Goal: Information Seeking & Learning: Find specific fact

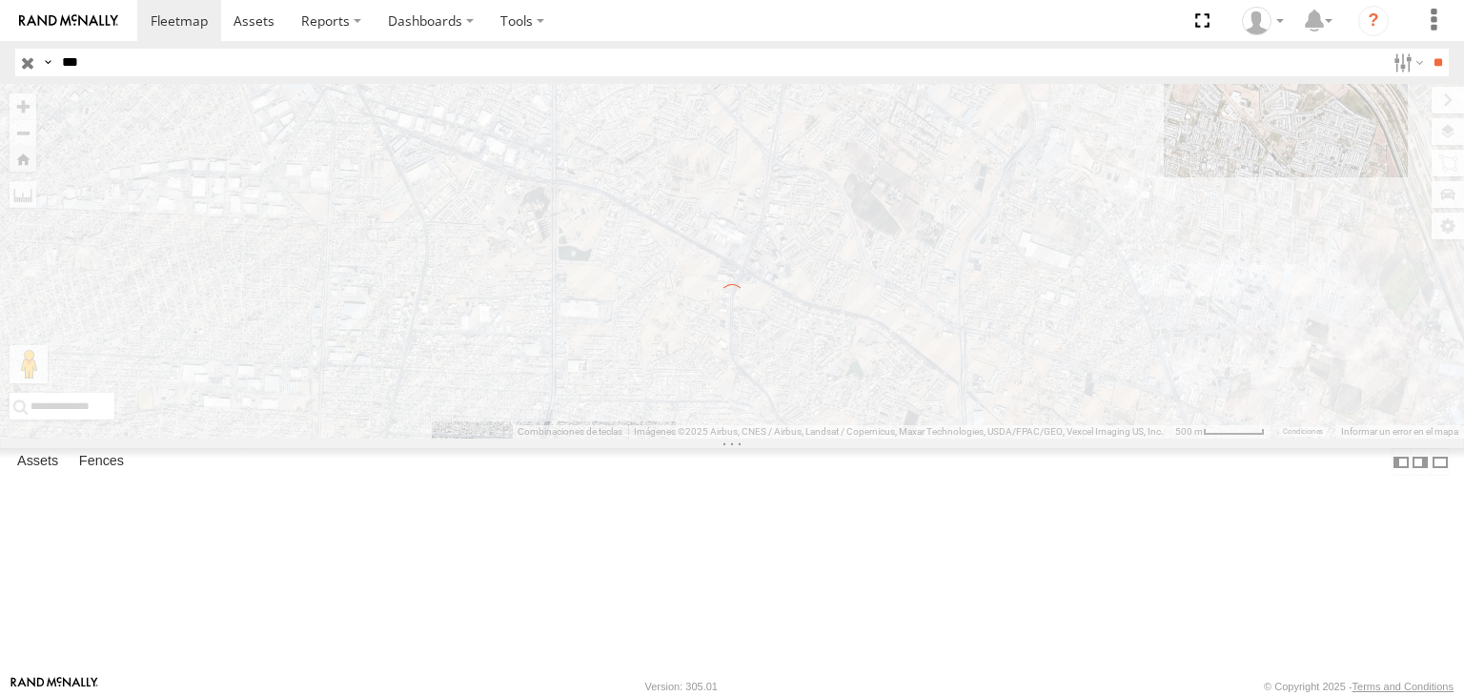
click at [64, 21] on img at bounding box center [68, 20] width 99 height 13
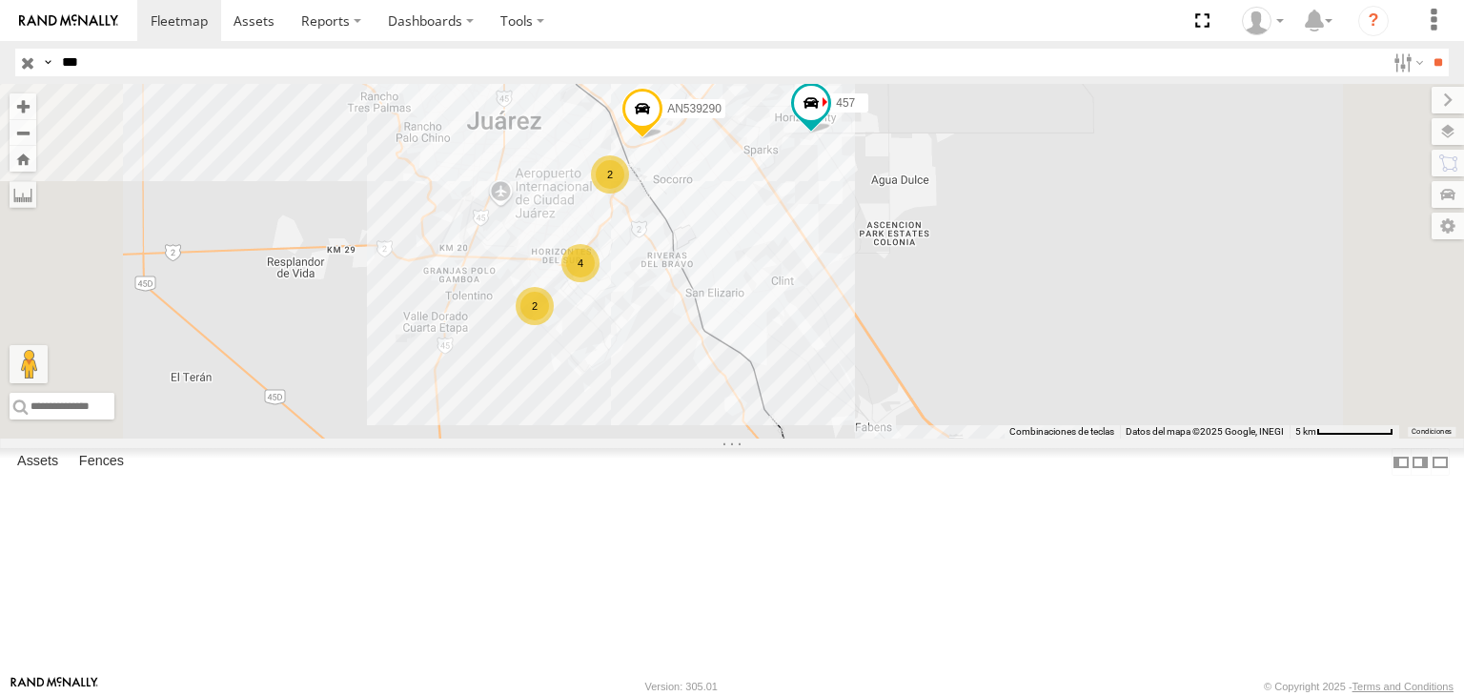
click at [797, 230] on div "ZJ533457 AN539290 2 457 4 2" at bounding box center [732, 261] width 1464 height 355
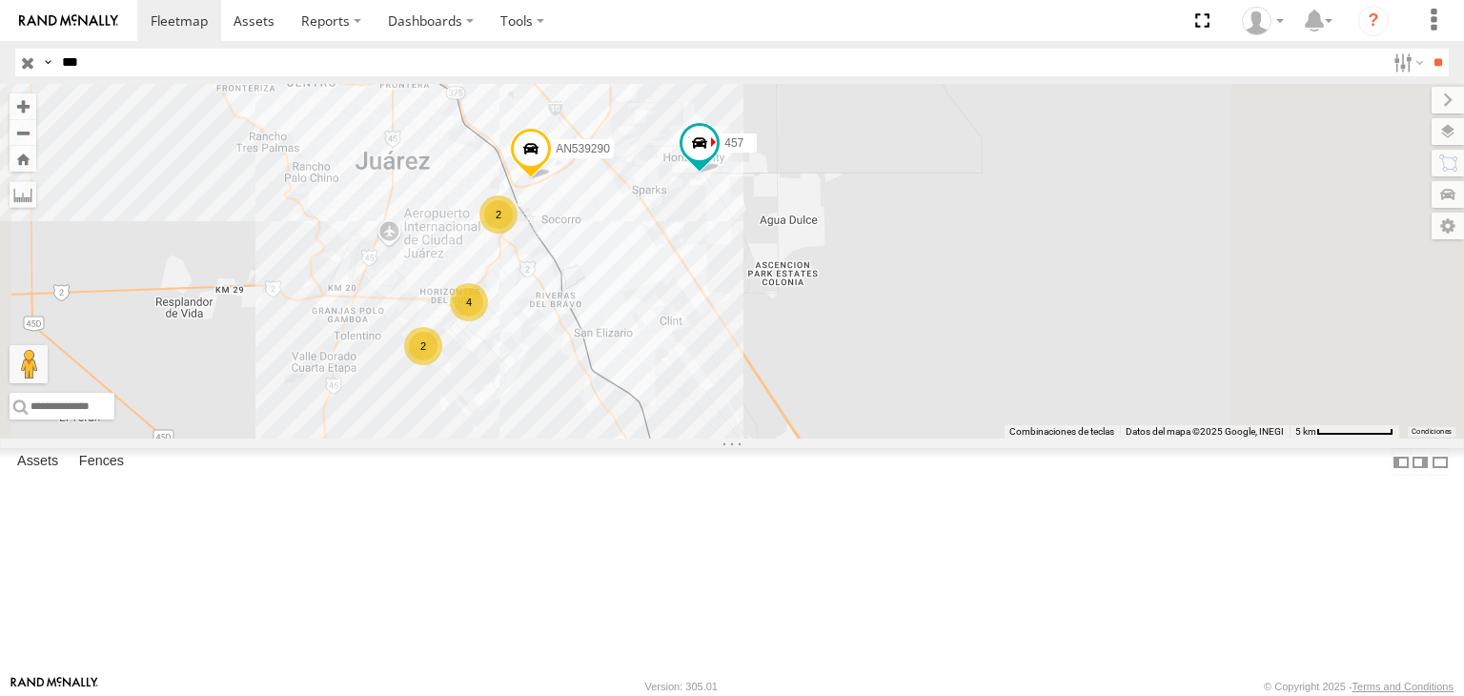
drag, startPoint x: 842, startPoint y: 233, endPoint x: 766, endPoint y: 261, distance: 80.5
click at [766, 261] on div "ZJ533457 AN539290 2 457 4 2" at bounding box center [732, 261] width 1464 height 355
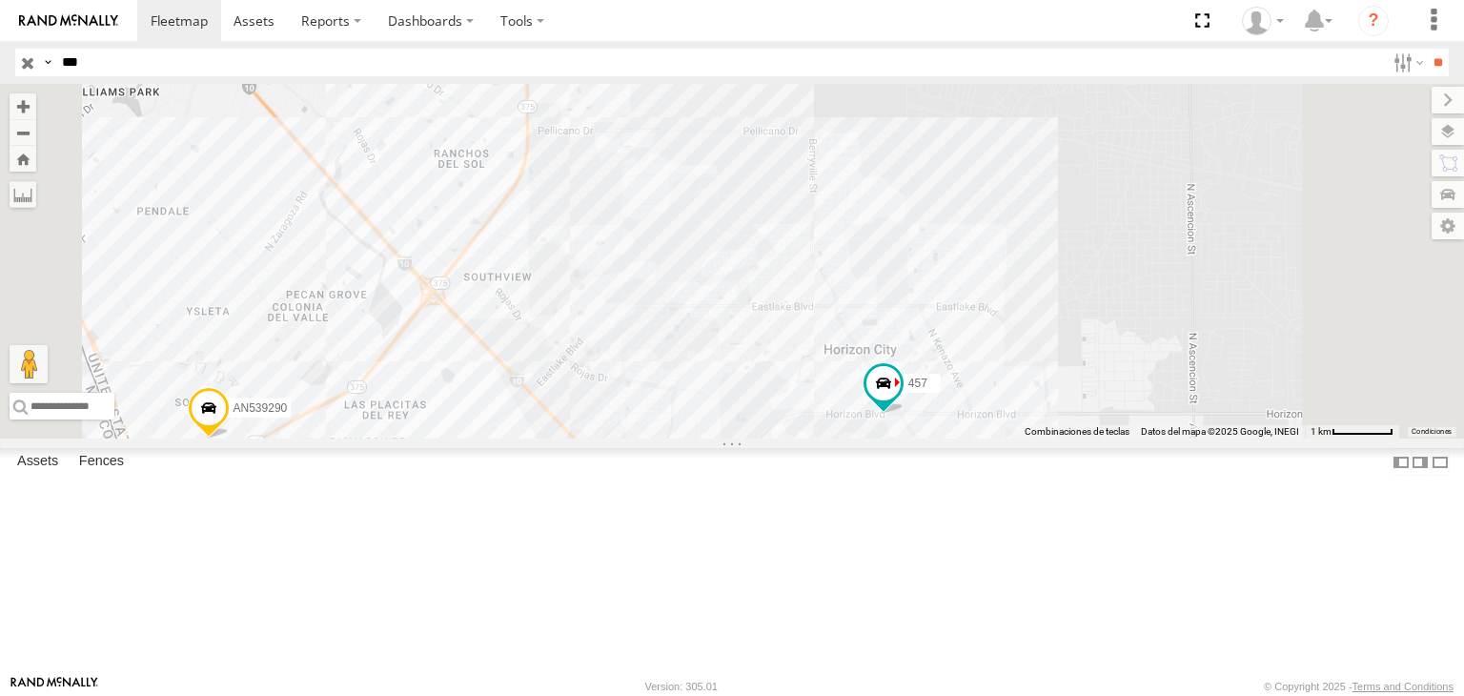
drag, startPoint x: 702, startPoint y: 257, endPoint x: 745, endPoint y: 246, distance: 45.3
click at [729, 255] on div "ZJ533457 AN539290 457" at bounding box center [732, 261] width 1464 height 355
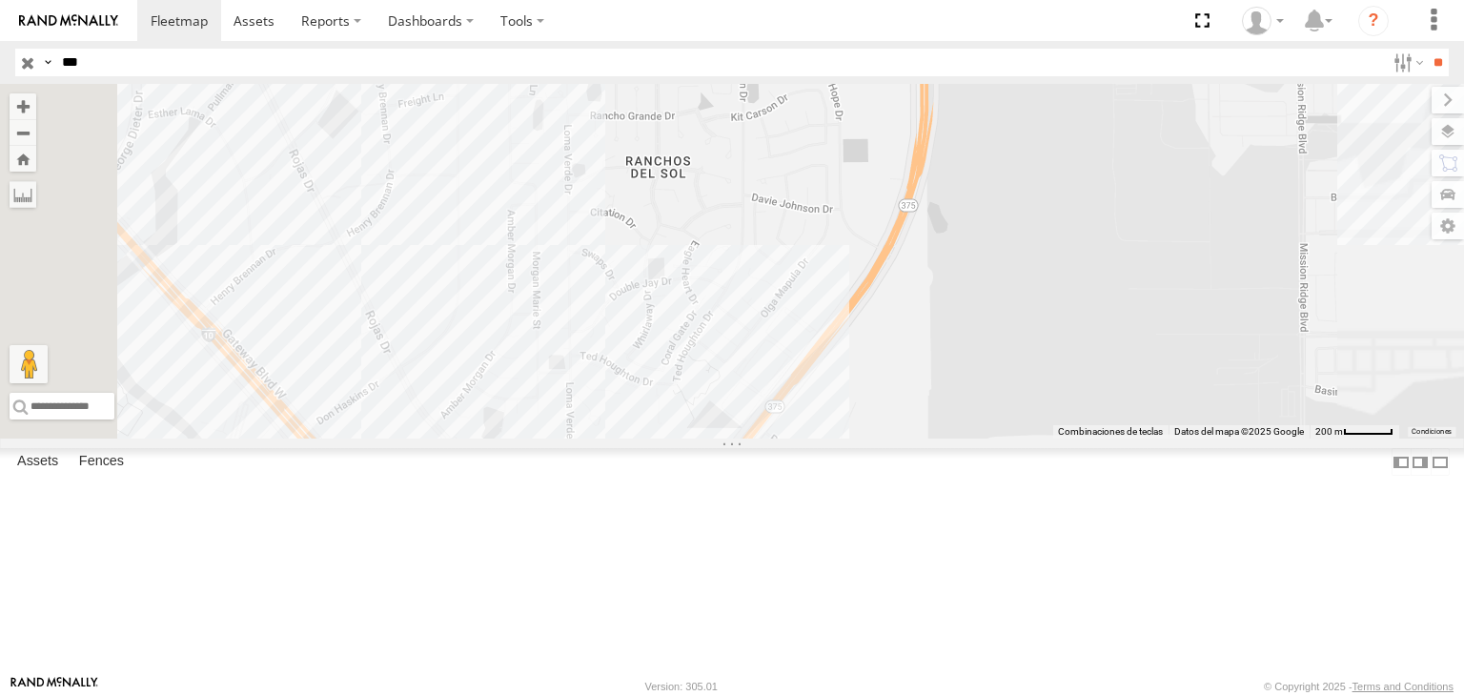
drag, startPoint x: 618, startPoint y: 304, endPoint x: 647, endPoint y: 277, distance: 39.8
click at [645, 283] on div "ZJ533457 AN539290 457" at bounding box center [732, 261] width 1464 height 355
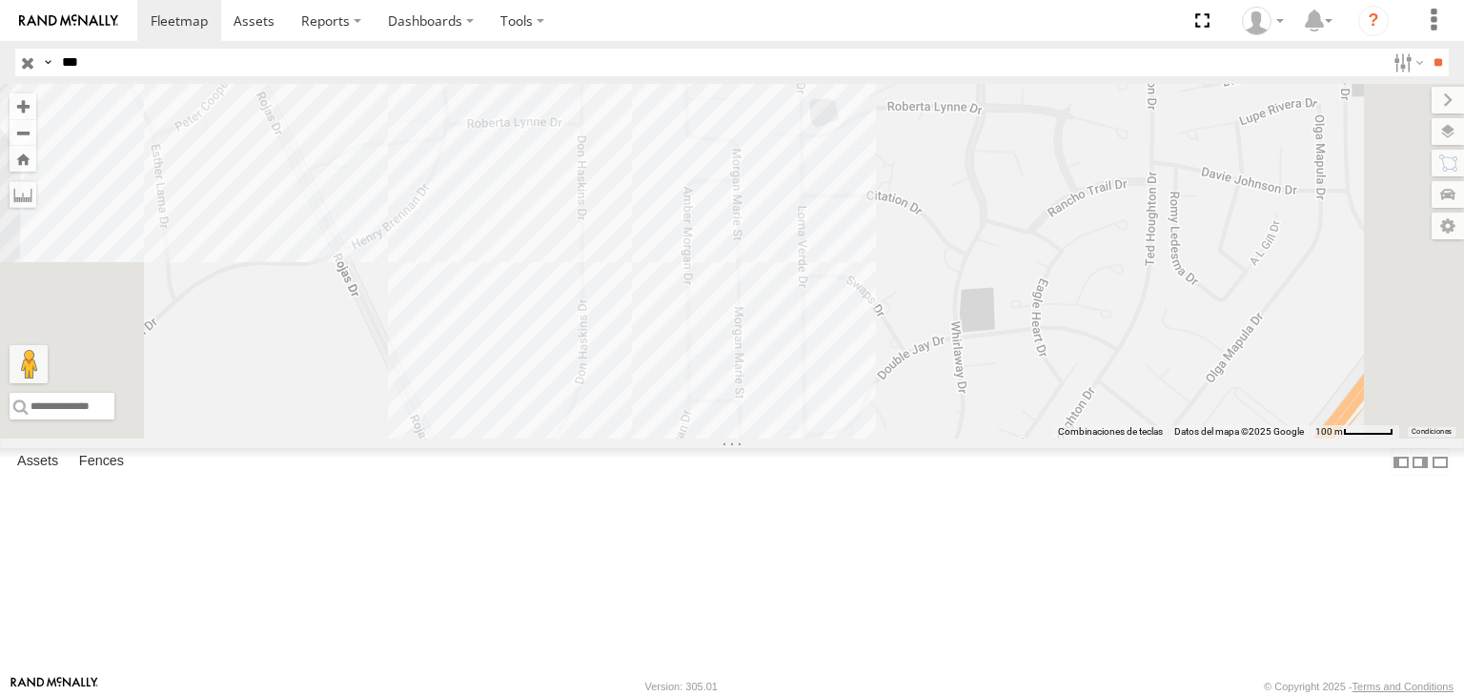
drag, startPoint x: 686, startPoint y: 219, endPoint x: 660, endPoint y: 276, distance: 63.1
click at [661, 272] on div "ZJ533457 AN539290 457" at bounding box center [732, 261] width 1464 height 355
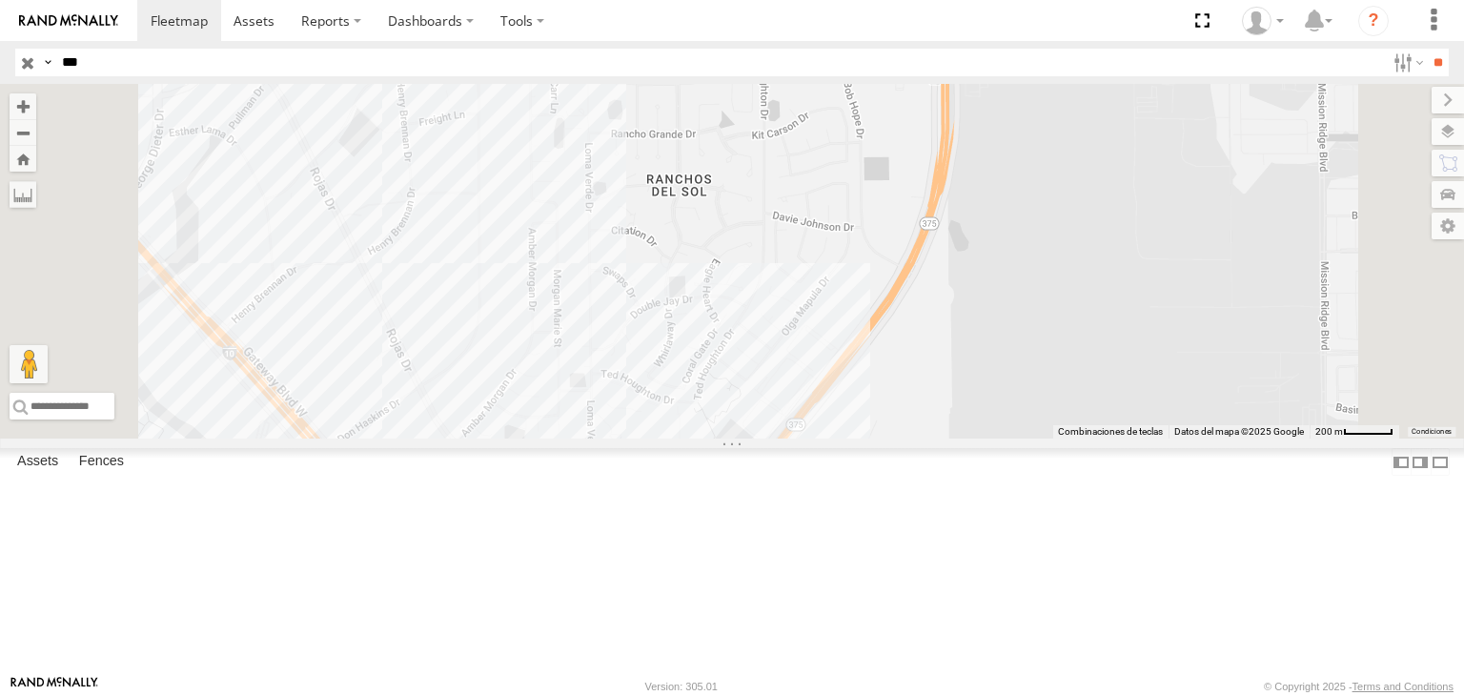
click at [22, 62] on input "button" at bounding box center [27, 63] width 25 height 28
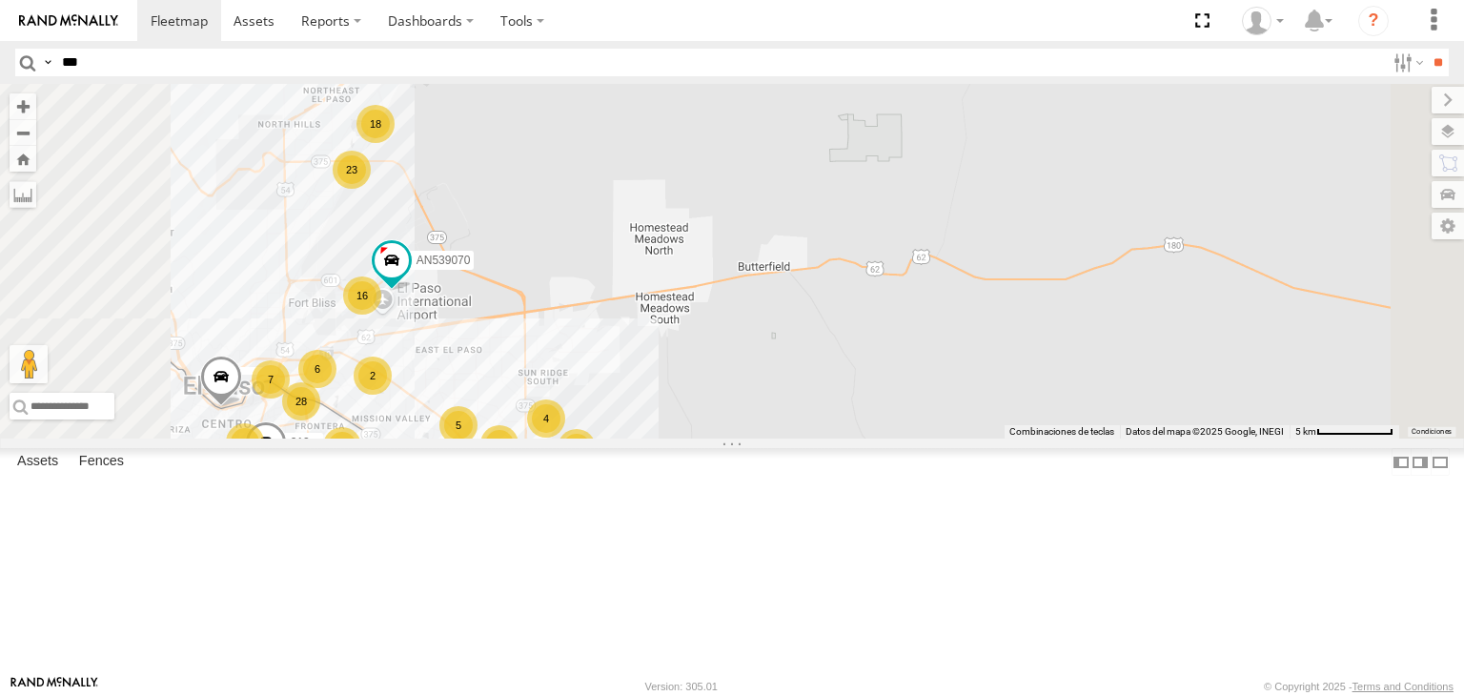
drag, startPoint x: 724, startPoint y: 380, endPoint x: 732, endPoint y: 298, distance: 82.3
click at [732, 300] on div "AN535260 015910001811580 F2771 AN539091 122 16 6 18 52 299 4 28 7 74 23 27 6 23…" at bounding box center [732, 261] width 1464 height 355
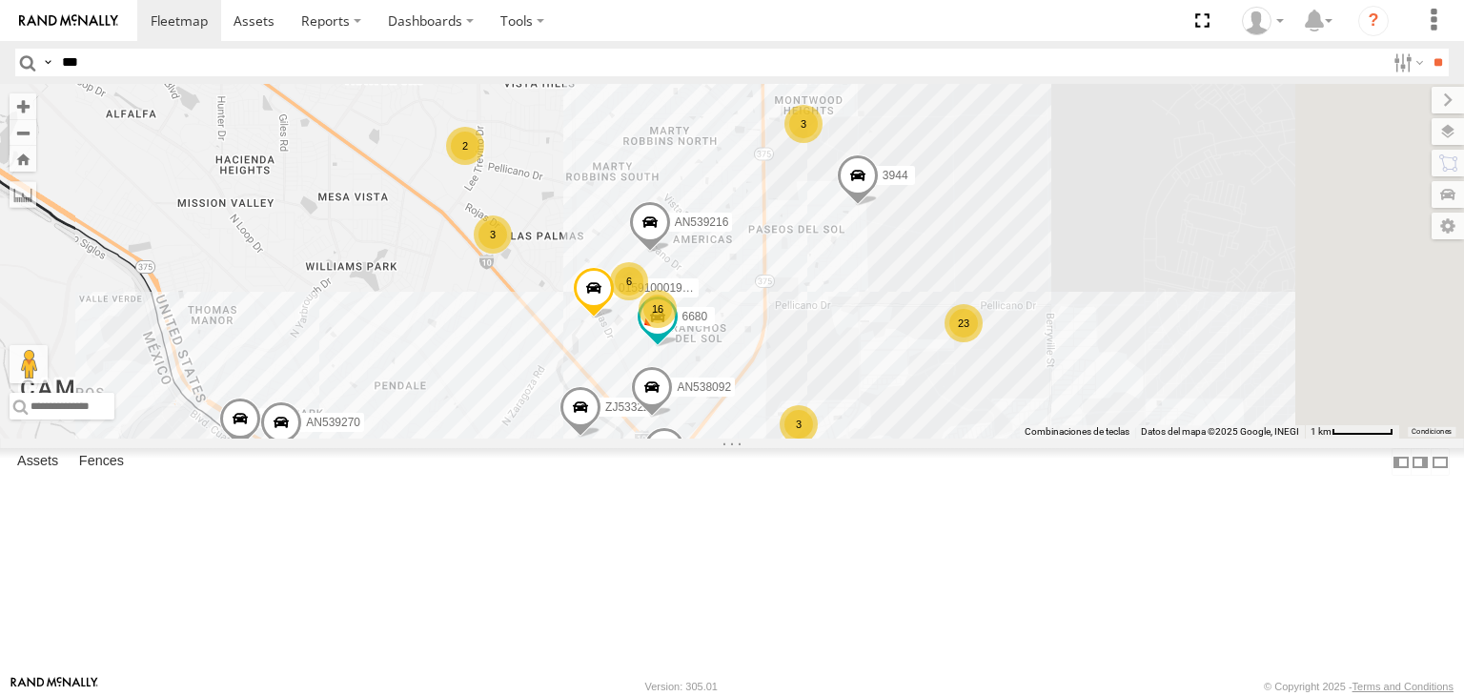
drag, startPoint x: 696, startPoint y: 475, endPoint x: 694, endPoint y: 389, distance: 85.8
click at [694, 393] on div "AN535260 015910001811580 F2771 AN539091 NISSAN 302 AN539070 313 228 3944 ZJ5332…" at bounding box center [732, 261] width 1464 height 355
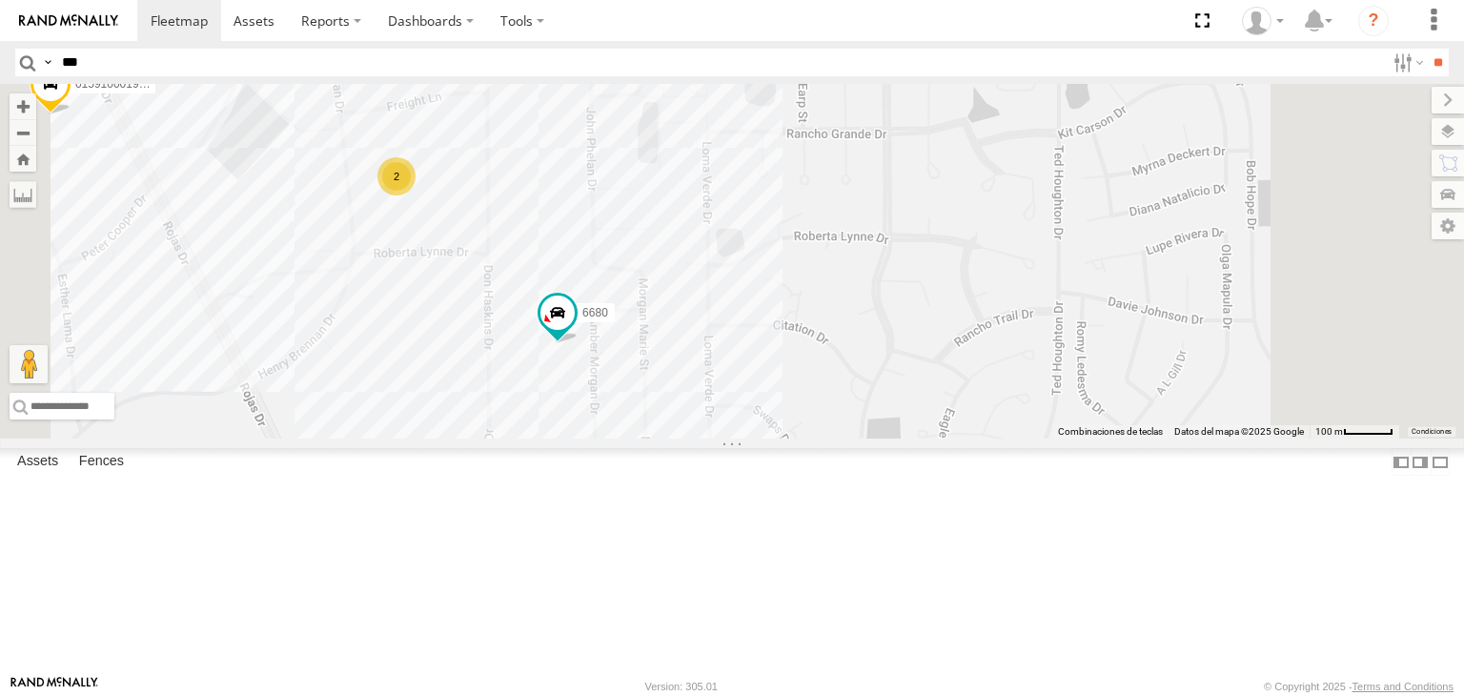
drag, startPoint x: 682, startPoint y: 336, endPoint x: 809, endPoint y: 348, distance: 127.3
click at [764, 350] on div "AN535260 015910001811580 F2771 AN539091 NISSAN 302 AN539070 313 228 3944 457 ZJ…" at bounding box center [732, 261] width 1464 height 355
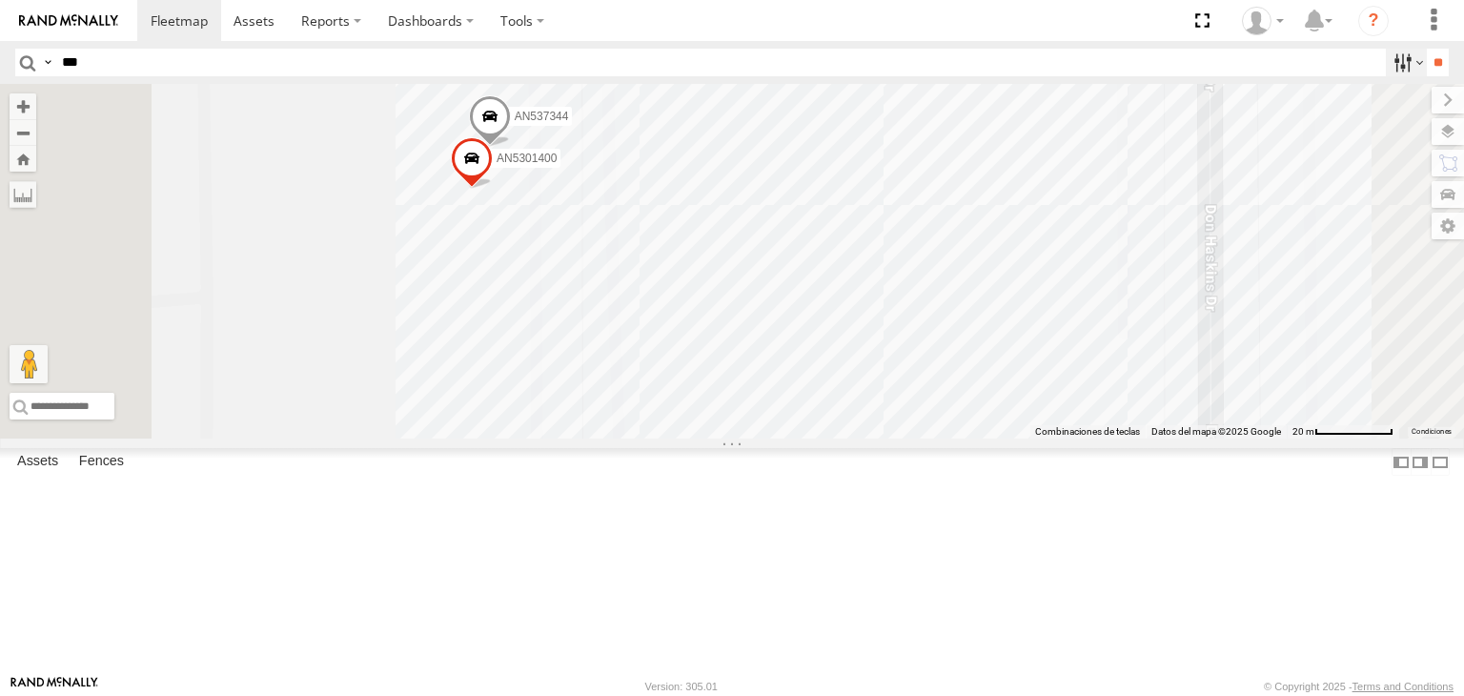
click at [1392, 61] on label at bounding box center [1406, 63] width 41 height 28
click at [1388, 61] on label at bounding box center [1406, 63] width 41 height 28
click at [1453, 136] on label at bounding box center [1429, 131] width 70 height 27
click at [0, 0] on label at bounding box center [0, 0] width 0 height 0
click at [0, 0] on span "Satellite" at bounding box center [0, 0] width 0 height 0
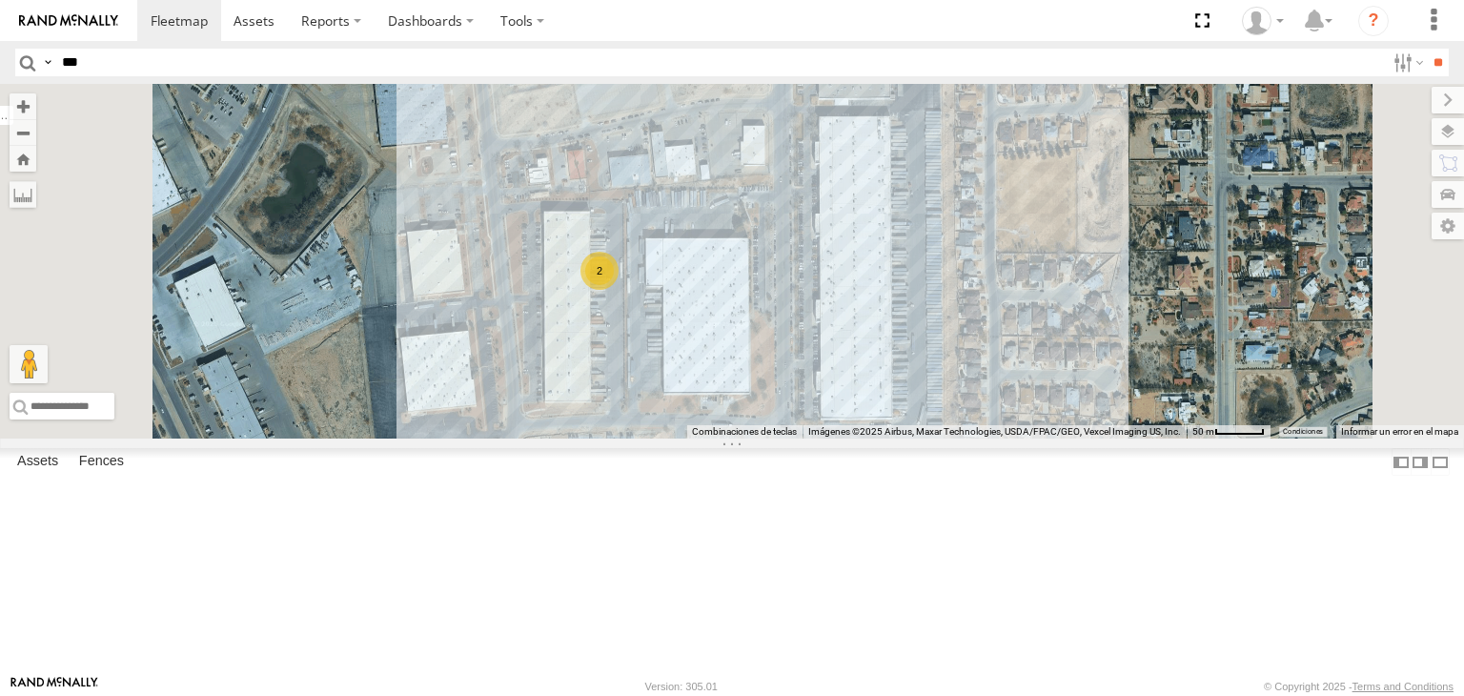
drag, startPoint x: 812, startPoint y: 445, endPoint x: 836, endPoint y: 379, distance: 70.0
click at [836, 409] on div "AN535260 015910001811580 F2771 AN539091 NISSAN 302 AN539070 313 228 3944 457 ZJ…" at bounding box center [732, 261] width 1464 height 355
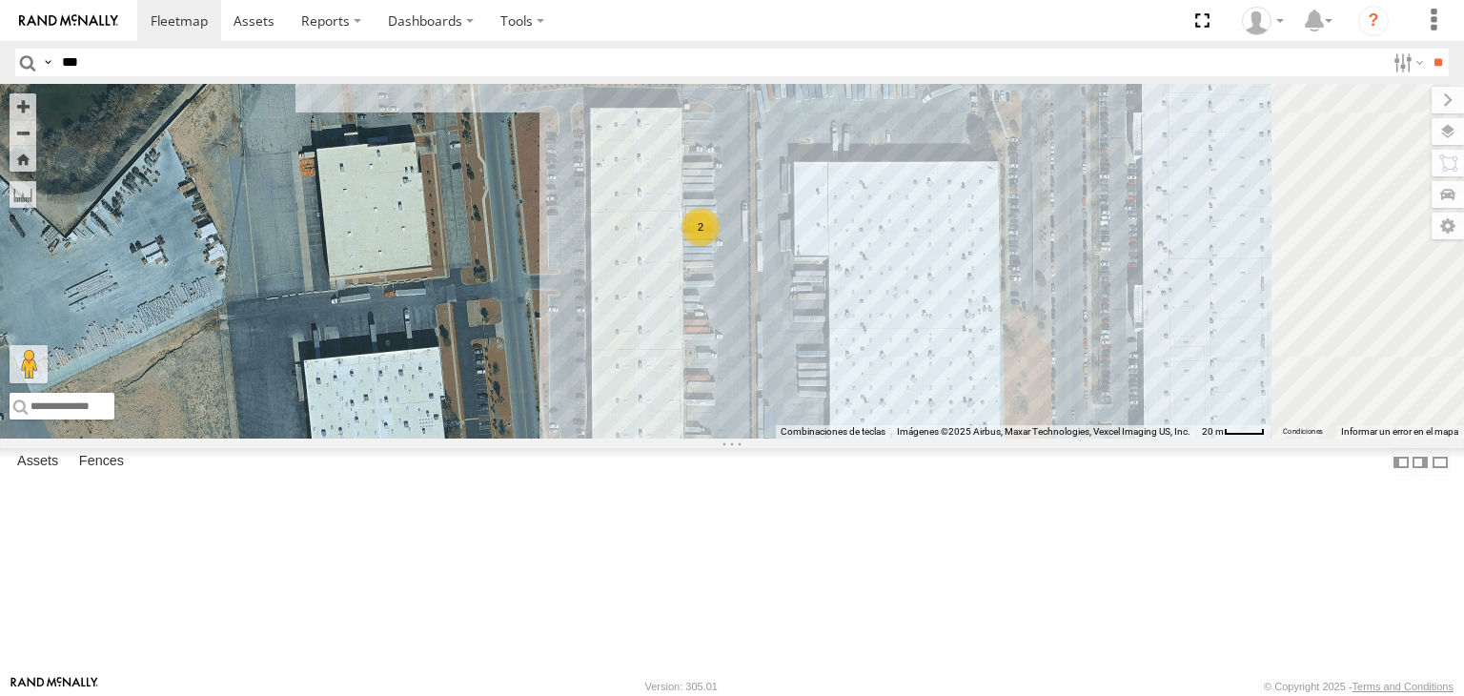
drag, startPoint x: 778, startPoint y: 363, endPoint x: 801, endPoint y: 341, distance: 31.7
click at [801, 342] on div "AN535260 015910001811580 F2771 AN539091 NISSAN 302 AN539070 313 228 3944 457 ZJ…" at bounding box center [732, 261] width 1464 height 355
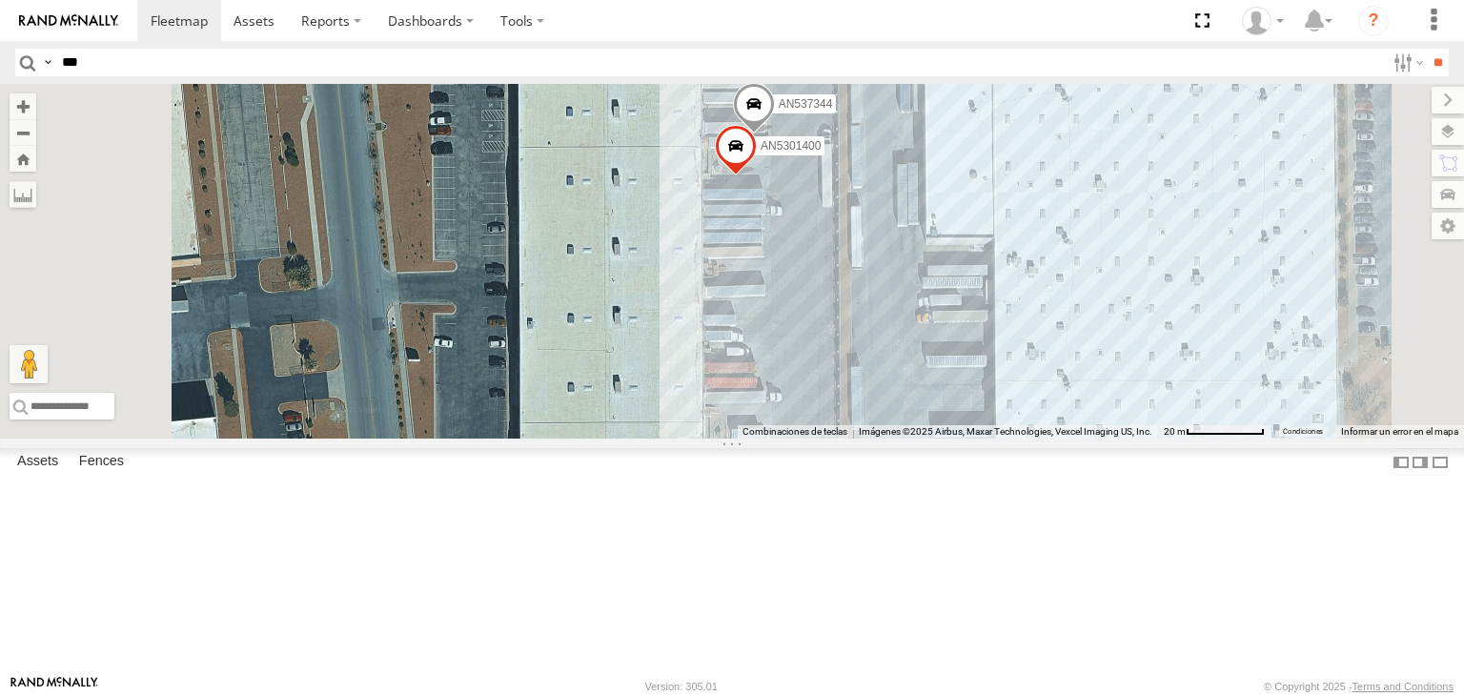
click at [916, 365] on div "AN535260 015910001811580 F2771 AN539091 NISSAN 302 AN539070 313 228 3944 457 ZJ…" at bounding box center [732, 261] width 1464 height 355
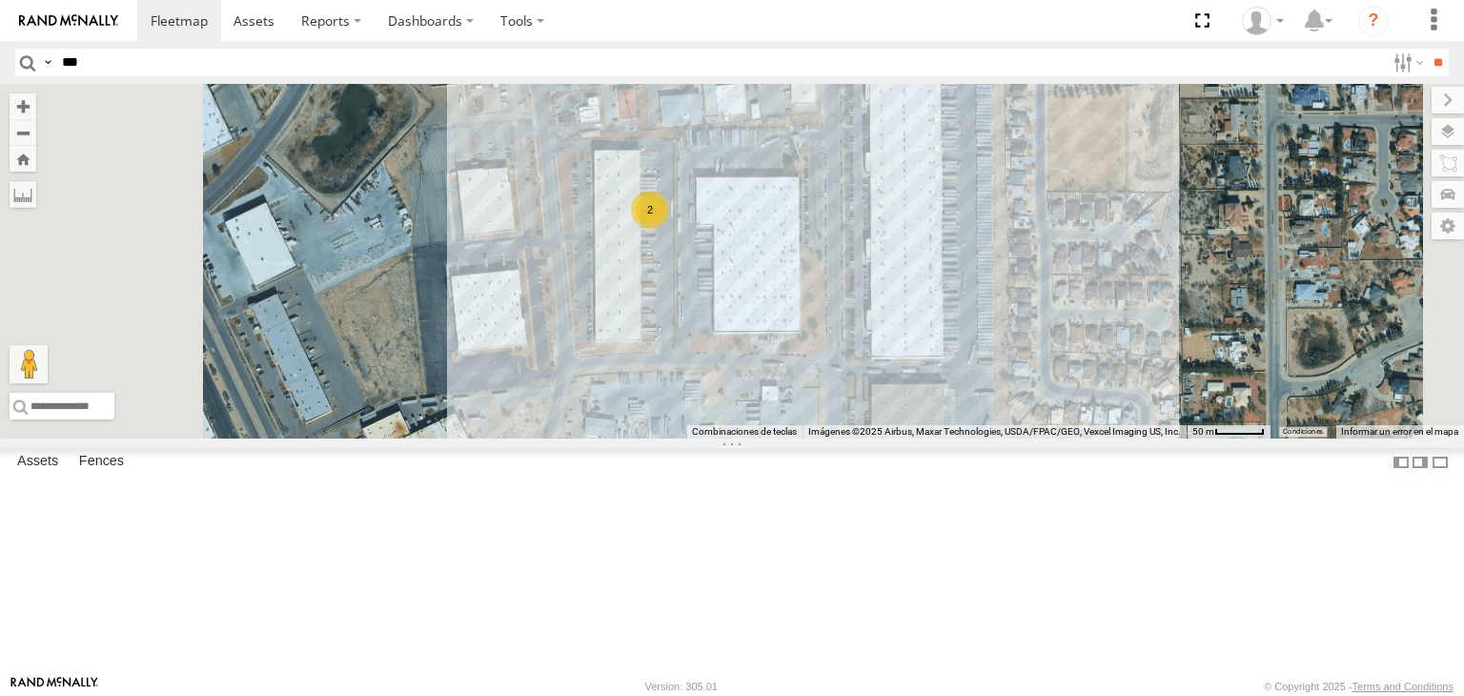
drag, startPoint x: 769, startPoint y: 395, endPoint x: 870, endPoint y: 304, distance: 135.7
click at [873, 308] on div "AN535260 015910001811580 F2771 AN539091 NISSAN 302 AN539070 313 228 3944 457 ZJ…" at bounding box center [732, 261] width 1464 height 355
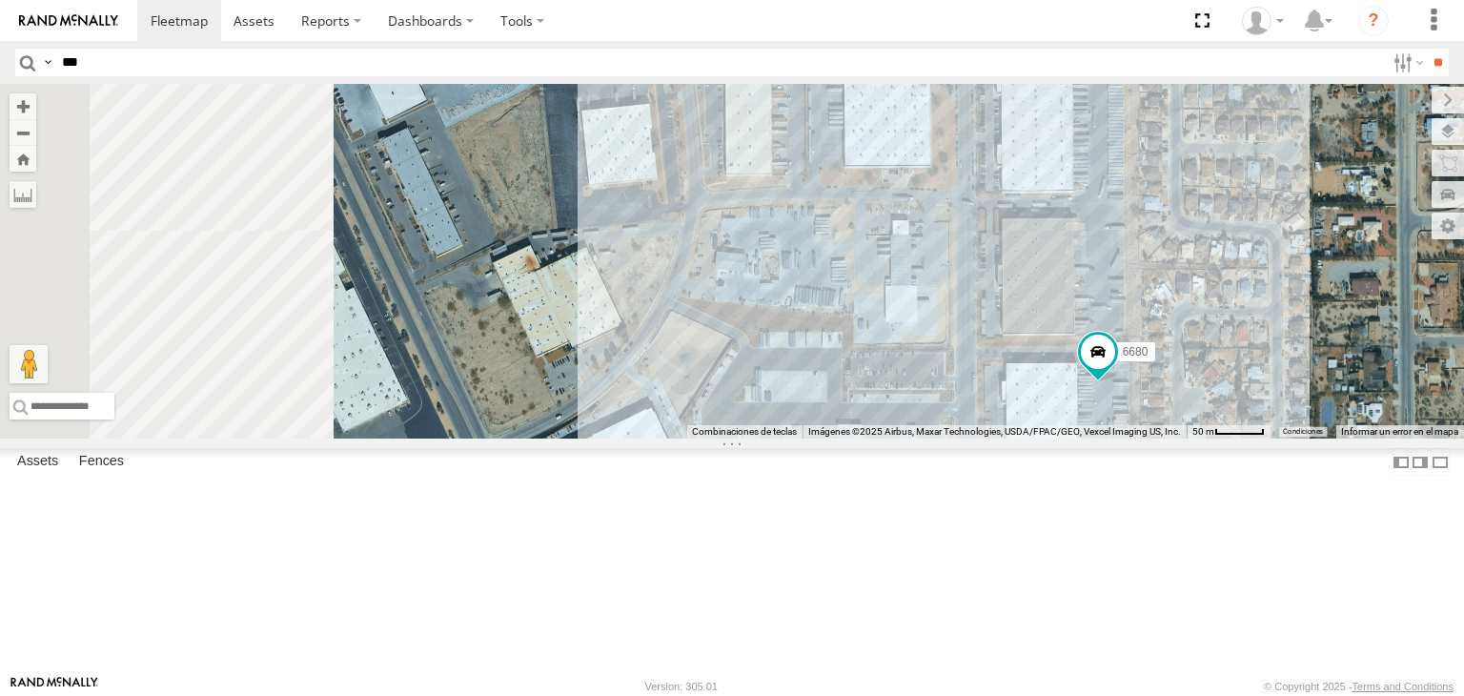
drag, startPoint x: 859, startPoint y: 314, endPoint x: 878, endPoint y: 283, distance: 36.0
click at [877, 289] on div "AN535260 015910001811580 F2771 AN539091 NISSAN 302 AN539070 313 228 3944 457 ZJ…" at bounding box center [732, 261] width 1464 height 355
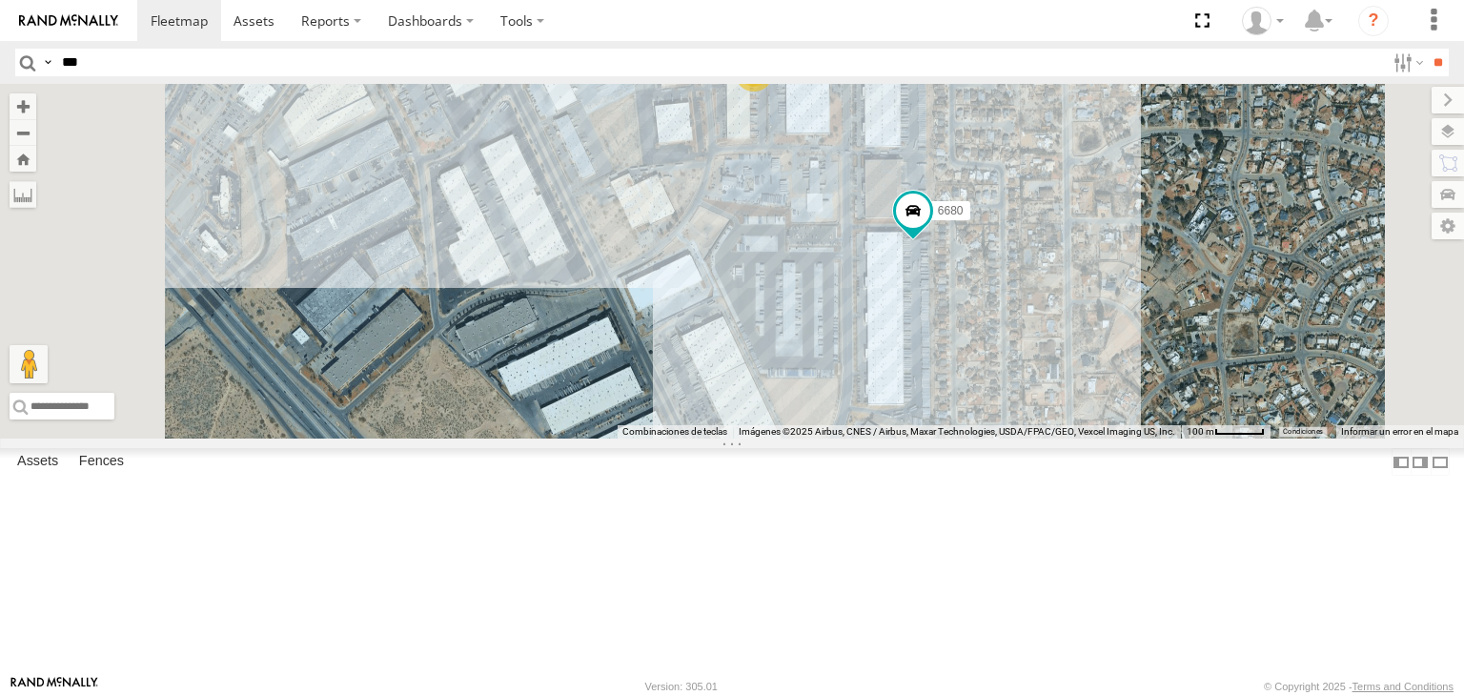
click at [849, 285] on div "AN535260 015910001811580 F2771 AN539091 NISSAN 302 AN539070 313 228 3944 457 ZJ…" at bounding box center [732, 261] width 1464 height 355
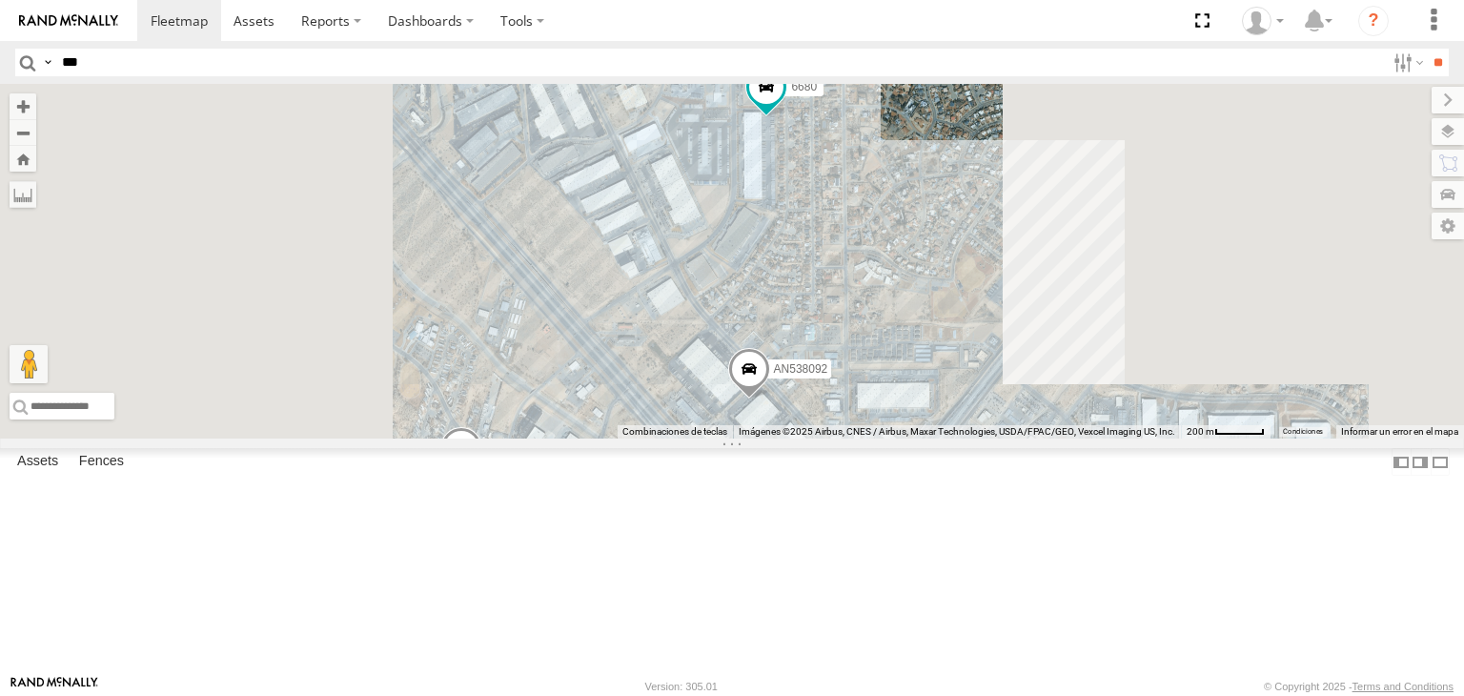
drag, startPoint x: 878, startPoint y: 270, endPoint x: 862, endPoint y: 310, distance: 43.2
click at [862, 310] on div "AN535260 015910001811580 F2771 AN539091 NISSAN 302 AN539070 313 228 3944 457 ZJ…" at bounding box center [732, 261] width 1464 height 355
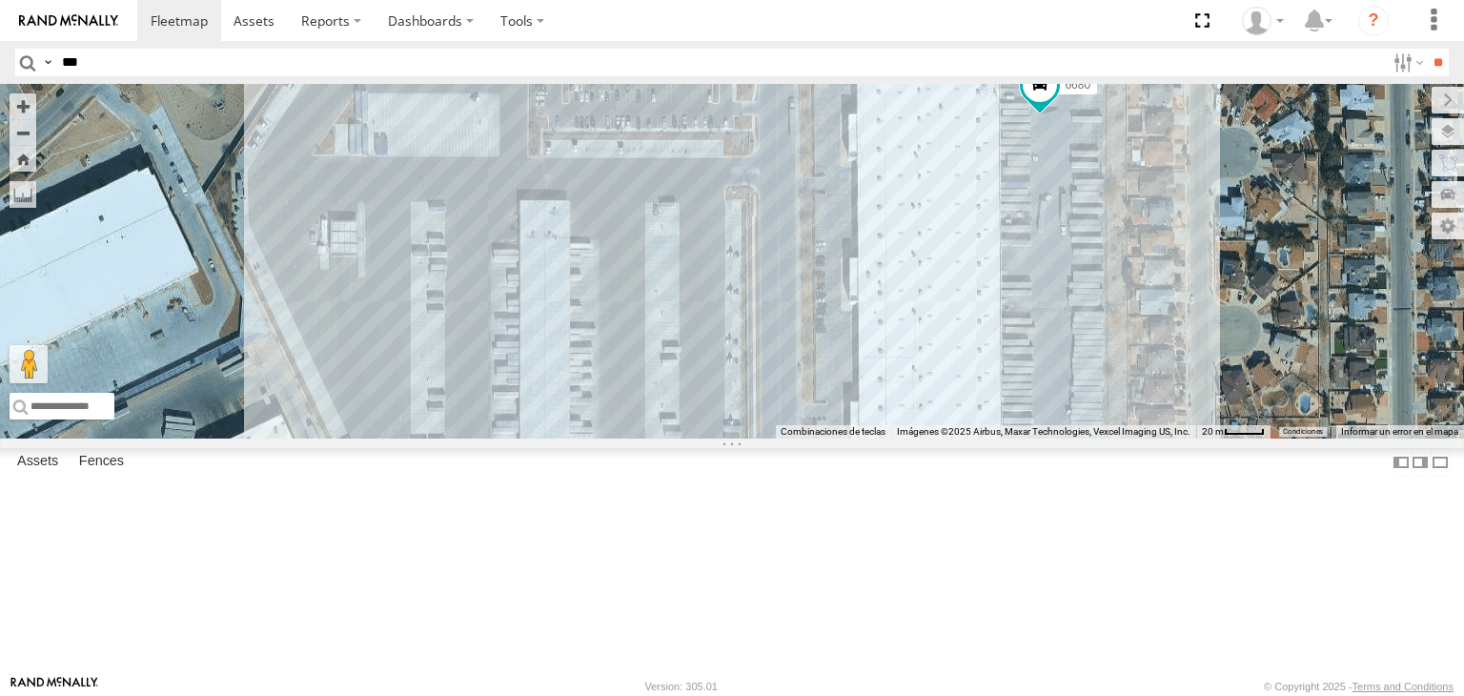
drag, startPoint x: 892, startPoint y: 268, endPoint x: 917, endPoint y: 214, distance: 58.9
click at [915, 217] on div "AN535260 015910001811580 F2771 AN539091 NISSAN 302 AN539070 313 228 3944 457 ZJ…" at bounding box center [732, 261] width 1464 height 355
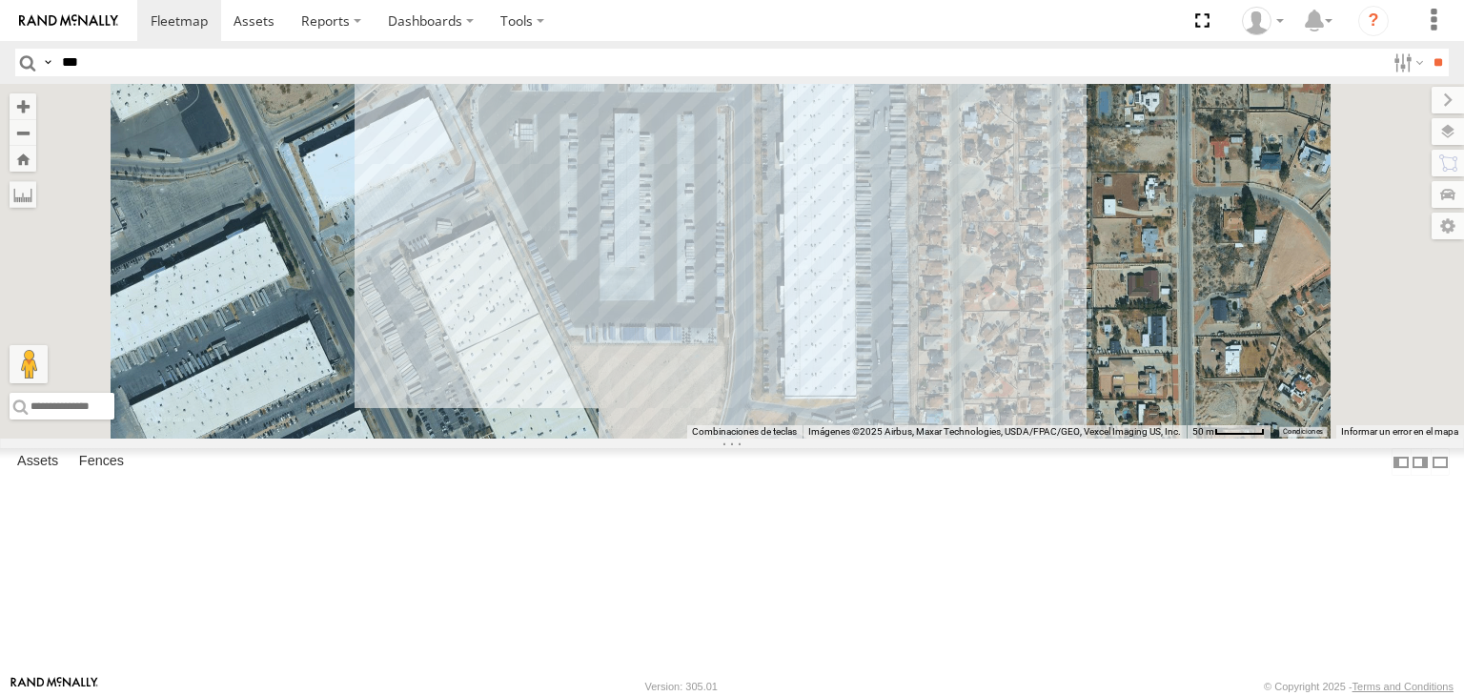
drag, startPoint x: 892, startPoint y: 184, endPoint x: 875, endPoint y: 230, distance: 48.9
click at [875, 230] on div "AN535260 015910001811580 F2771 AN539091 NISSAN 302 AN539070 313 228 3944 457 ZJ…" at bounding box center [732, 261] width 1464 height 355
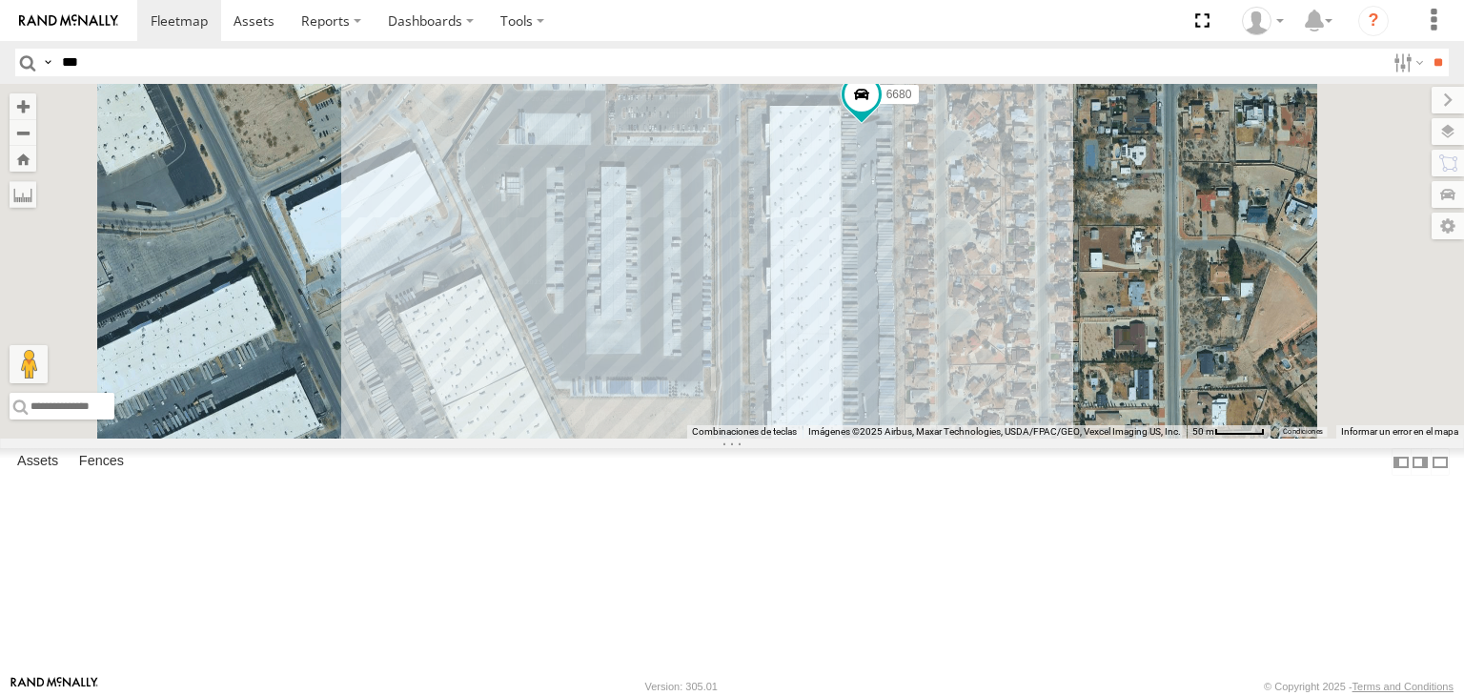
drag, startPoint x: 869, startPoint y: 265, endPoint x: 816, endPoint y: 429, distance: 172.4
click at [830, 390] on div "AN535260 015910001811580 F2771 AN539091 NISSAN 302 AN539070 313 228 3944 457 ZJ…" at bounding box center [732, 261] width 1464 height 355
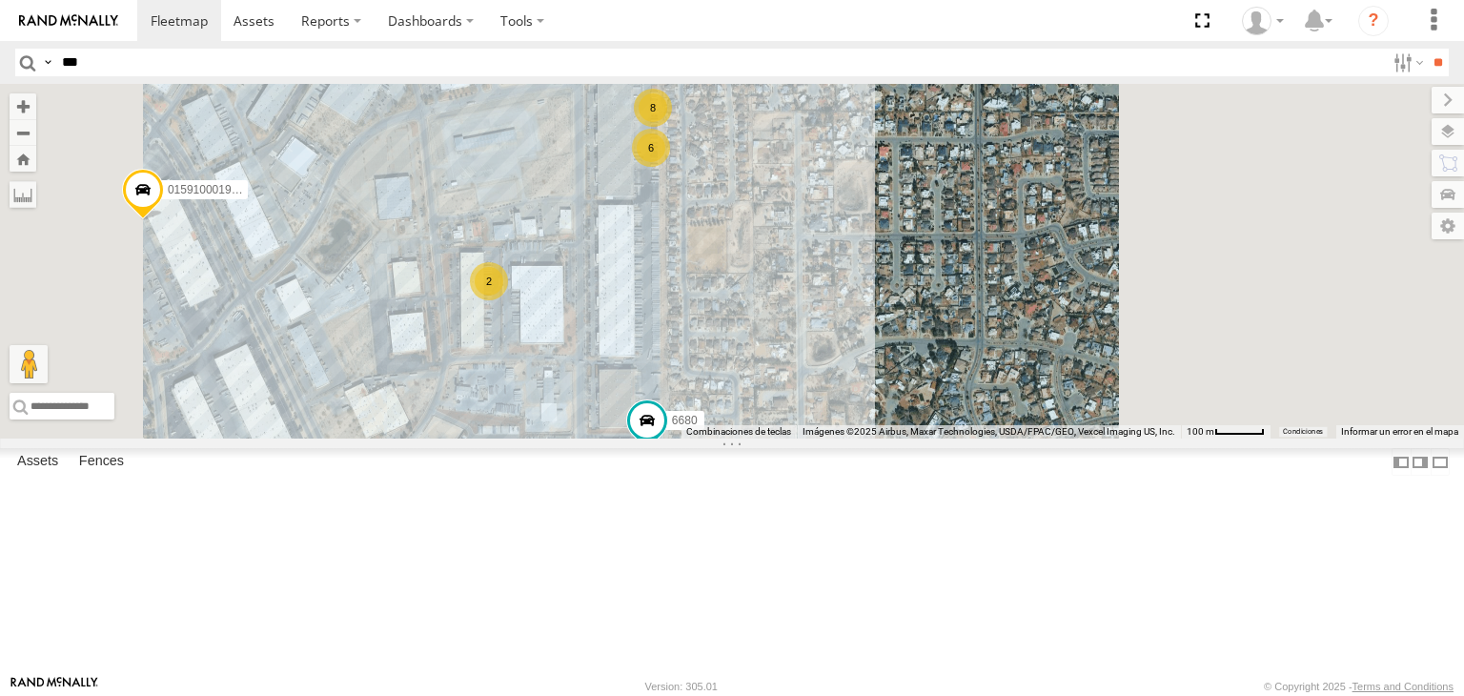
drag, startPoint x: 801, startPoint y: 325, endPoint x: 804, endPoint y: 397, distance: 71.5
click at [801, 392] on div "AN535260 015910001811580 F2771 AN539091 NISSAN 302 AN539070 313 228 3944 457 ZJ…" at bounding box center [732, 261] width 1464 height 355
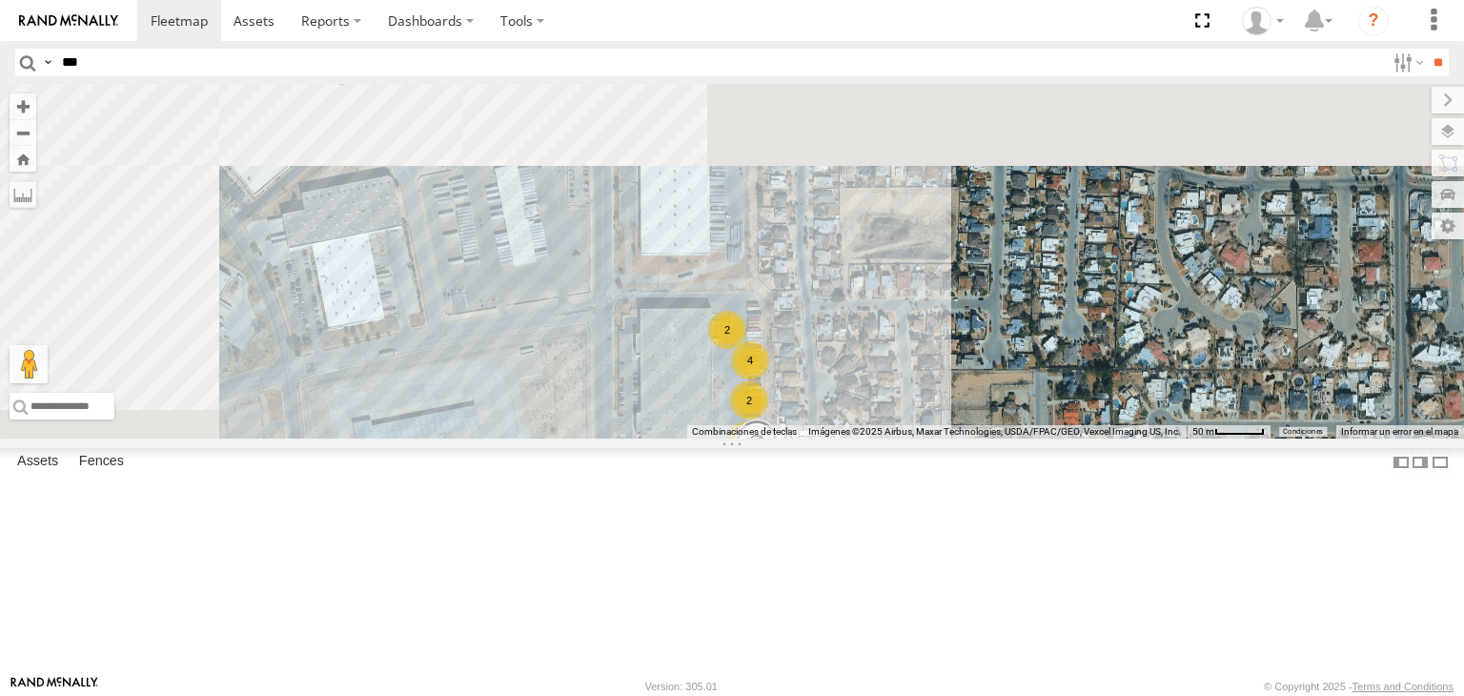
drag, startPoint x: 827, startPoint y: 316, endPoint x: 835, endPoint y: 344, distance: 29.6
click at [835, 344] on div "AN535260 015910001811580 F2771 AN539091 NISSAN 302 AN539070 313 228 3944 457 ZJ…" at bounding box center [732, 261] width 1464 height 355
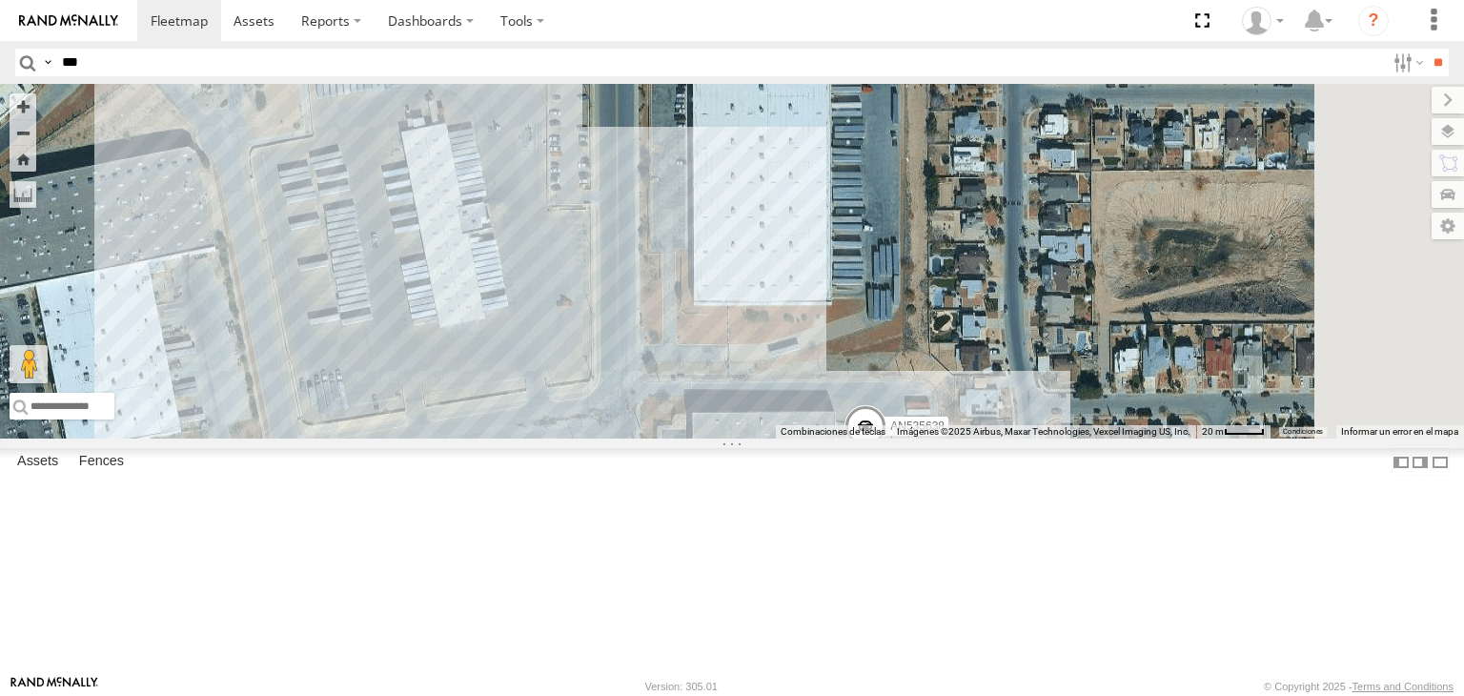
click at [832, 326] on div "AN535260 015910001811580 F2771 AN539091 NISSAN 302 AN539070 313 228 3944 457 ZJ…" at bounding box center [732, 261] width 1464 height 355
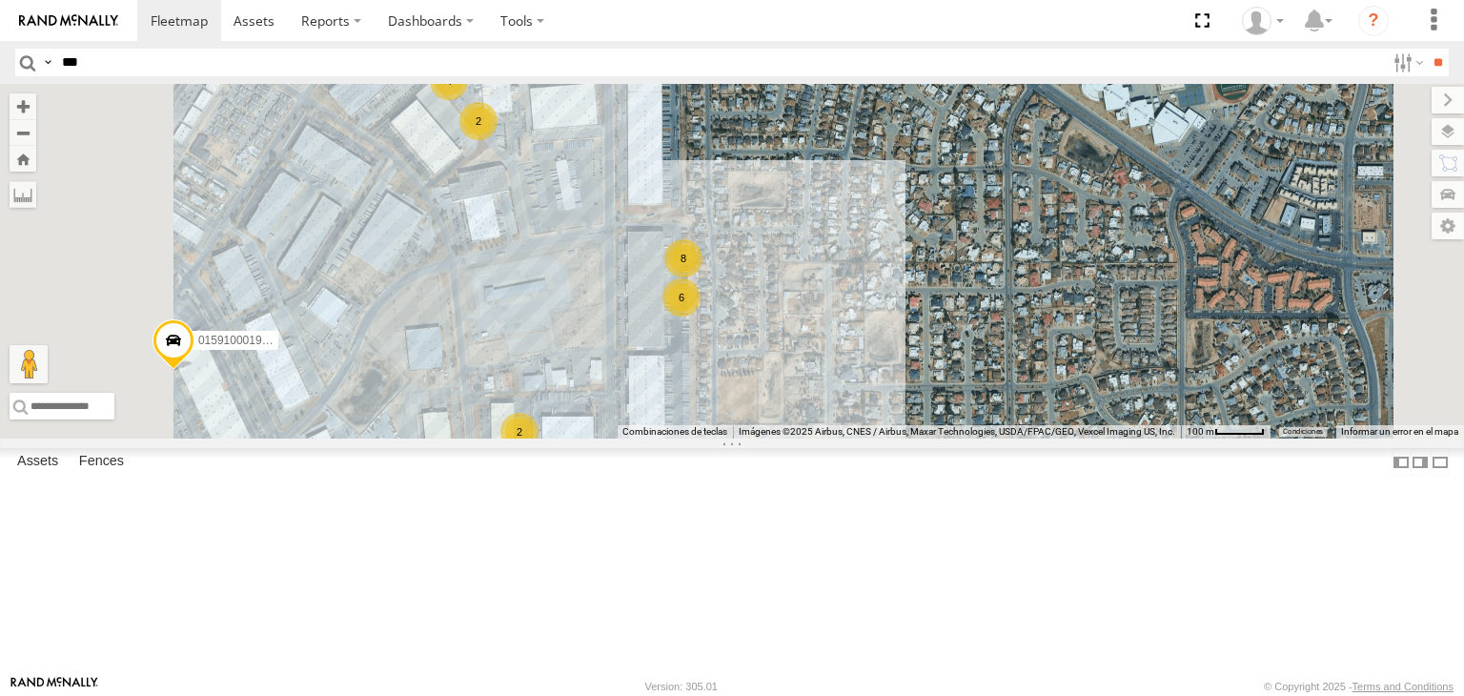
drag, startPoint x: 850, startPoint y: 271, endPoint x: 845, endPoint y: 300, distance: 30.1
click at [845, 300] on div "AN535260 015910001811580 F2771 AN539091 NISSAN 302 AN539070 313 228 3944 457 ZJ…" at bounding box center [732, 261] width 1464 height 355
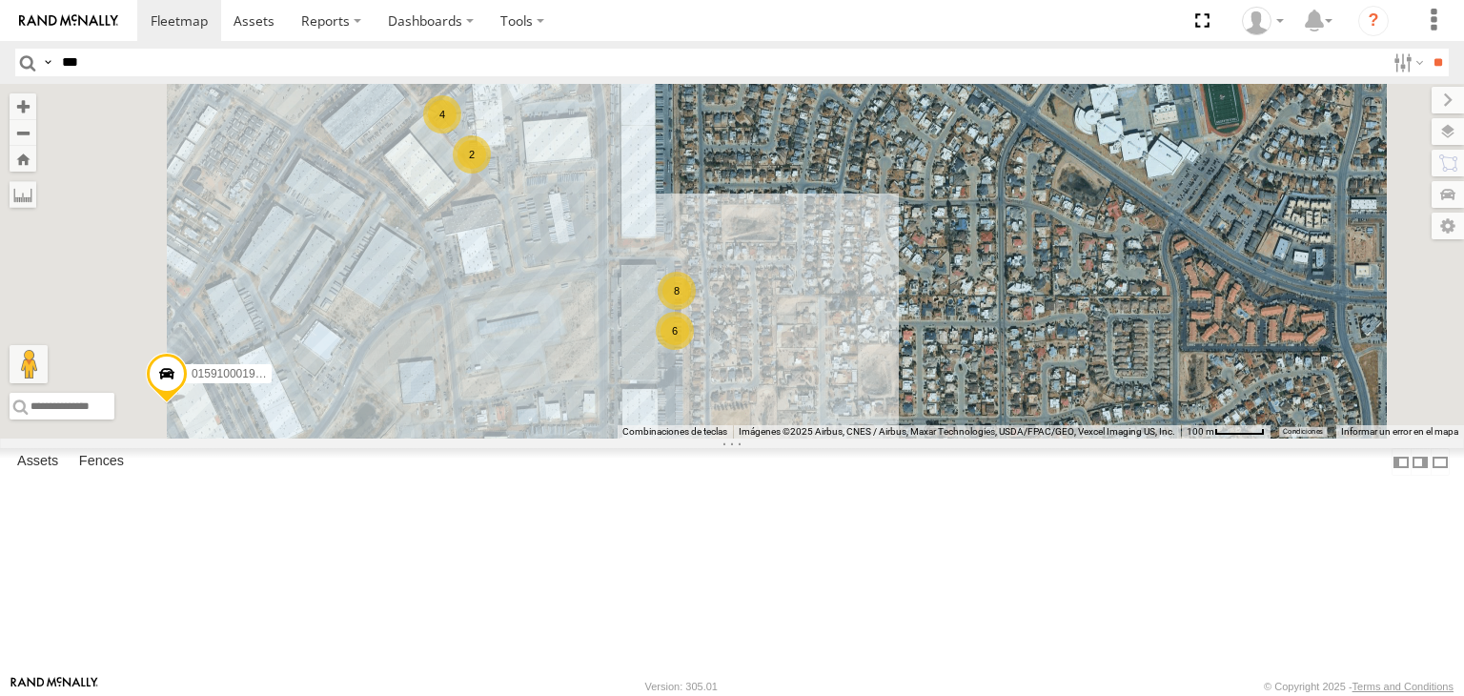
drag, startPoint x: 841, startPoint y: 379, endPoint x: 846, endPoint y: 300, distance: 79.3
click at [846, 321] on div "AN535260 015910001811580 F2771 AN539091 NISSAN 302 AN539070 313 228 3944 457 ZJ…" at bounding box center [732, 261] width 1464 height 355
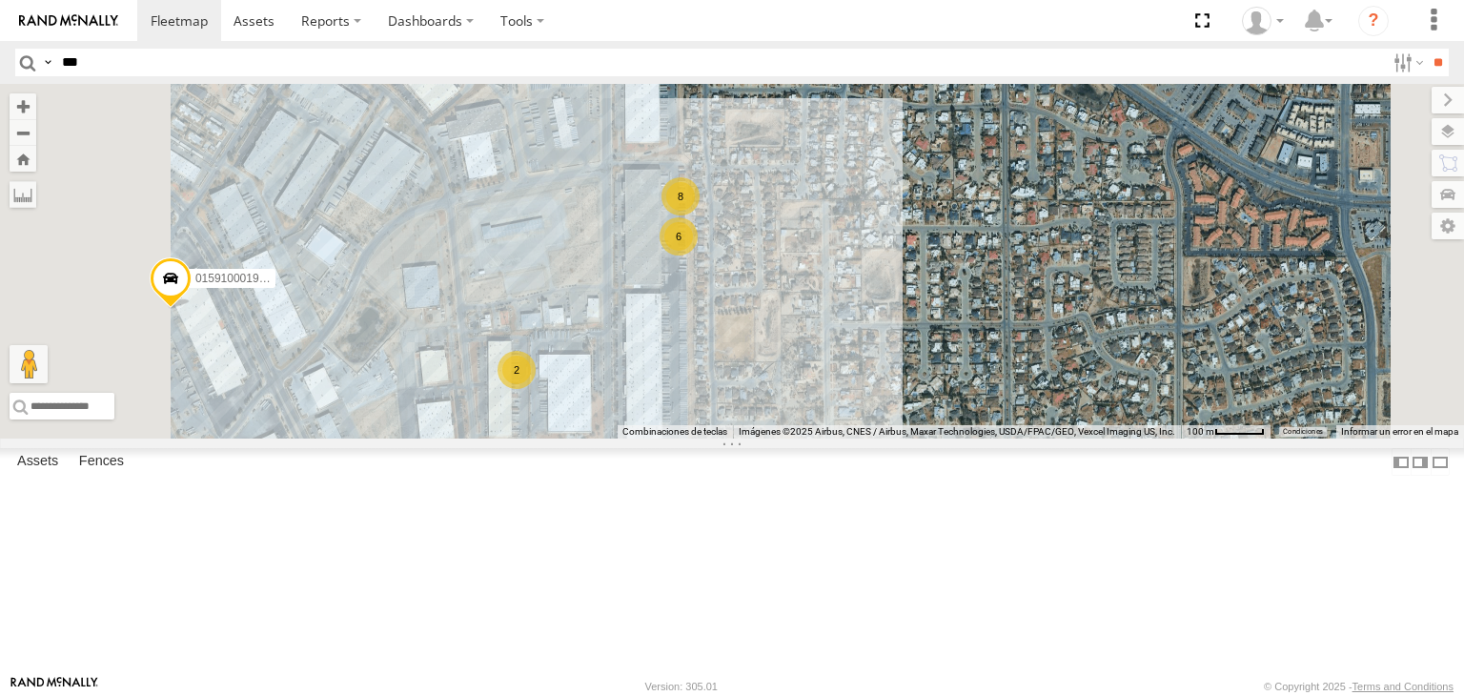
drag, startPoint x: 785, startPoint y: 466, endPoint x: 812, endPoint y: 352, distance: 117.5
click at [808, 377] on div "AN535260 015910001811580 F2771 AN539091 NISSAN 302 AN539070 313 228 3944 457 ZJ…" at bounding box center [732, 261] width 1464 height 355
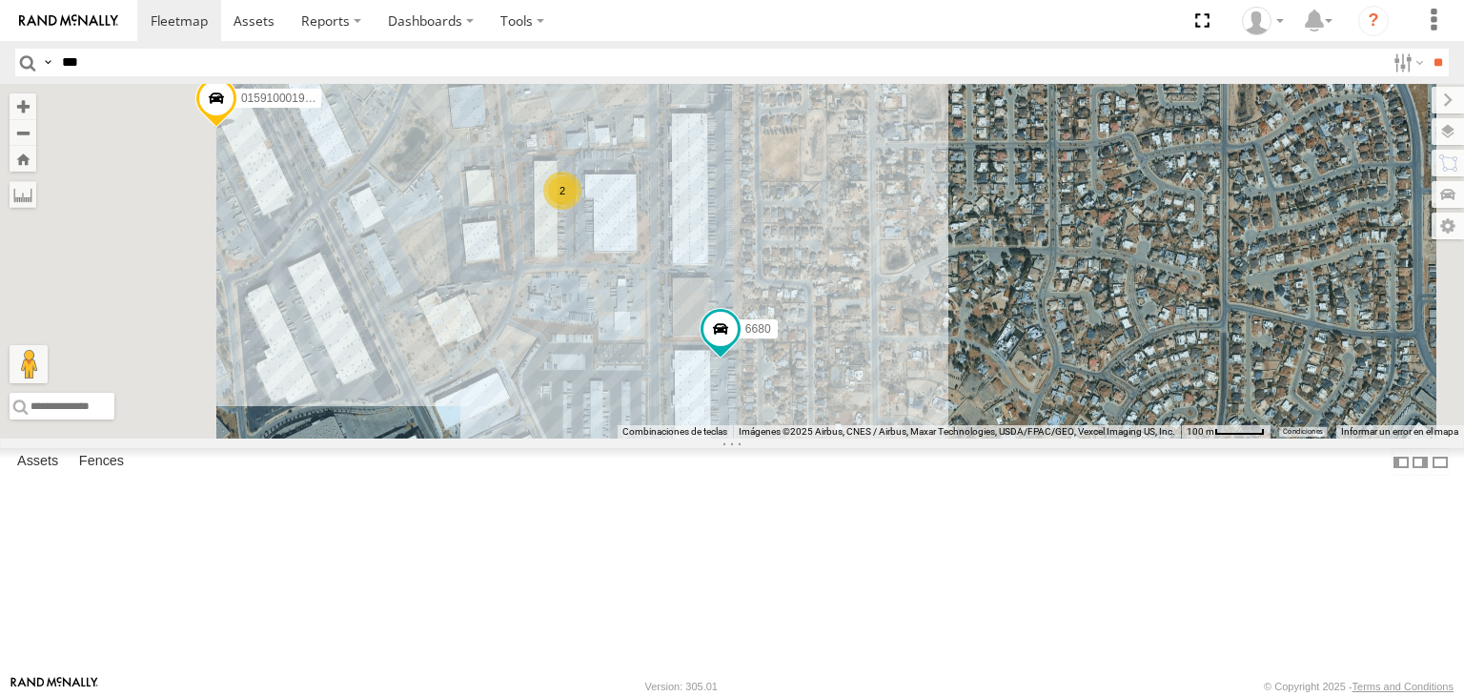
drag, startPoint x: 854, startPoint y: 401, endPoint x: 862, endPoint y: 316, distance: 85.2
click at [862, 329] on div "AN535260 015910001811580 F2771 AN539091 NISSAN 302 AN539070 313 228 3944 457 ZJ…" at bounding box center [732, 261] width 1464 height 355
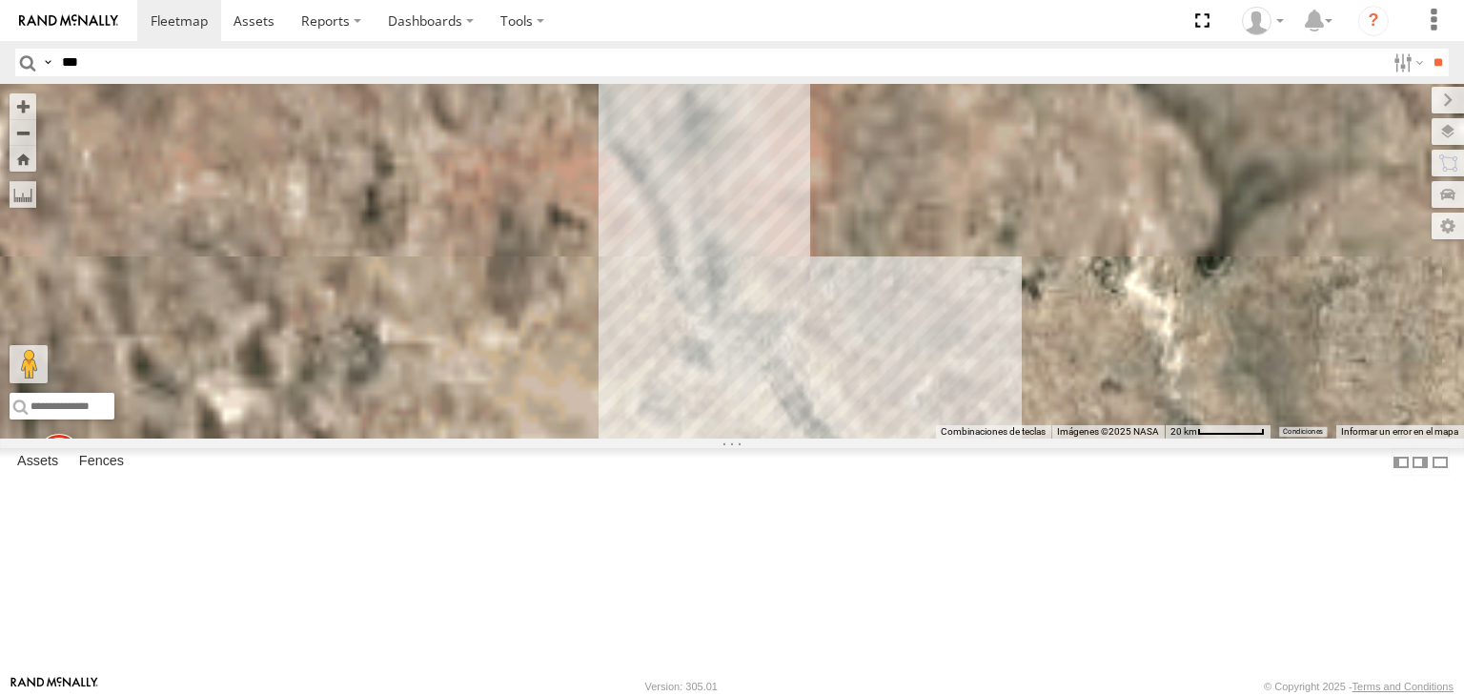
drag, startPoint x: 920, startPoint y: 354, endPoint x: 828, endPoint y: 314, distance: 99.9
click at [830, 315] on div "015910001811580 F2771 AN539091" at bounding box center [732, 261] width 1464 height 355
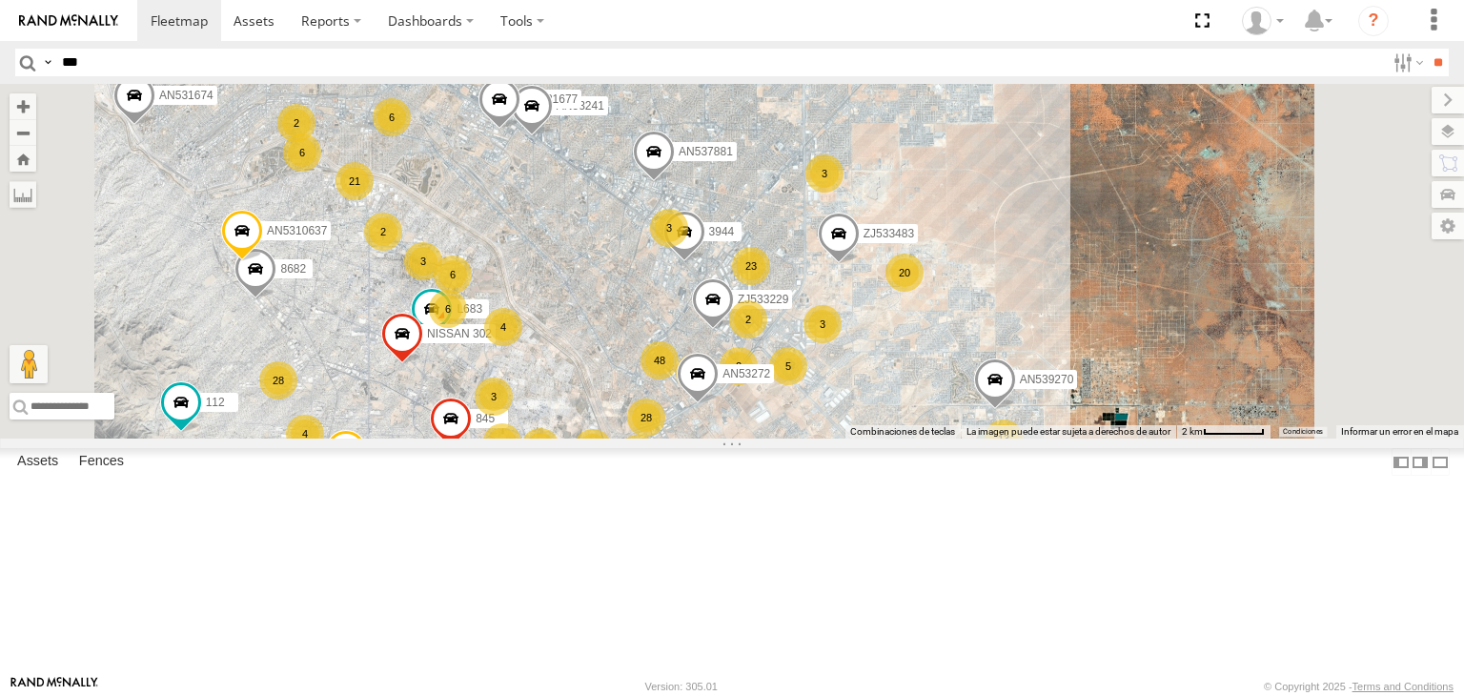
drag, startPoint x: 690, startPoint y: 304, endPoint x: 675, endPoint y: 286, distance: 23.7
click at [675, 287] on div "015910001811580 F2771 AN539091 8075 2909 7937 ZJ533483 112 AN531674 114 15 310 …" at bounding box center [732, 261] width 1464 height 355
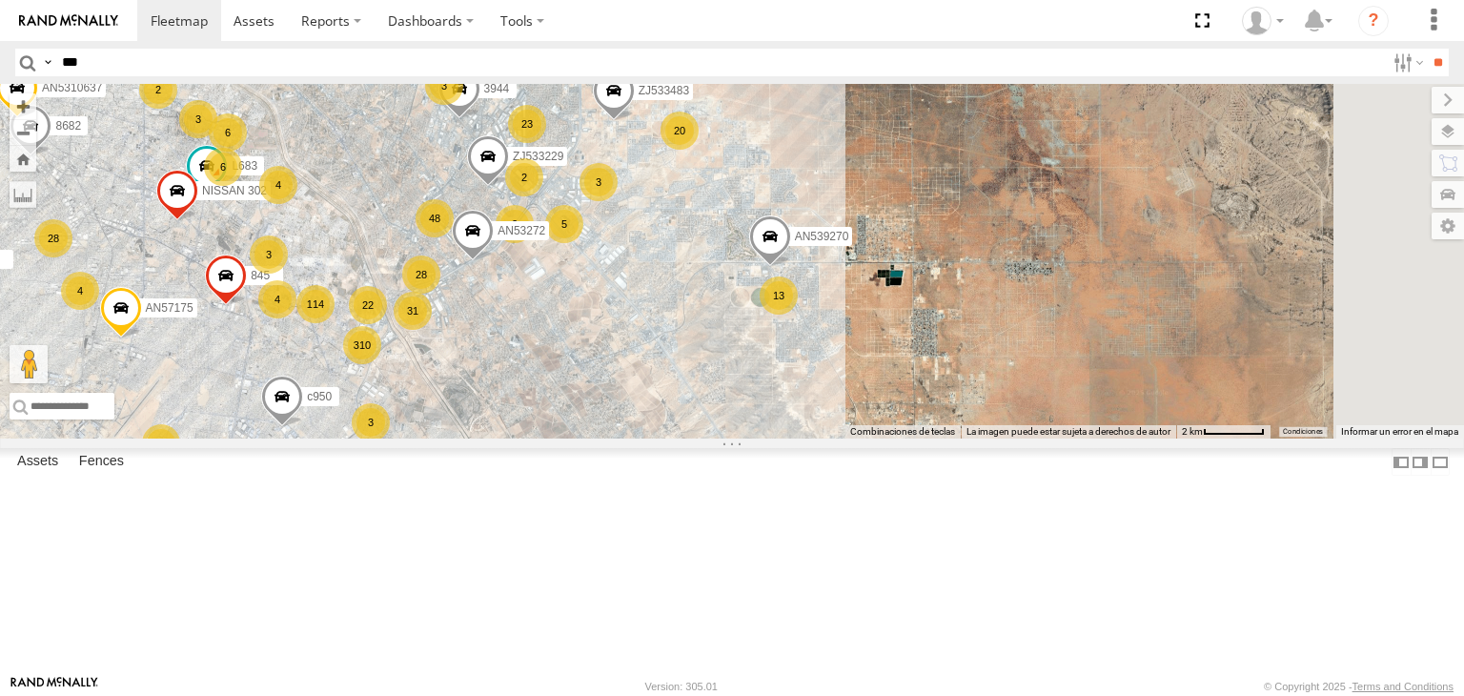
drag, startPoint x: 627, startPoint y: 299, endPoint x: 567, endPoint y: 280, distance: 63.0
click at [568, 282] on div "015910001811580 F2771 AN539091 8075 2909 7937 ZJ533483 112 AN531674 114 15 310 …" at bounding box center [732, 261] width 1464 height 355
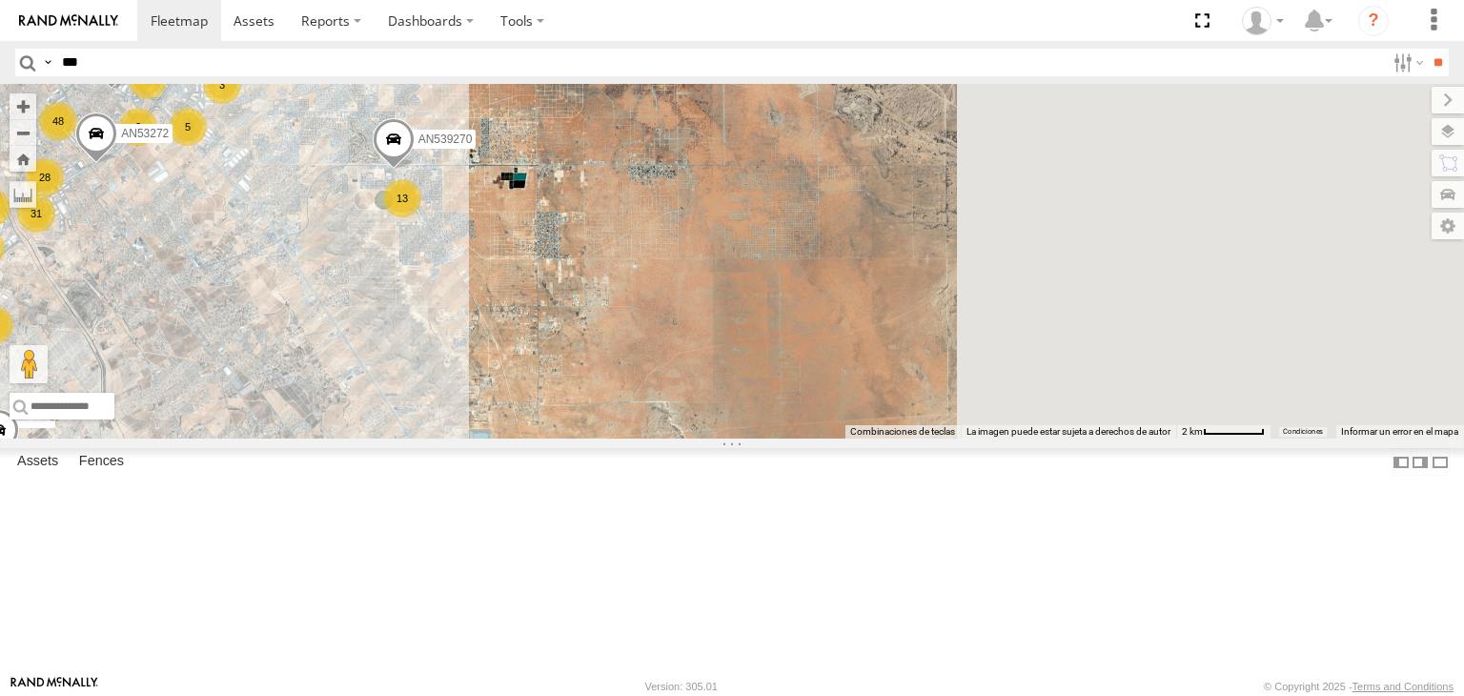
drag, startPoint x: 616, startPoint y: 302, endPoint x: 633, endPoint y: 303, distance: 17.2
click at [628, 303] on div "015910001811580 F2771 AN539091 8075 2909 7937 ZJ533483 112 AN531674 114 15 310 …" at bounding box center [732, 261] width 1464 height 355
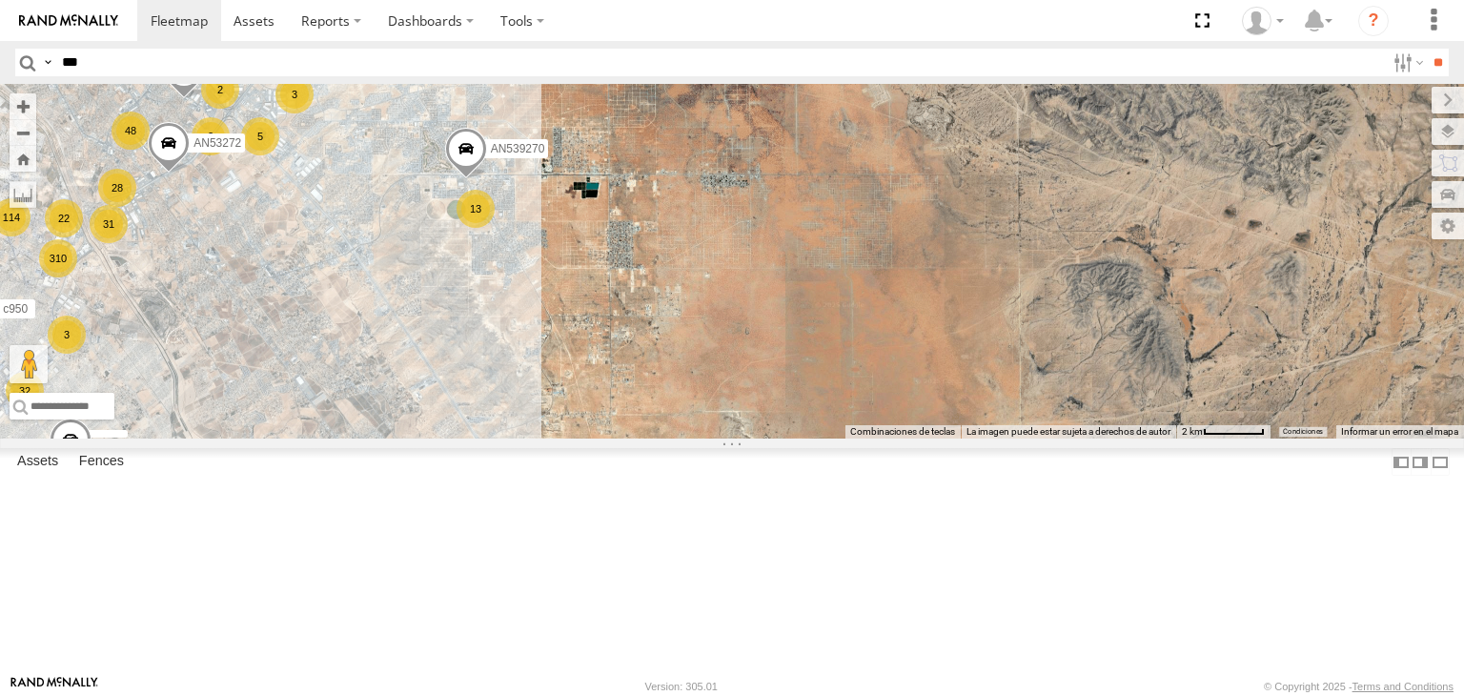
click at [713, 342] on div "015910001811580 F2771 AN539091 8075 2909 7937 ZJ533483 112 AN531674 114 15 310 …" at bounding box center [732, 261] width 1464 height 355
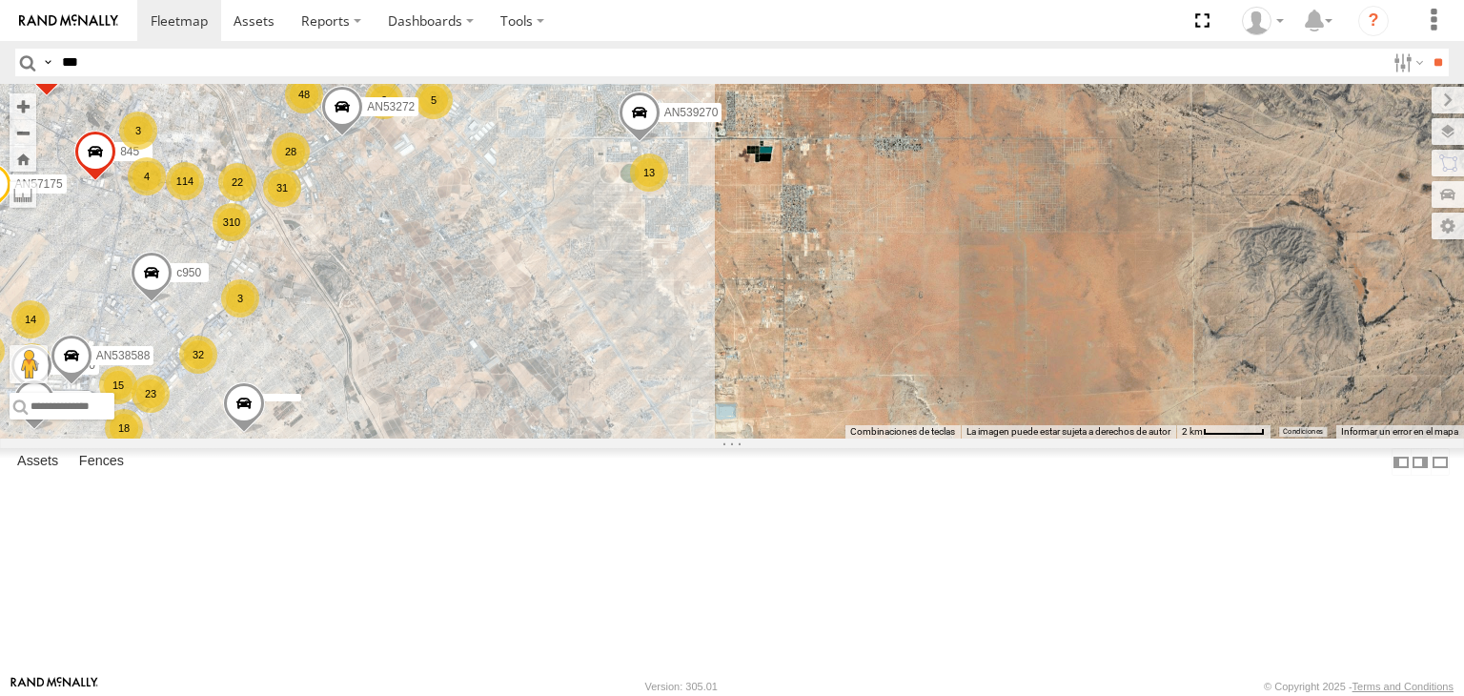
drag, startPoint x: 646, startPoint y: 335, endPoint x: 681, endPoint y: 351, distance: 37.9
click at [667, 344] on div "015910001811580 F2771 AN539091 8075 2909 7937 ZJ533483 112 AN531674 114 15 310 …" at bounding box center [732, 261] width 1464 height 355
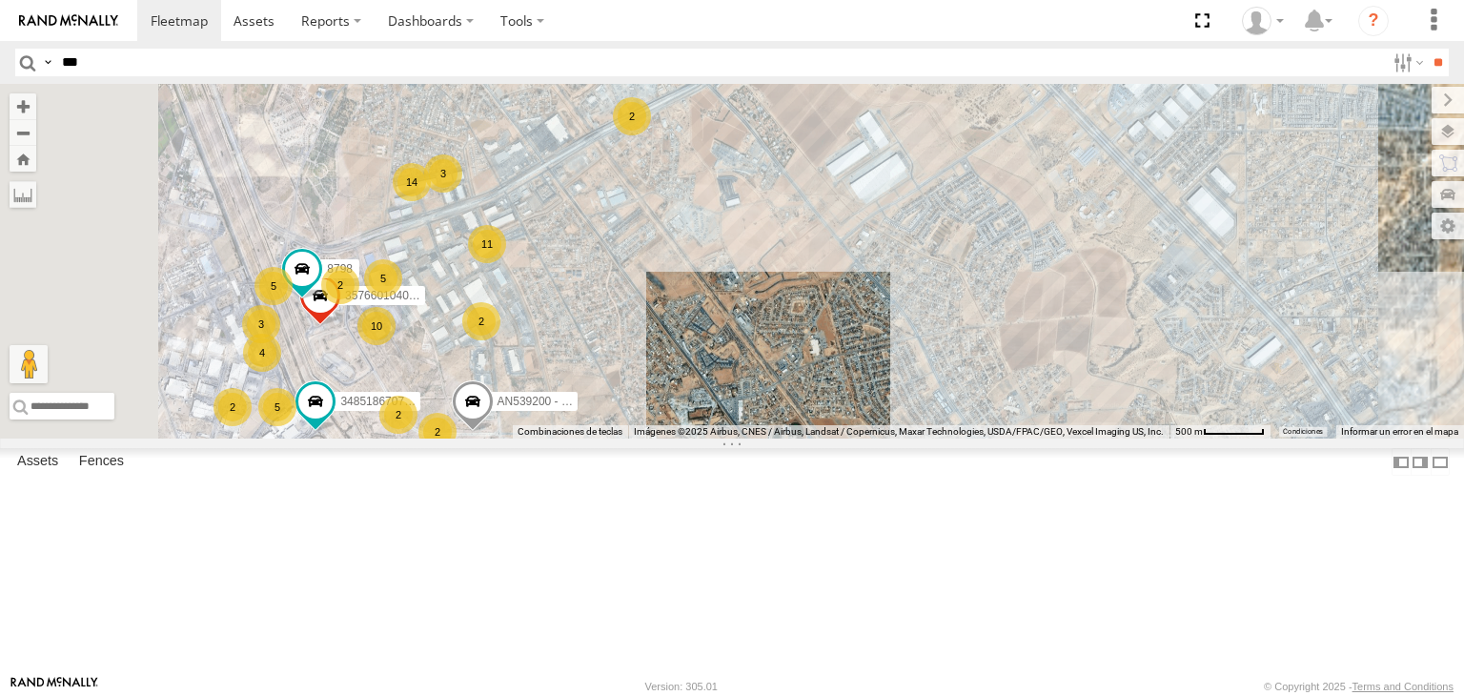
drag, startPoint x: 636, startPoint y: 256, endPoint x: 663, endPoint y: 201, distance: 61.8
click at [660, 208] on div "015910001811580 F2771 AN539091 8075 2909 7937 ZJ533483 112 AN531674 3944 845 ZJ…" at bounding box center [732, 261] width 1464 height 355
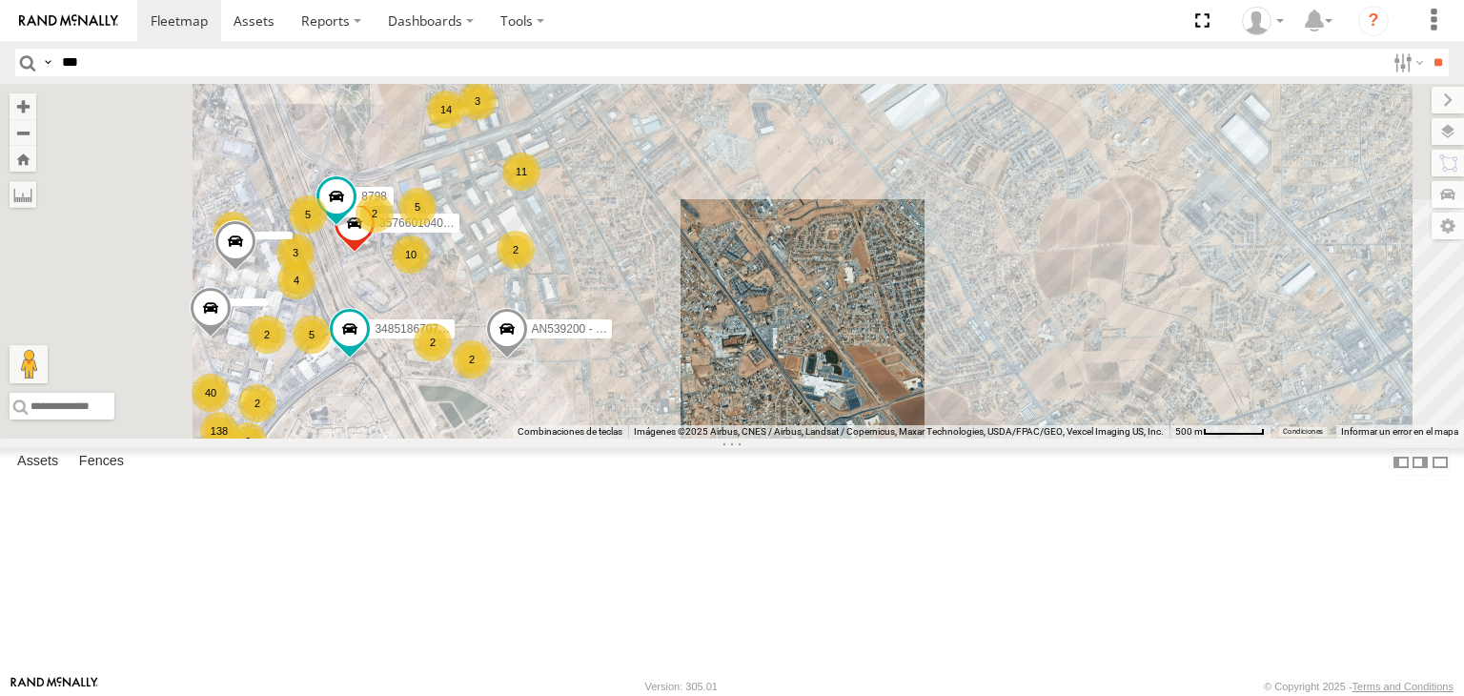
click at [819, 264] on div "015910001811580 F2771 AN539091 8075 2909 7937 ZJ533483 112 AN531674 3944 845 ZJ…" at bounding box center [732, 261] width 1464 height 355
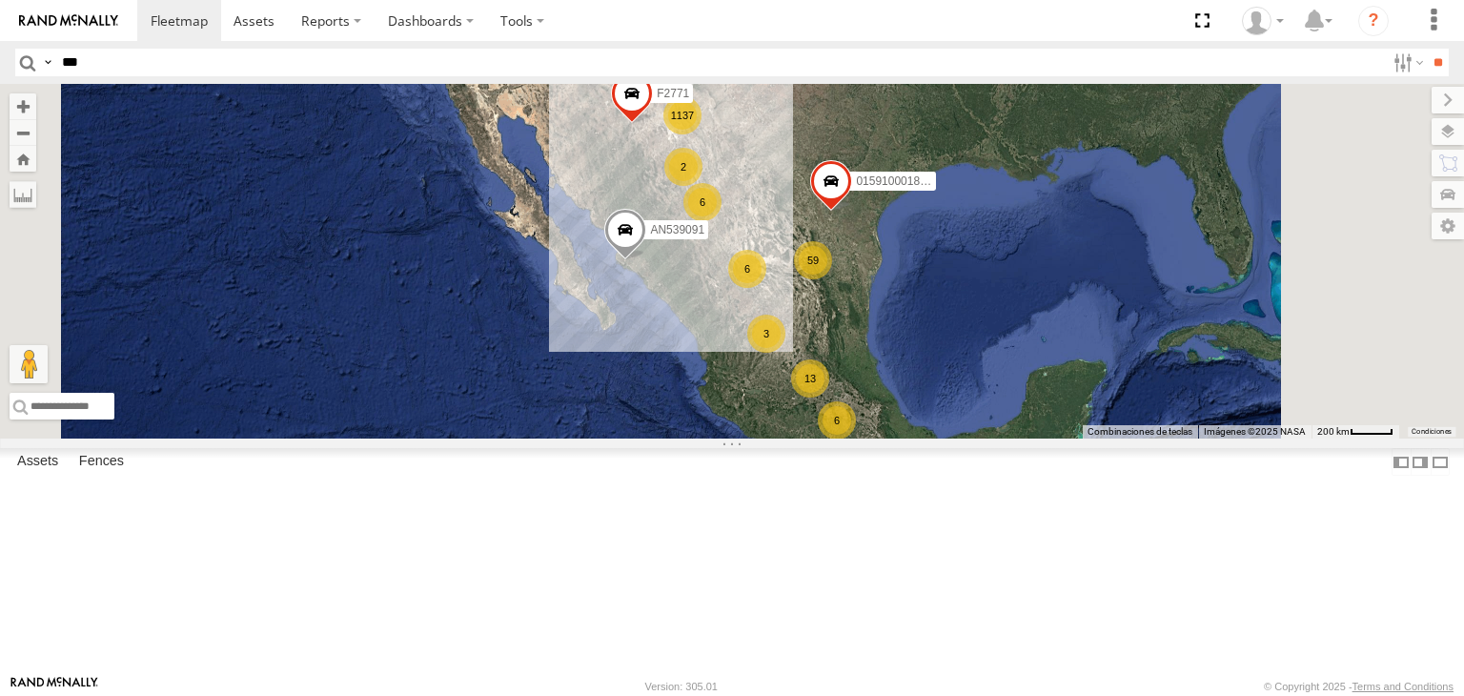
click at [191, 67] on input "***" at bounding box center [719, 63] width 1331 height 28
click at [1427, 49] on input "**" at bounding box center [1438, 63] width 22 height 28
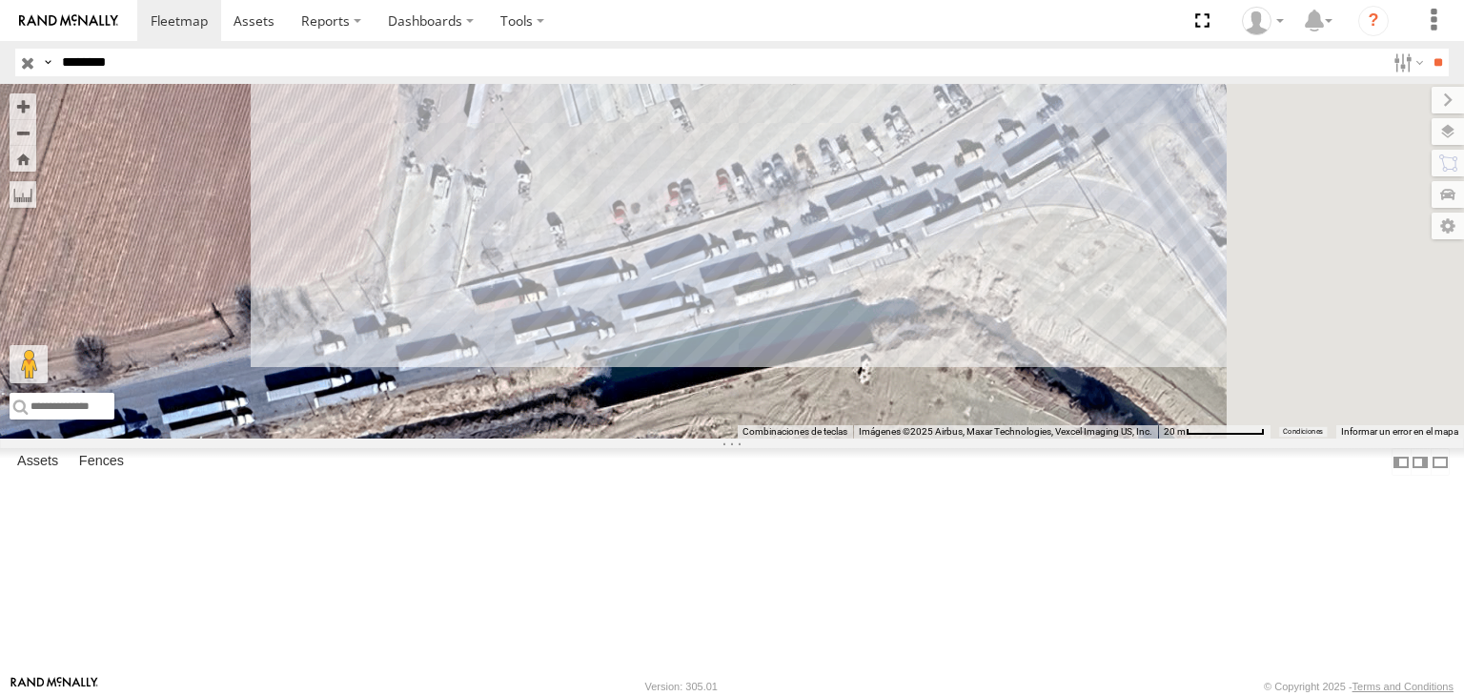
drag, startPoint x: 1079, startPoint y: 220, endPoint x: 1007, endPoint y: 253, distance: 79.4
click at [993, 270] on div "AN537923" at bounding box center [732, 261] width 1464 height 355
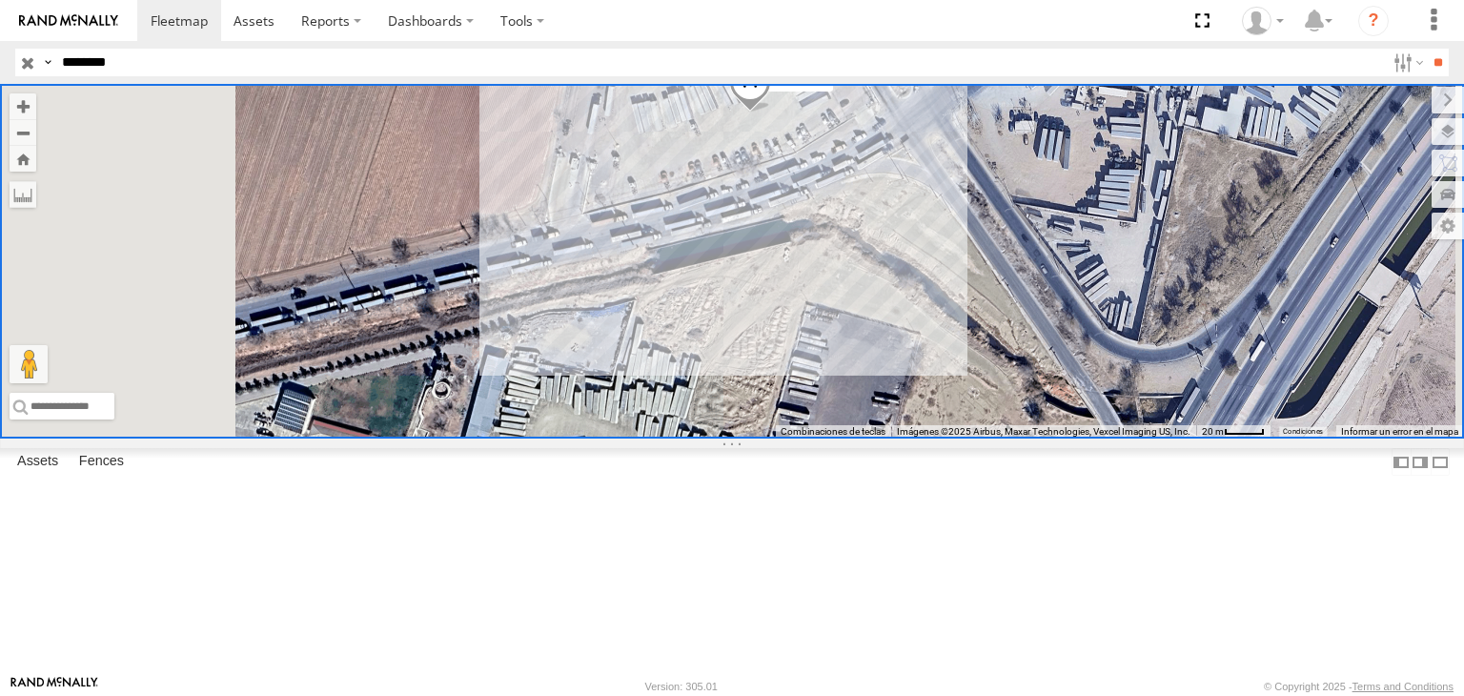
click at [134, 57] on input "********" at bounding box center [719, 63] width 1331 height 28
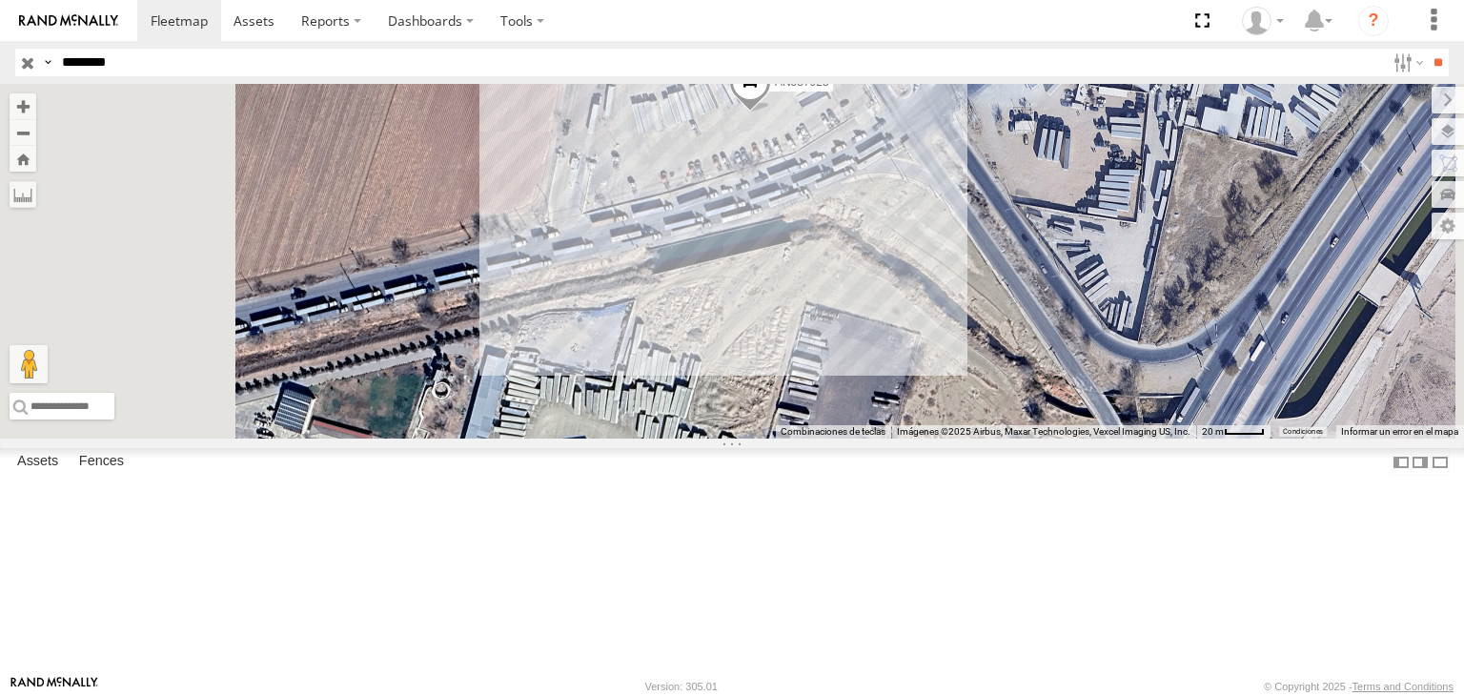
click at [134, 57] on input "********" at bounding box center [719, 63] width 1331 height 28
type input "****"
click at [1427, 49] on input "**" at bounding box center [1438, 63] width 22 height 28
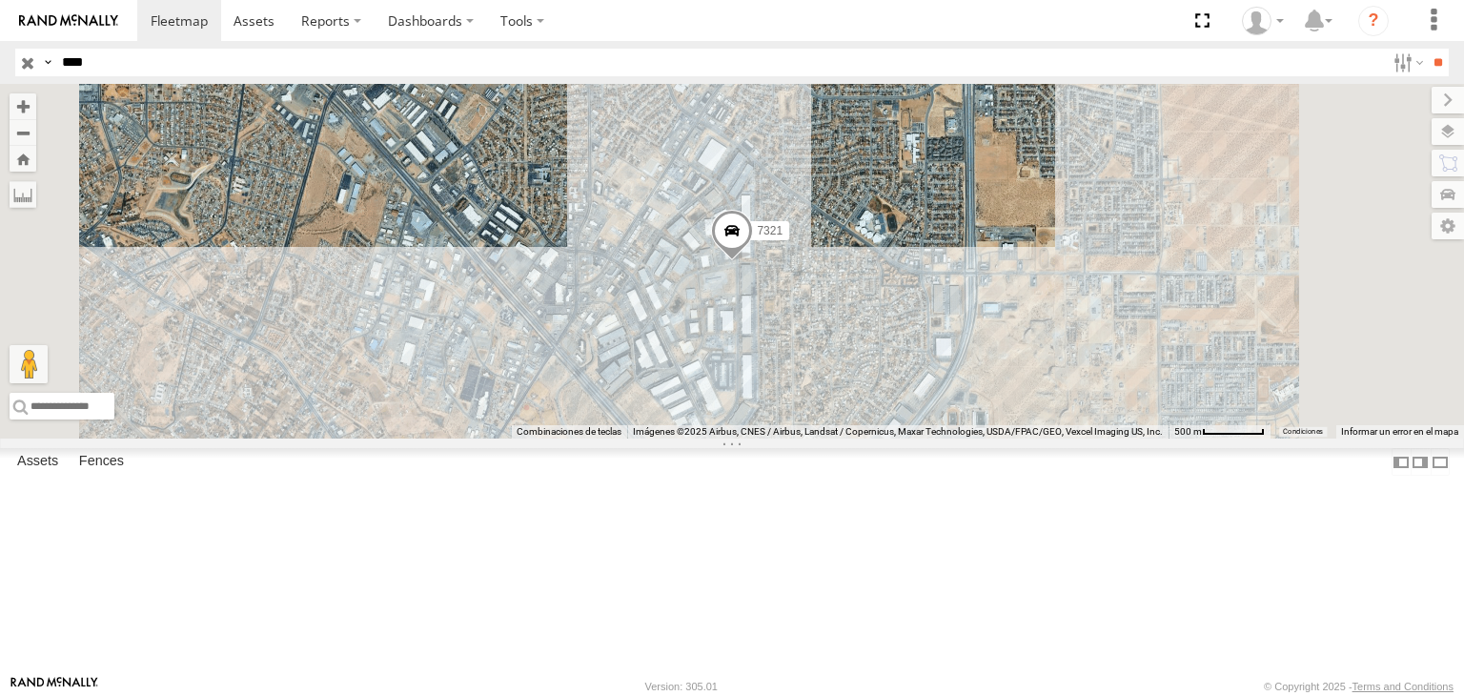
click at [0, 0] on div "7321" at bounding box center [0, 0] width 0 height 0
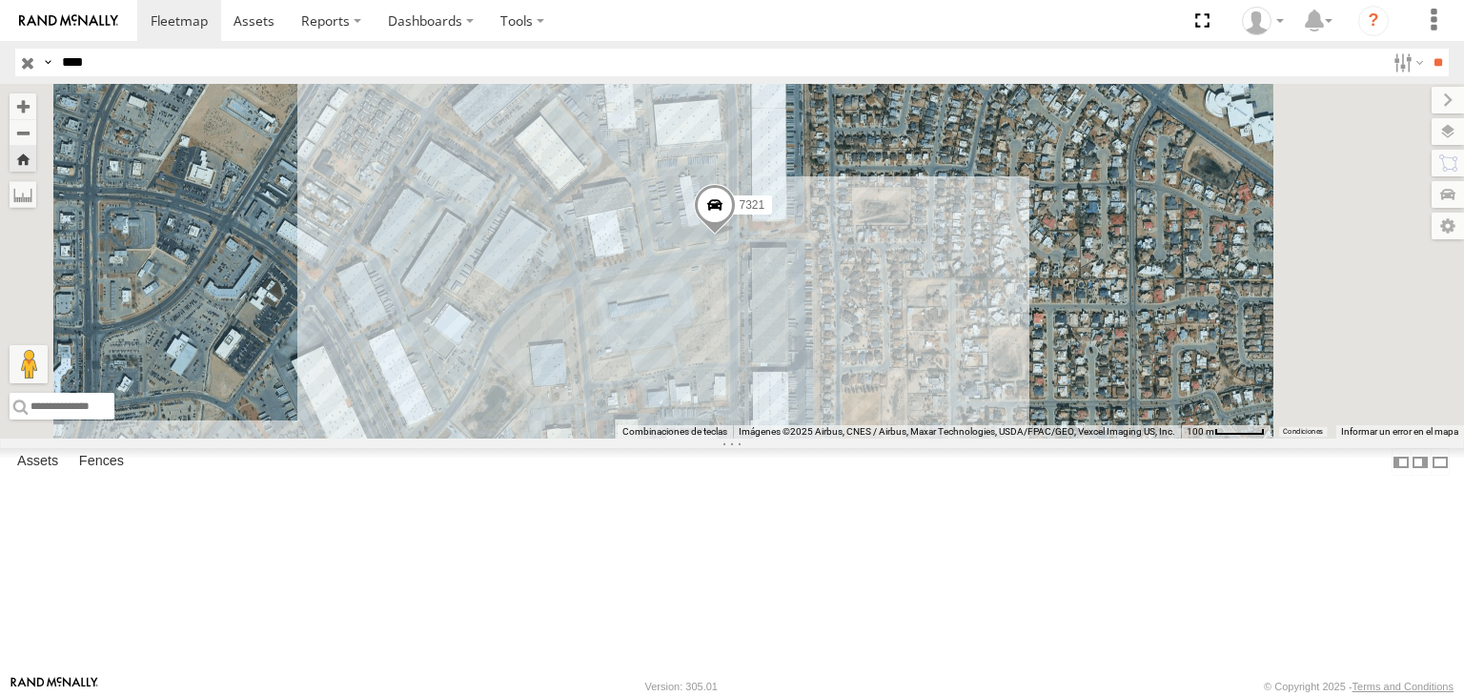
click at [736, 235] on span at bounding box center [715, 209] width 42 height 51
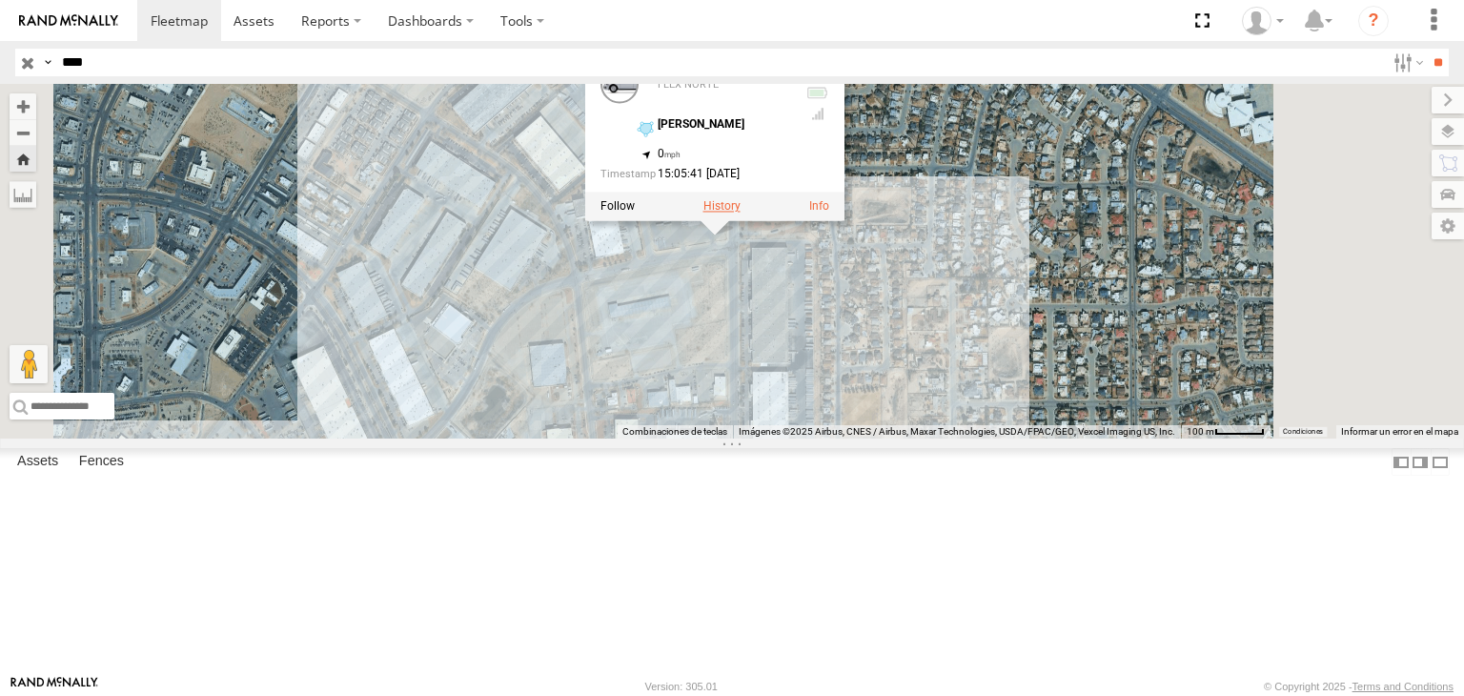
click at [741, 214] on label at bounding box center [721, 206] width 37 height 13
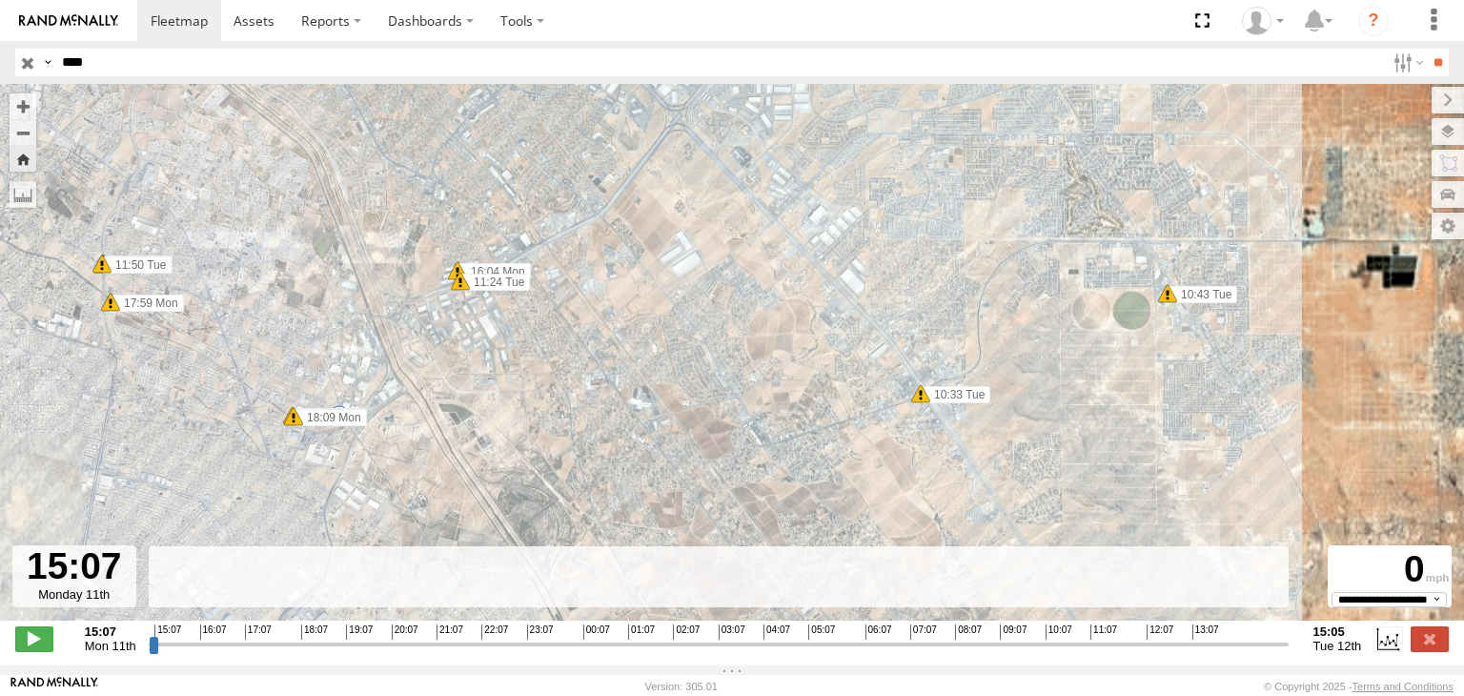
drag, startPoint x: 928, startPoint y: 444, endPoint x: 726, endPoint y: 416, distance: 204.1
click at [734, 417] on div "7321 15:17 Mon 15:17 Mon 16:04 Mon 10:33 Tue 10:43 Tue 11:24 Tue 13:37 Tue 13:4…" at bounding box center [732, 362] width 1464 height 557
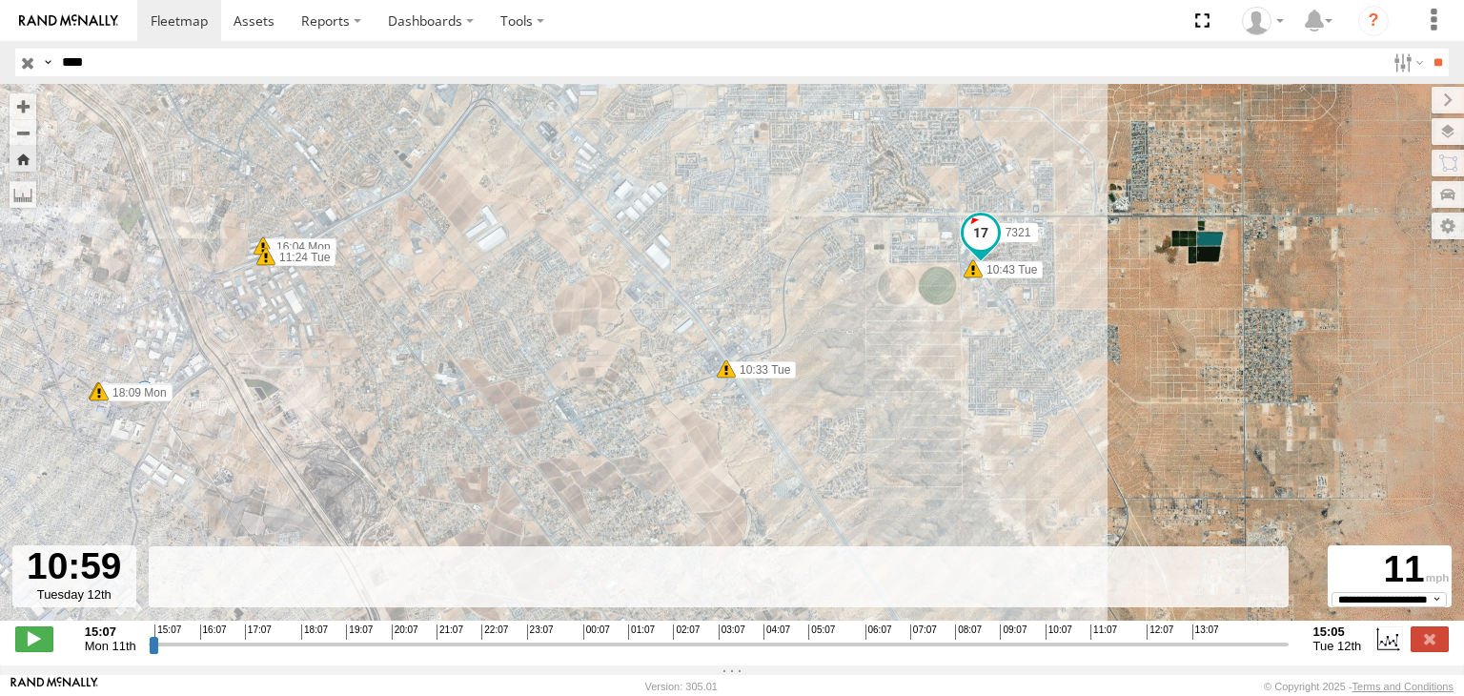
drag, startPoint x: 153, startPoint y: 654, endPoint x: 1089, endPoint y: 645, distance: 937.0
click at [1089, 645] on input "range" at bounding box center [719, 644] width 1140 height 18
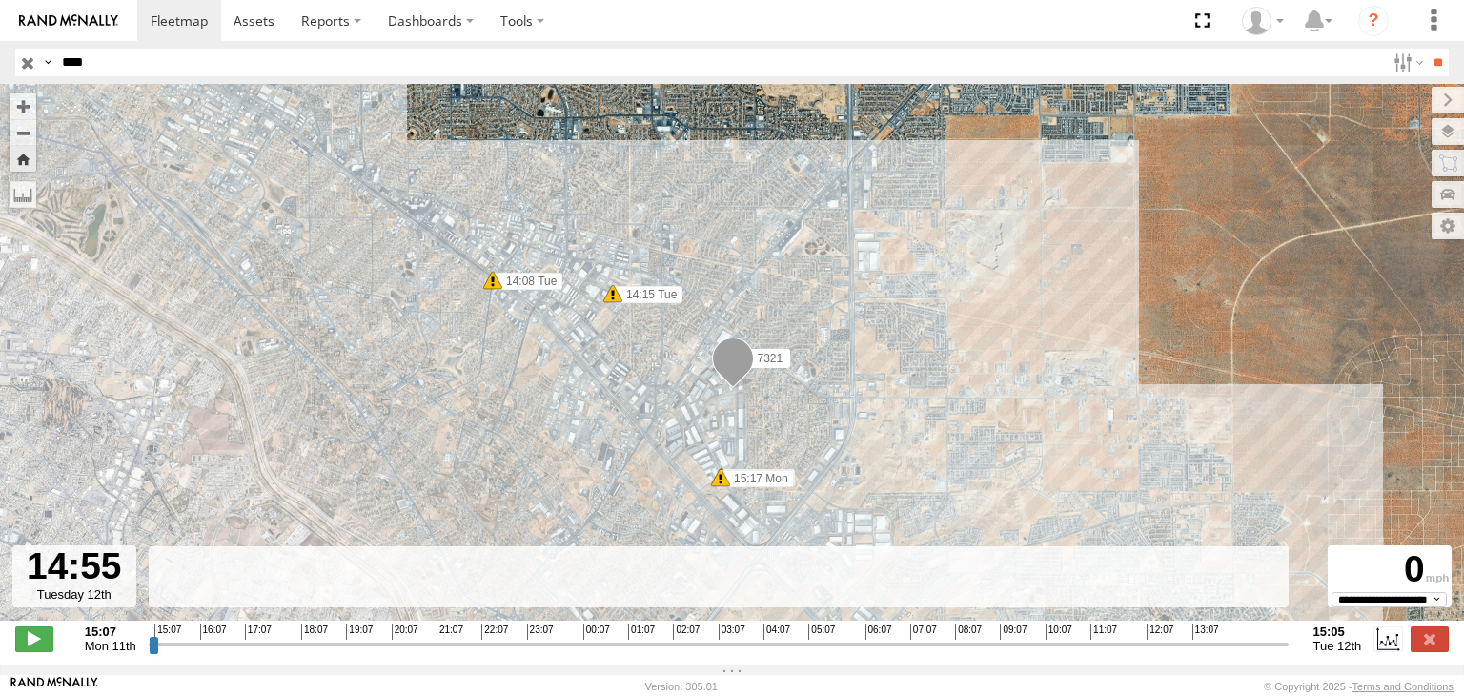
drag, startPoint x: 1092, startPoint y: 653, endPoint x: 1270, endPoint y: 658, distance: 177.4
type input "**********"
click at [1270, 653] on input "range" at bounding box center [719, 644] width 1140 height 18
click at [61, 14] on img at bounding box center [68, 20] width 99 height 13
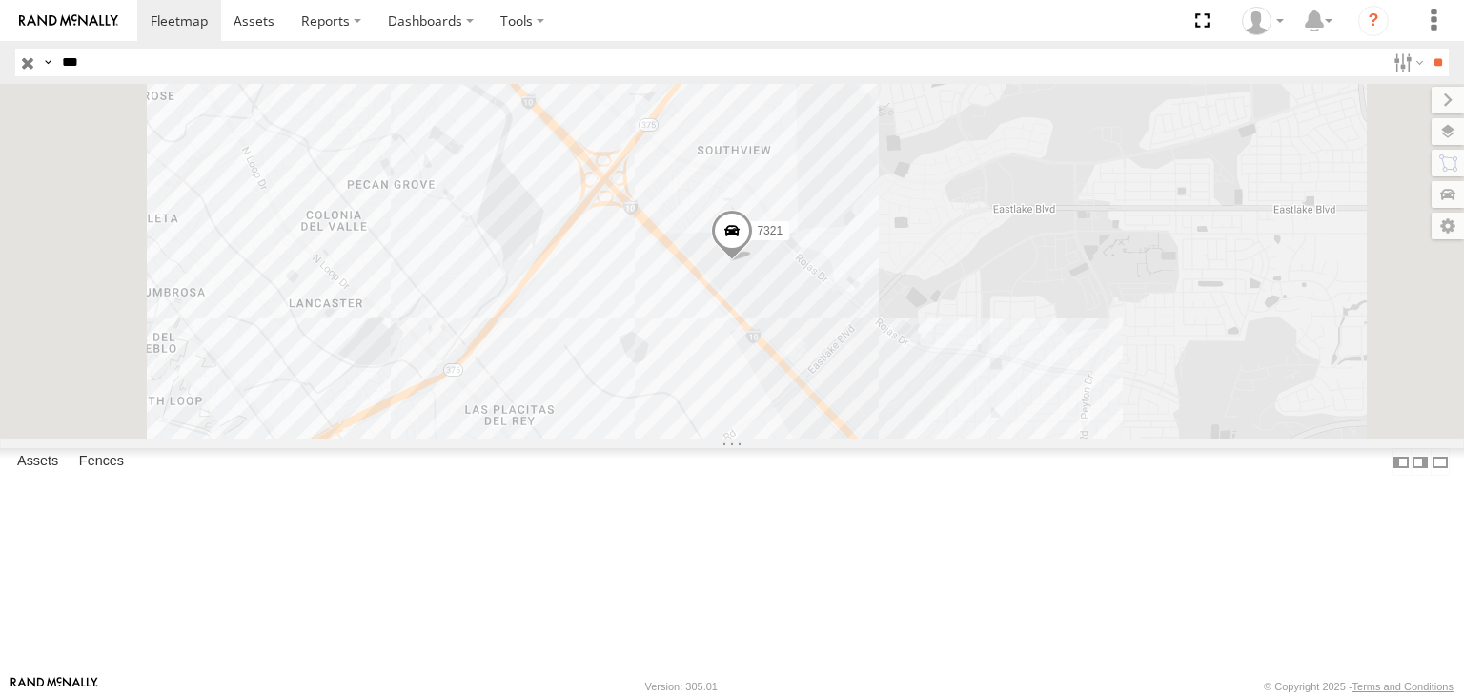
click at [1427, 49] on input "**" at bounding box center [1438, 63] width 22 height 28
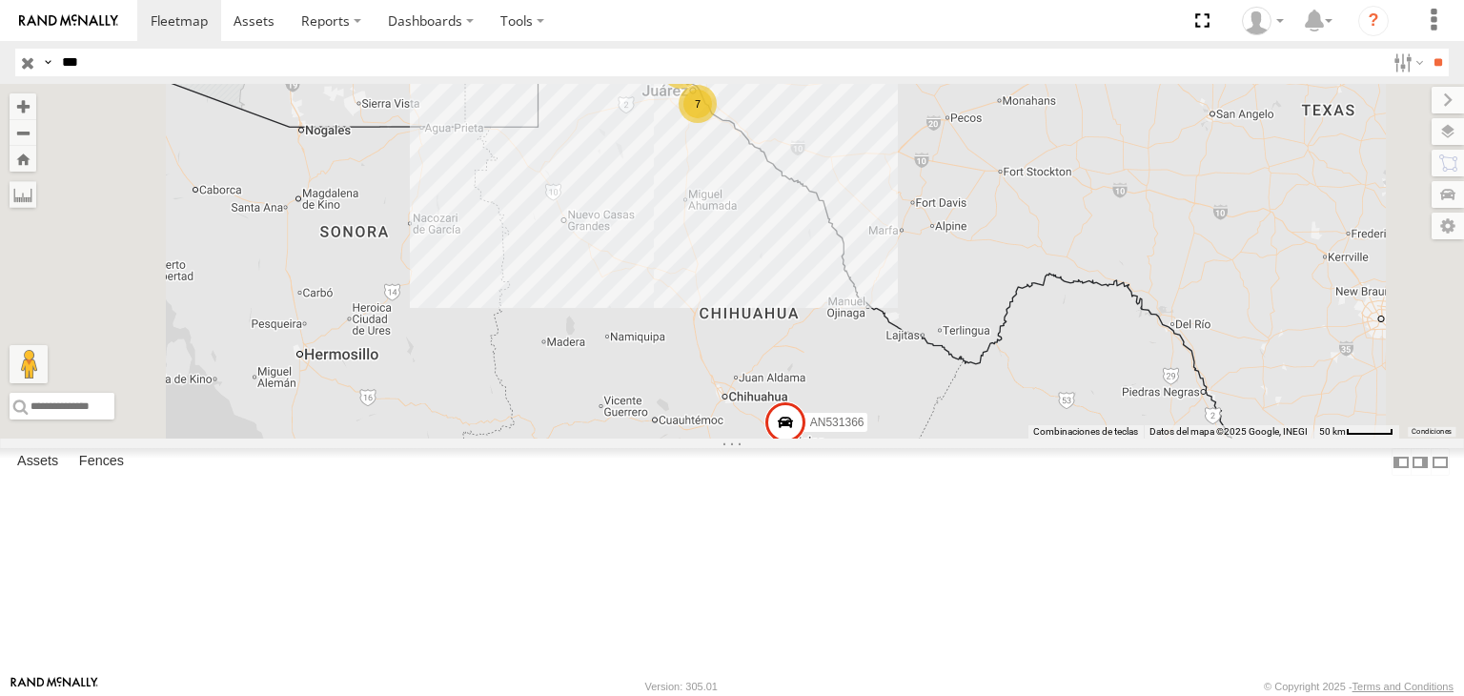
click at [0, 0] on div "BASE 7" at bounding box center [0, 0] width 0 height 0
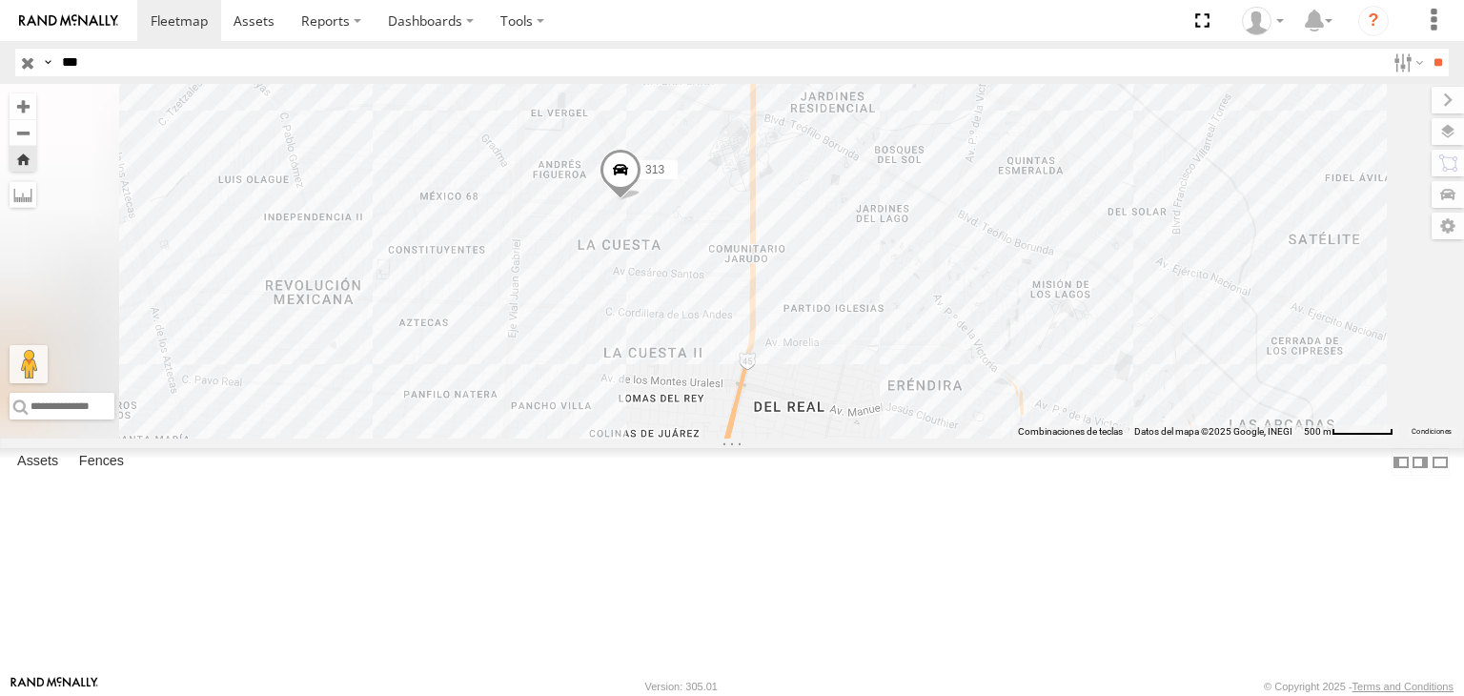
drag, startPoint x: 793, startPoint y: 400, endPoint x: 723, endPoint y: 382, distance: 72.8
click at [729, 385] on div "313" at bounding box center [732, 261] width 1464 height 355
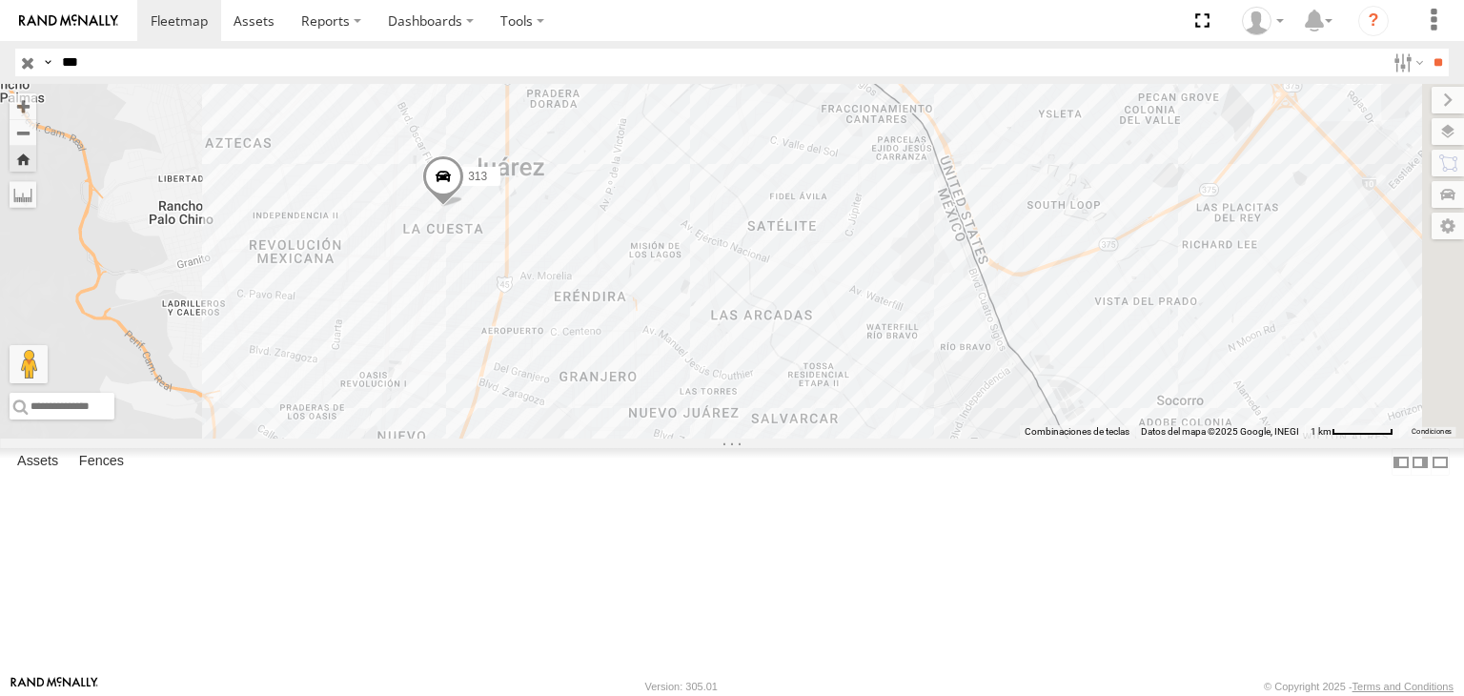
drag, startPoint x: 726, startPoint y: 396, endPoint x: 716, endPoint y: 391, distance: 11.5
click at [717, 393] on div "313" at bounding box center [732, 261] width 1464 height 355
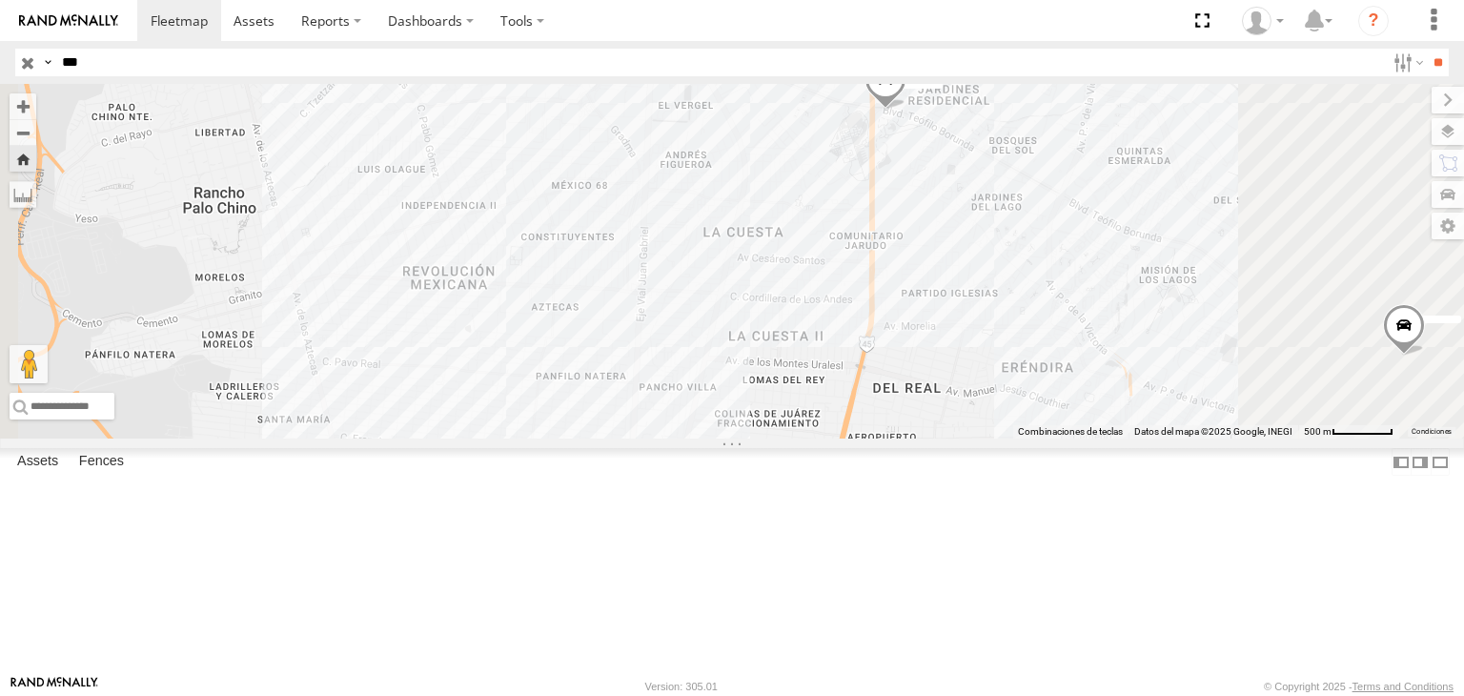
drag, startPoint x: 965, startPoint y: 301, endPoint x: 911, endPoint y: 325, distance: 58.5
click at [922, 320] on div "313" at bounding box center [732, 261] width 1464 height 355
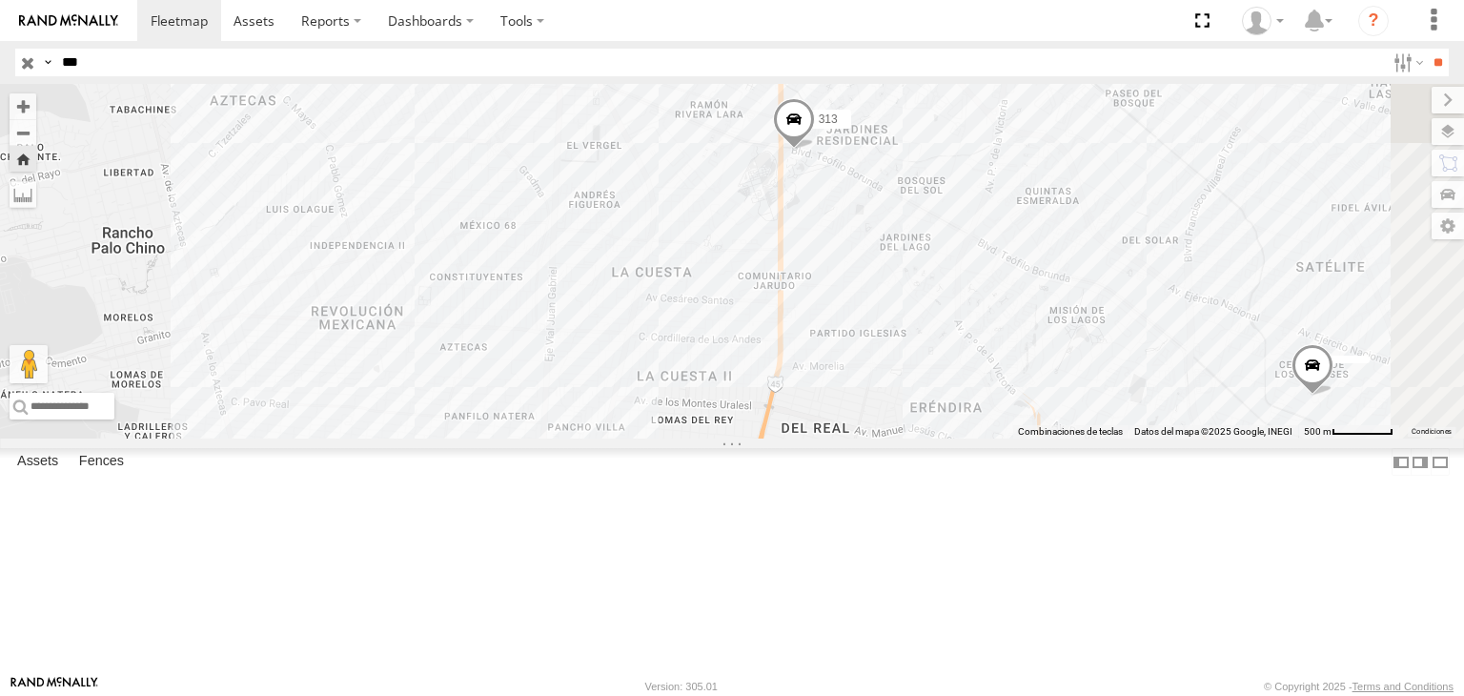
click at [0, 0] on div "BASE 7" at bounding box center [0, 0] width 0 height 0
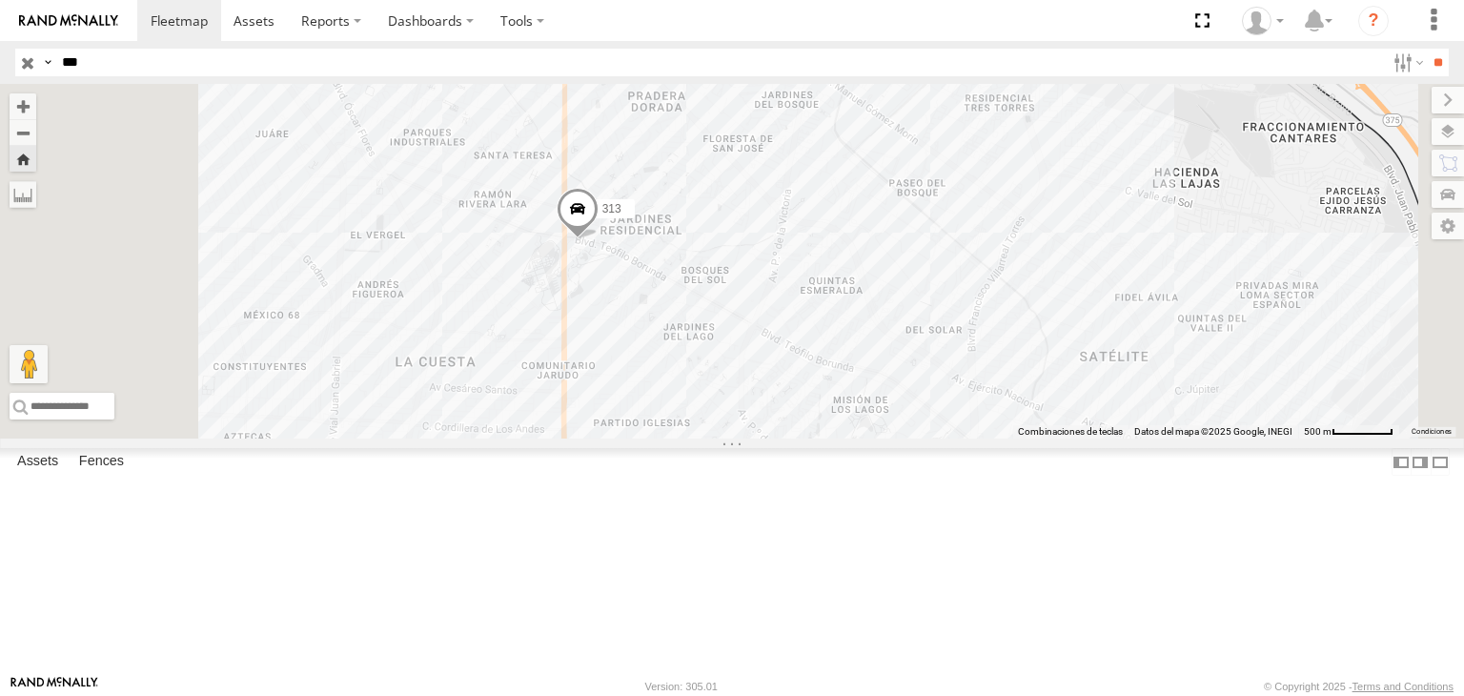
drag, startPoint x: 759, startPoint y: 369, endPoint x: 682, endPoint y: 329, distance: 86.1
click at [731, 355] on div "313" at bounding box center [732, 261] width 1464 height 355
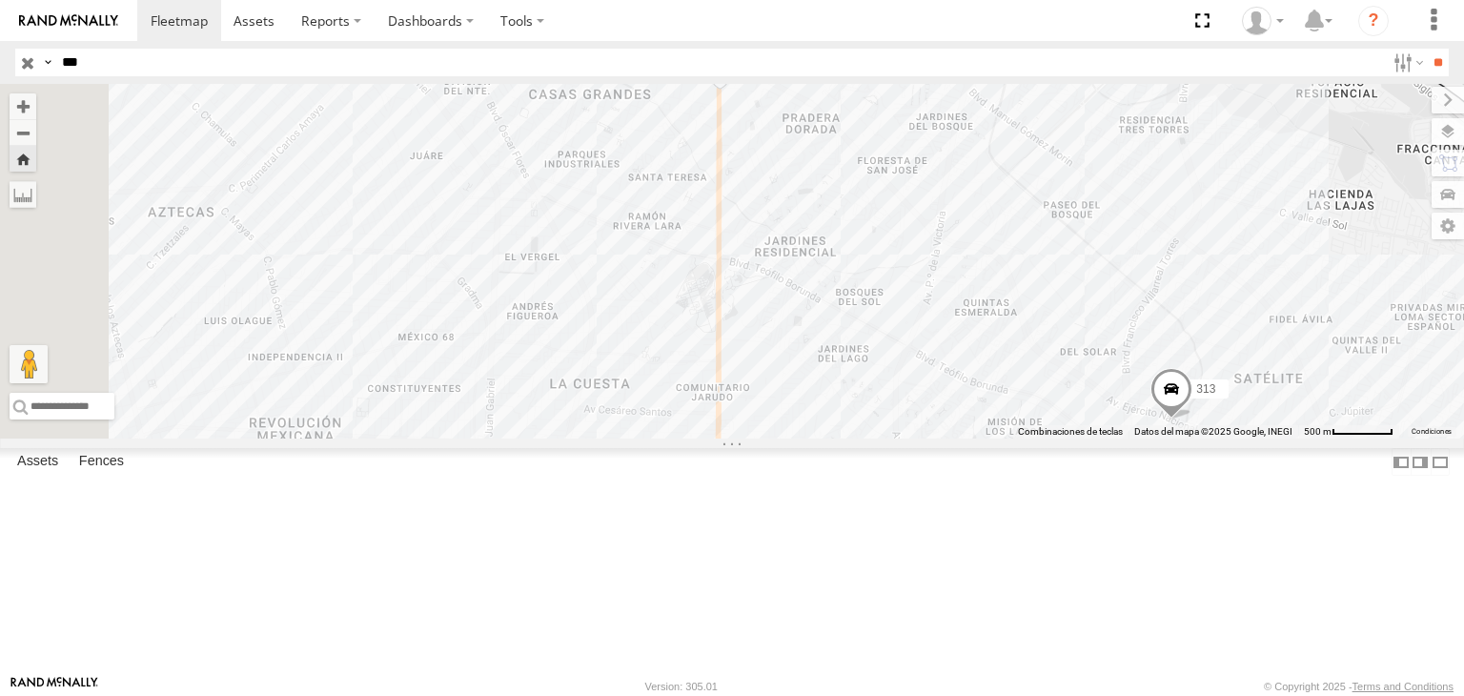
click at [76, 64] on input "***" at bounding box center [719, 63] width 1331 height 28
type input "***"
click at [1427, 49] on input "**" at bounding box center [1438, 63] width 22 height 28
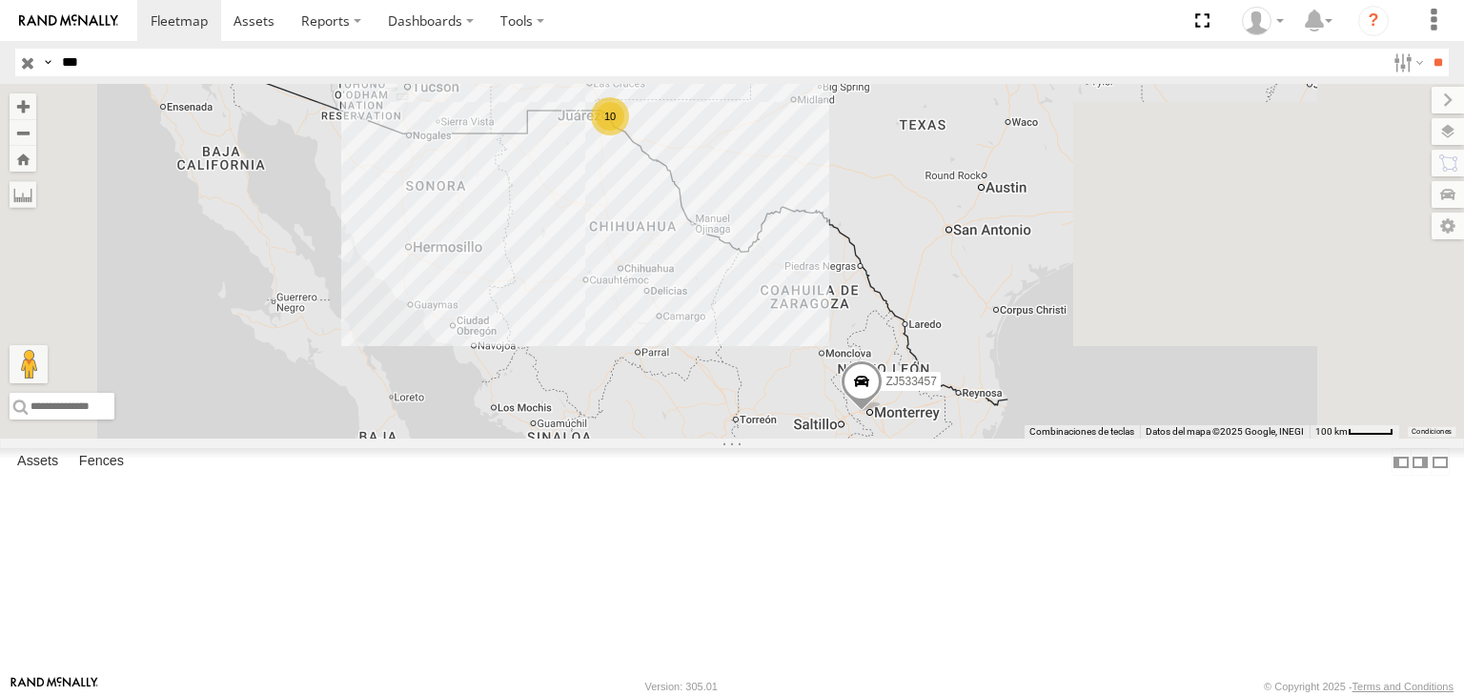
click at [0, 0] on div "Locales" at bounding box center [0, 0] width 0 height 0
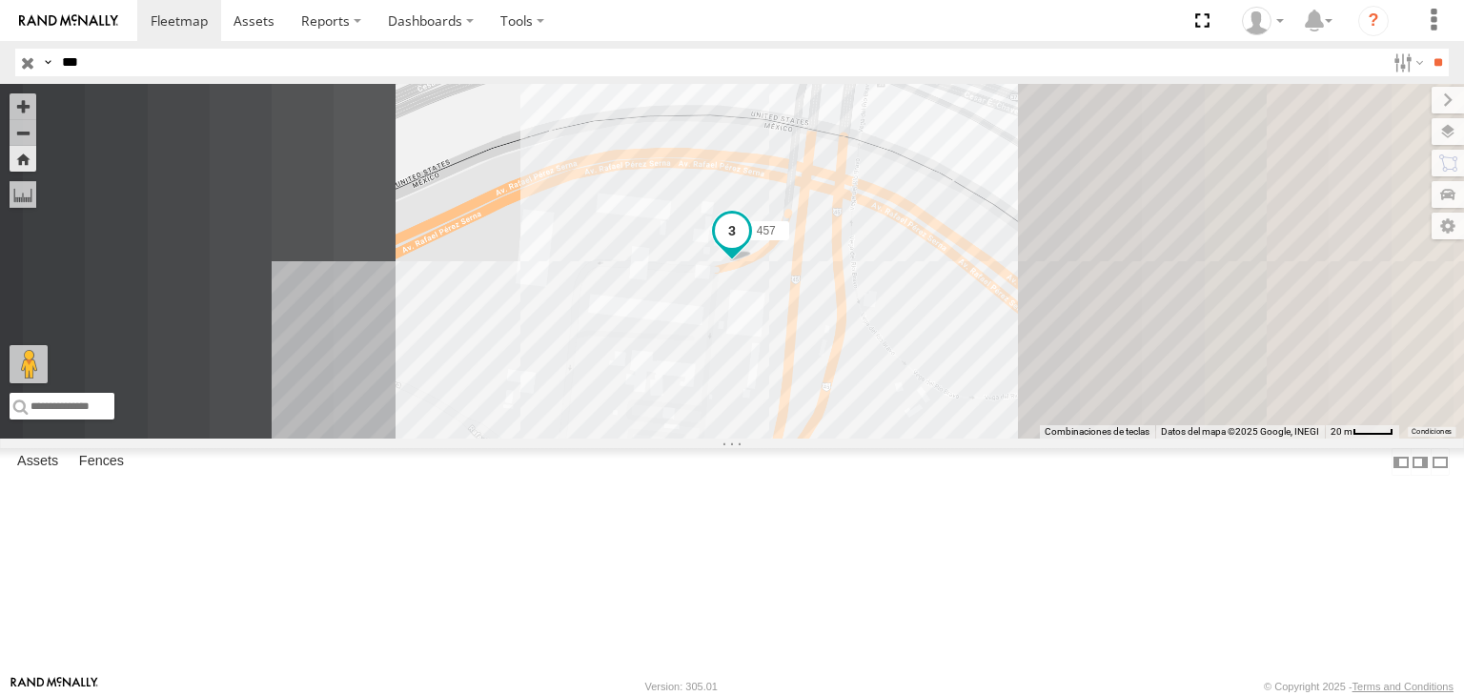
click at [749, 248] on span at bounding box center [732, 231] width 34 height 34
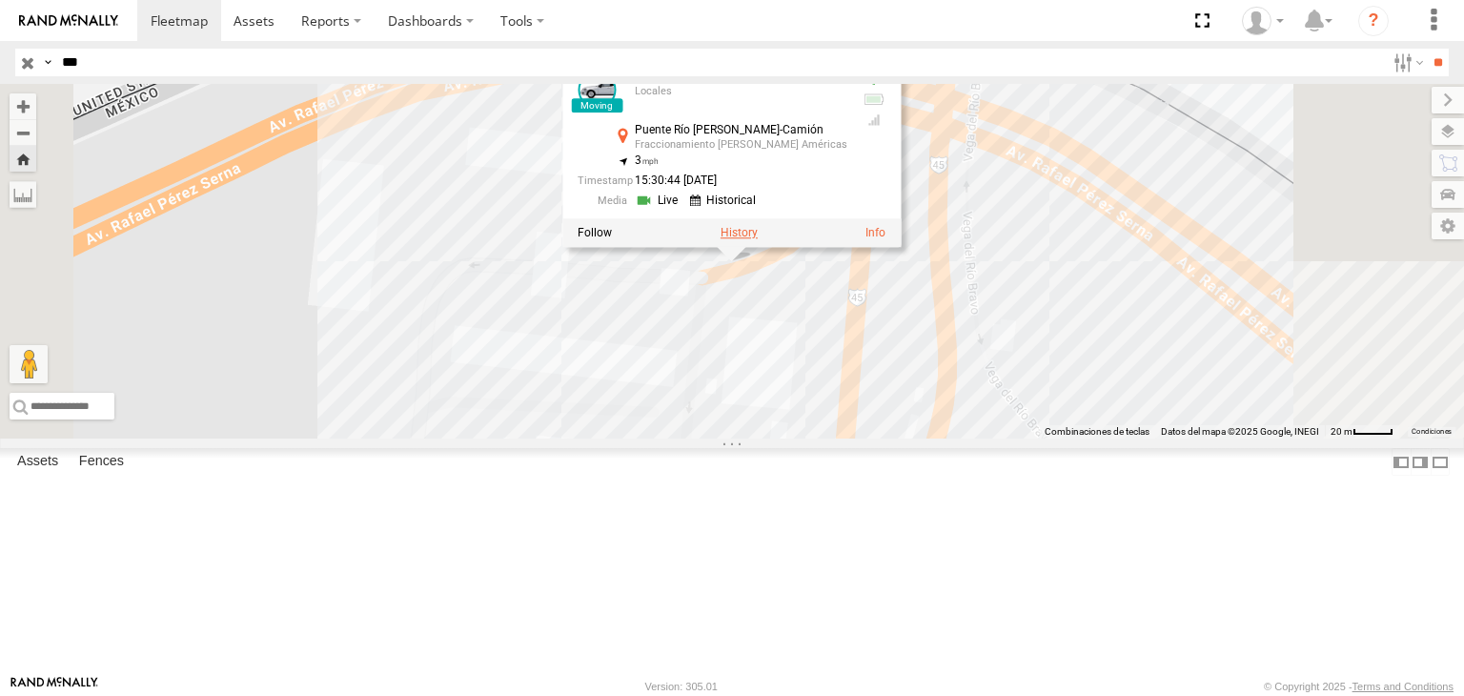
click at [758, 240] on label at bounding box center [739, 233] width 37 height 13
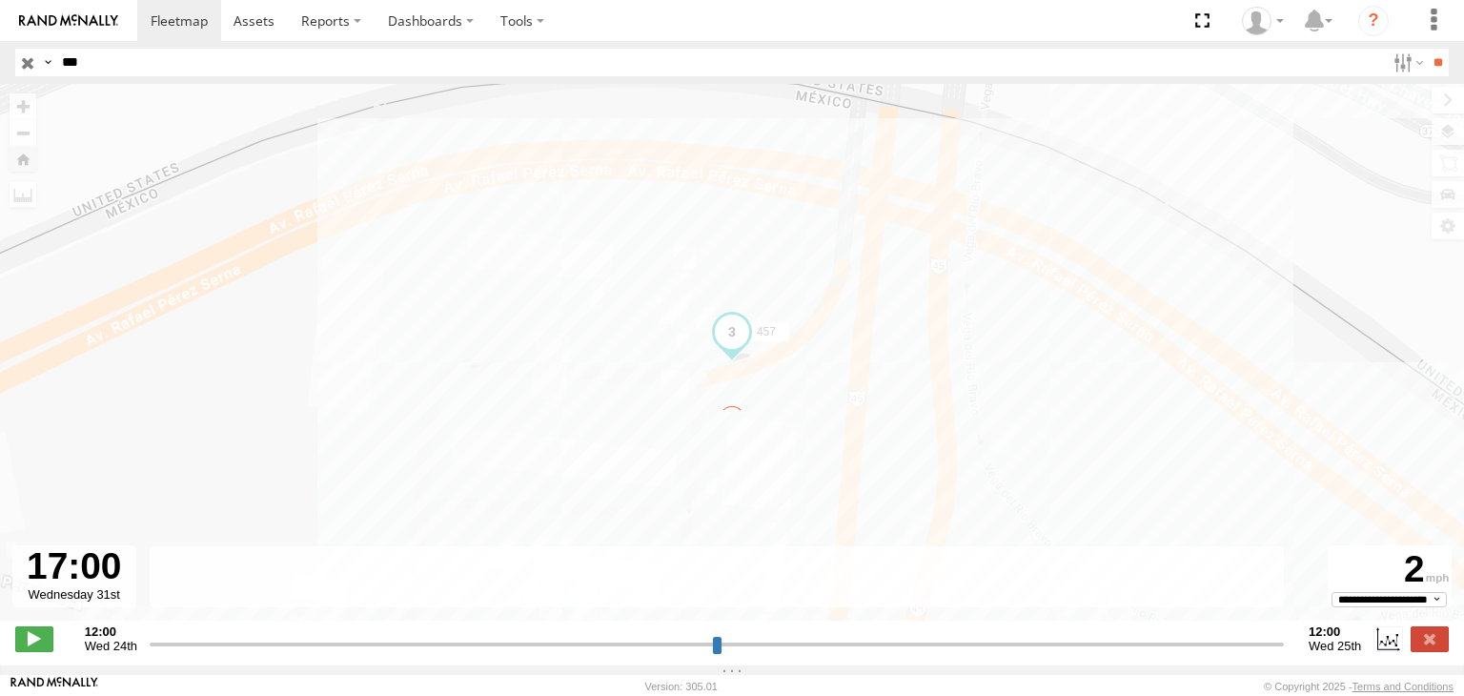
drag, startPoint x: 153, startPoint y: 651, endPoint x: 138, endPoint y: 649, distance: 15.4
click at [150, 649] on input "range" at bounding box center [717, 644] width 1134 height 18
drag, startPoint x: 618, startPoint y: 424, endPoint x: 641, endPoint y: 378, distance: 51.2
click at [638, 384] on div "← Mover a la izquierda → Mover a la derecha ↑ Mover hacia arriba ↓ Mover hacia …" at bounding box center [732, 362] width 1464 height 557
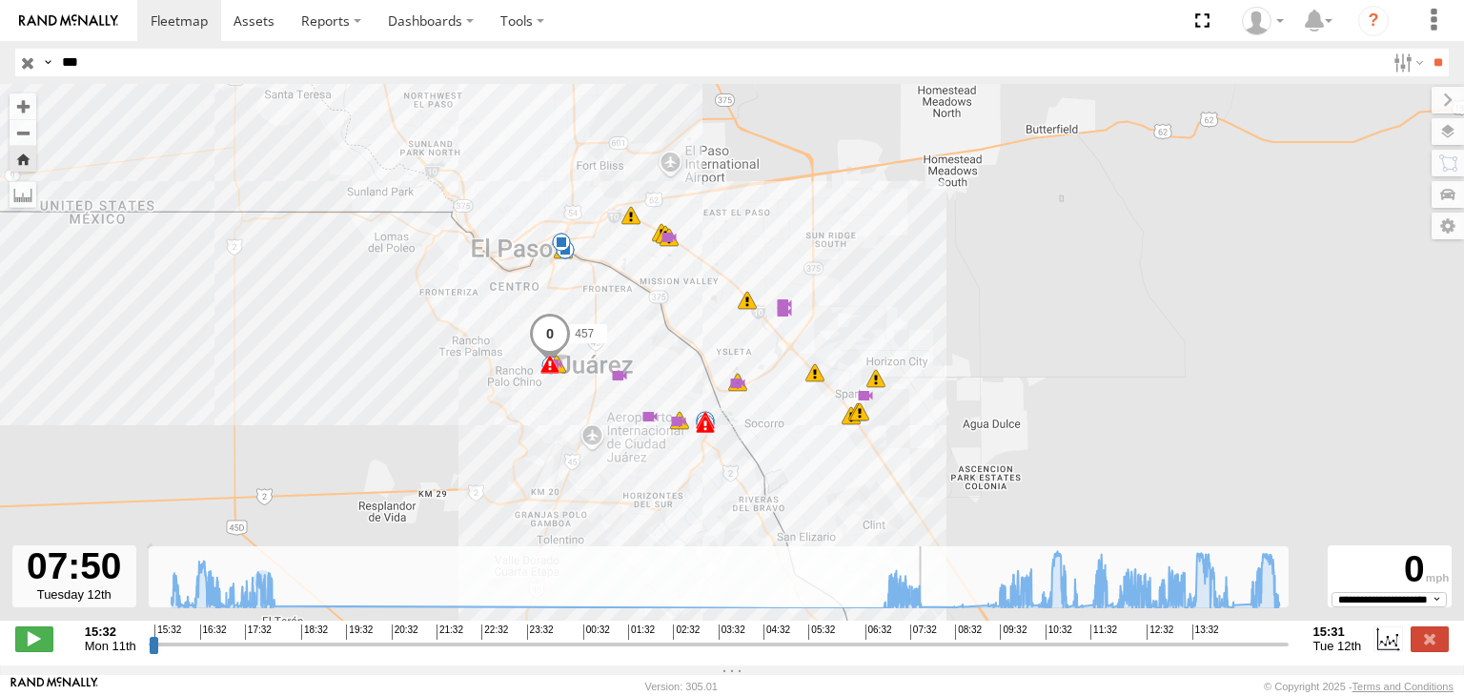
drag, startPoint x: 154, startPoint y: 655, endPoint x: 916, endPoint y: 607, distance: 763.1
click at [916, 635] on input "range" at bounding box center [719, 644] width 1140 height 18
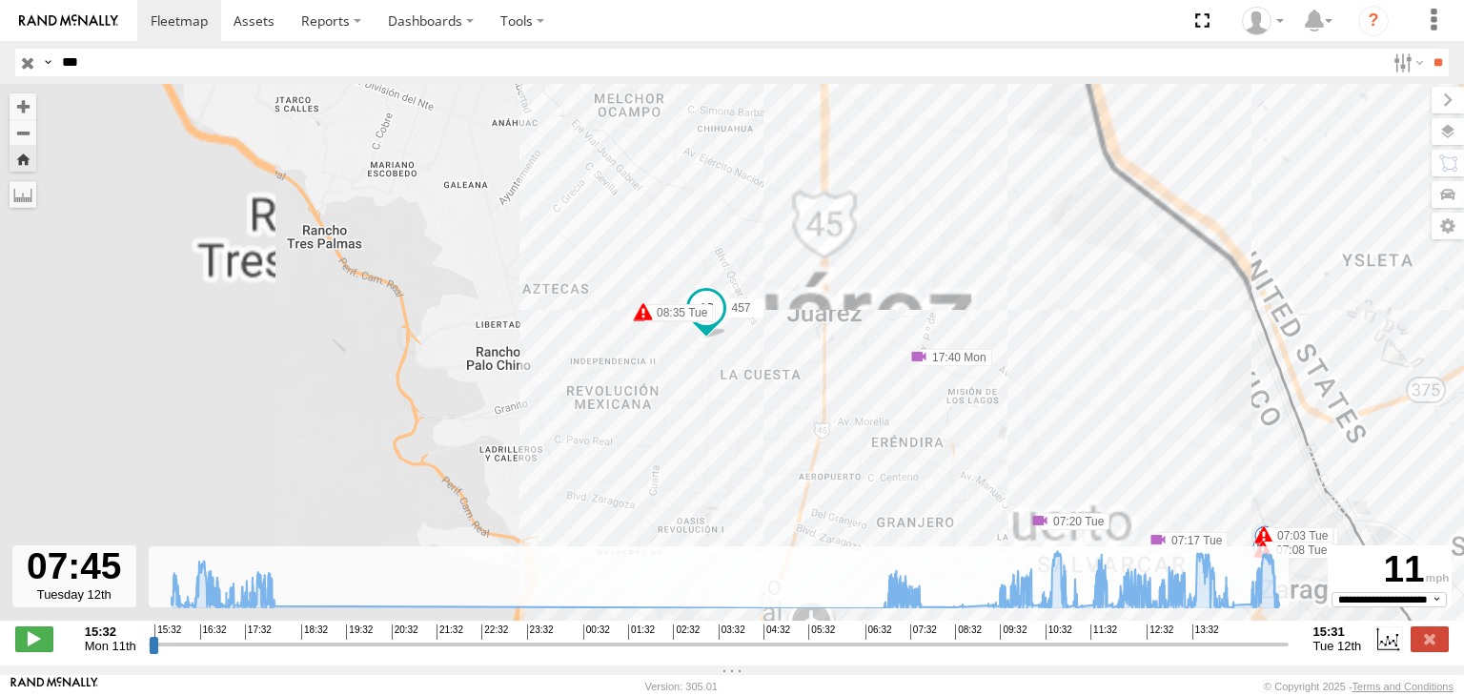
drag, startPoint x: 597, startPoint y: 449, endPoint x: 591, endPoint y: 438, distance: 12.8
click at [591, 438] on div "457 17:12 Mon 17:40 Mon 17:57 Mon 18:00 Mon 05:04 Tue 06:11 Tue 07:03 Tue 07:05…" at bounding box center [732, 362] width 1464 height 557
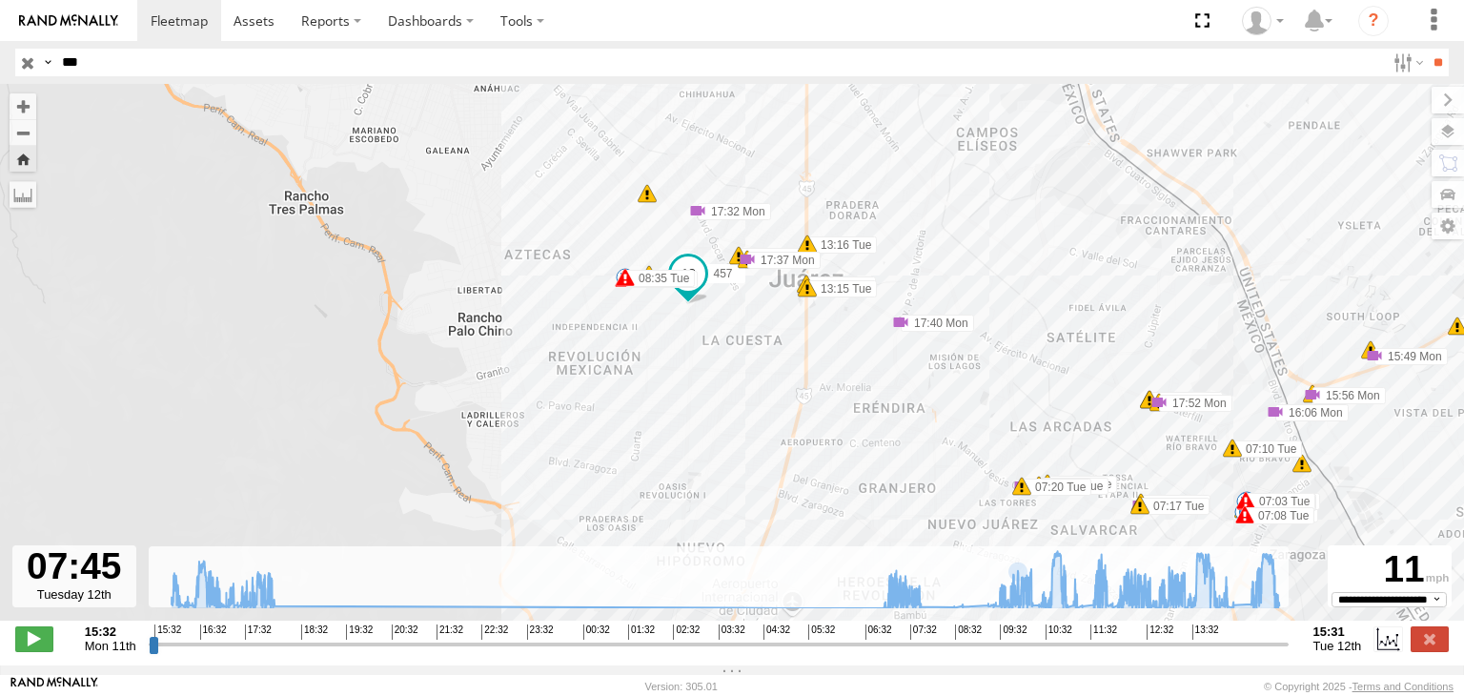
click at [652, 417] on div "457 17:12 Mon 17:40 Mon 17:57 Mon 18:00 Mon 05:04 Tue 06:11 Tue 07:03 Tue 07:05…" at bounding box center [732, 362] width 1464 height 557
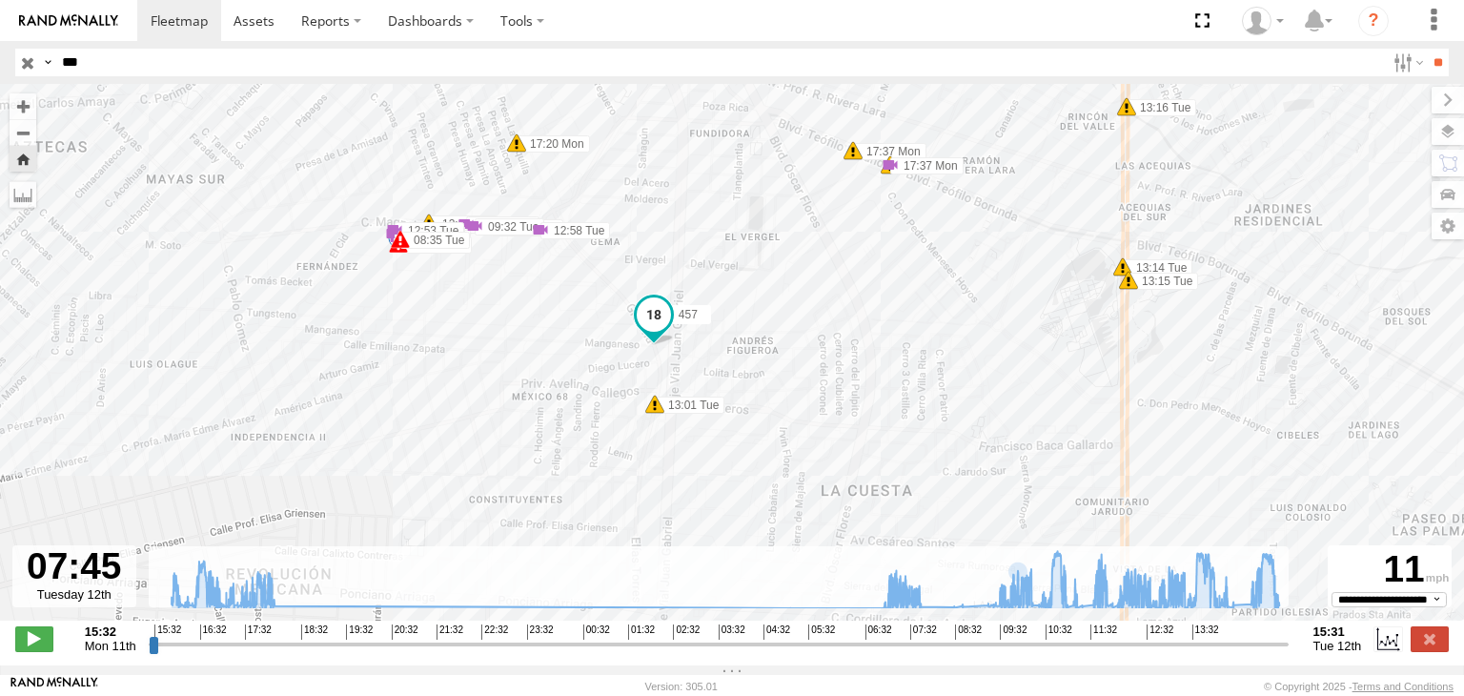
drag, startPoint x: 539, startPoint y: 420, endPoint x: 459, endPoint y: 290, distance: 153.2
click at [469, 317] on div "457 17:12 Mon 17:40 Mon 17:57 Mon 18:00 Mon 05:04 Tue 06:11 Tue 07:03 Tue 07:05…" at bounding box center [732, 362] width 1464 height 557
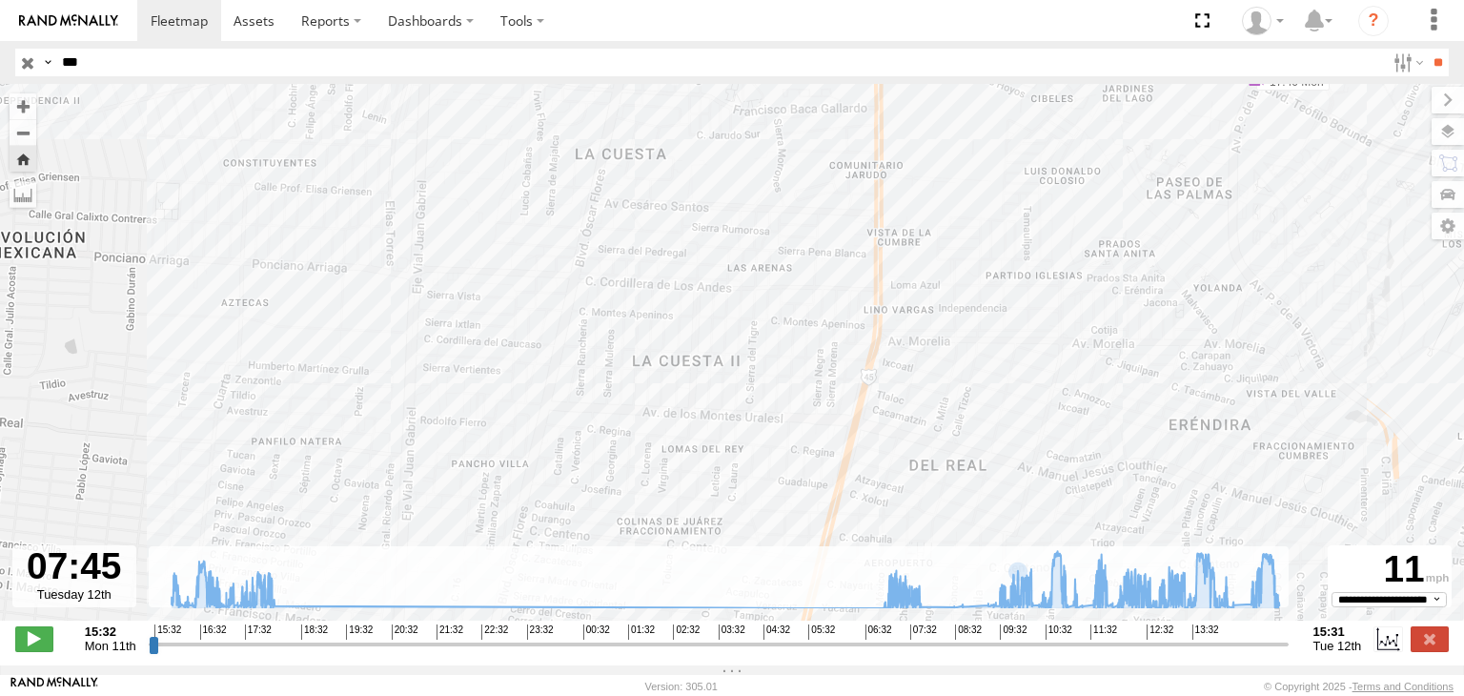
click at [440, 366] on div "457 17:12 Mon 17:40 Mon 17:57 Mon 18:00 Mon 05:04 Tue 06:11 Tue 07:03 Tue 07:05…" at bounding box center [732, 362] width 1464 height 557
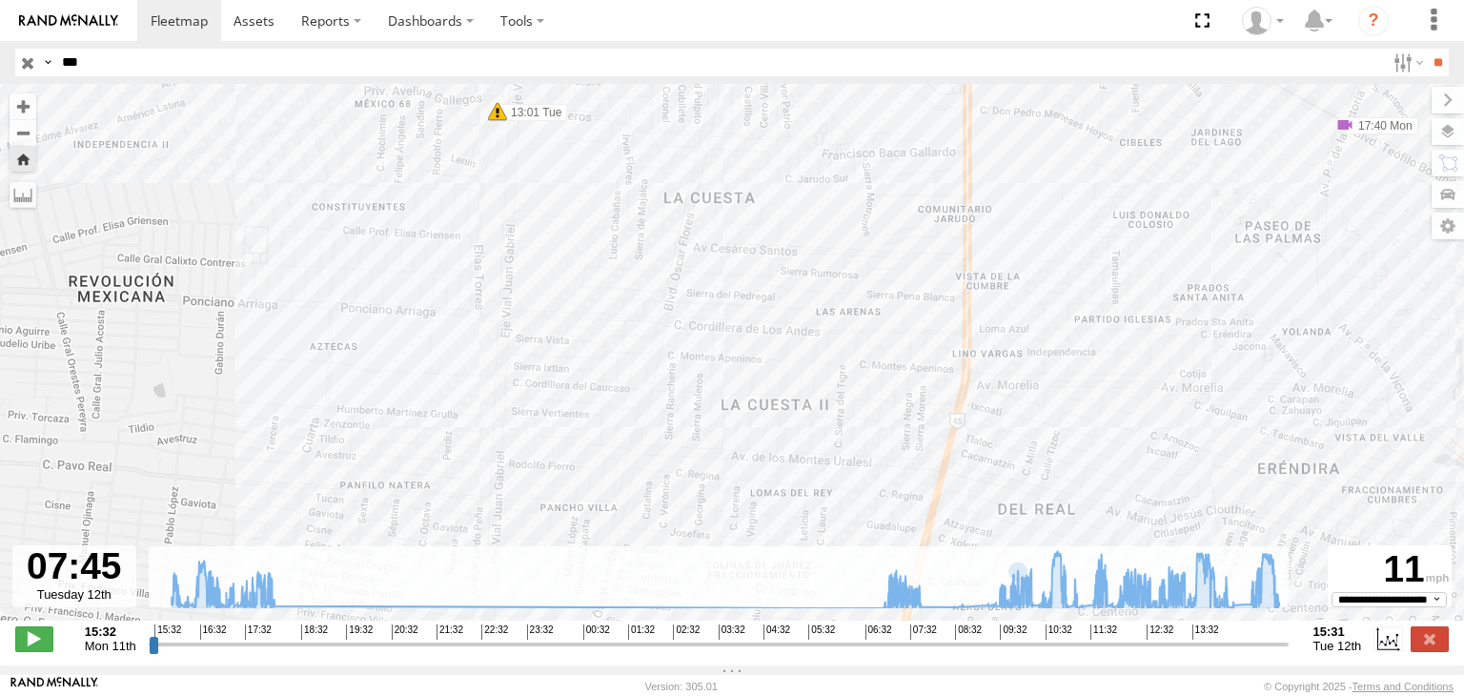
drag, startPoint x: 485, startPoint y: 397, endPoint x: 518, endPoint y: 424, distance: 42.6
click at [503, 424] on div "457 17:12 Mon 17:40 Mon 17:57 Mon 18:00 Mon 05:04 Tue 06:11 Tue 07:03 Tue 07:05…" at bounding box center [732, 362] width 1464 height 557
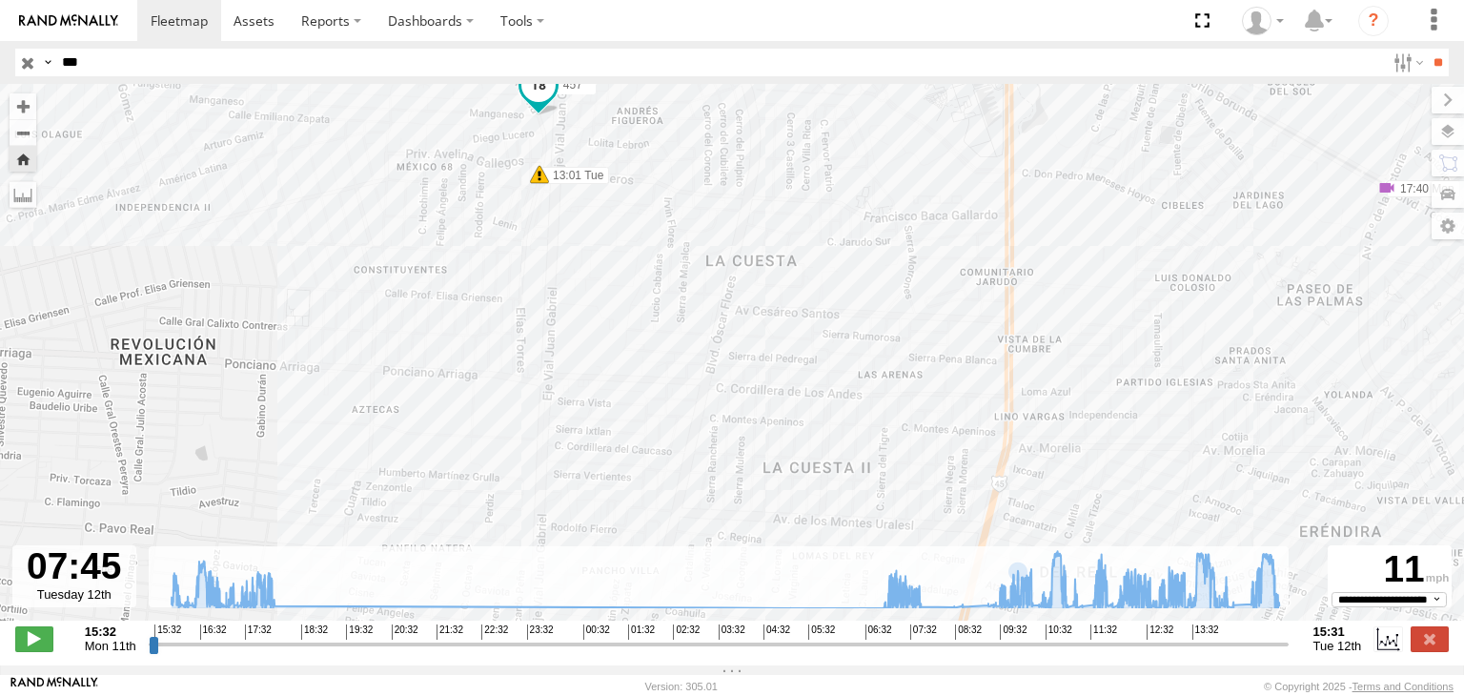
drag, startPoint x: 466, startPoint y: 385, endPoint x: 499, endPoint y: 413, distance: 42.6
click at [490, 408] on div "457 17:12 Mon 17:40 Mon 17:57 Mon 18:00 Mon 05:04 Tue 06:11 Tue 07:03 Tue 07:05…" at bounding box center [732, 362] width 1464 height 557
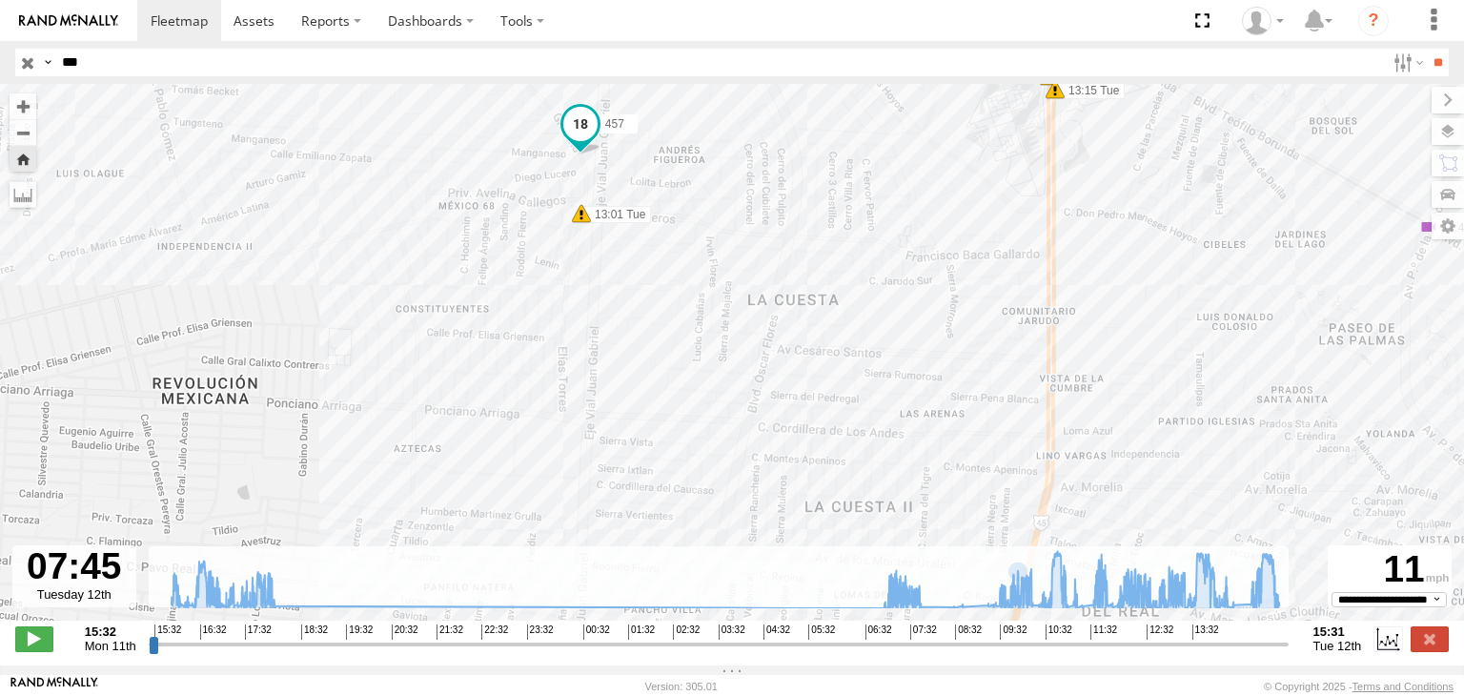
click at [550, 447] on div "457 17:12 Mon 17:40 Mon 17:57 Mon 18:00 Mon 05:04 Tue 06:11 Tue 07:03 Tue 07:05…" at bounding box center [732, 362] width 1464 height 557
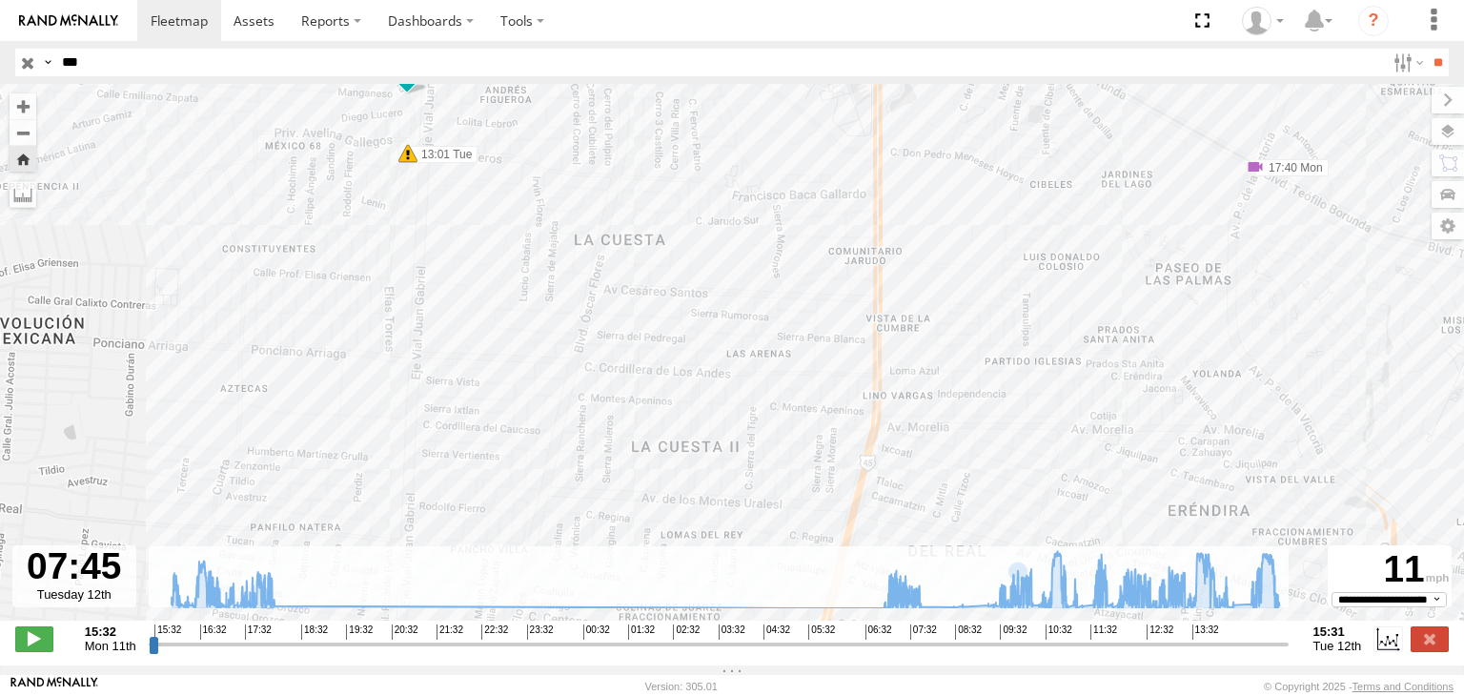
click at [660, 358] on div "457 17:12 Mon 17:40 Mon 17:57 Mon 18:00 Mon 05:04 Tue 06:11 Tue 07:03 Tue 07:05…" at bounding box center [732, 362] width 1464 height 557
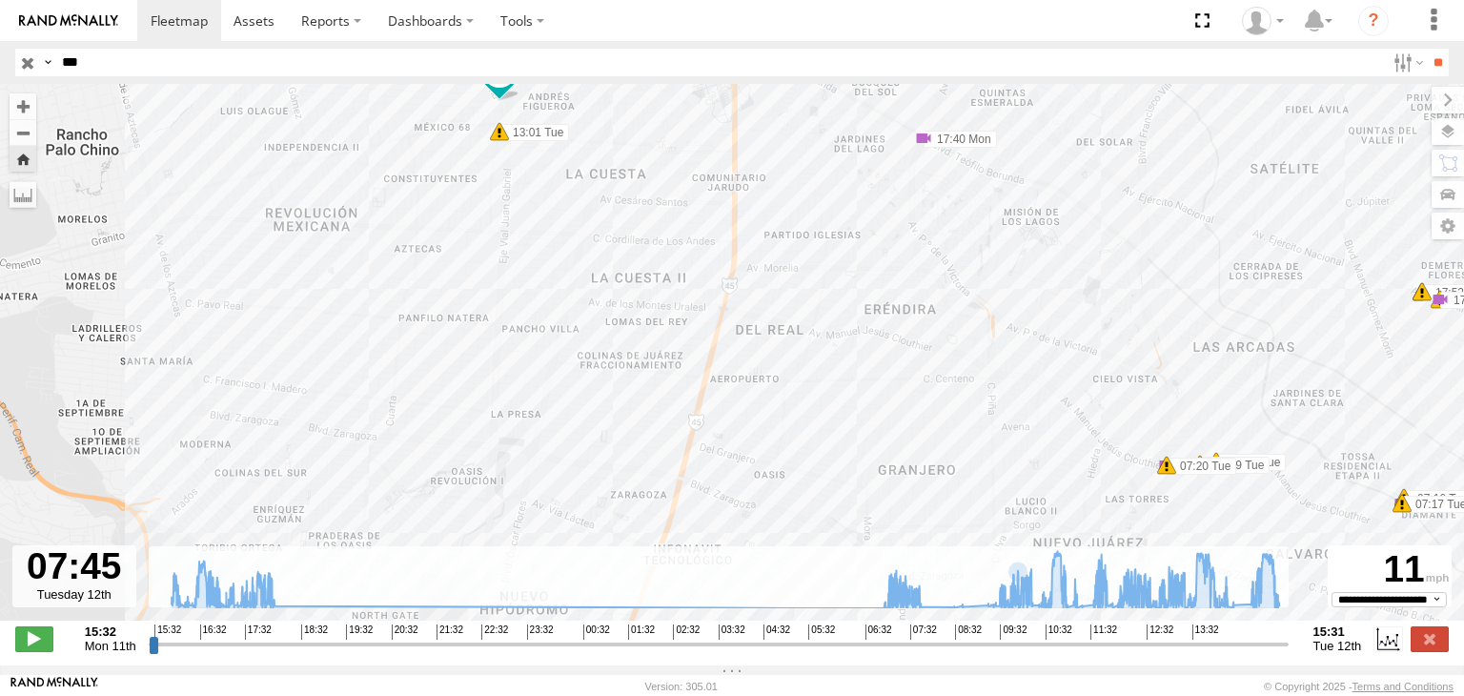
click at [797, 373] on div "457 17:12 Mon 17:40 Mon 17:57 Mon 18:00 Mon 05:04 Tue 06:11 Tue 07:03 Tue 07:05…" at bounding box center [732, 362] width 1464 height 557
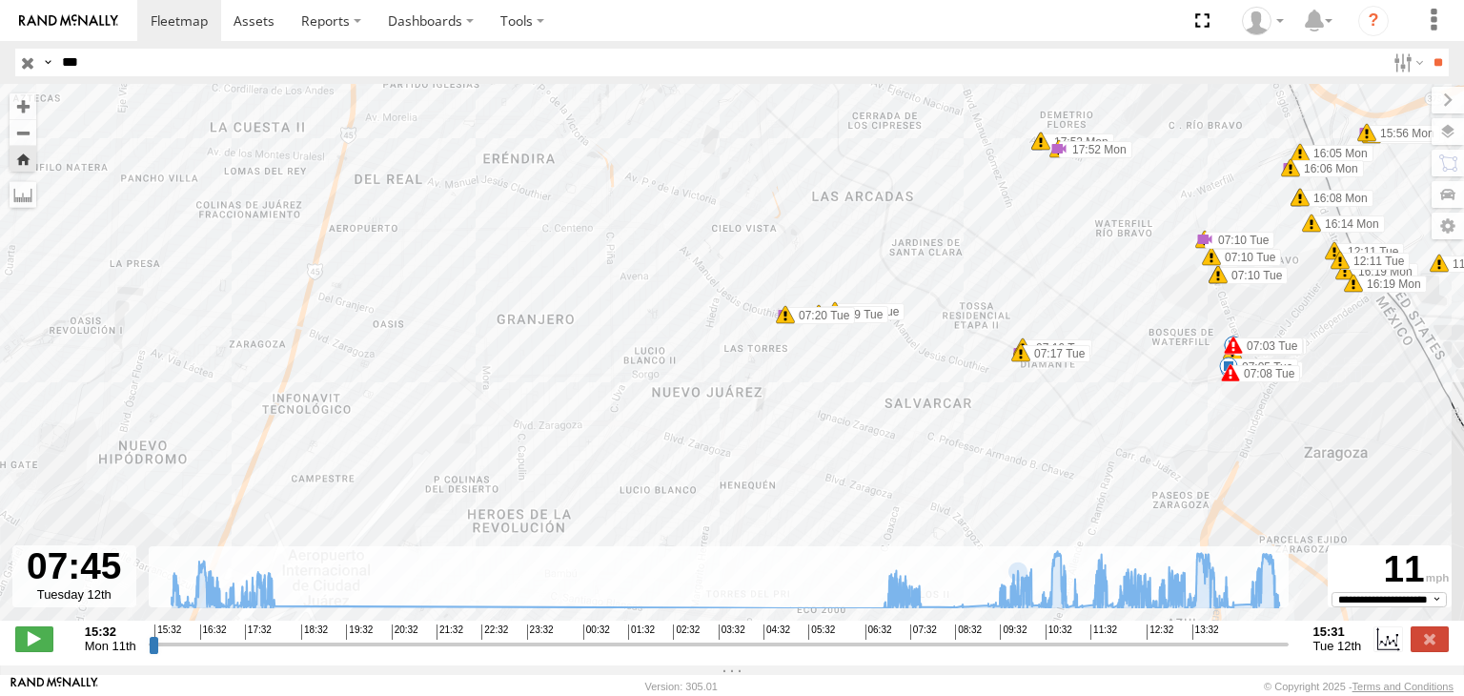
click at [812, 386] on div "457 17:12 Mon 17:40 Mon 17:57 Mon 18:00 Mon 05:04 Tue 06:11 Tue 07:03 Tue 07:05…" at bounding box center [732, 362] width 1464 height 557
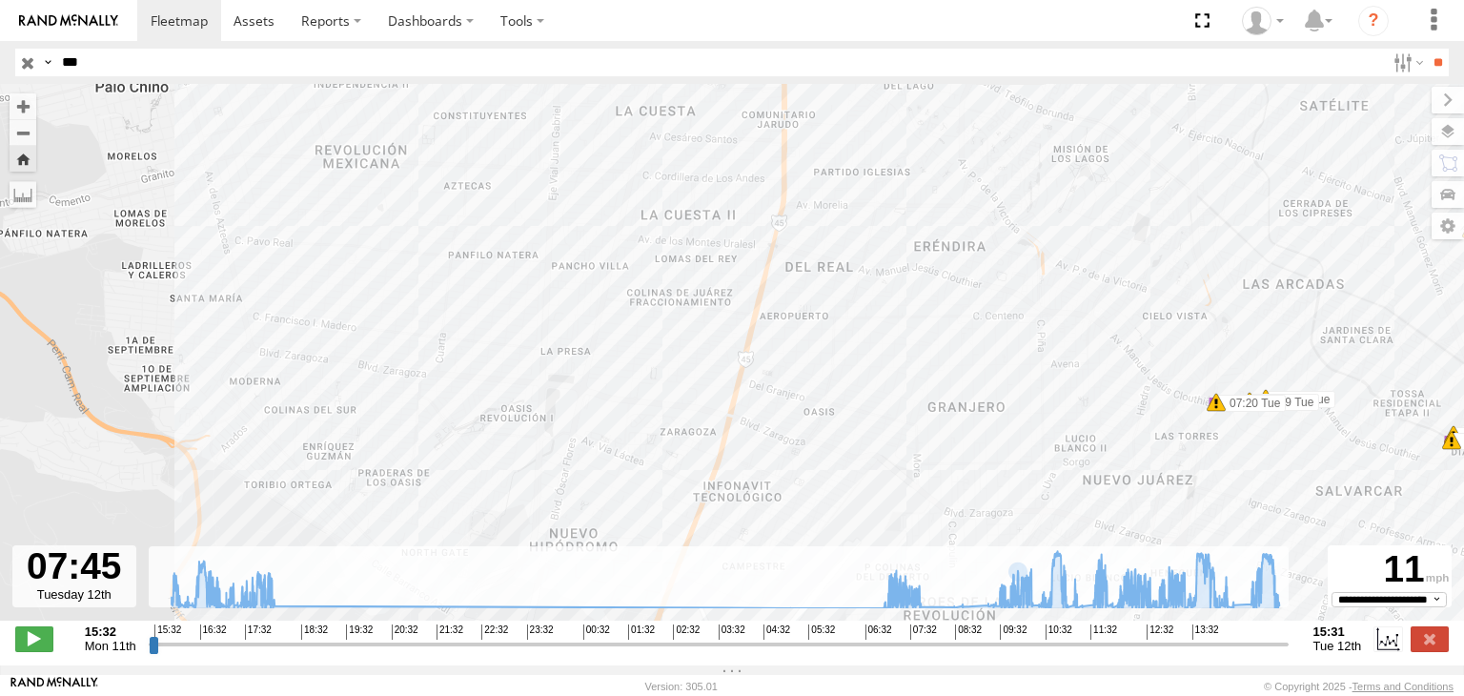
drag, startPoint x: 671, startPoint y: 333, endPoint x: 687, endPoint y: 392, distance: 61.3
click at [686, 378] on div "457 17:12 Mon 17:40 Mon 17:57 Mon 18:00 Mon 05:04 Tue 06:11 Tue 07:03 Tue 07:05…" at bounding box center [732, 362] width 1464 height 557
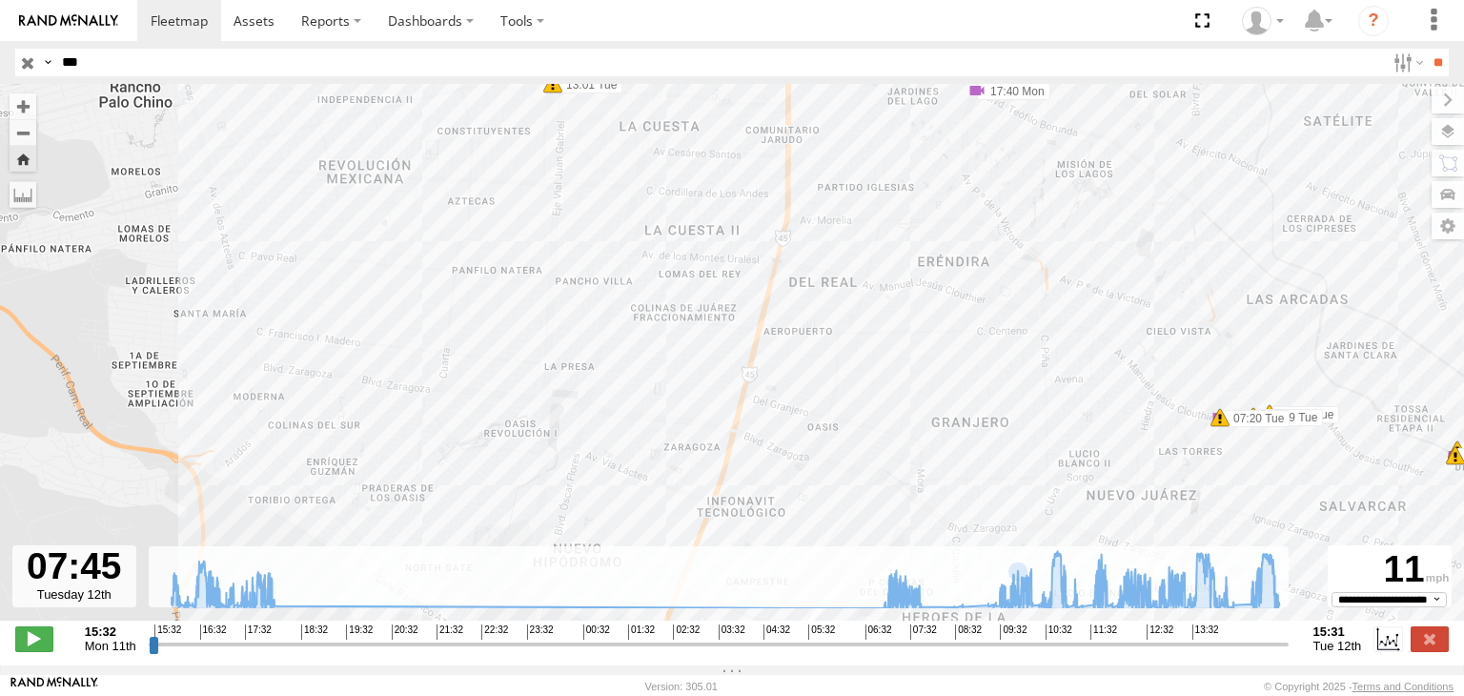
drag, startPoint x: 575, startPoint y: 331, endPoint x: 590, endPoint y: 400, distance: 71.2
click at [585, 384] on div "457 17:12 Mon 17:40 Mon 17:57 Mon 18:00 Mon 05:04 Tue 06:11 Tue 07:03 Tue 07:05…" at bounding box center [732, 362] width 1464 height 557
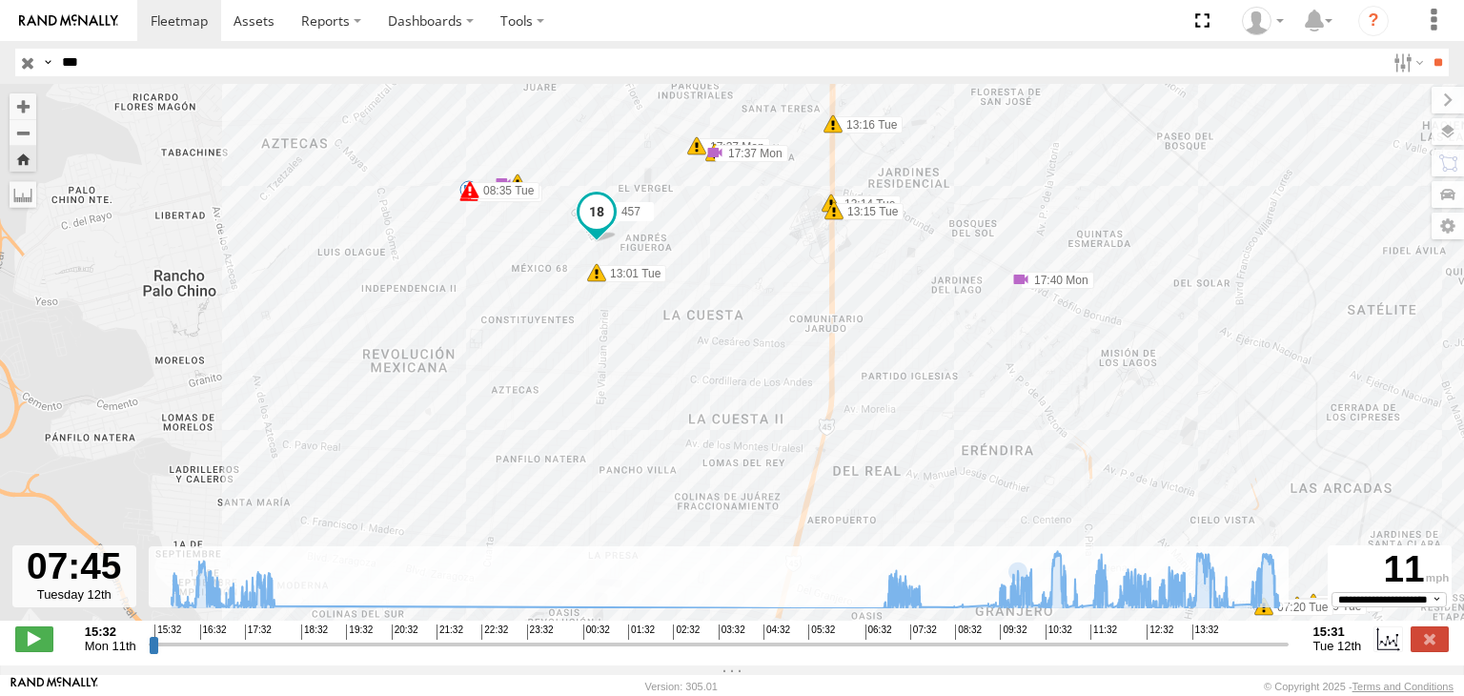
drag, startPoint x: 534, startPoint y: 340, endPoint x: 543, endPoint y: 379, distance: 40.2
click at [541, 378] on div "457 17:12 Mon 17:40 Mon 17:57 Mon 18:00 Mon 05:04 Tue 06:11 Tue 07:03 Tue 07:05…" at bounding box center [732, 362] width 1464 height 557
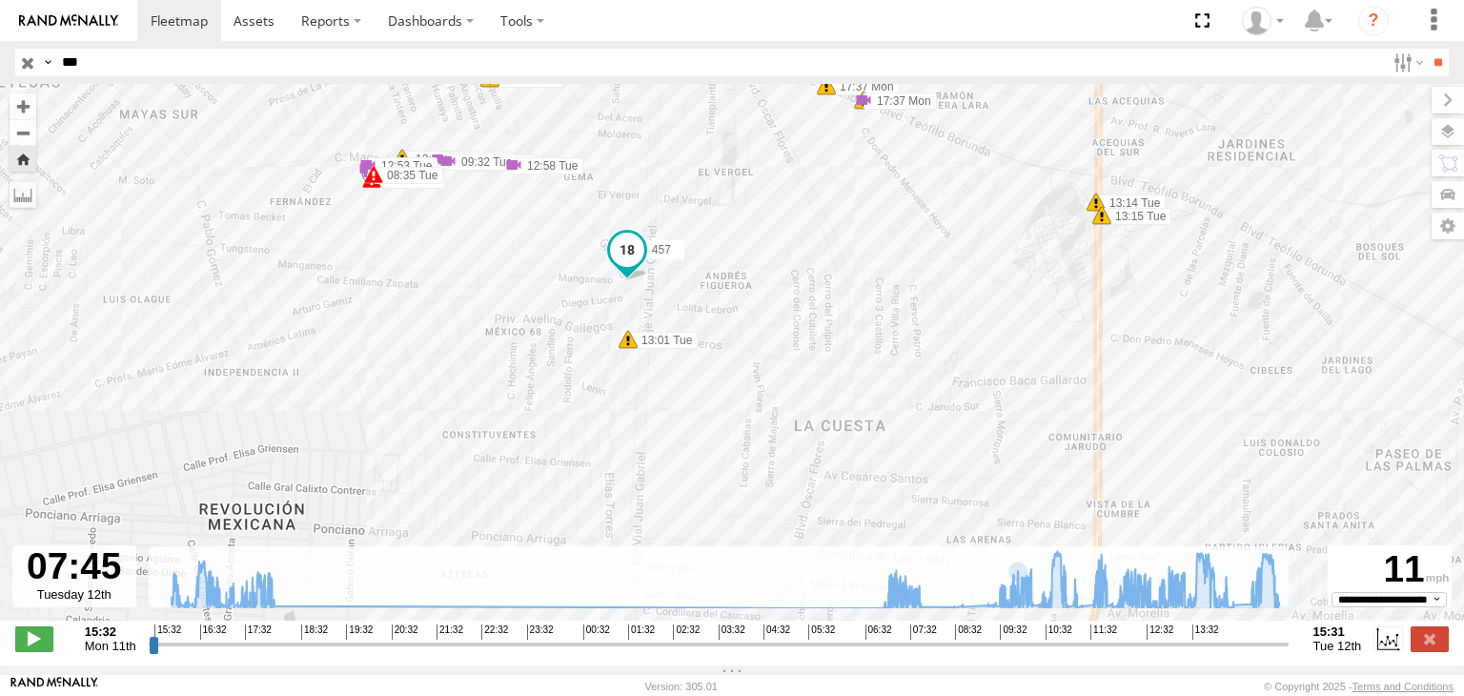
click at [525, 313] on div "457 17:12 Mon 17:40 Mon 17:57 Mon 18:00 Mon 05:04 Tue 06:11 Tue 07:03 Tue 07:05…" at bounding box center [732, 362] width 1464 height 557
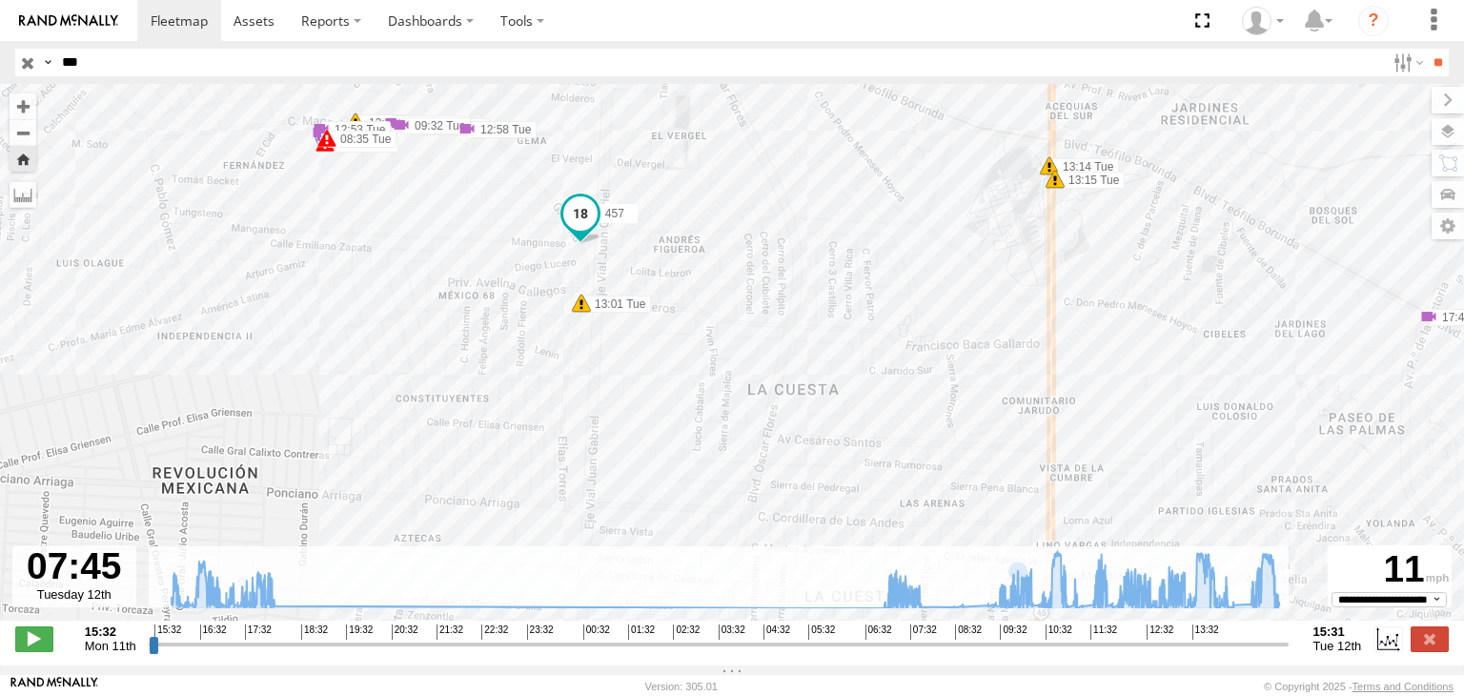
drag, startPoint x: 498, startPoint y: 280, endPoint x: 496, endPoint y: 327, distance: 46.7
click at [496, 317] on div "457 17:12 Mon 17:40 Mon 17:57 Mon 18:00 Mon 05:04 Tue 06:11 Tue 07:03 Tue 07:05…" at bounding box center [732, 362] width 1464 height 557
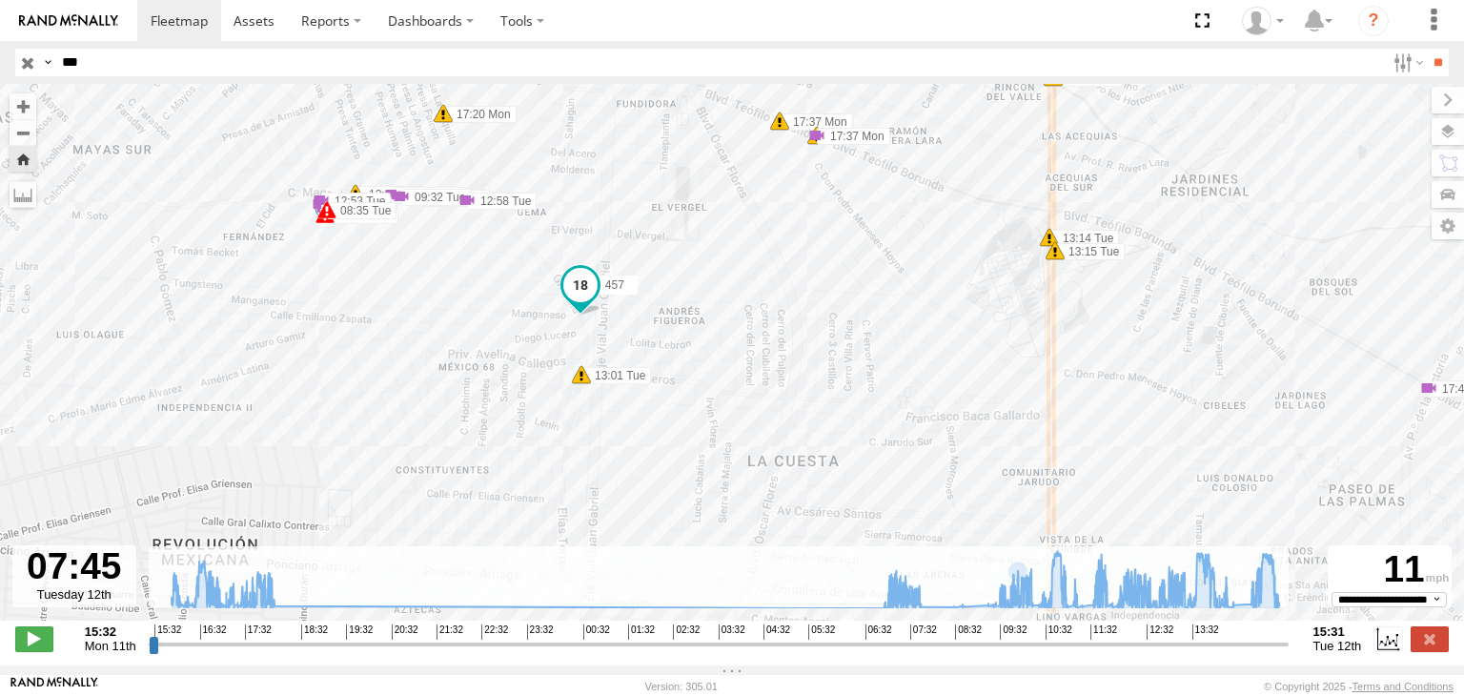
drag, startPoint x: 483, startPoint y: 310, endPoint x: 481, endPoint y: 382, distance: 72.5
click at [481, 363] on div "457 17:12 Mon 17:40 Mon 17:57 Mon 18:00 Mon 05:04 Tue 06:11 Tue 07:03 Tue 07:05…" at bounding box center [732, 362] width 1464 height 557
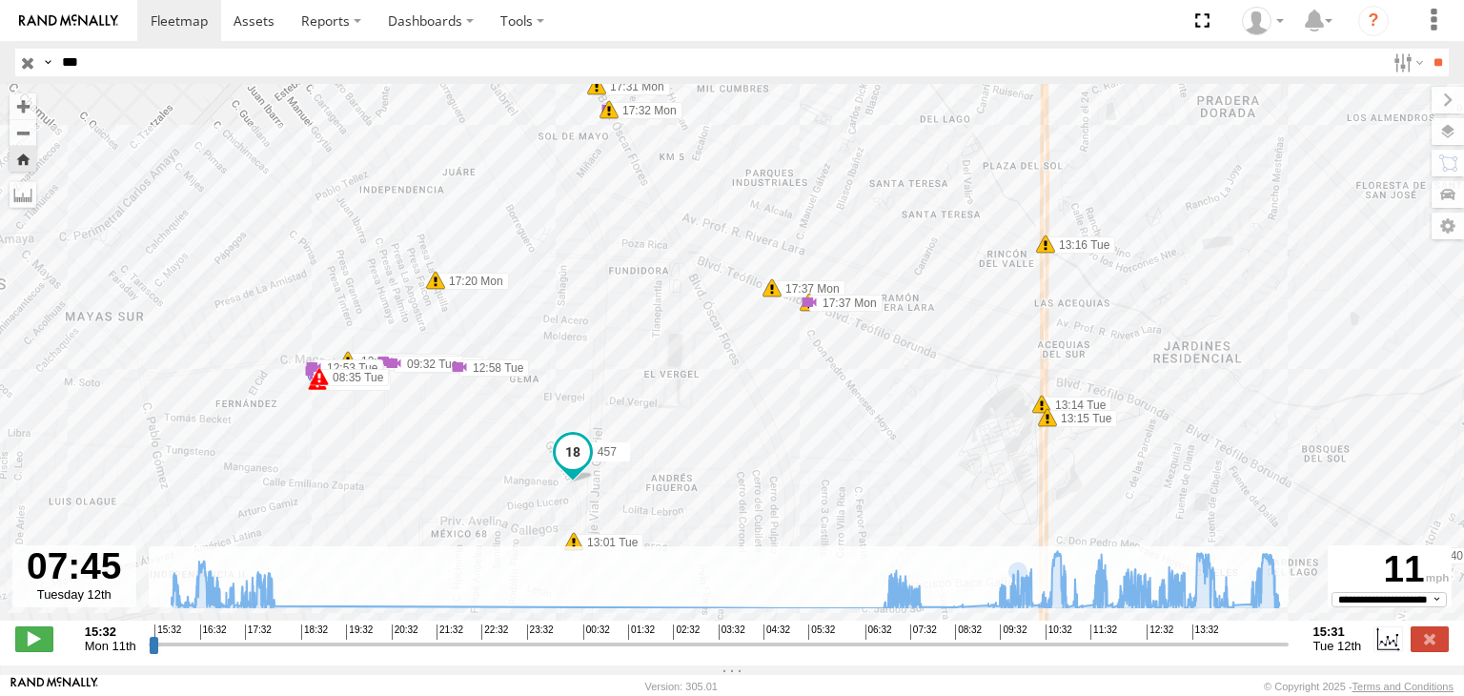
drag, startPoint x: 518, startPoint y: 268, endPoint x: 523, endPoint y: 348, distance: 80.3
click at [522, 341] on div "457 17:12 Mon 17:40 Mon 17:57 Mon 18:00 Mon 05:04 Tue 06:11 Tue 07:03 Tue 07:05…" at bounding box center [732, 362] width 1464 height 557
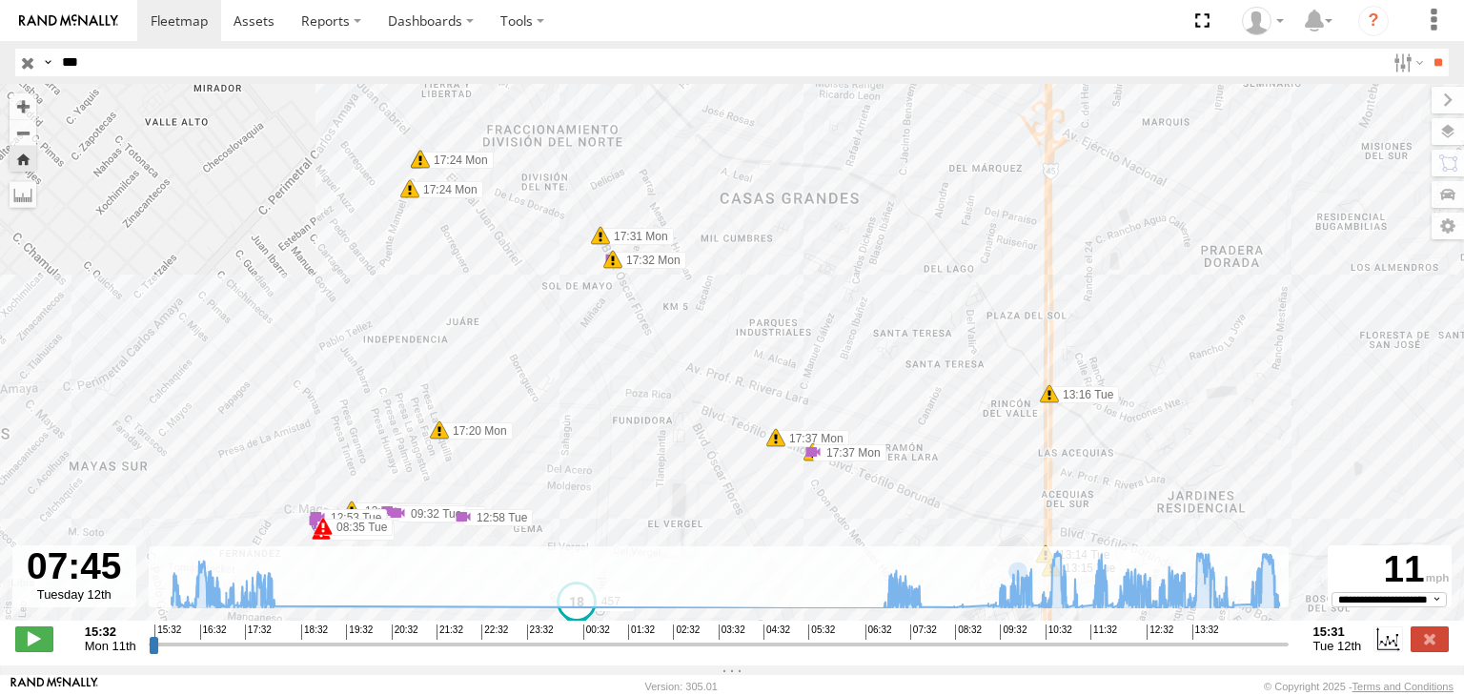
drag, startPoint x: 544, startPoint y: 335, endPoint x: 545, endPoint y: 277, distance: 57.2
click at [544, 298] on div "457 17:12 Mon 17:40 Mon 17:57 Mon 18:00 Mon 05:04 Tue 06:11 Tue 07:03 Tue 07:05…" at bounding box center [732, 362] width 1464 height 557
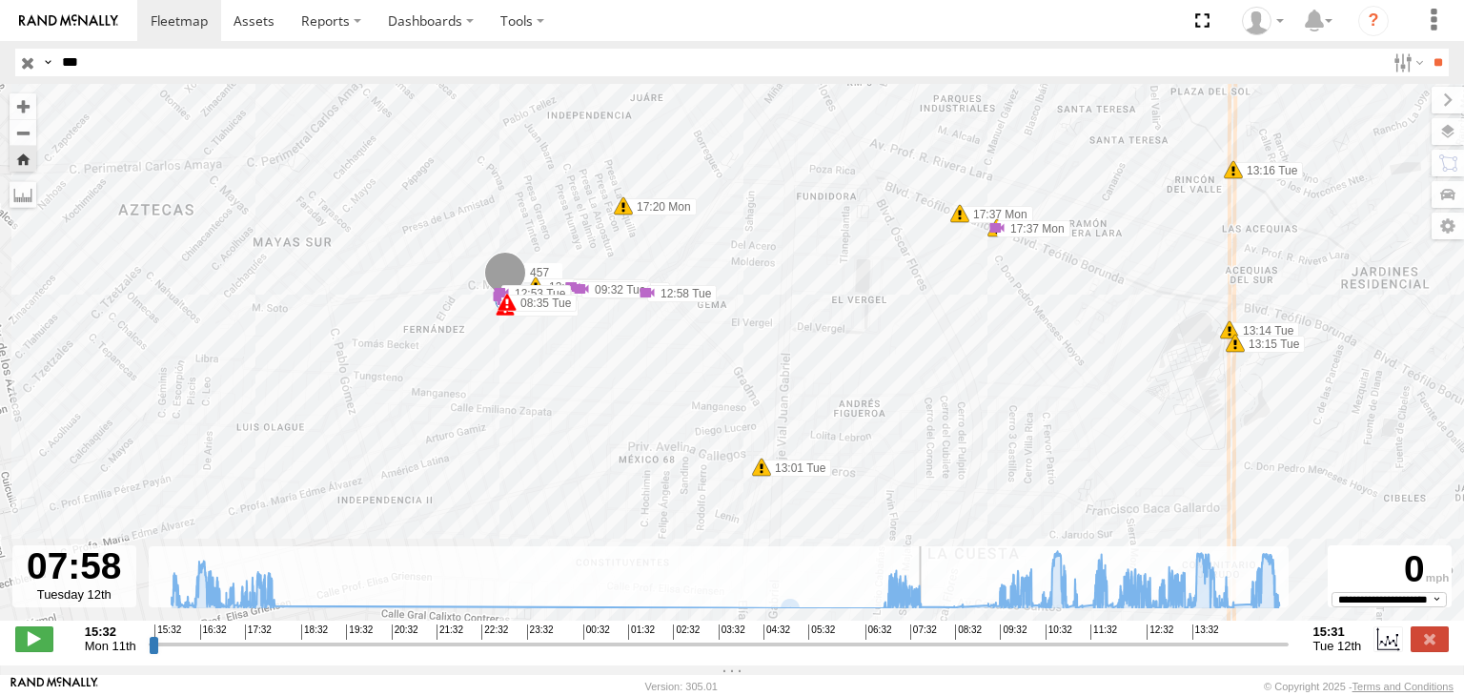
drag, startPoint x: 915, startPoint y: 656, endPoint x: 926, endPoint y: 651, distance: 12.4
type input "**********"
click at [926, 651] on input "range" at bounding box center [719, 644] width 1140 height 18
click at [465, 497] on div "457 17:12 Mon 17:40 Mon 17:57 Mon 18:00 Mon 05:04 Tue 06:11 Tue 07:03 Tue 07:05…" at bounding box center [732, 362] width 1464 height 557
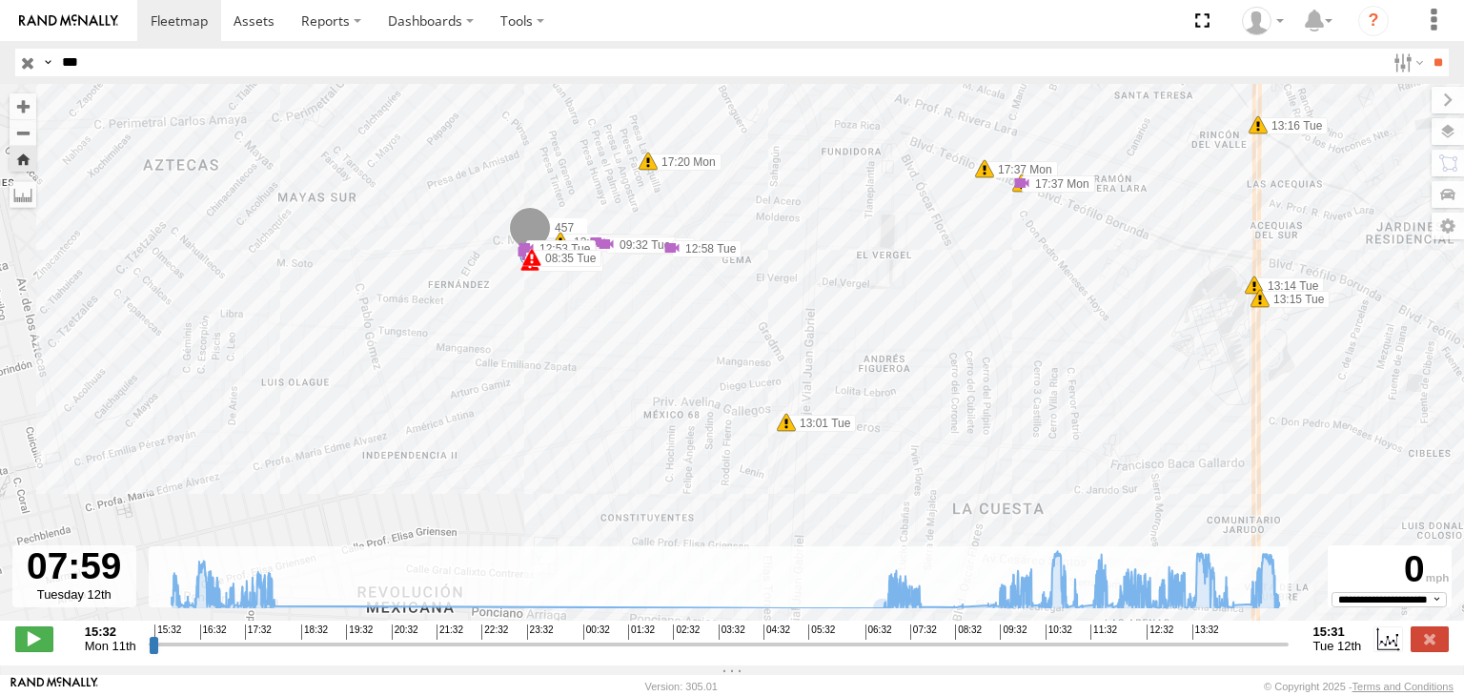
drag, startPoint x: 503, startPoint y: 433, endPoint x: 564, endPoint y: 312, distance: 135.6
click at [564, 312] on div "457 17:12 Mon 17:40 Mon 17:57 Mon 18:00 Mon 05:04 Tue 06:11 Tue 07:03 Tue 07:05…" at bounding box center [732, 362] width 1464 height 557
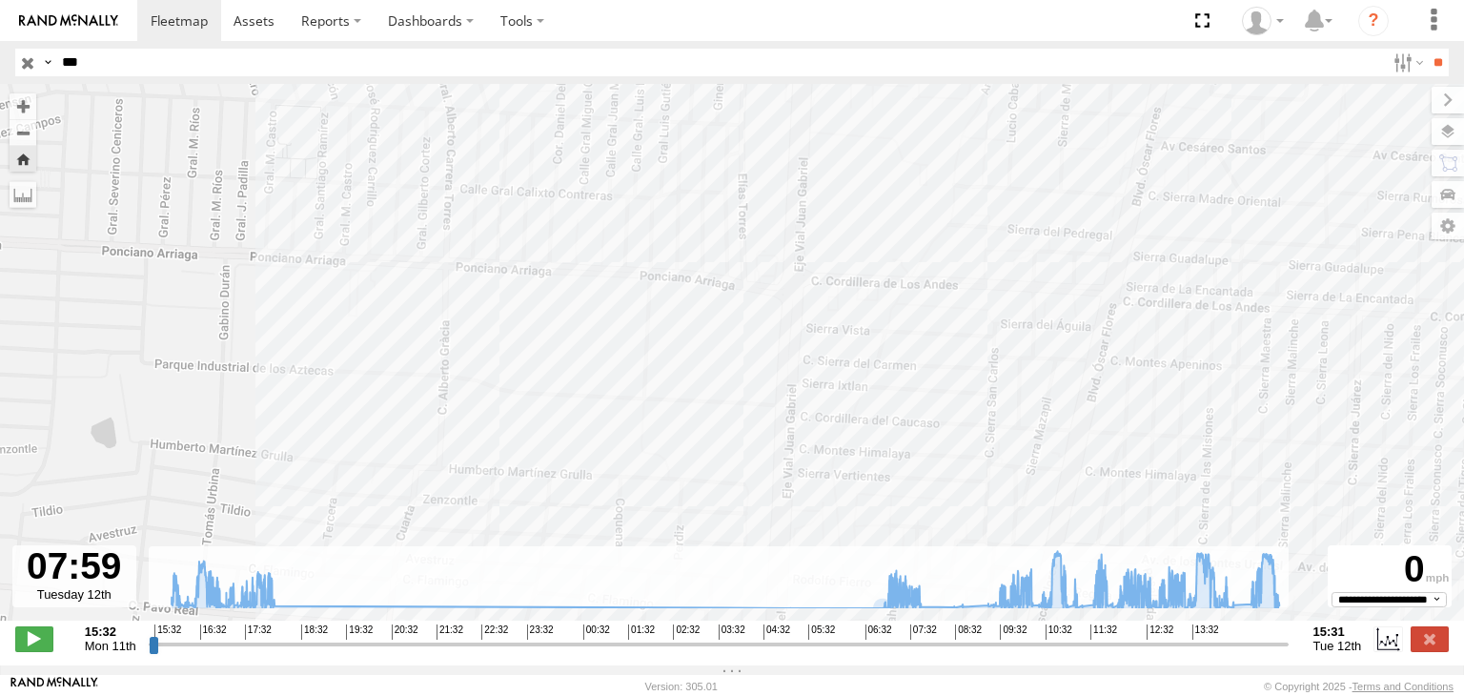
drag, startPoint x: 1014, startPoint y: 424, endPoint x: 960, endPoint y: 452, distance: 61.0
click at [960, 451] on div "457 17:12 Mon 17:40 Mon 17:57 Mon 18:00 Mon 05:04 Tue 06:11 Tue 07:03 Tue 07:05…" at bounding box center [732, 362] width 1464 height 557
click at [911, 468] on div "457 17:12 Mon 17:40 Mon 17:57 Mon 18:00 Mon 05:04 Tue 06:11 Tue 07:03 Tue 07:05…" at bounding box center [732, 362] width 1464 height 557
drag, startPoint x: 843, startPoint y: 342, endPoint x: 856, endPoint y: 367, distance: 28.1
click at [854, 363] on div "457 17:12 Mon 17:40 Mon 17:57 Mon 18:00 Mon 05:04 Tue 06:11 Tue 07:03 Tue 07:05…" at bounding box center [732, 362] width 1464 height 557
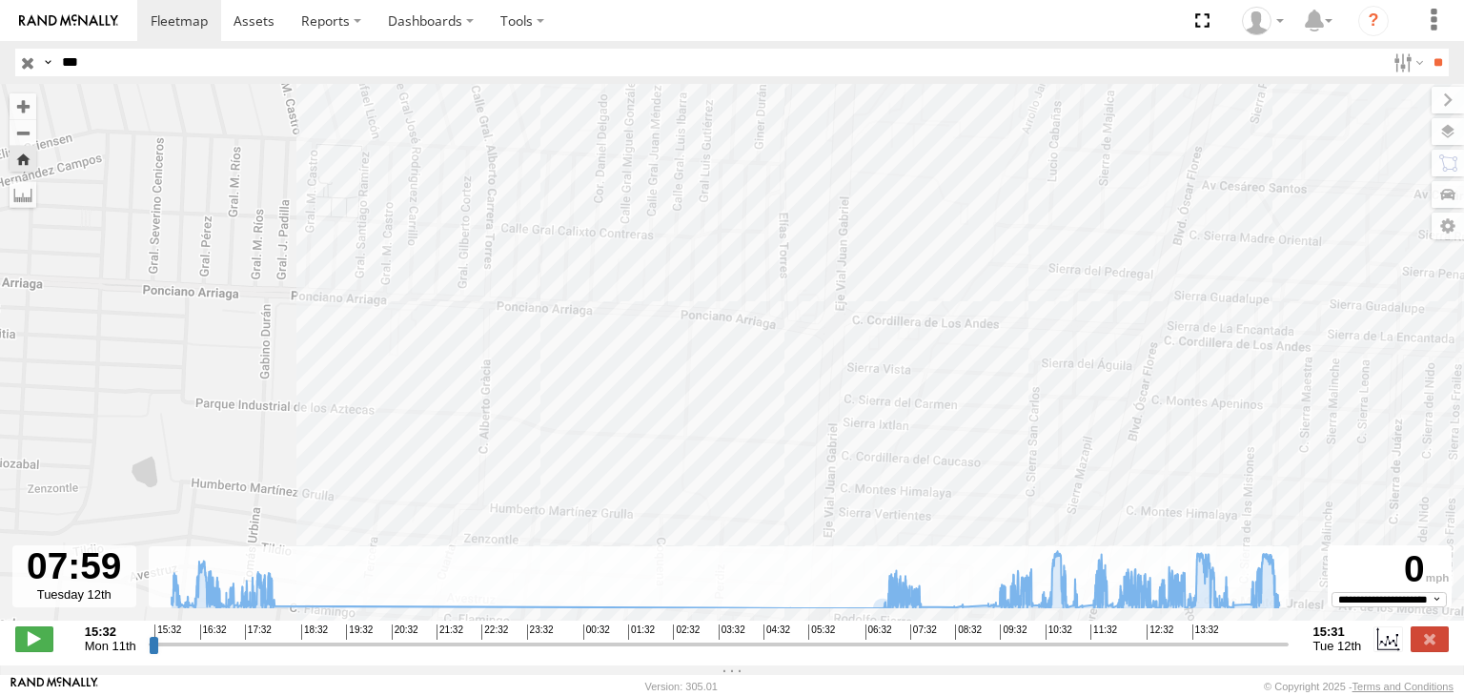
drag, startPoint x: 1025, startPoint y: 291, endPoint x: 1012, endPoint y: 299, distance: 15.1
click at [1017, 296] on div "457 17:12 Mon 17:40 Mon 17:57 Mon 18:00 Mon 05:04 Tue 06:11 Tue 07:03 Tue 07:05…" at bounding box center [732, 362] width 1464 height 557
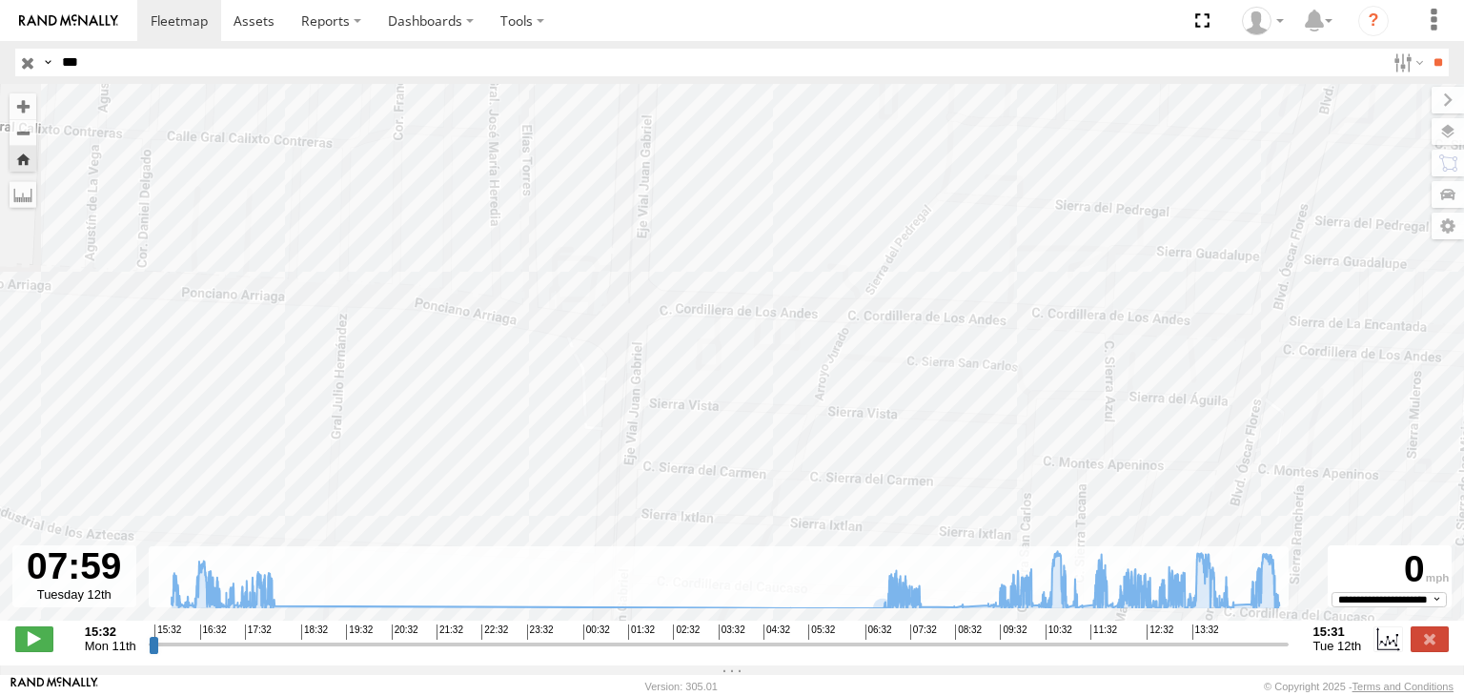
drag, startPoint x: 1019, startPoint y: 367, endPoint x: 1033, endPoint y: 400, distance: 36.3
click at [1032, 399] on div "457 17:12 Mon 17:40 Mon 17:57 Mon 18:00 Mon 05:04 Tue 06:11 Tue 07:03 Tue 07:05…" at bounding box center [732, 362] width 1464 height 557
drag, startPoint x: 793, startPoint y: 399, endPoint x: 833, endPoint y: 394, distance: 40.4
click at [830, 397] on div "457 17:12 Mon 17:40 Mon 17:57 Mon 18:00 Mon 05:04 Tue 06:11 Tue 07:03 Tue 07:05…" at bounding box center [732, 362] width 1464 height 557
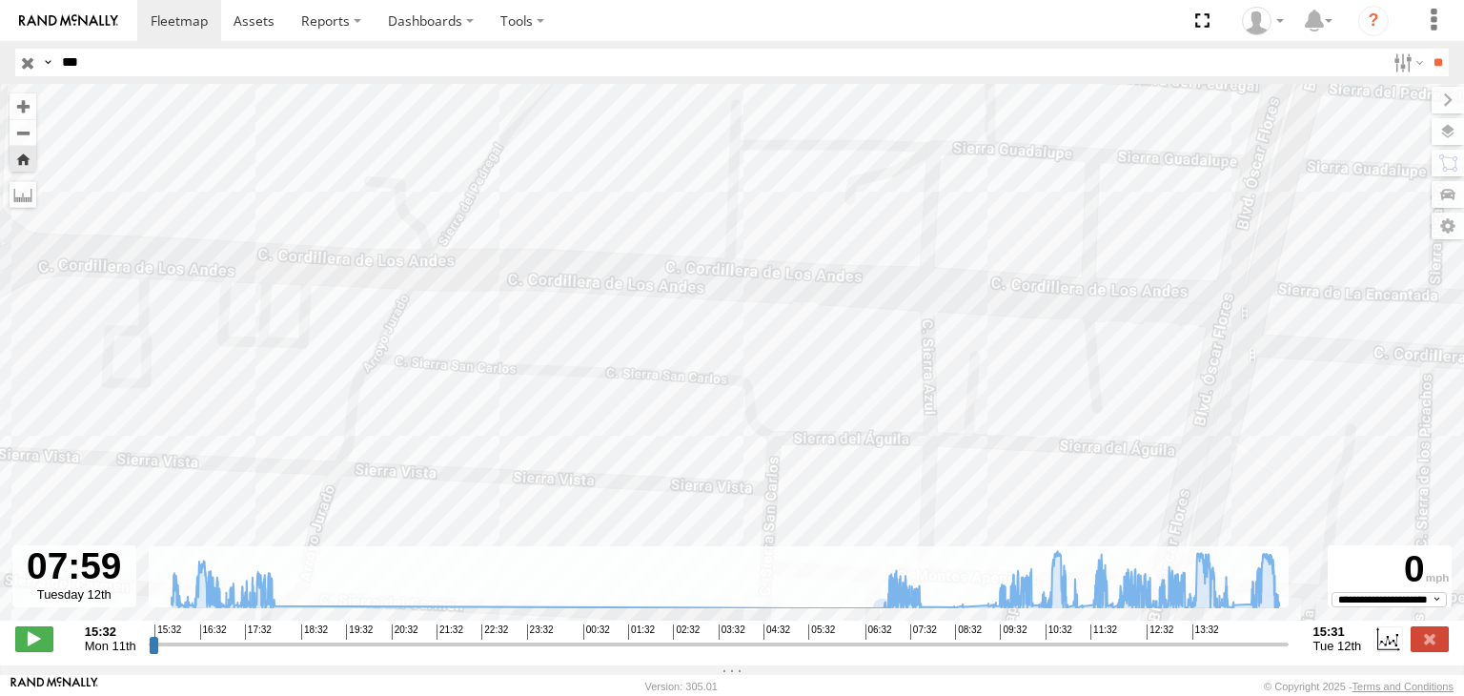
click at [1157, 314] on div "457 17:12 Mon 17:40 Mon 17:57 Mon 18:00 Mon 05:04 Tue 06:11 Tue 07:03 Tue 07:05…" at bounding box center [732, 362] width 1464 height 557
click at [28, 64] on input "button" at bounding box center [27, 63] width 25 height 28
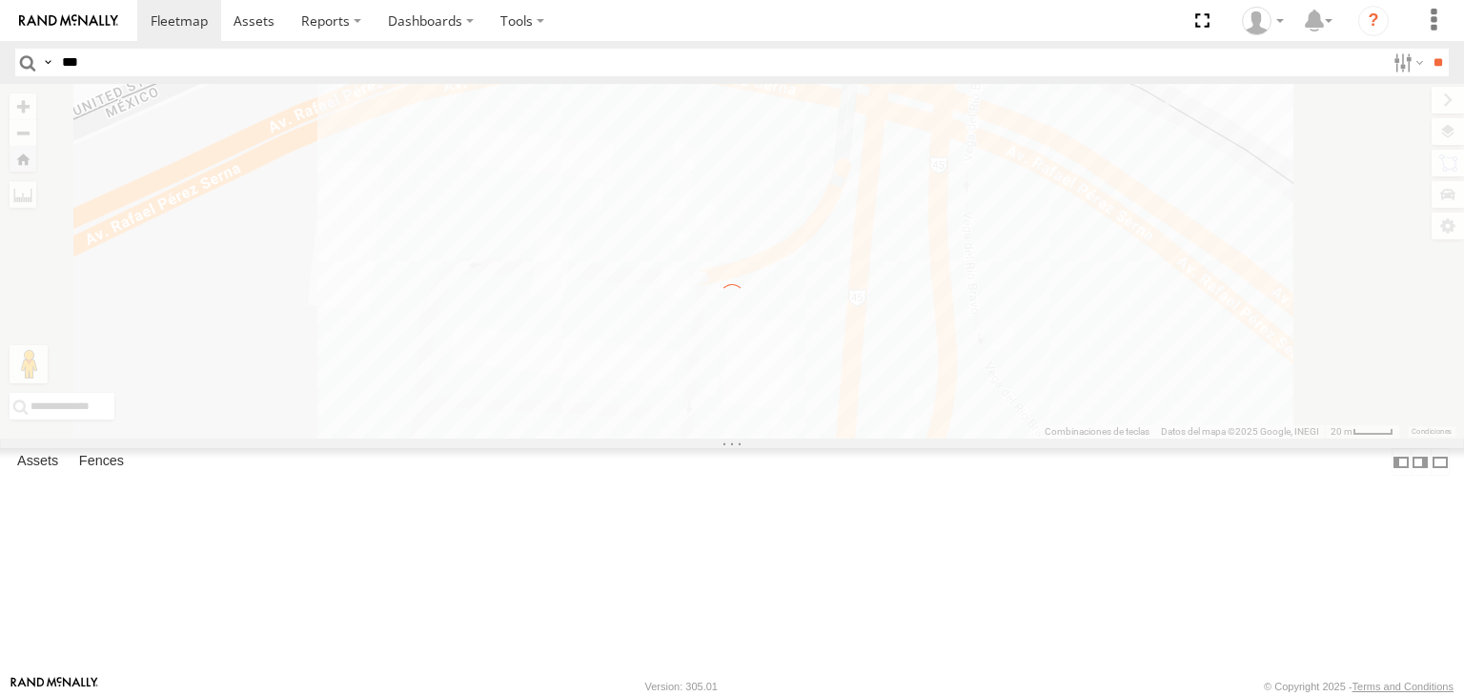
click at [133, 62] on input "***" at bounding box center [719, 63] width 1331 height 28
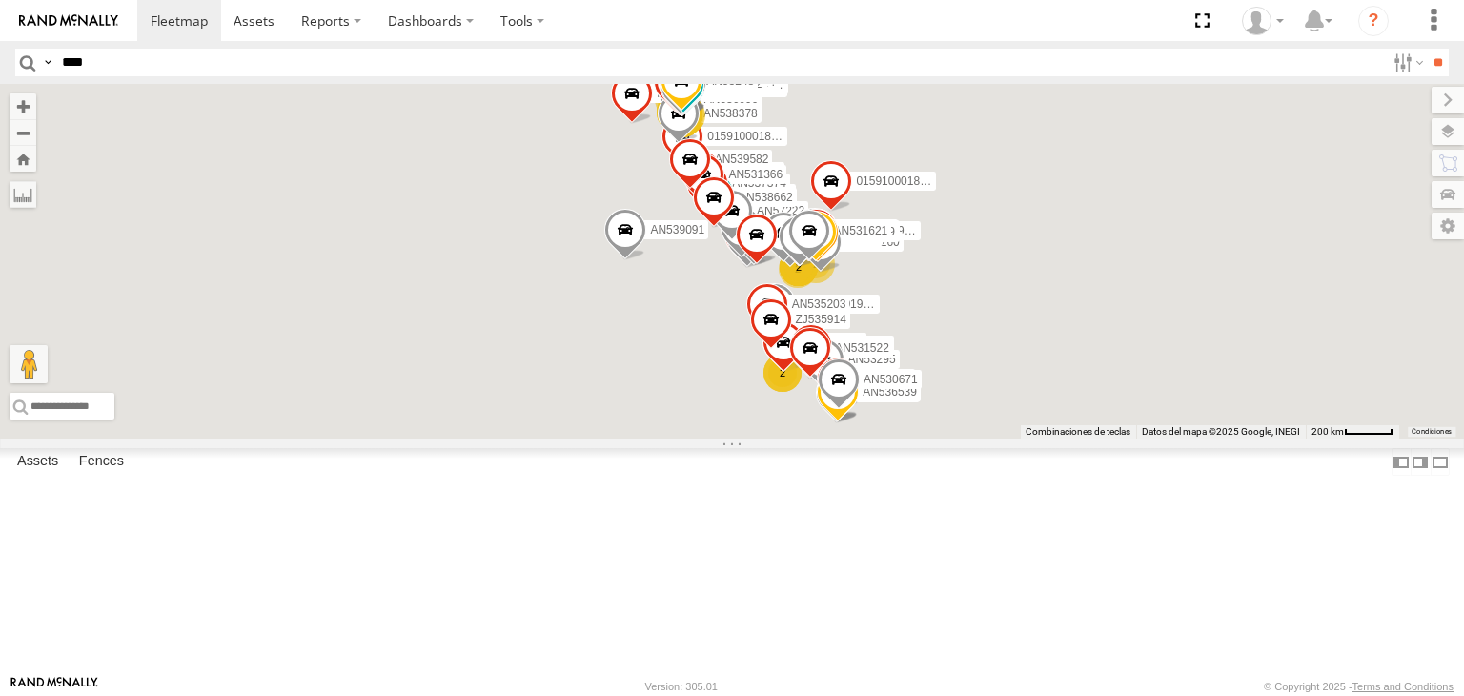
click at [1427, 49] on input "**" at bounding box center [1438, 63] width 22 height 28
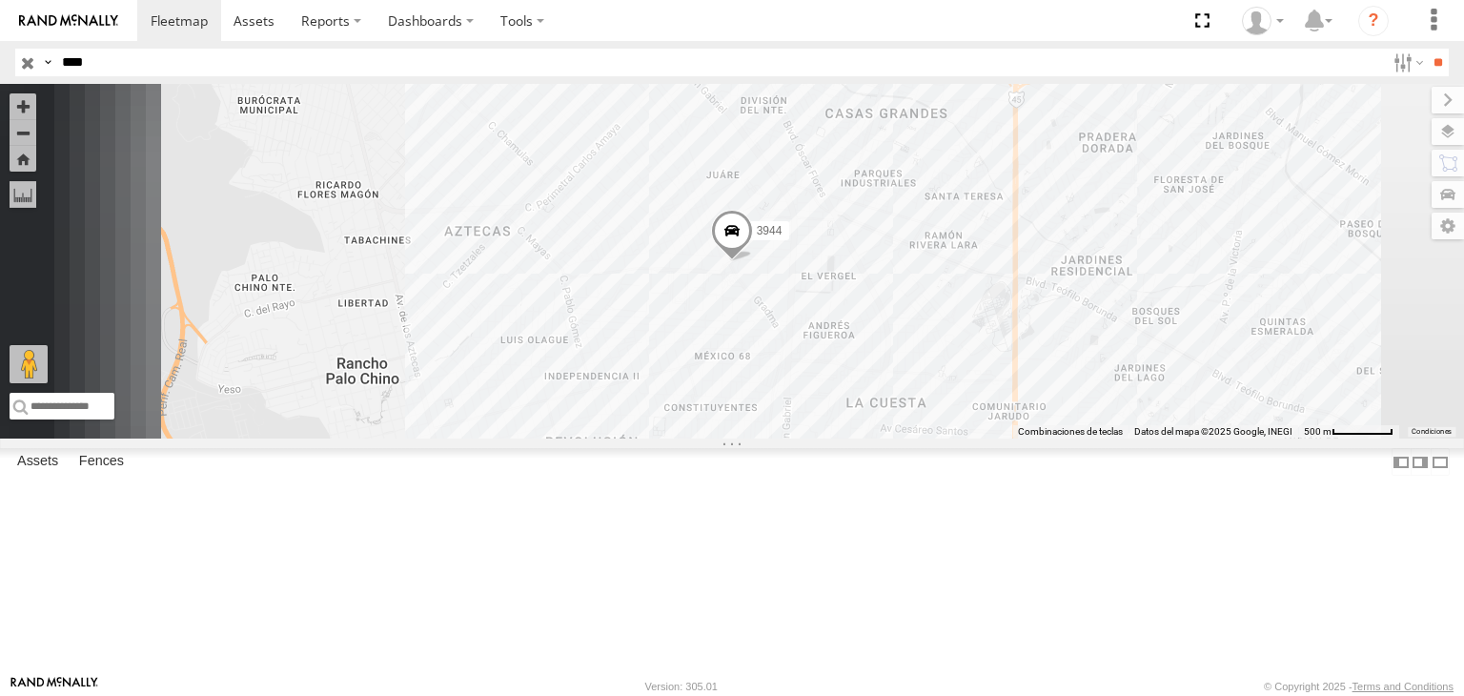
drag, startPoint x: 103, startPoint y: 142, endPoint x: 114, endPoint y: 142, distance: 11.4
click at [0, 0] on div "3944 FLEX SUR" at bounding box center [0, 0] width 0 height 0
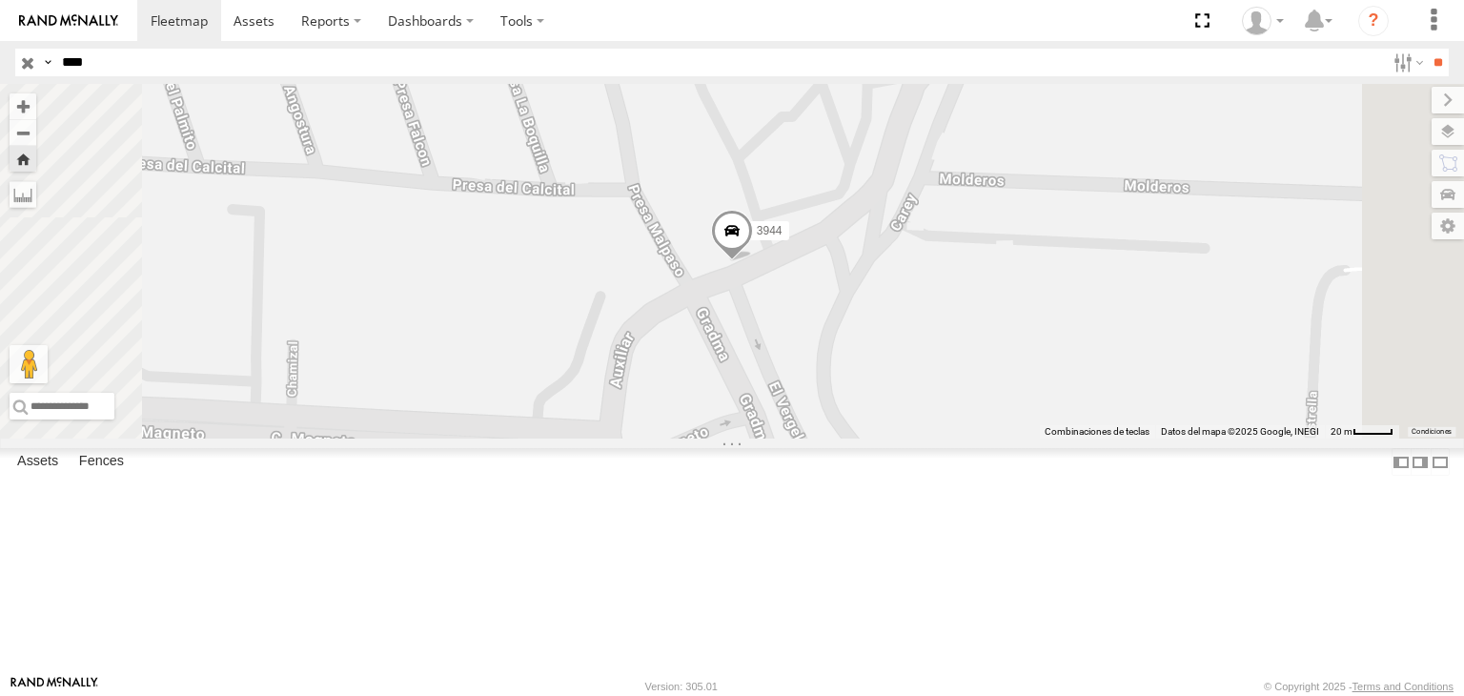
drag, startPoint x: 981, startPoint y: 405, endPoint x: 942, endPoint y: 347, distance: 70.1
click at [947, 360] on div "3944" at bounding box center [732, 261] width 1464 height 355
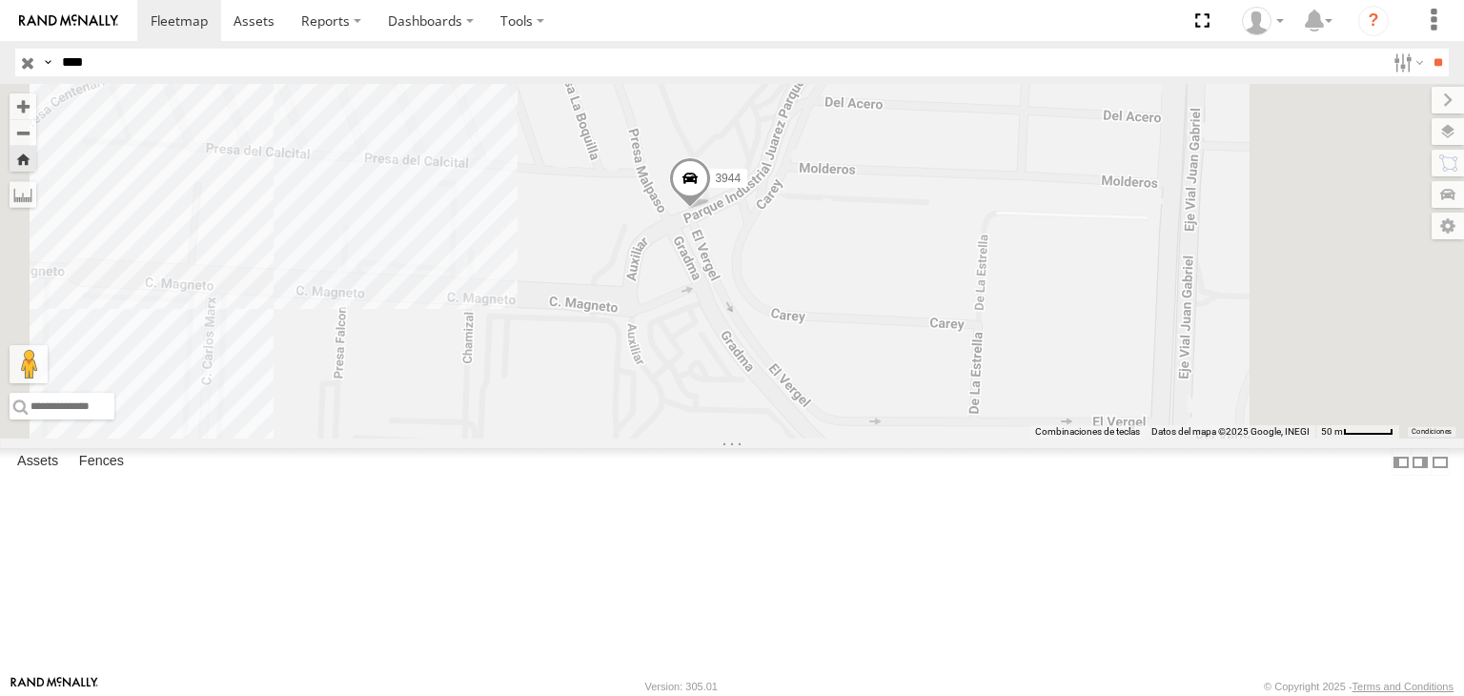
drag, startPoint x: 931, startPoint y: 352, endPoint x: 819, endPoint y: 331, distance: 114.4
click at [834, 336] on div "3944" at bounding box center [732, 261] width 1464 height 355
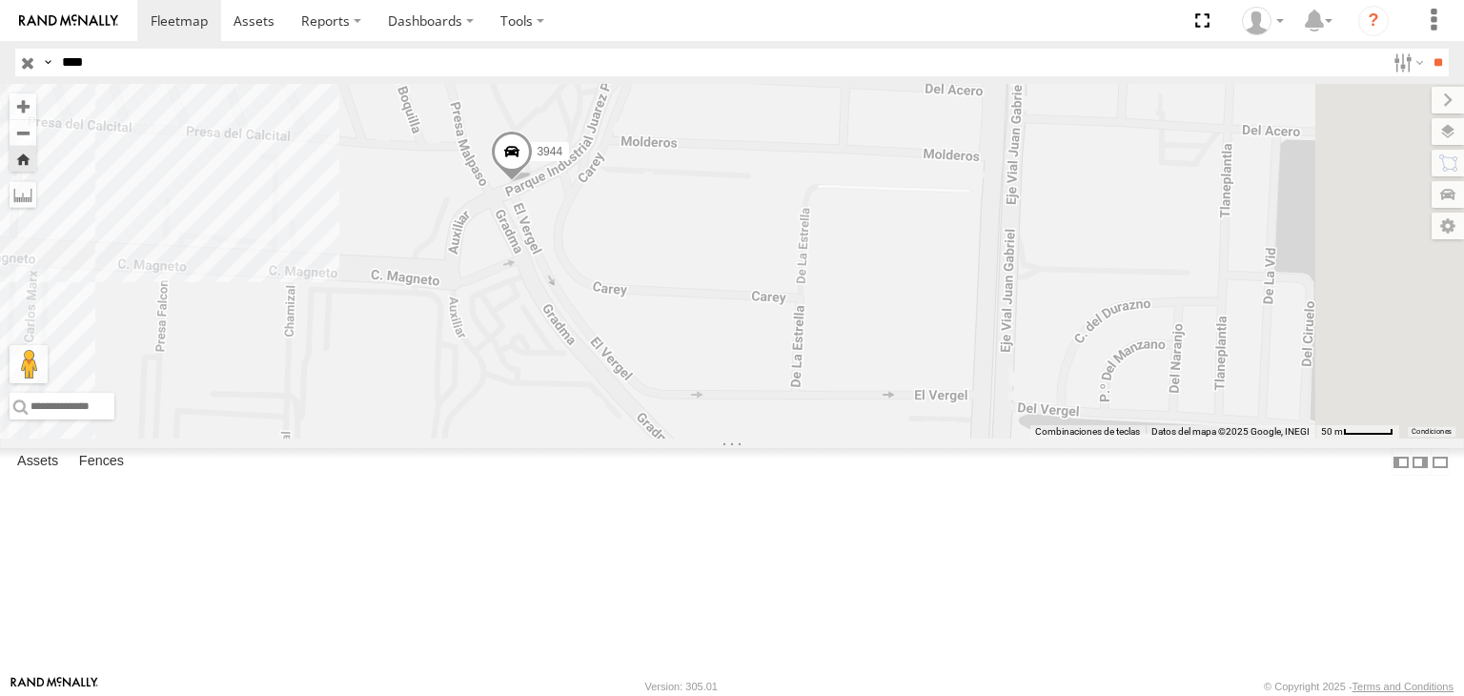
drag, startPoint x: 767, startPoint y: 332, endPoint x: 782, endPoint y: 337, distance: 15.4
click at [772, 333] on div "3944" at bounding box center [732, 261] width 1464 height 355
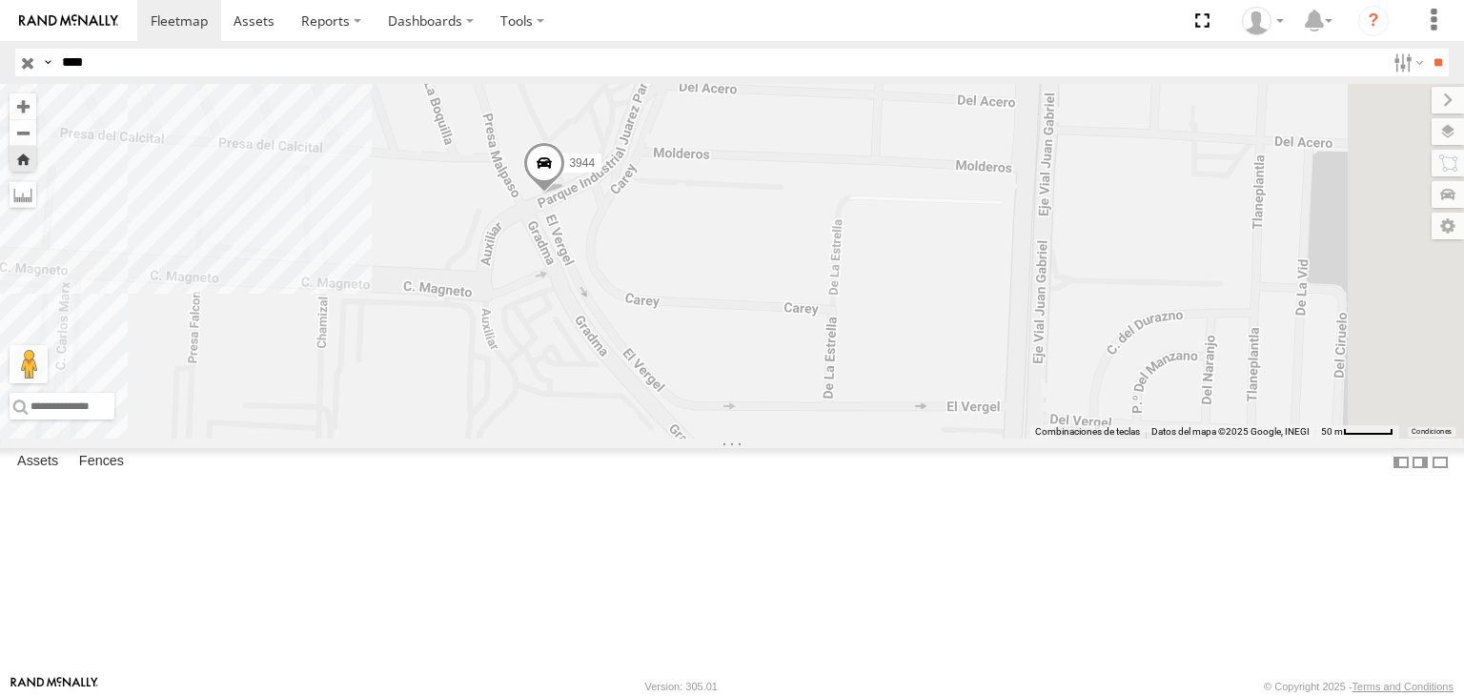
drag, startPoint x: 766, startPoint y: 338, endPoint x: 806, endPoint y: 348, distance: 41.2
click at [798, 348] on div "3944" at bounding box center [732, 261] width 1464 height 355
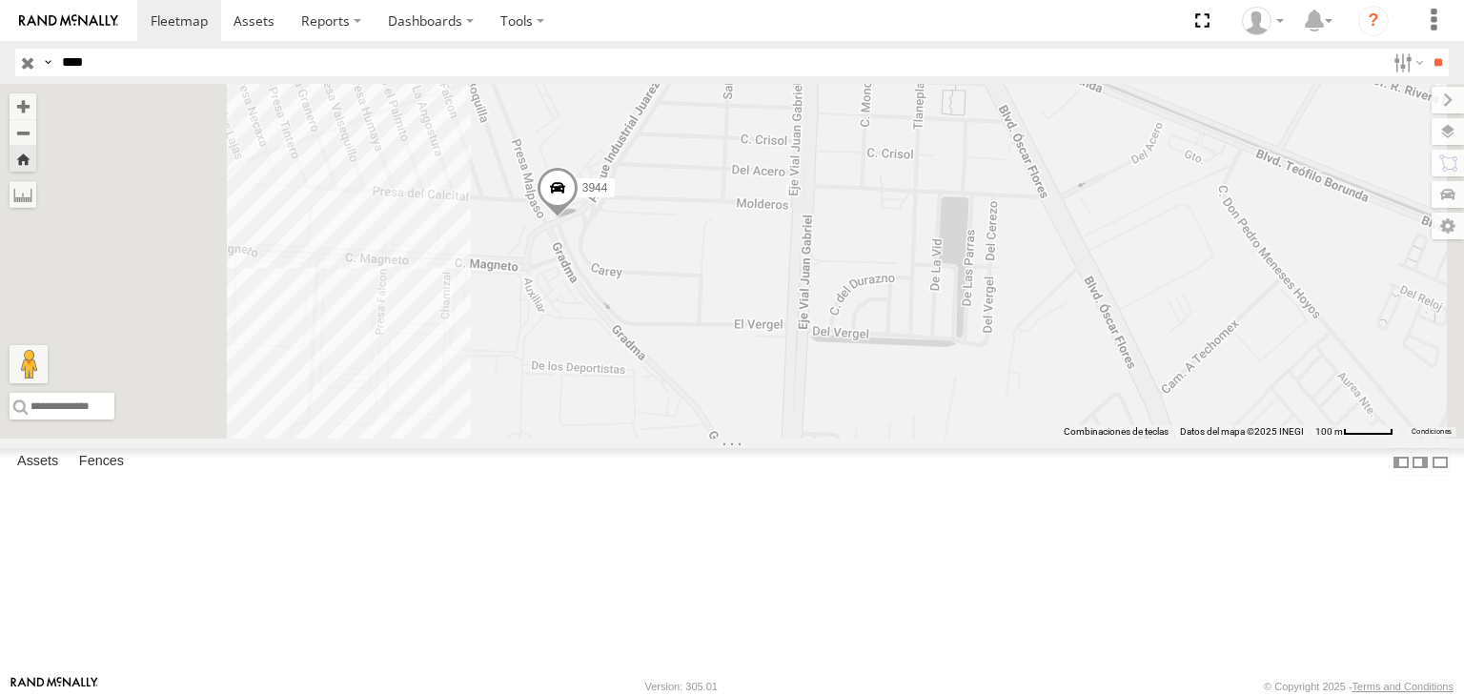
drag, startPoint x: 755, startPoint y: 352, endPoint x: 784, endPoint y: 366, distance: 32.0
click at [779, 366] on div "3944" at bounding box center [732, 261] width 1464 height 355
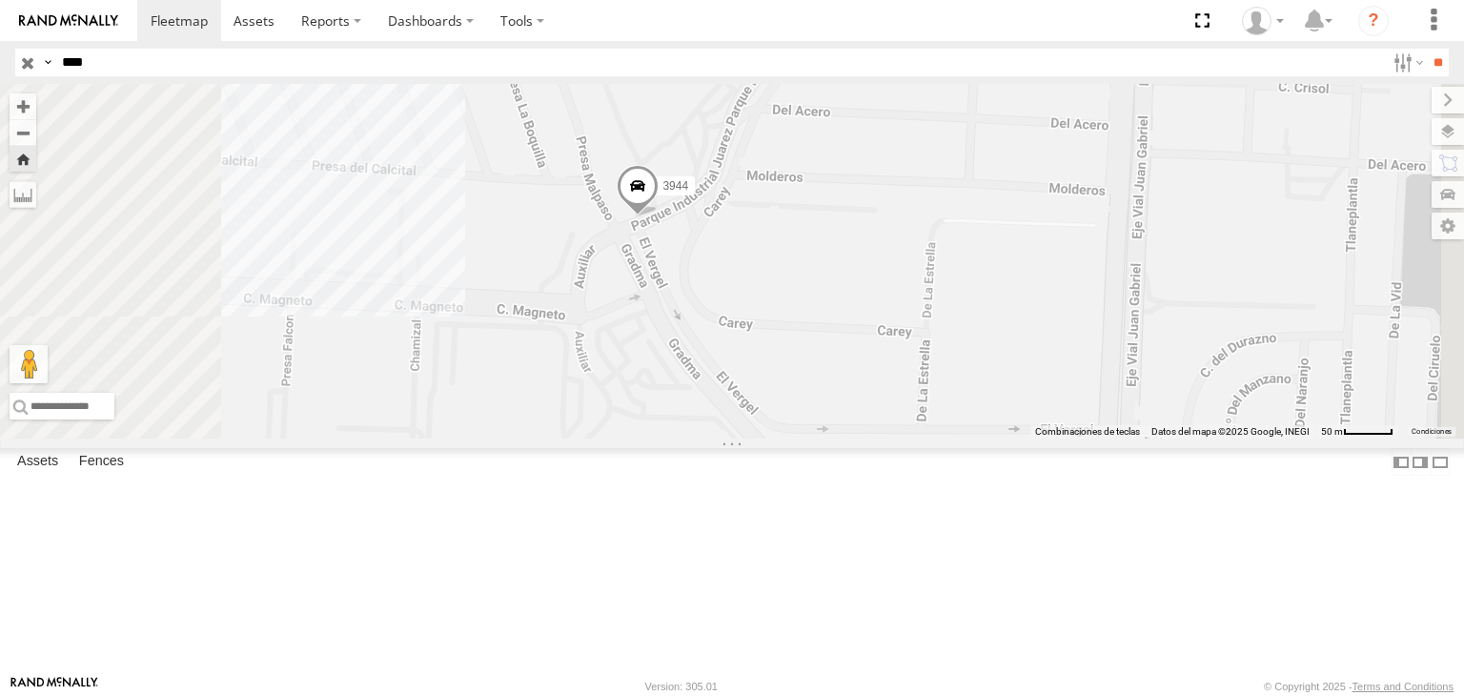
drag, startPoint x: 762, startPoint y: 359, endPoint x: 825, endPoint y: 384, distance: 68.5
click at [824, 386] on div "3944" at bounding box center [732, 261] width 1464 height 355
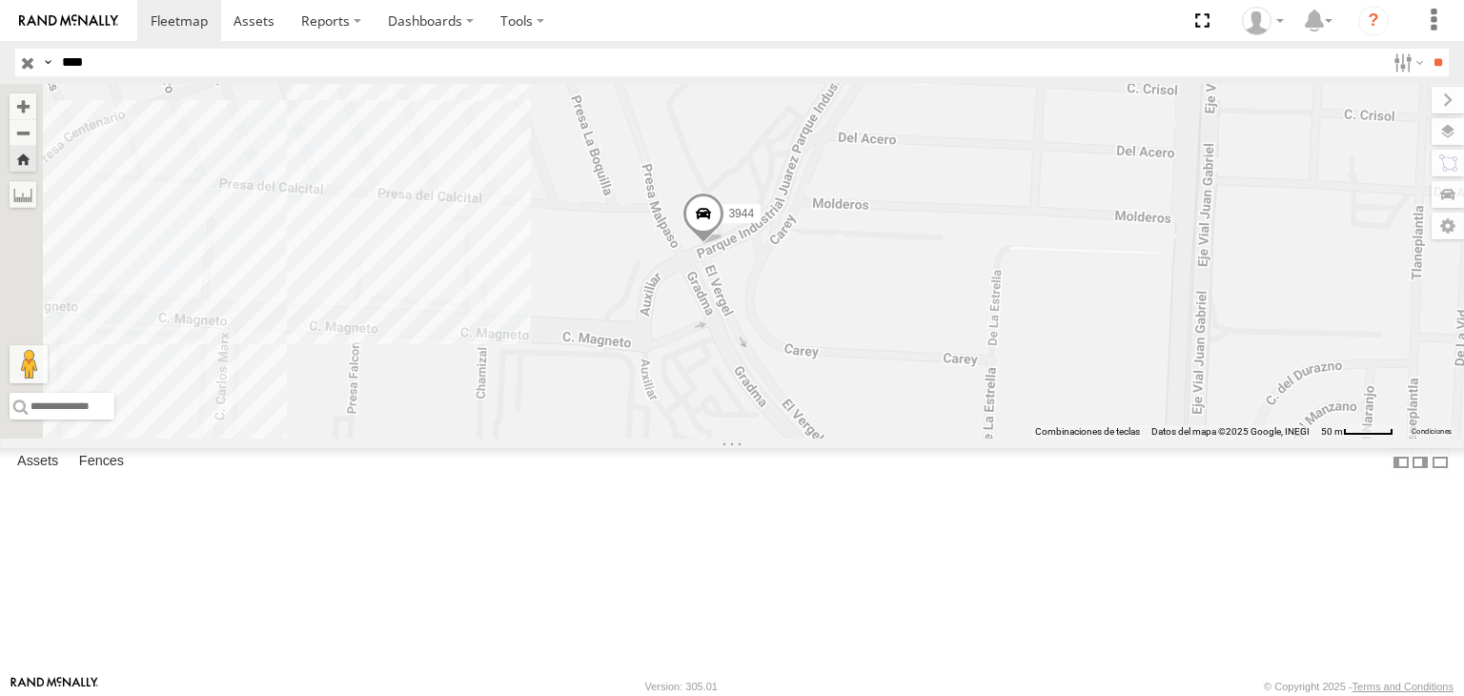
click at [815, 373] on div "3944" at bounding box center [732, 261] width 1464 height 355
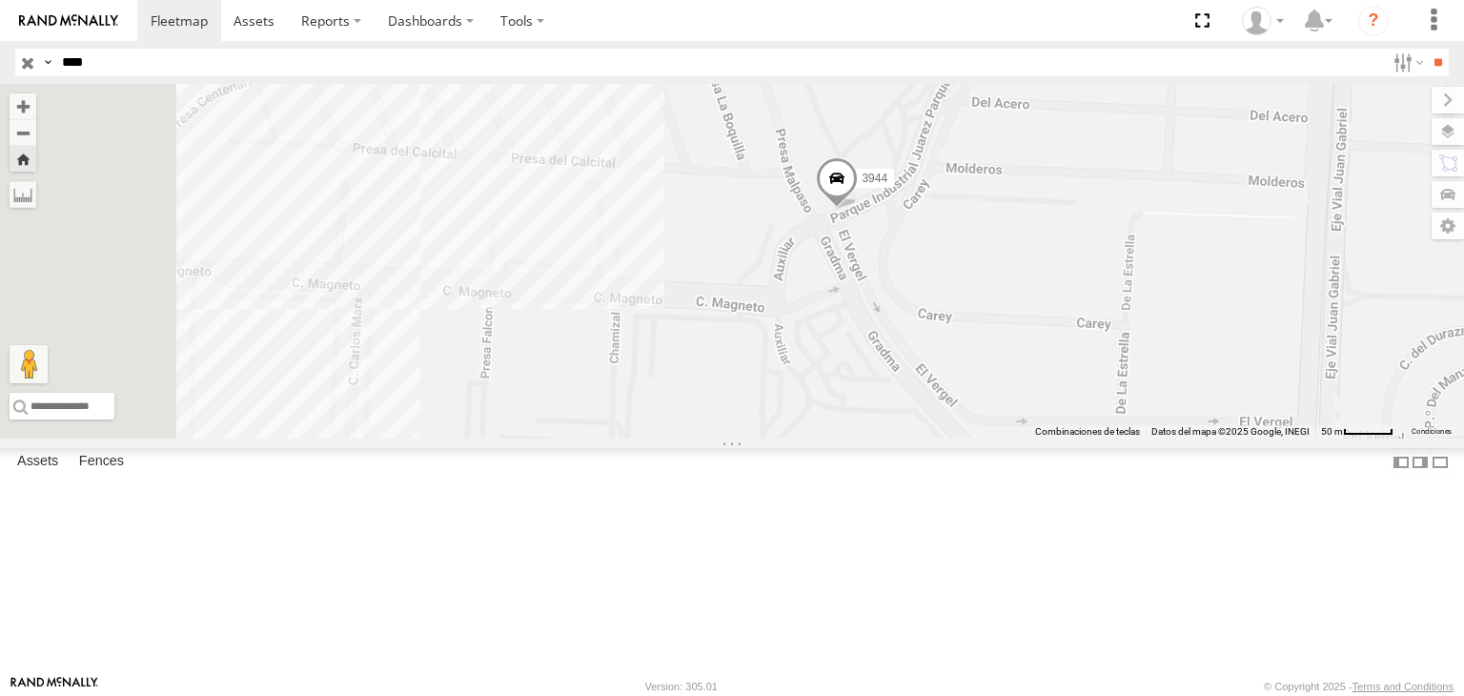
drag, startPoint x: 886, startPoint y: 390, endPoint x: 823, endPoint y: 315, distance: 98.7
click at [829, 321] on div "3944" at bounding box center [732, 261] width 1464 height 355
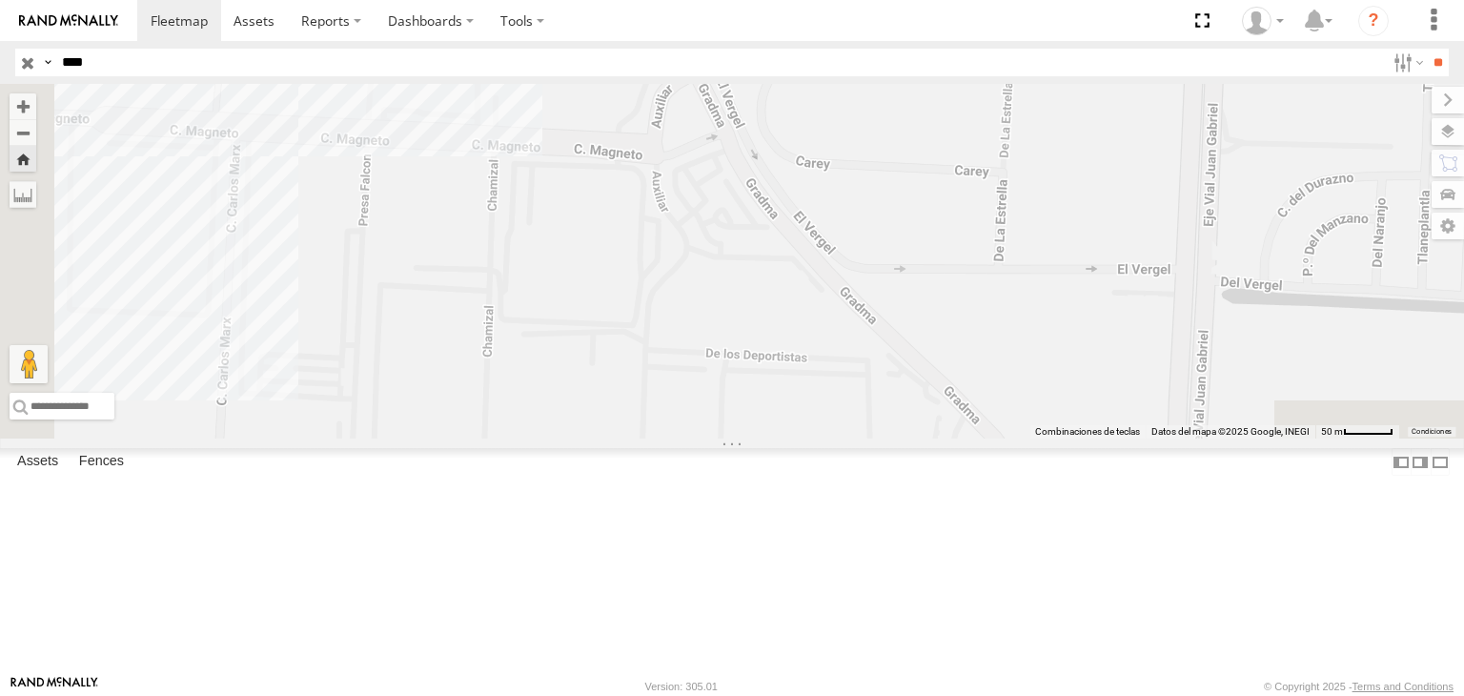
drag, startPoint x: 857, startPoint y: 327, endPoint x: 803, endPoint y: 278, distance: 72.9
click at [808, 283] on div "3944" at bounding box center [732, 261] width 1464 height 355
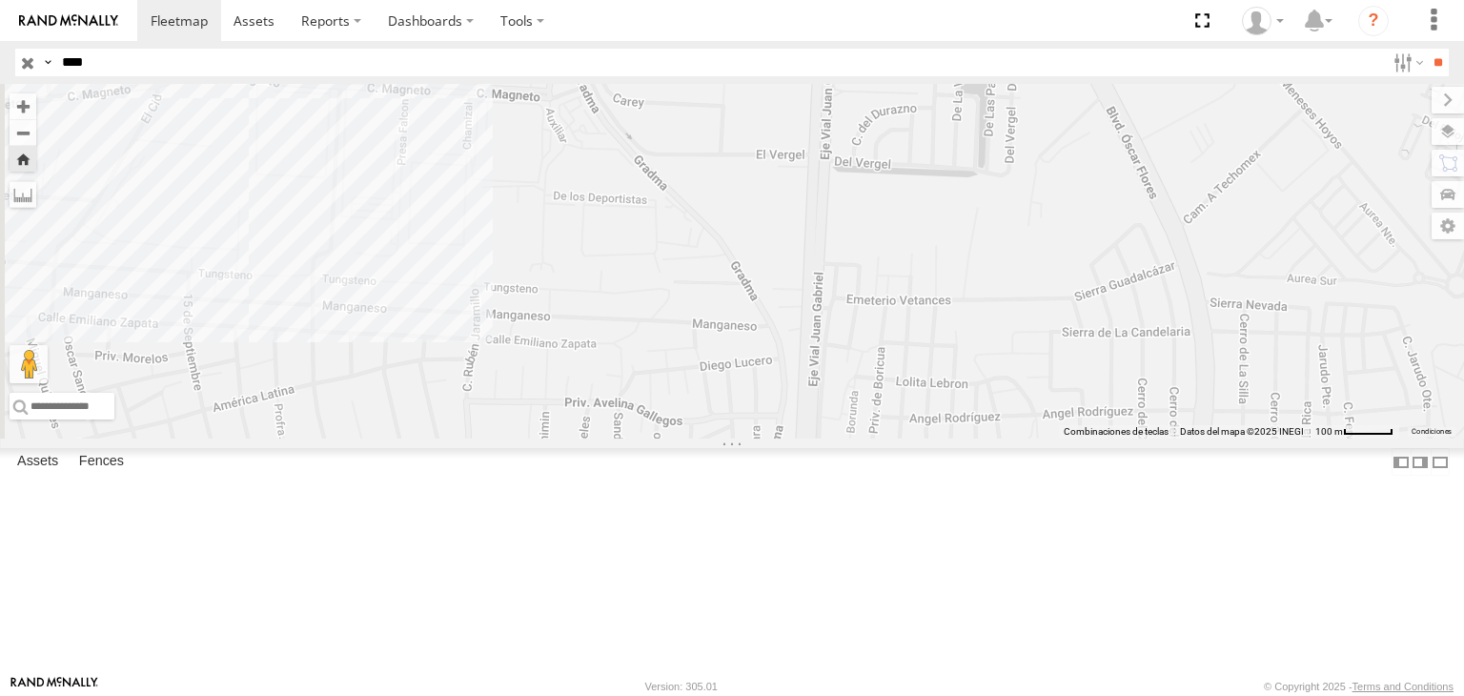
drag, startPoint x: 812, startPoint y: 346, endPoint x: 814, endPoint y: 295, distance: 51.5
click at [814, 295] on div "3944" at bounding box center [732, 261] width 1464 height 355
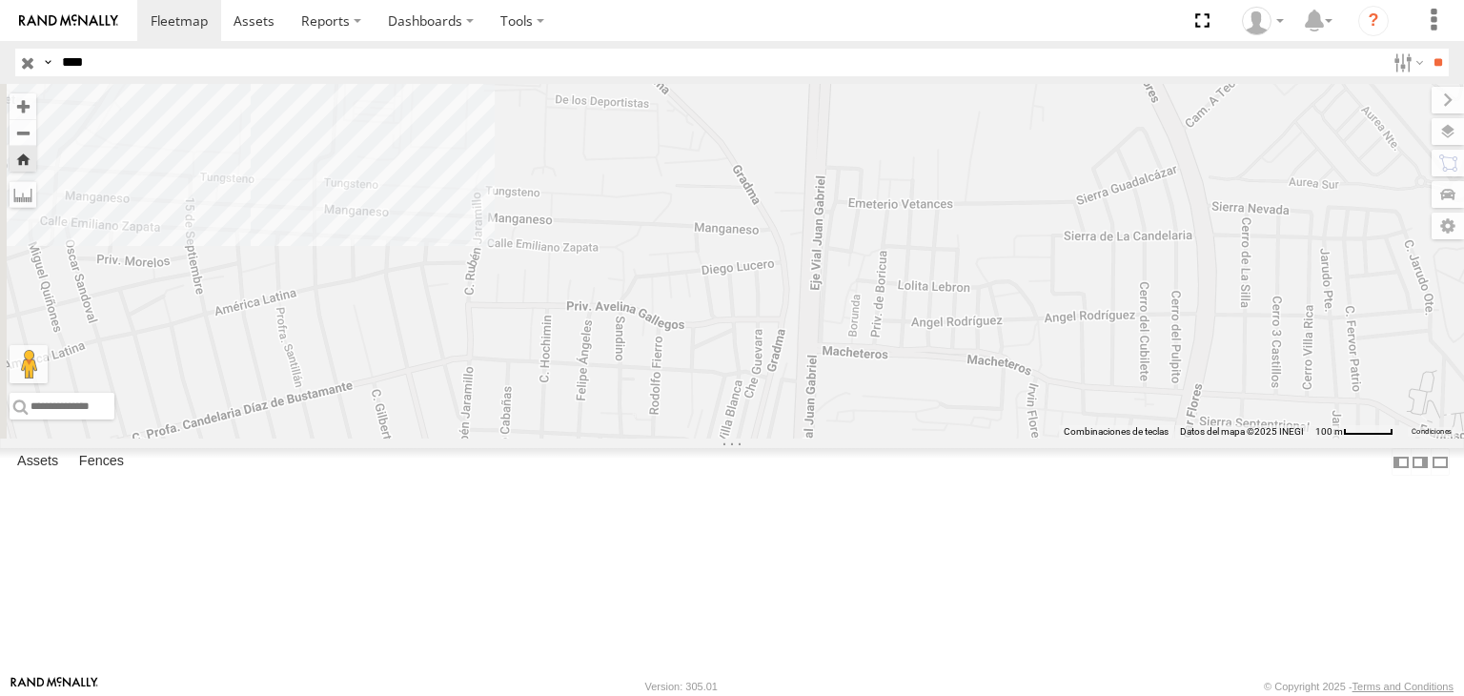
drag, startPoint x: 782, startPoint y: 322, endPoint x: 850, endPoint y: 306, distance: 70.5
click at [838, 314] on div "3944" at bounding box center [732, 261] width 1464 height 355
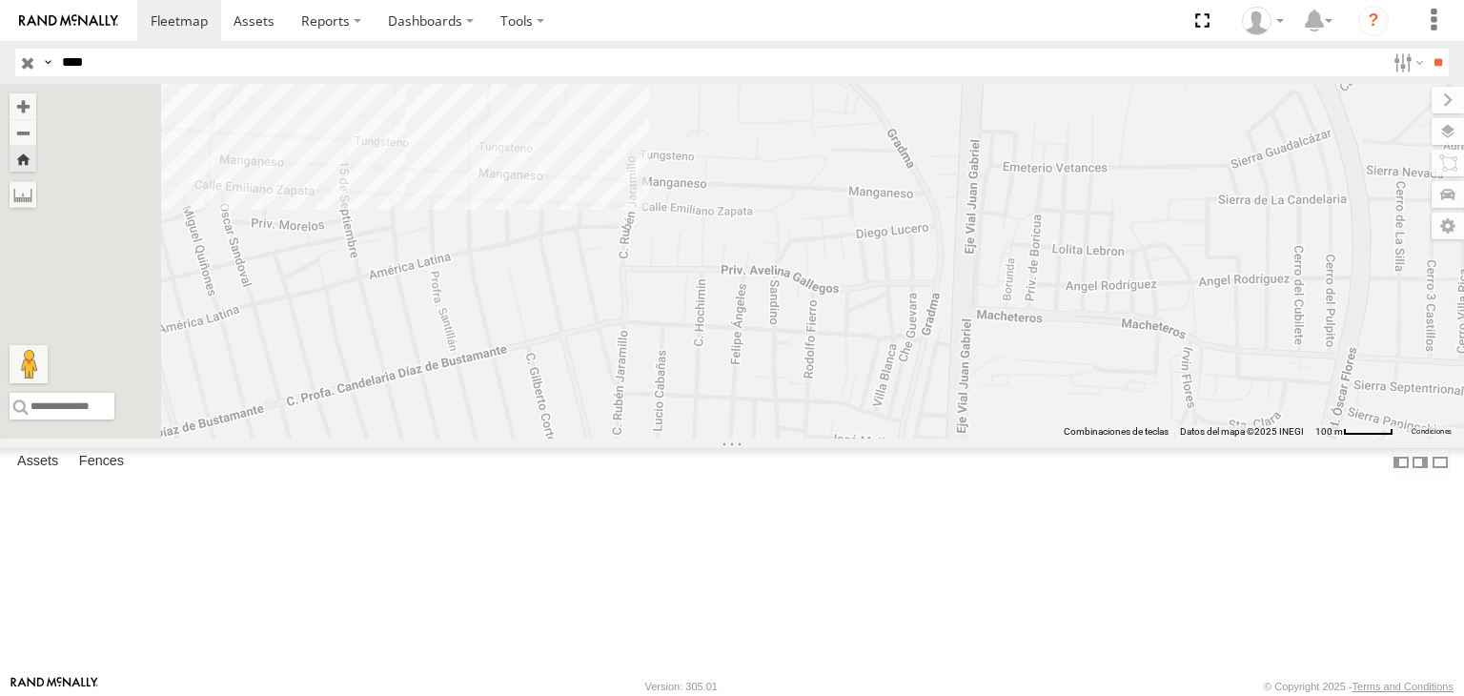
drag, startPoint x: 831, startPoint y: 370, endPoint x: 879, endPoint y: 344, distance: 54.2
click at [877, 347] on div "3944" at bounding box center [732, 261] width 1464 height 355
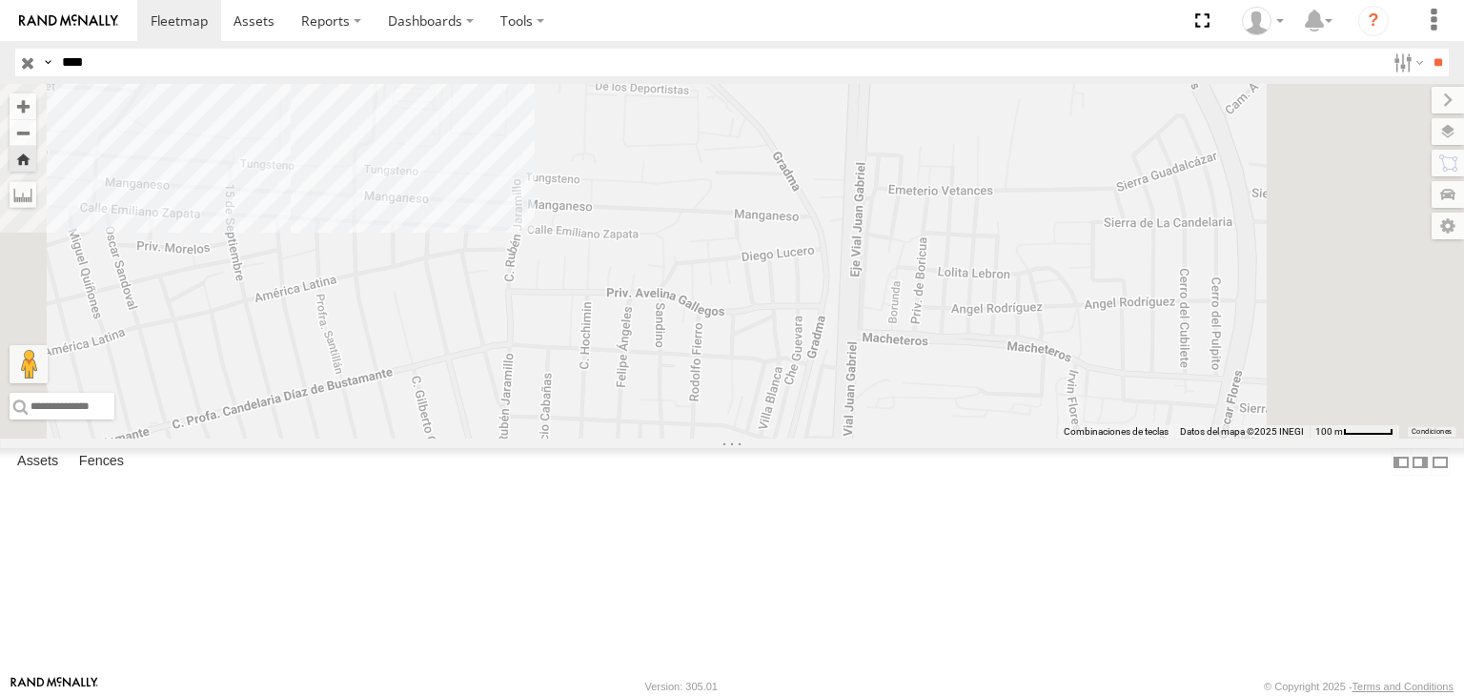
drag, startPoint x: 881, startPoint y: 218, endPoint x: 886, endPoint y: 298, distance: 80.3
click at [881, 262] on div "3944" at bounding box center [732, 261] width 1464 height 355
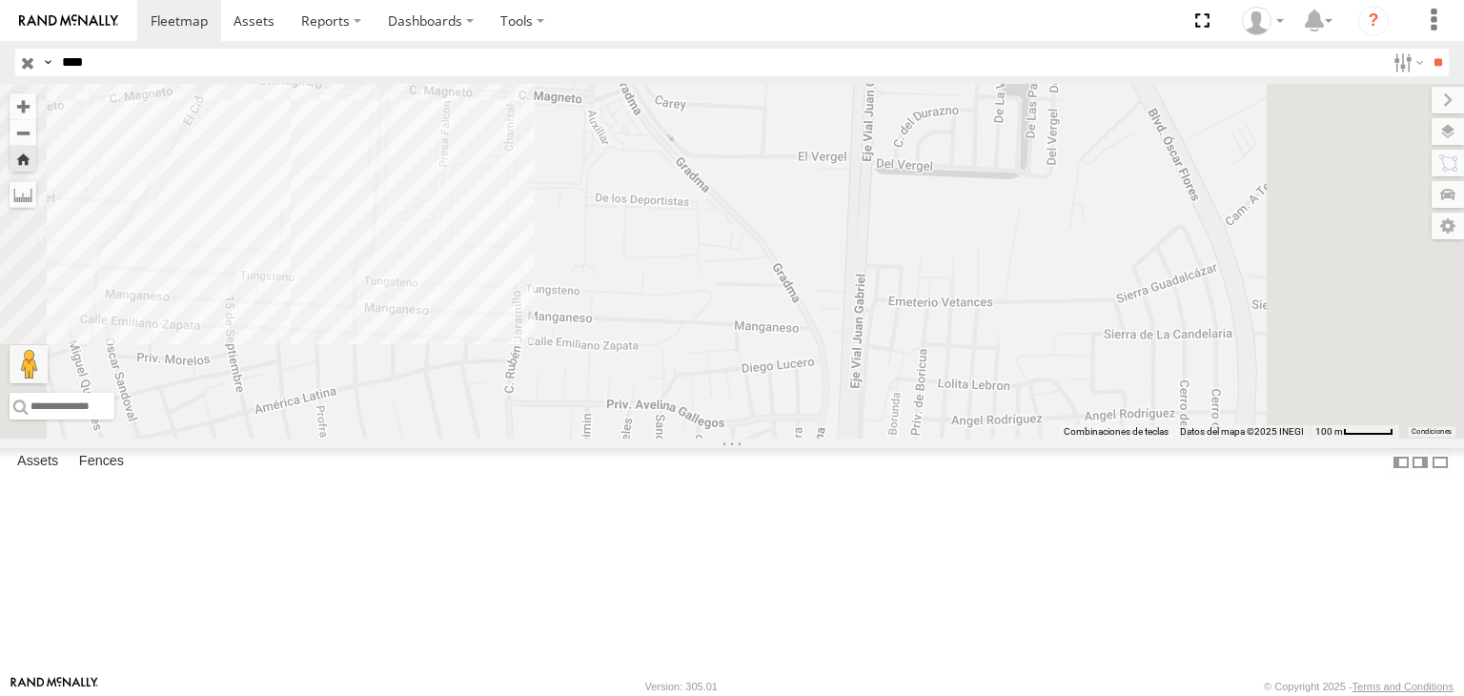
drag, startPoint x: 820, startPoint y: 332, endPoint x: 804, endPoint y: 249, distance: 84.3
click at [807, 259] on div "3944" at bounding box center [732, 261] width 1464 height 355
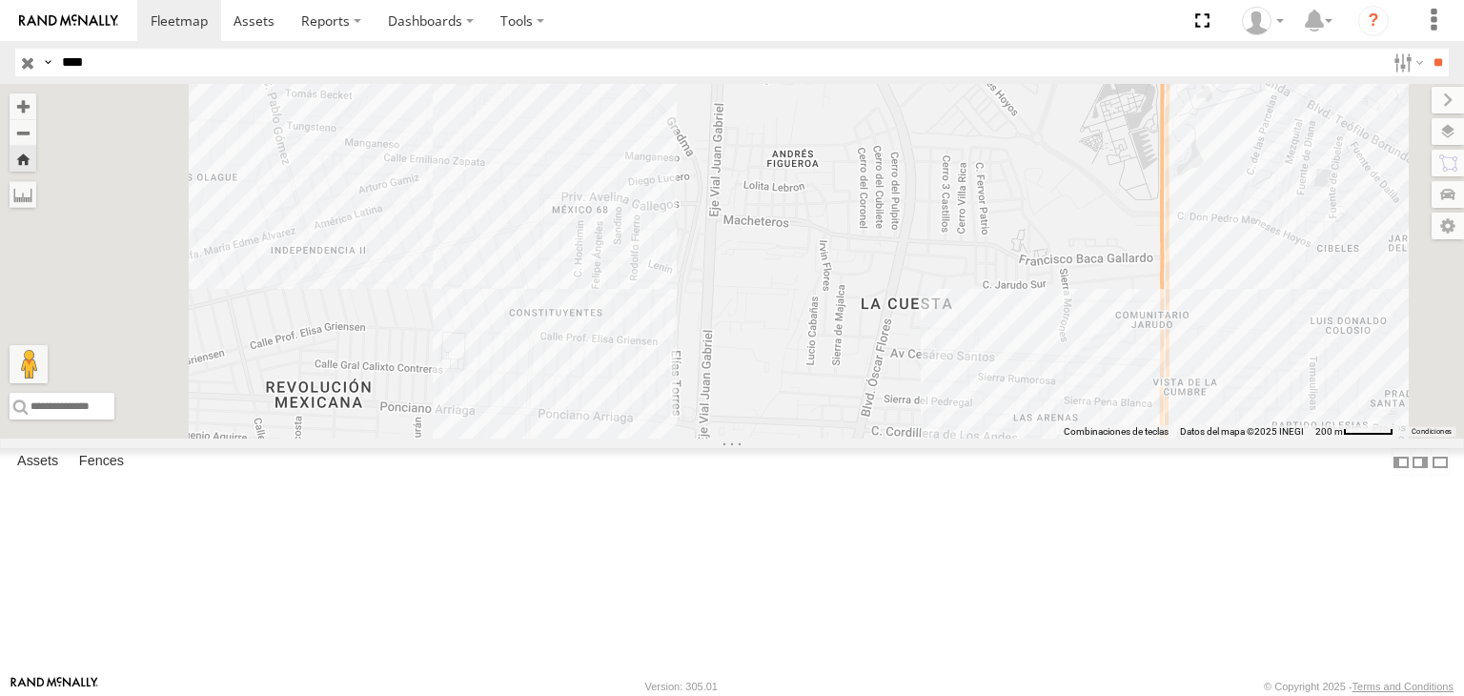
drag, startPoint x: 823, startPoint y: 519, endPoint x: 851, endPoint y: 513, distance: 29.4
click at [850, 438] on div "3944" at bounding box center [732, 261] width 1464 height 355
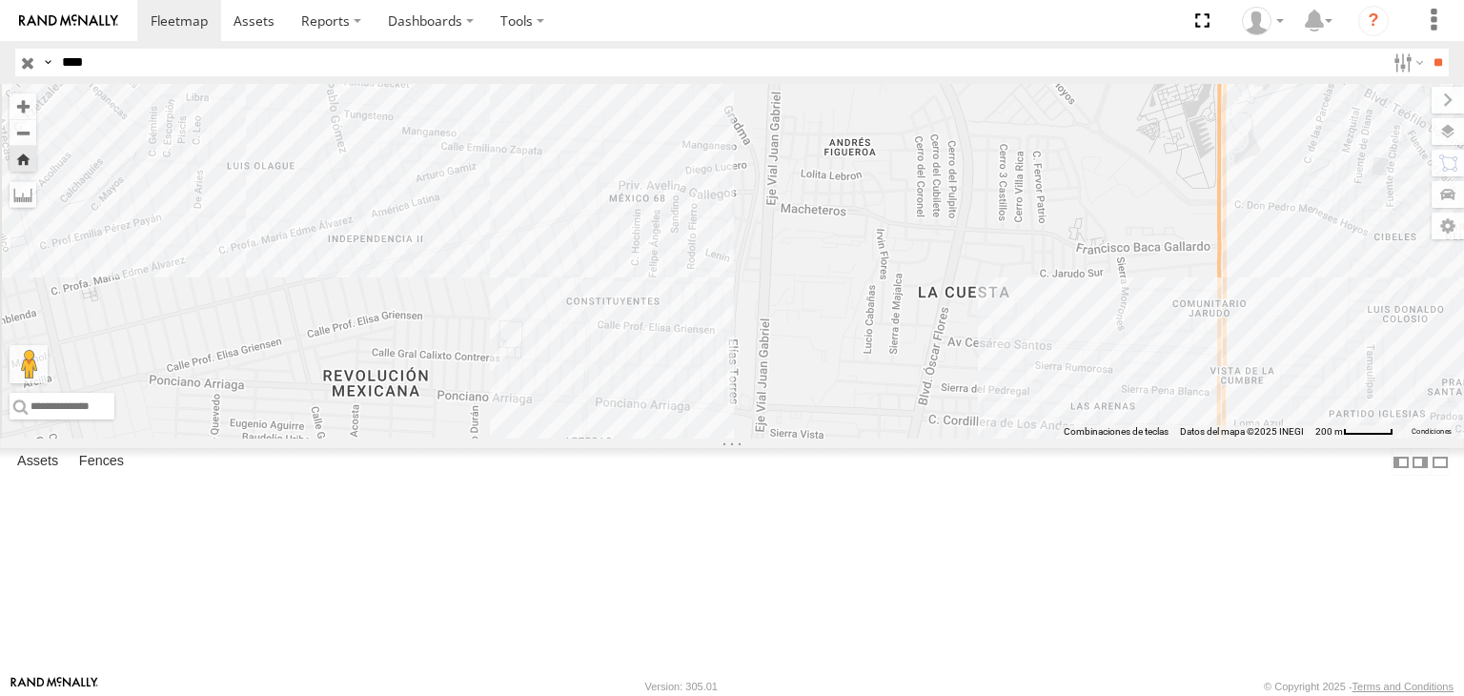
drag, startPoint x: 909, startPoint y: 438, endPoint x: 894, endPoint y: 450, distance: 19.1
click at [895, 438] on div "3944" at bounding box center [732, 261] width 1464 height 355
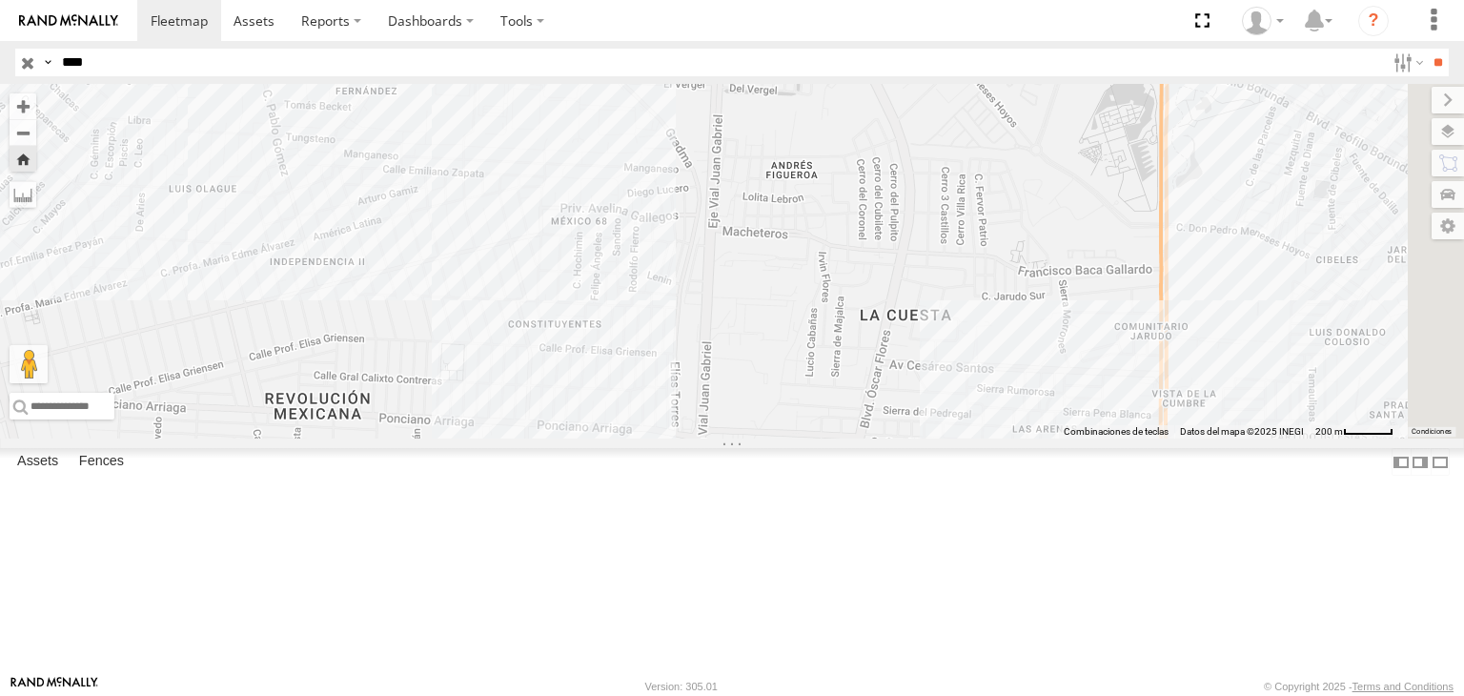
drag, startPoint x: 816, startPoint y: 315, endPoint x: 824, endPoint y: 354, distance: 40.0
click at [823, 354] on div "3944" at bounding box center [732, 261] width 1464 height 355
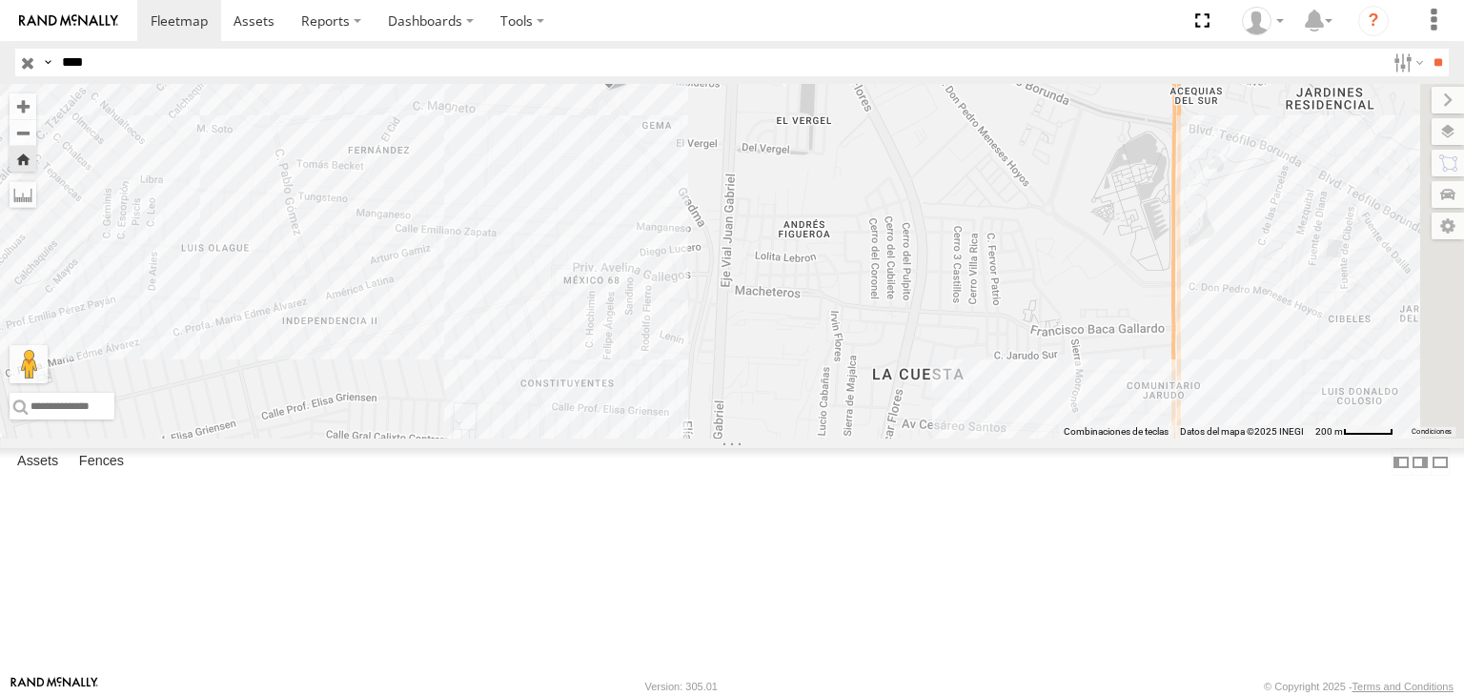
click at [177, 71] on input "****" at bounding box center [719, 63] width 1331 height 28
type input "***"
click at [1427, 49] on input "**" at bounding box center [1438, 63] width 22 height 28
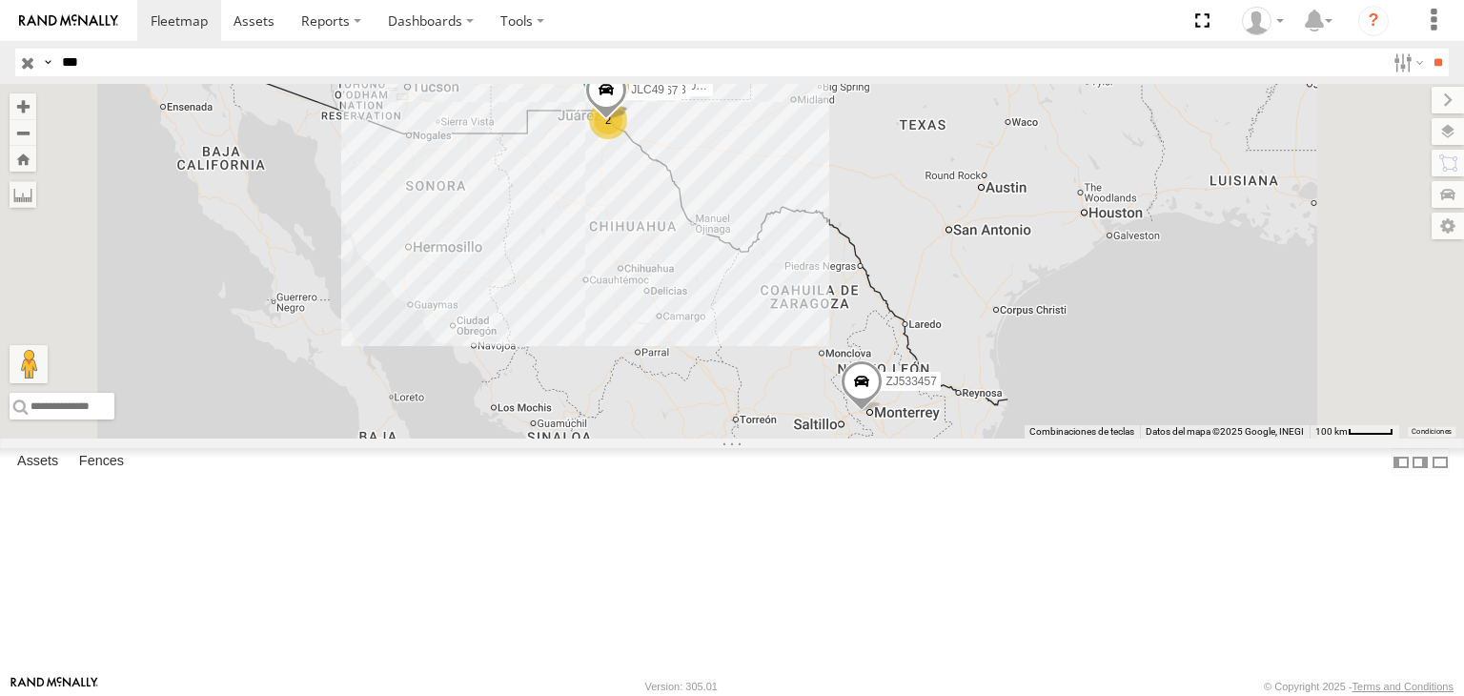
click at [87, 71] on input "***" at bounding box center [719, 63] width 1331 height 28
click at [31, 57] on input "button" at bounding box center [27, 63] width 25 height 28
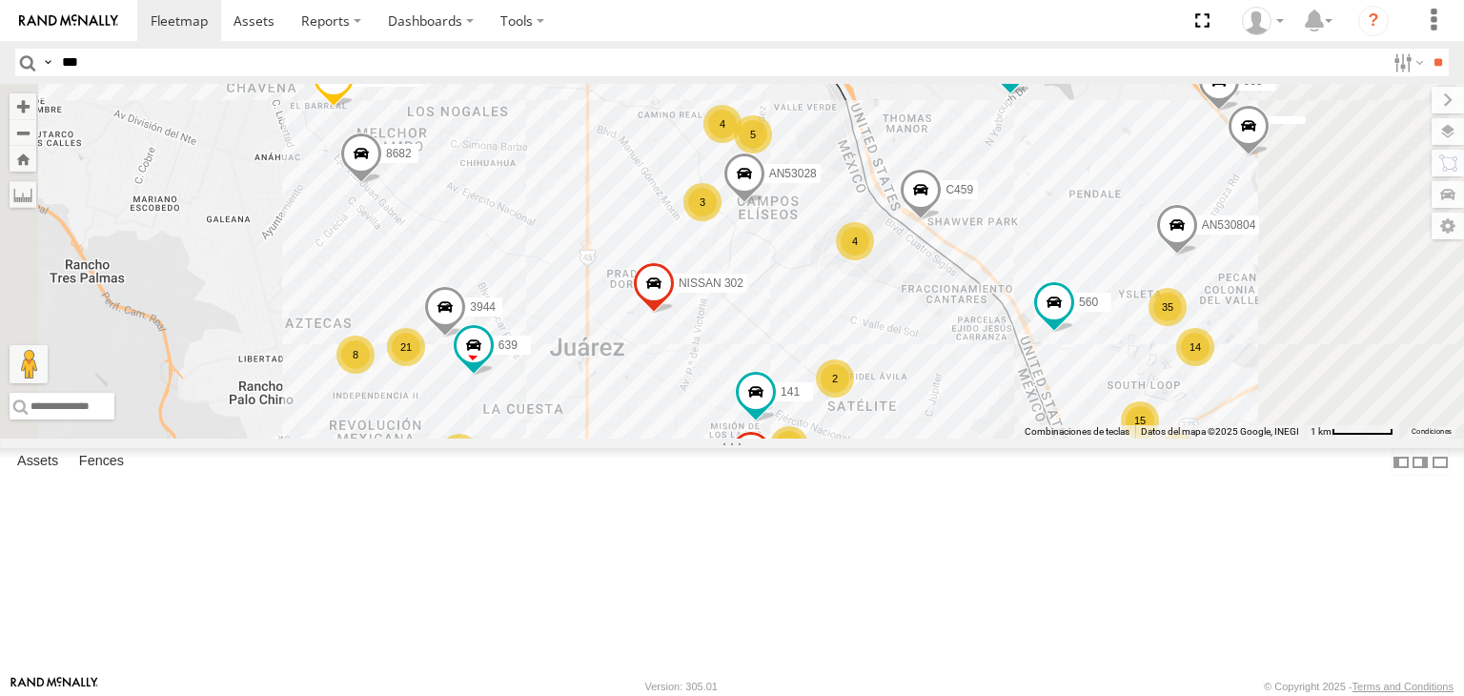
drag, startPoint x: 827, startPoint y: 402, endPoint x: 833, endPoint y: 363, distance: 39.5
click at [833, 363] on div "015910001845018 AN538378 AN57222 015910001811580 ZJ535914 ZJ536136 F2771 AN5390…" at bounding box center [732, 261] width 1464 height 355
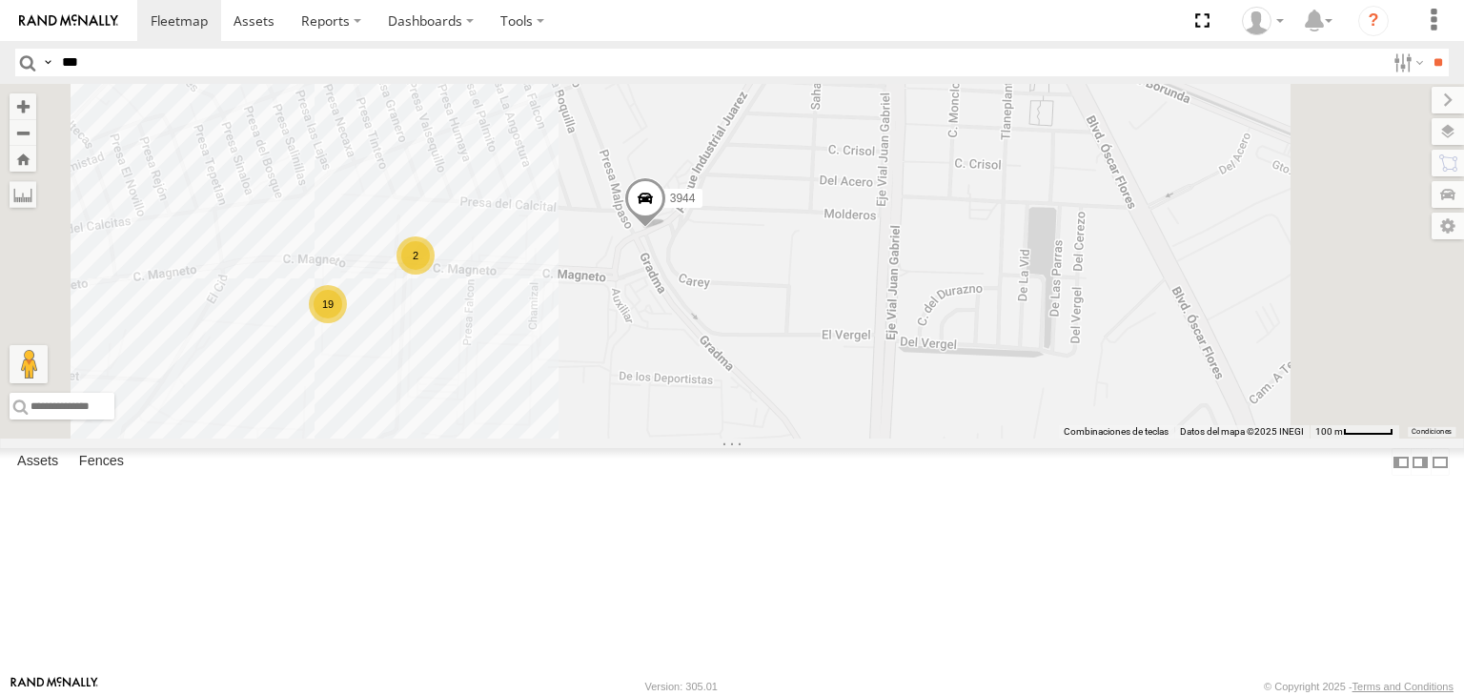
drag, startPoint x: 791, startPoint y: 407, endPoint x: 808, endPoint y: 413, distance: 18.1
click at [808, 413] on div "015910001845018 AN538378 AN57222 015910001811580 ZJ535914 ZJ536136 F2771 AN5390…" at bounding box center [732, 261] width 1464 height 355
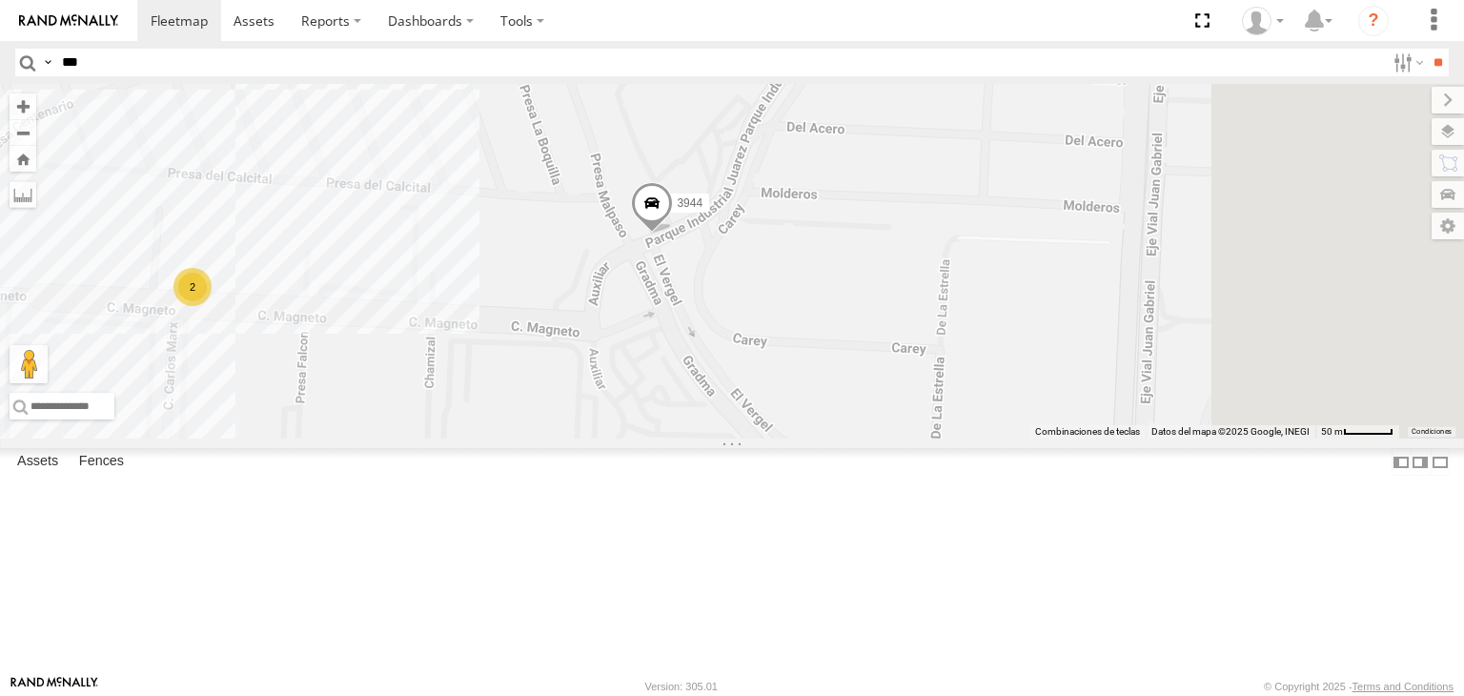
drag, startPoint x: 929, startPoint y: 390, endPoint x: 917, endPoint y: 410, distance: 23.5
click at [919, 401] on div "015910001845018 AN538378 AN57222 015910001811580 ZJ535914 ZJ536136 F2771 AN5390…" at bounding box center [732, 261] width 1464 height 355
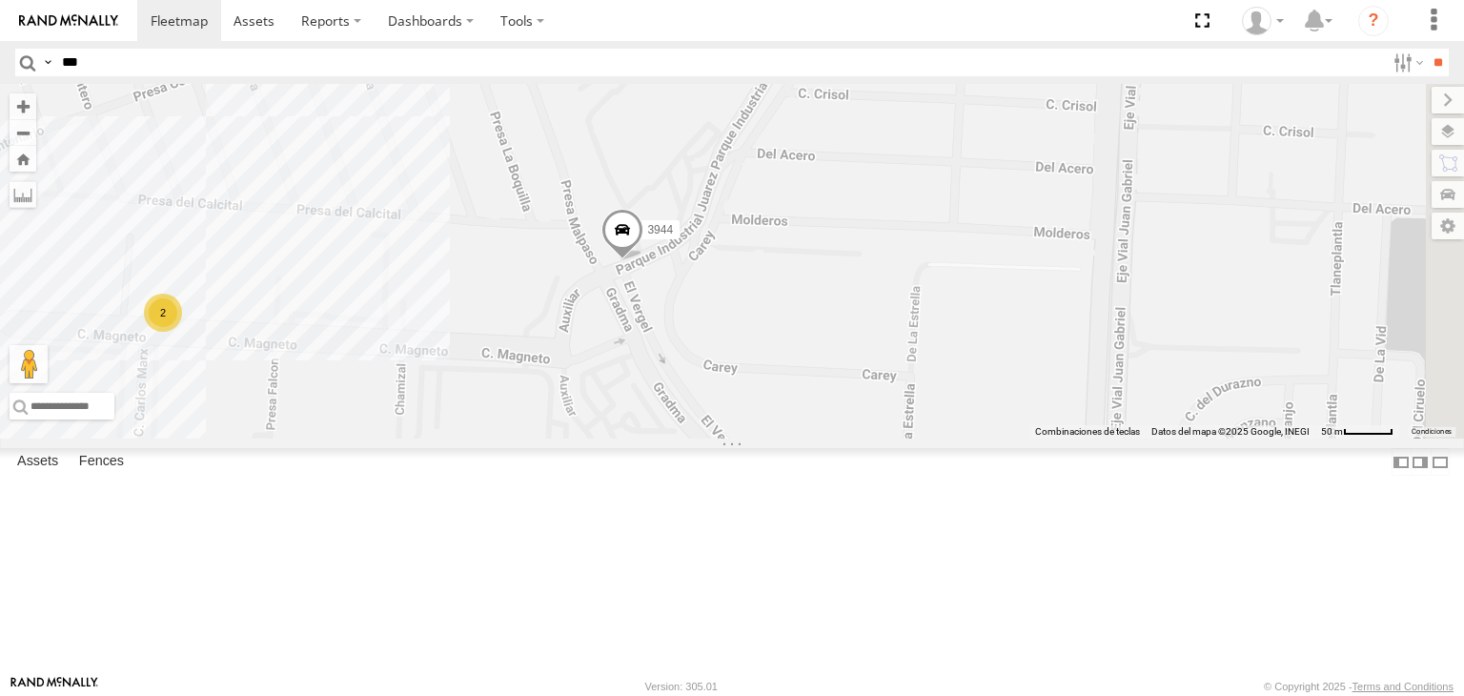
drag, startPoint x: 822, startPoint y: 395, endPoint x: 832, endPoint y: 416, distance: 23.4
click at [827, 409] on div "015910001845018 AN538378 AN57222 015910001811580 ZJ535914 ZJ536136 F2771 AN5390…" at bounding box center [732, 261] width 1464 height 355
drag, startPoint x: 820, startPoint y: 417, endPoint x: 777, endPoint y: 378, distance: 58.0
click at [782, 382] on div "015910001845018 AN538378 AN57222 015910001811580 ZJ535914 ZJ536136 F2771 AN5390…" at bounding box center [732, 261] width 1464 height 355
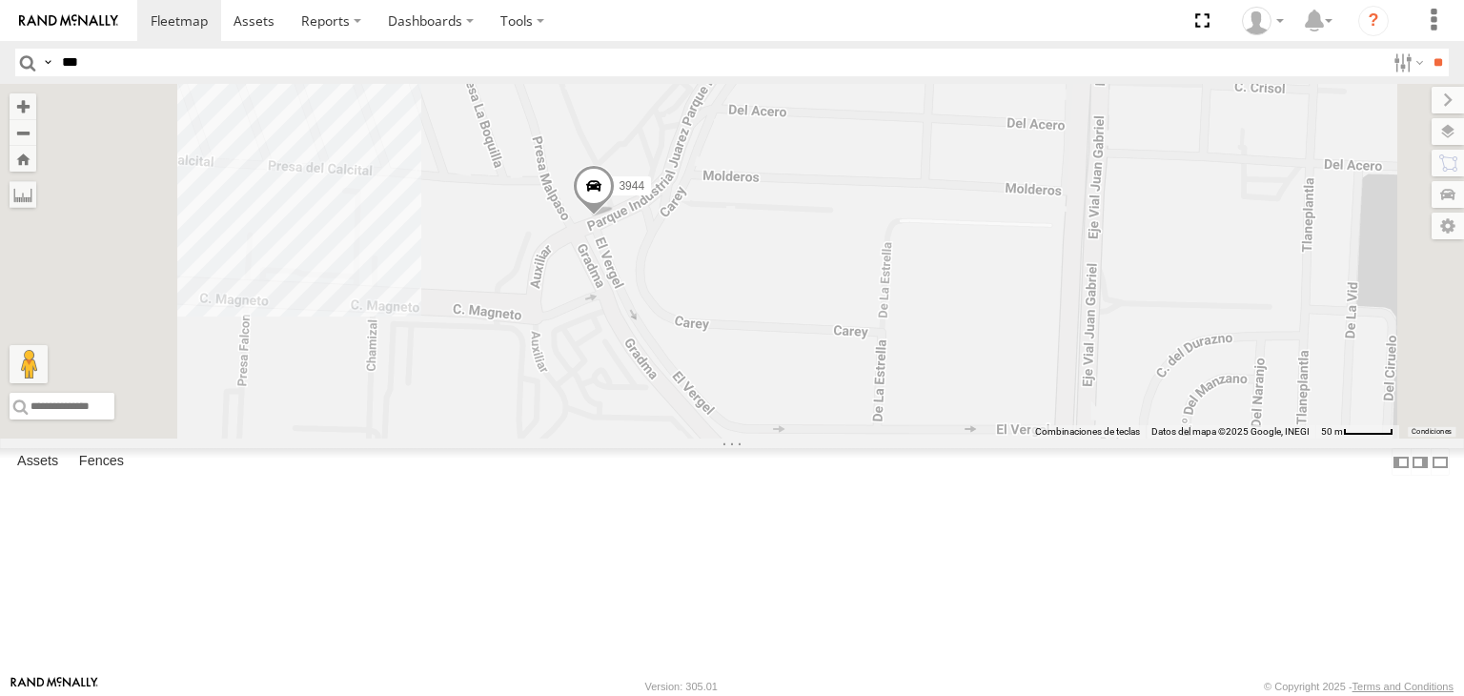
drag, startPoint x: 657, startPoint y: 380, endPoint x: 683, endPoint y: 404, distance: 35.8
click at [683, 403] on div "015910001845018 AN538378 AN57222 015910001811580 ZJ535914 ZJ536136 F2771 AN5390…" at bounding box center [732, 261] width 1464 height 355
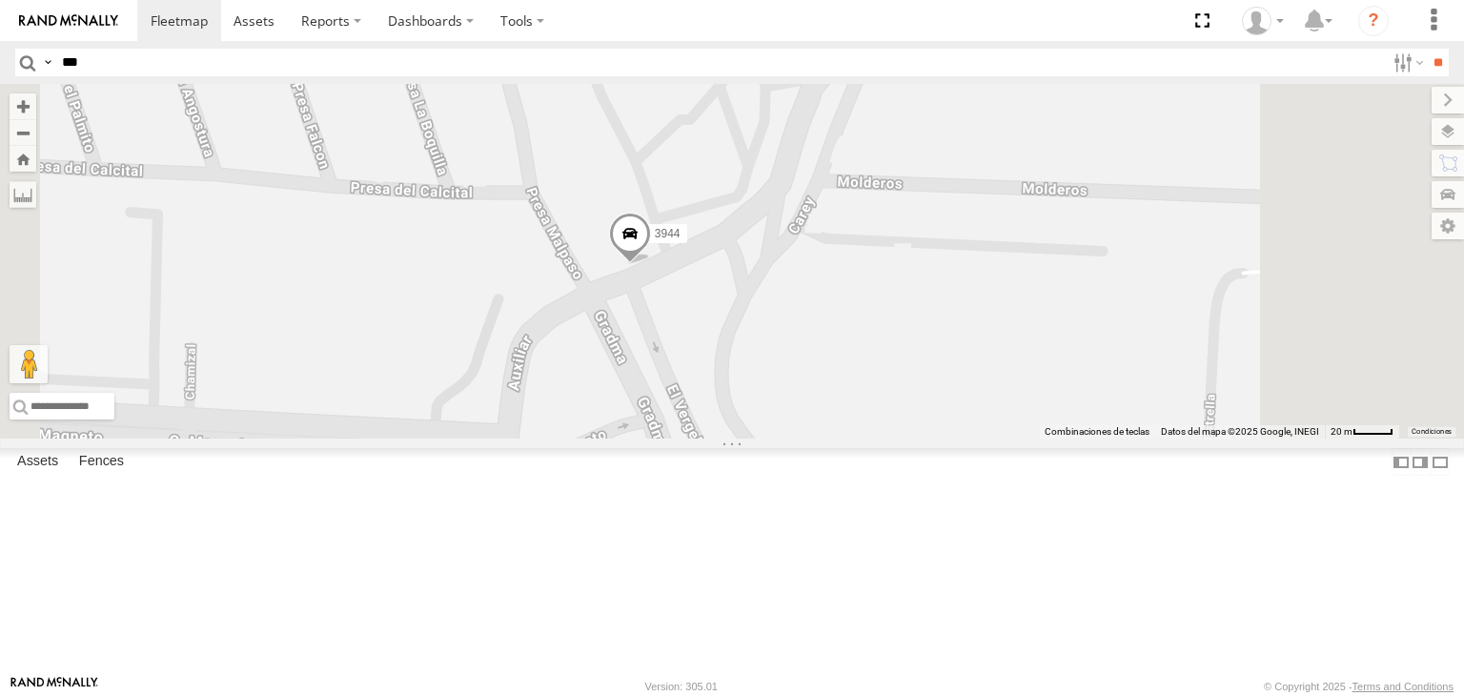
click at [764, 332] on div "015910001845018 AN538378 AN57222 015910001811580 ZJ535914 ZJ536136 F2771 AN5390…" at bounding box center [732, 261] width 1464 height 355
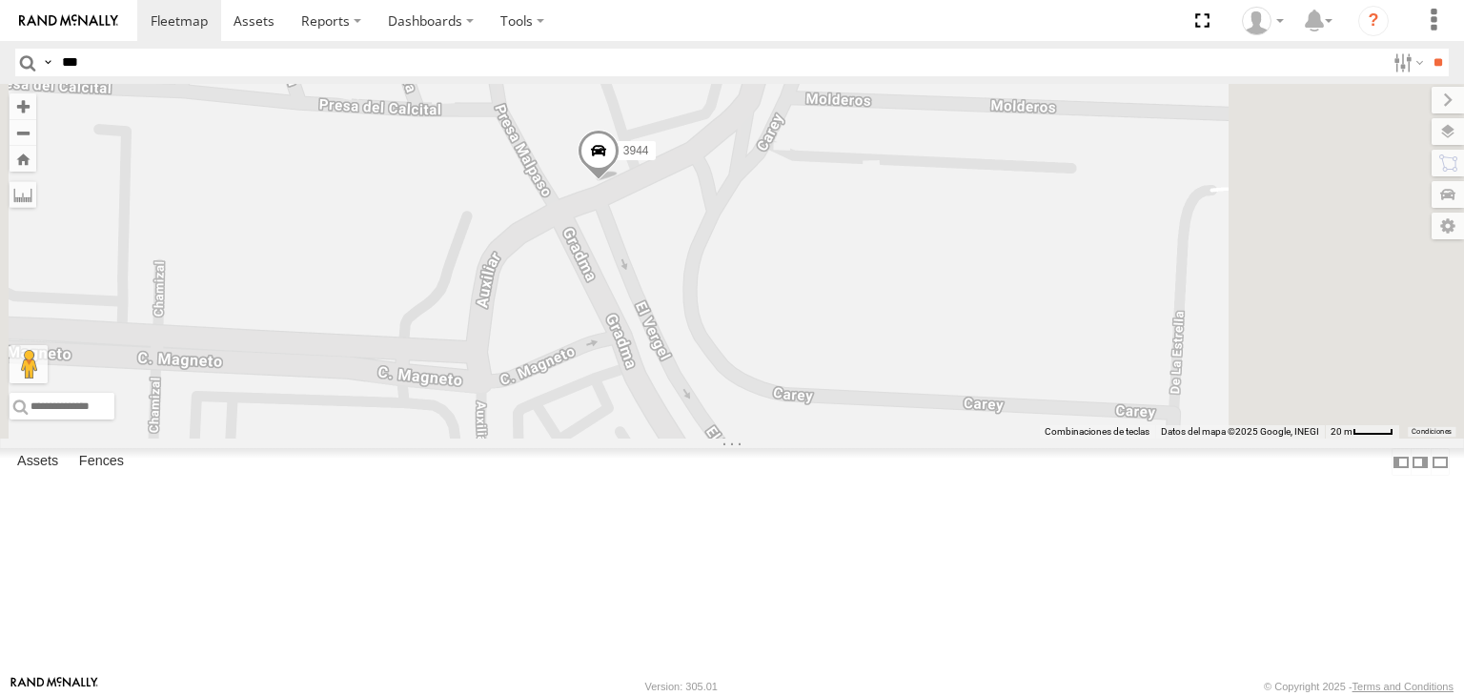
drag, startPoint x: 784, startPoint y: 384, endPoint x: 754, endPoint y: 328, distance: 64.0
click at [778, 370] on div "015910001845018 AN538378 AN57222 015910001811580 ZJ535914 ZJ536136 F2771 AN5390…" at bounding box center [732, 261] width 1464 height 355
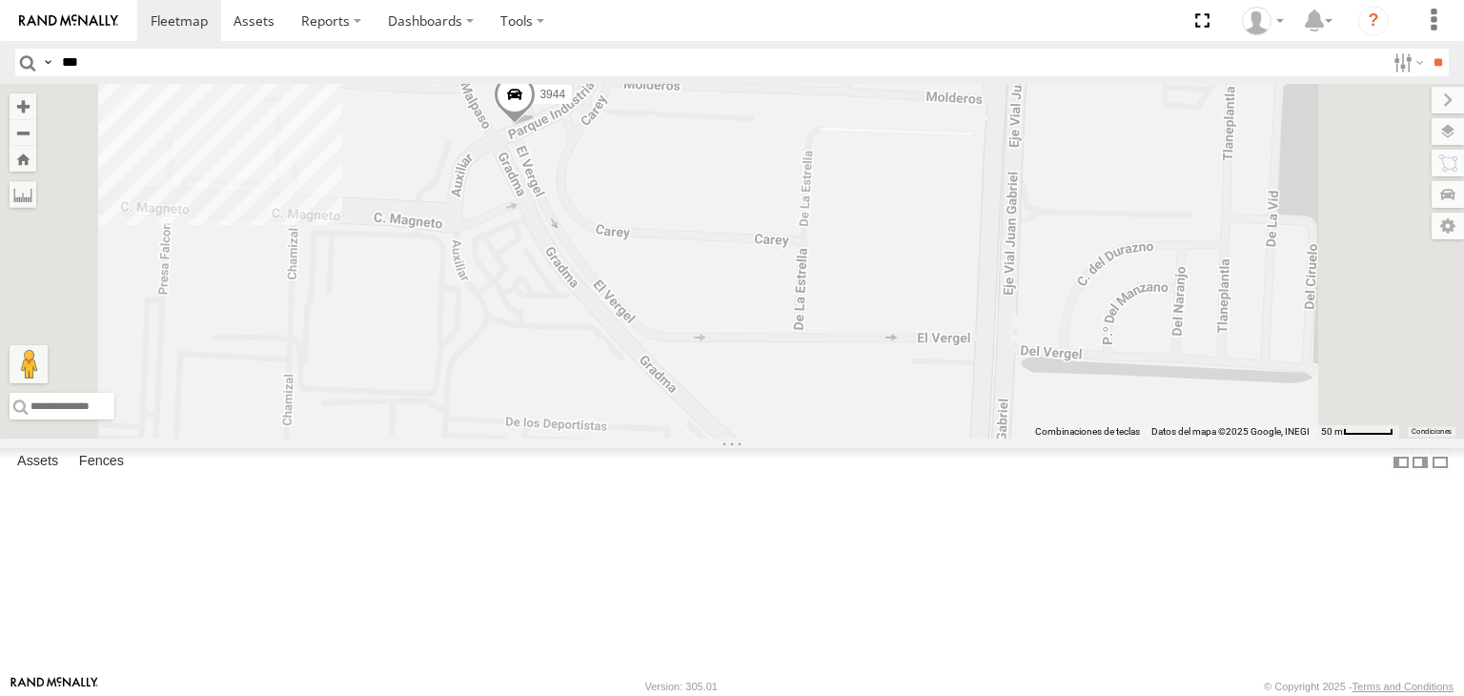
click at [744, 367] on div "015910001845018 AN538378 AN57222 015910001811580 ZJ535914 ZJ536136 F2771 AN5390…" at bounding box center [732, 261] width 1464 height 355
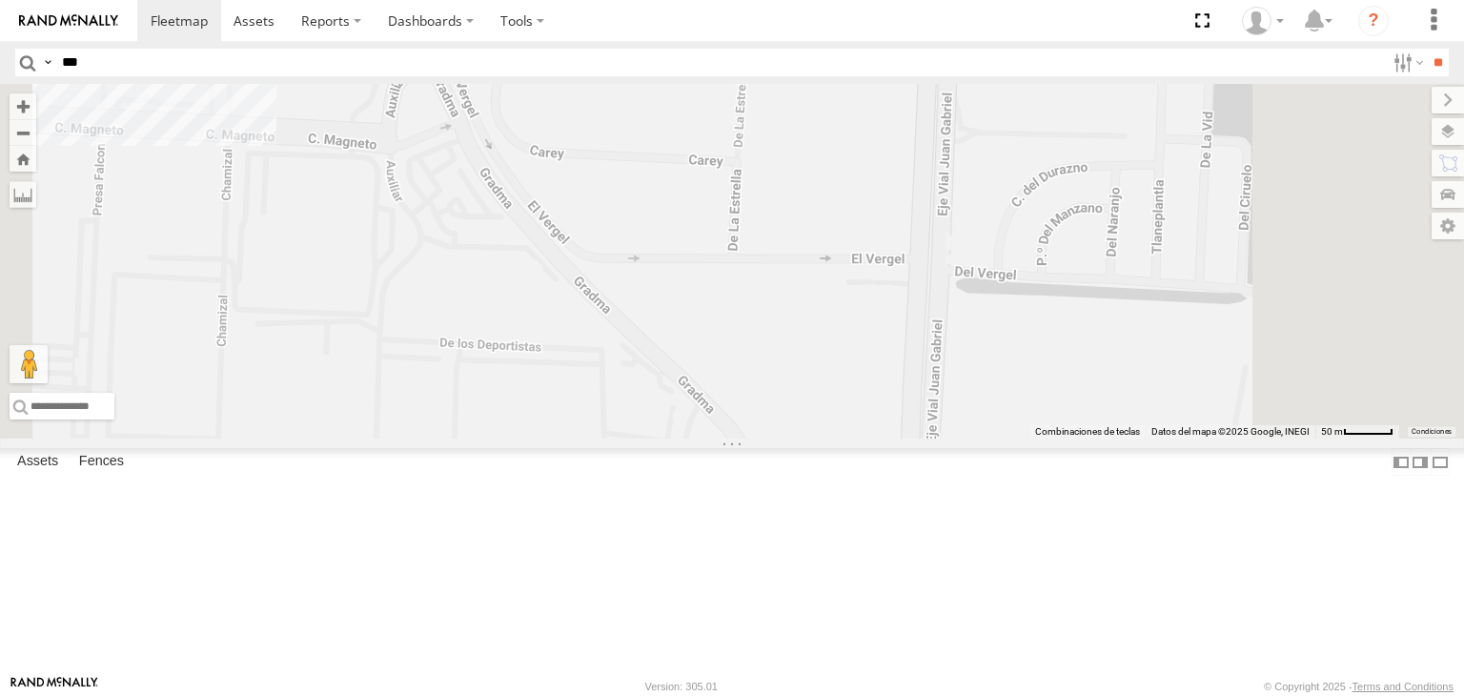
drag, startPoint x: 845, startPoint y: 385, endPoint x: 819, endPoint y: 350, distance: 43.7
click at [834, 371] on div "015910001845018 AN538378 AN57222 015910001811580 ZJ535914 ZJ536136 F2771 AN5390…" at bounding box center [732, 261] width 1464 height 355
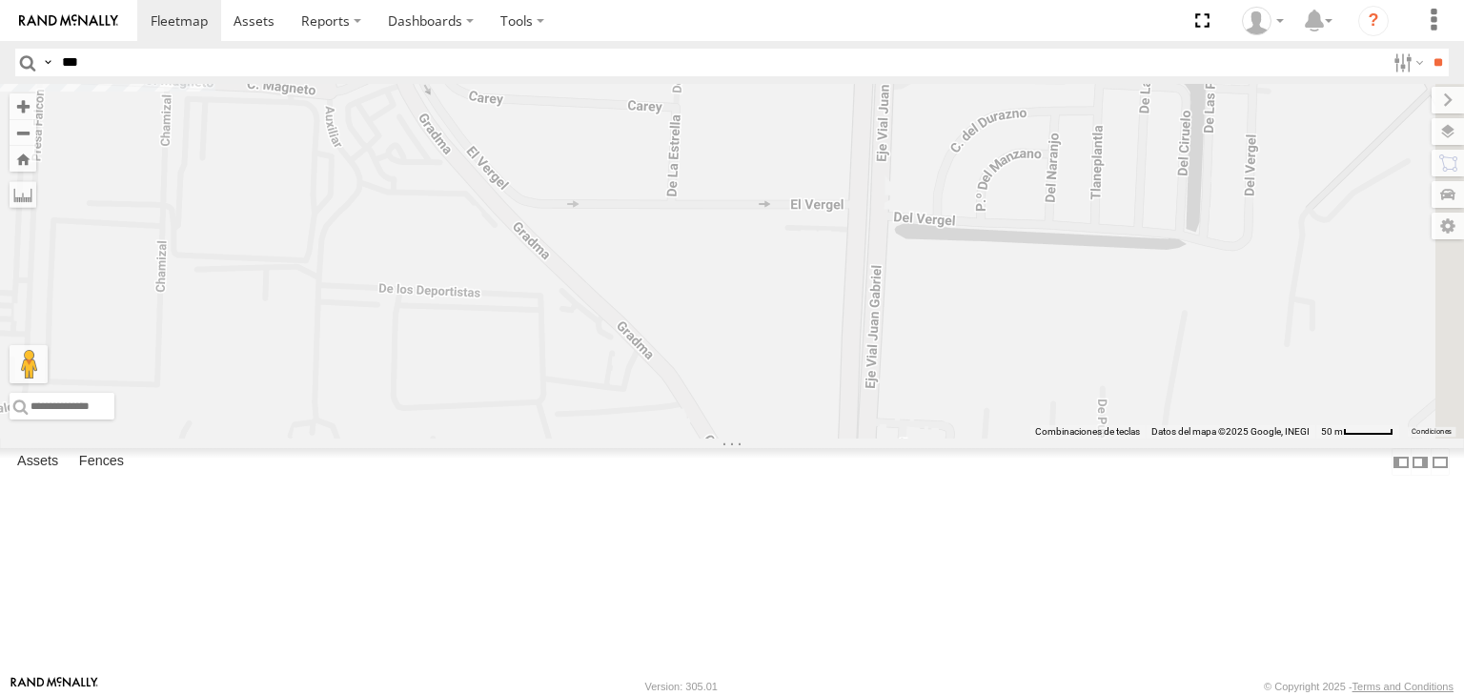
drag, startPoint x: 922, startPoint y: 413, endPoint x: 900, endPoint y: 352, distance: 64.8
click at [914, 383] on div "015910001845018 AN538378 AN57222 015910001811580 ZJ535914 ZJ536136 F2771 AN5390…" at bounding box center [732, 261] width 1464 height 355
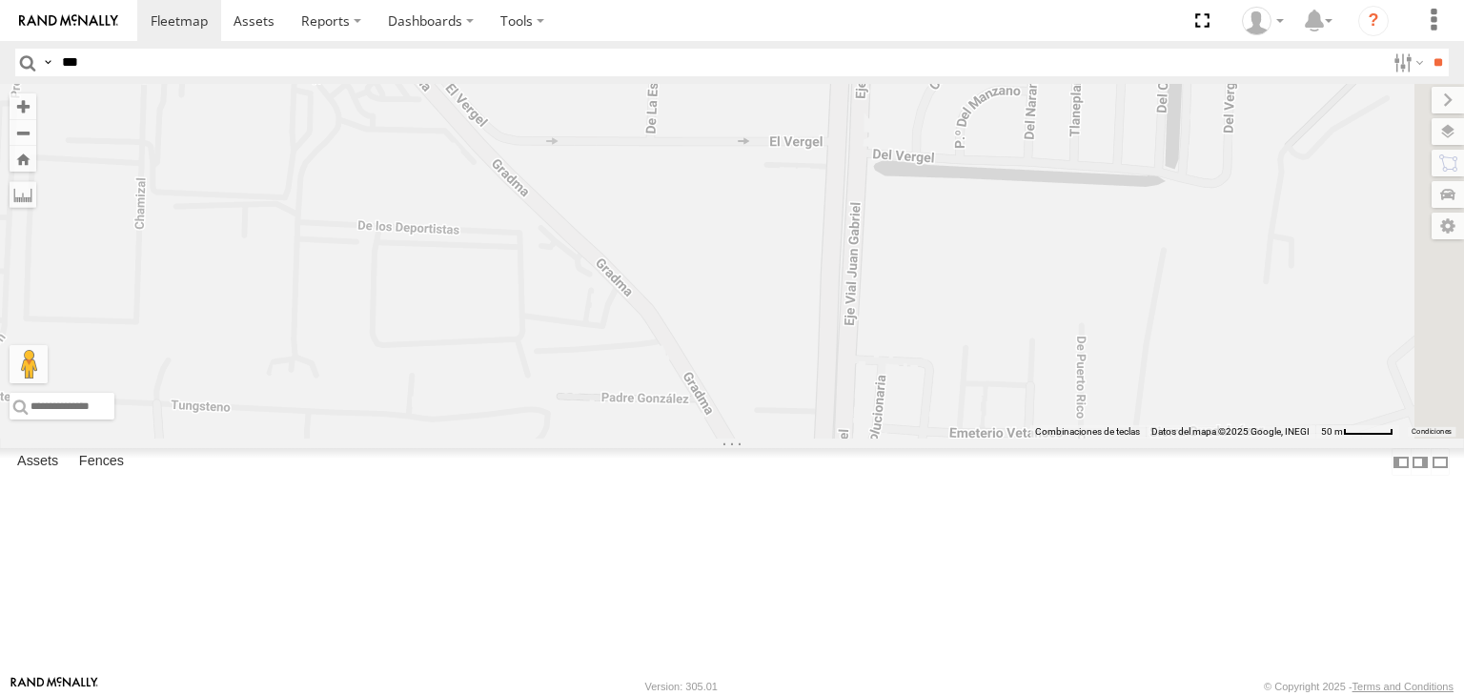
drag, startPoint x: 930, startPoint y: 380, endPoint x: 930, endPoint y: 338, distance: 41.9
click at [930, 375] on div "639" at bounding box center [732, 261] width 1464 height 355
drag, startPoint x: 968, startPoint y: 360, endPoint x: 939, endPoint y: 292, distance: 74.7
click at [939, 293] on div "639" at bounding box center [732, 261] width 1464 height 355
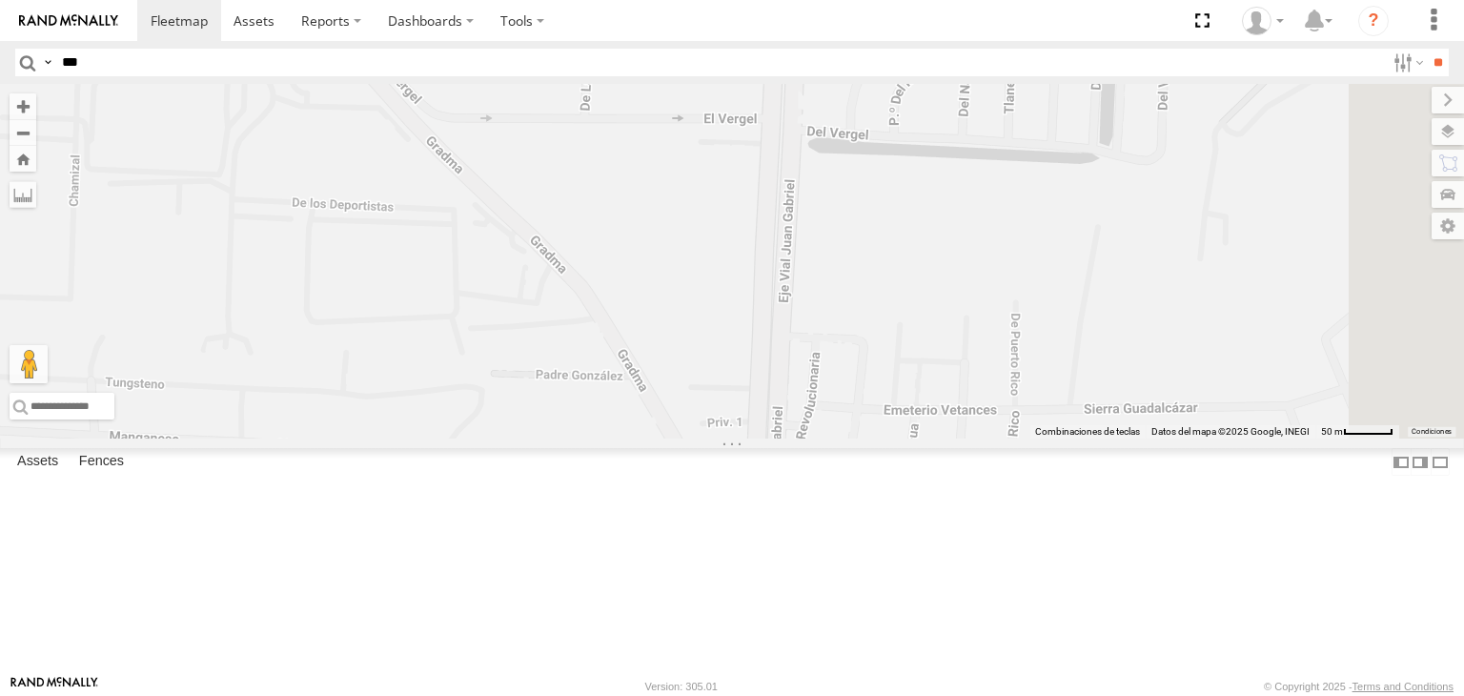
drag, startPoint x: 980, startPoint y: 317, endPoint x: 904, endPoint y: 279, distance: 85.3
click at [912, 294] on div "639" at bounding box center [732, 261] width 1464 height 355
drag, startPoint x: 995, startPoint y: 424, endPoint x: 993, endPoint y: 392, distance: 32.5
click at [993, 405] on div "639" at bounding box center [732, 261] width 1464 height 355
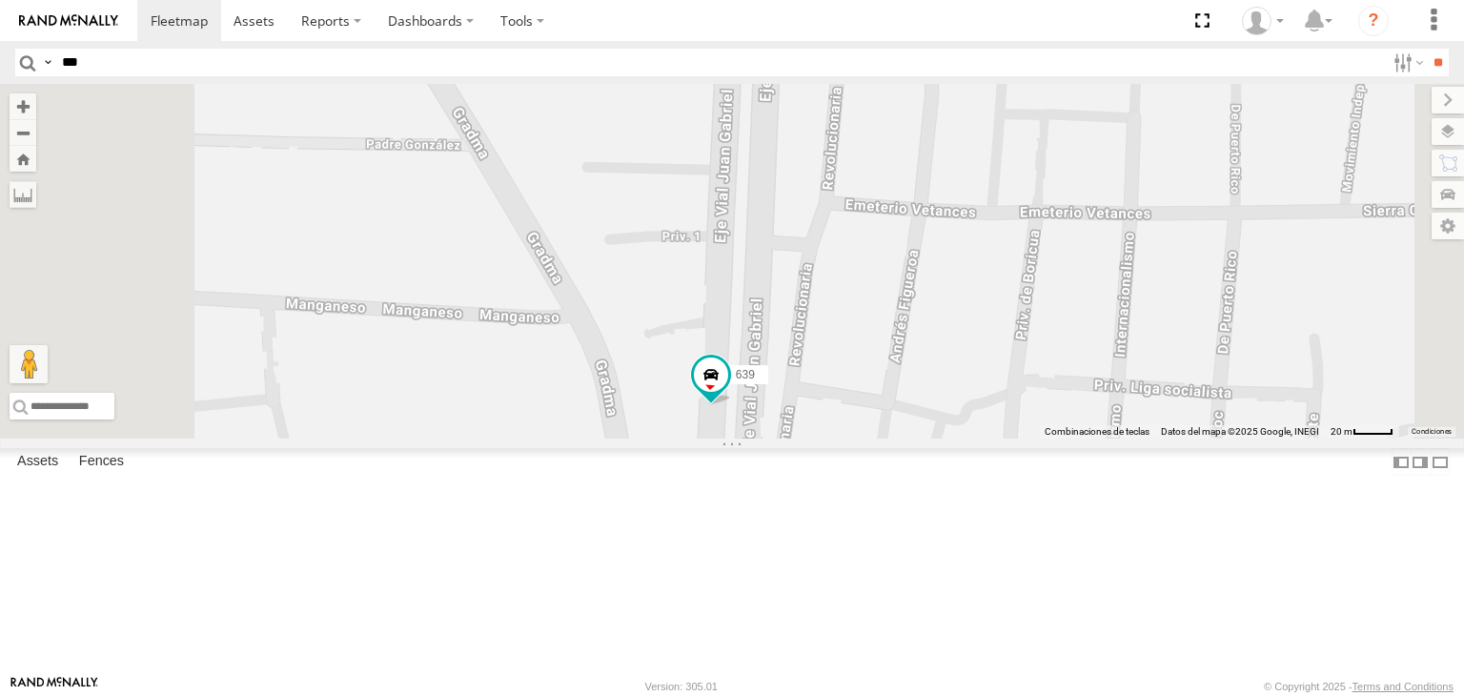
drag, startPoint x: 919, startPoint y: 553, endPoint x: 894, endPoint y: 473, distance: 83.8
click at [898, 438] on div "639" at bounding box center [732, 261] width 1464 height 355
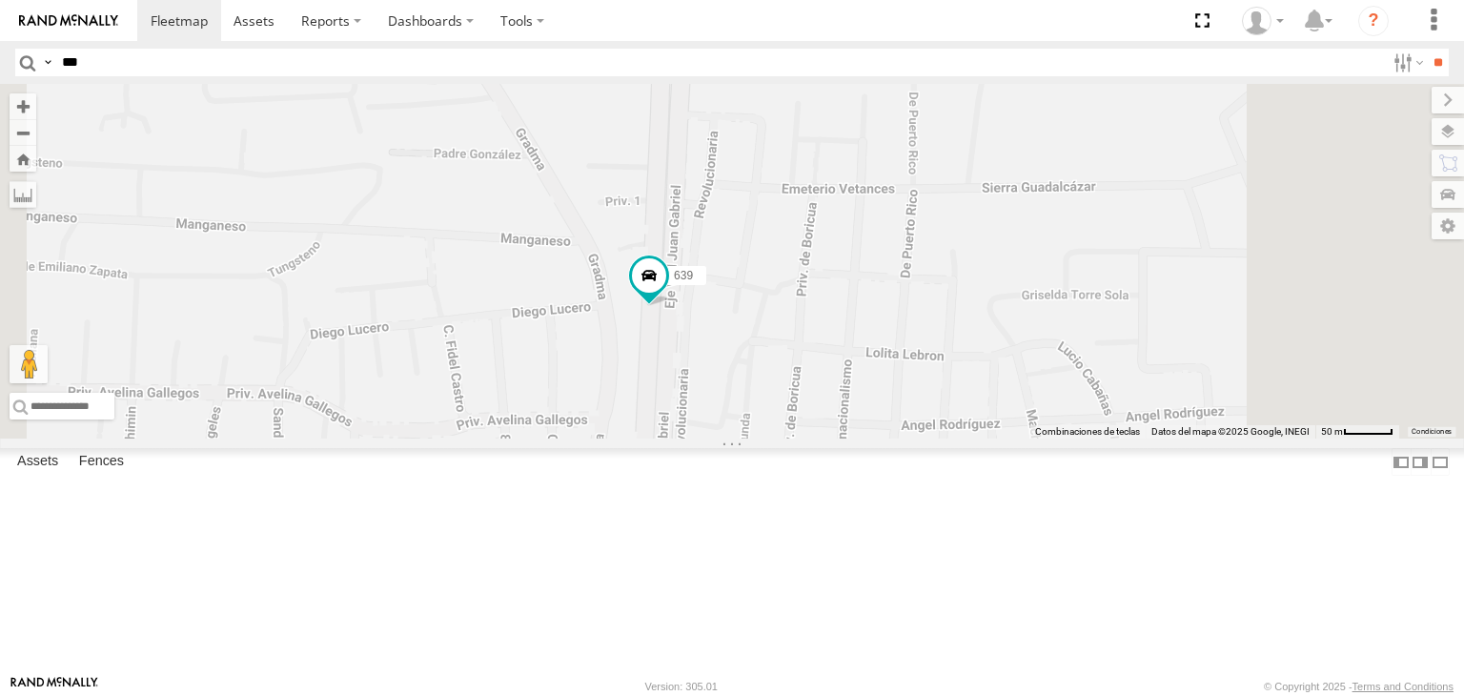
drag, startPoint x: 802, startPoint y: 448, endPoint x: 835, endPoint y: 397, distance: 60.5
click at [835, 399] on div "639" at bounding box center [732, 261] width 1464 height 355
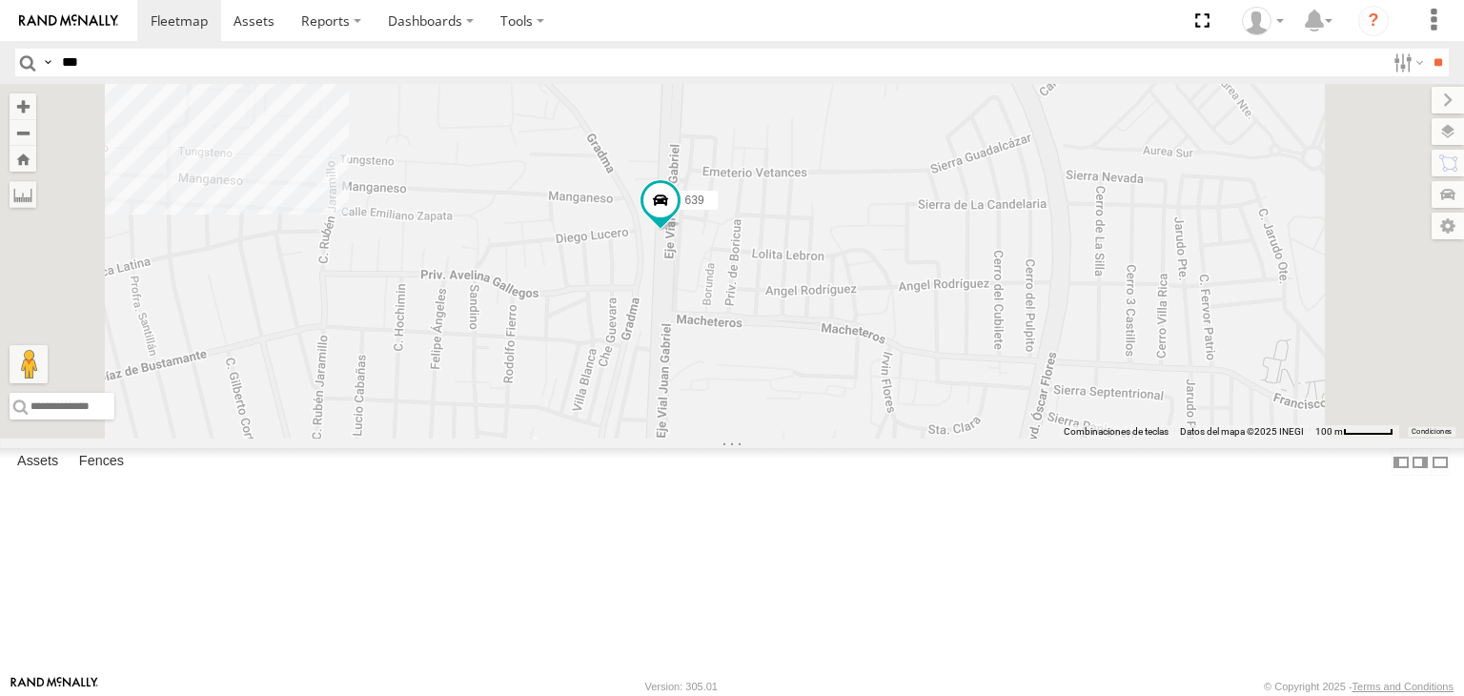
drag, startPoint x: 830, startPoint y: 495, endPoint x: 875, endPoint y: 361, distance: 140.8
click at [874, 366] on div "639" at bounding box center [732, 261] width 1464 height 355
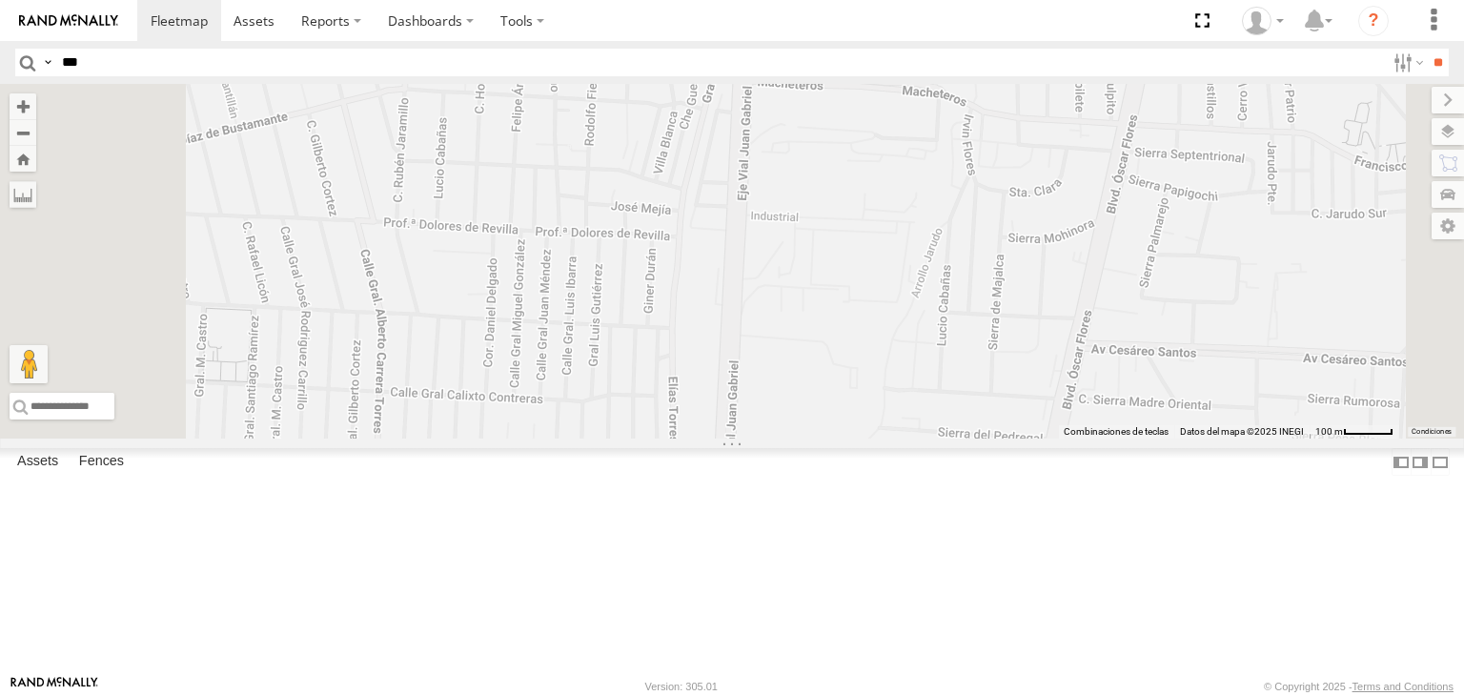
drag, startPoint x: 878, startPoint y: 409, endPoint x: 911, endPoint y: 361, distance: 58.2
click at [911, 361] on div "639" at bounding box center [732, 261] width 1464 height 355
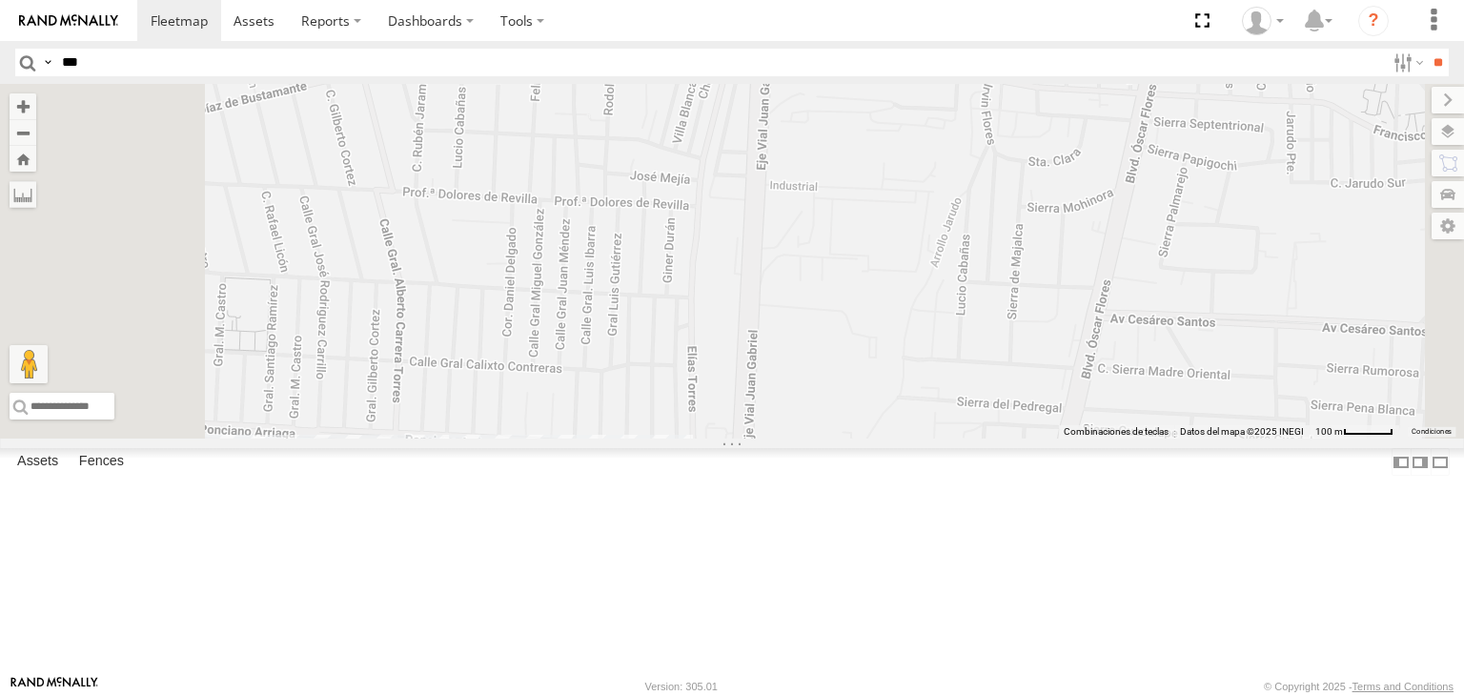
drag, startPoint x: 922, startPoint y: 352, endPoint x: 923, endPoint y: 380, distance: 28.6
click at [922, 379] on div "639" at bounding box center [732, 261] width 1464 height 355
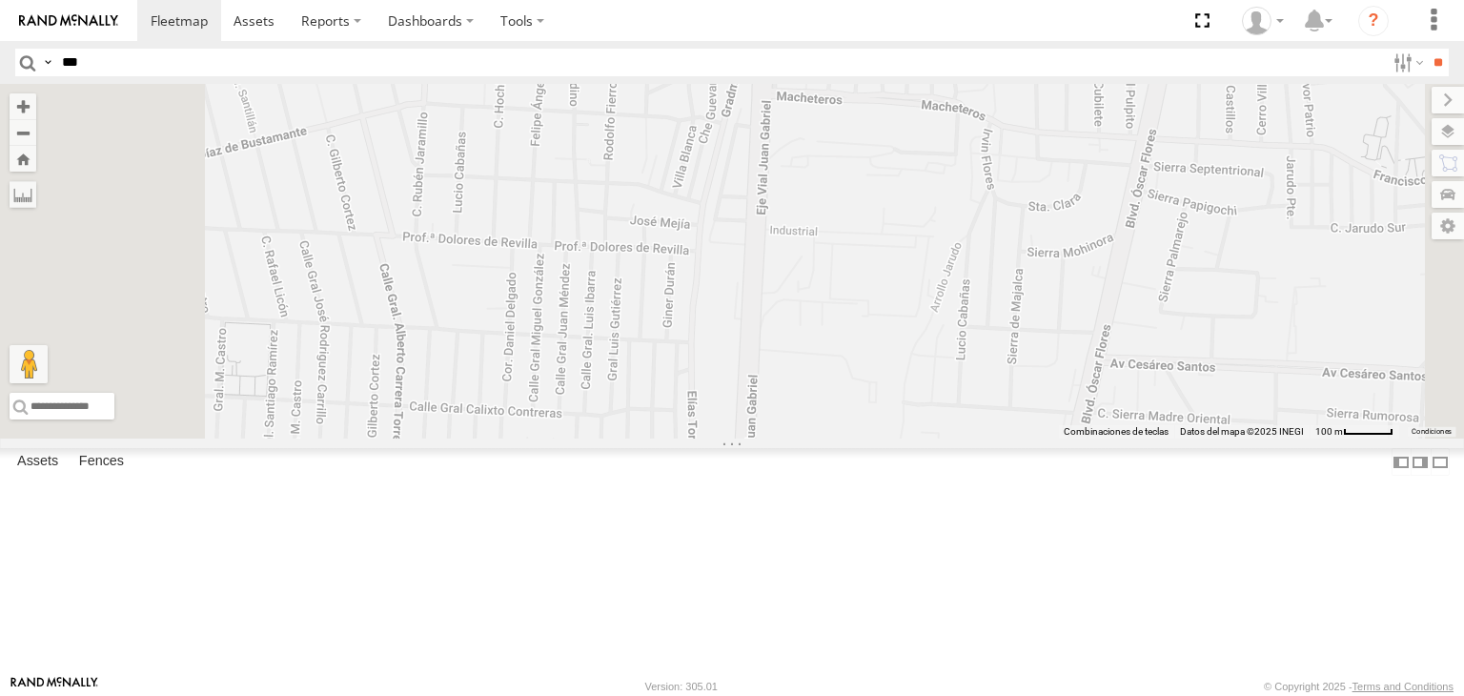
drag, startPoint x: 926, startPoint y: 327, endPoint x: 926, endPoint y: 408, distance: 81.0
click at [922, 397] on div "639" at bounding box center [732, 261] width 1464 height 355
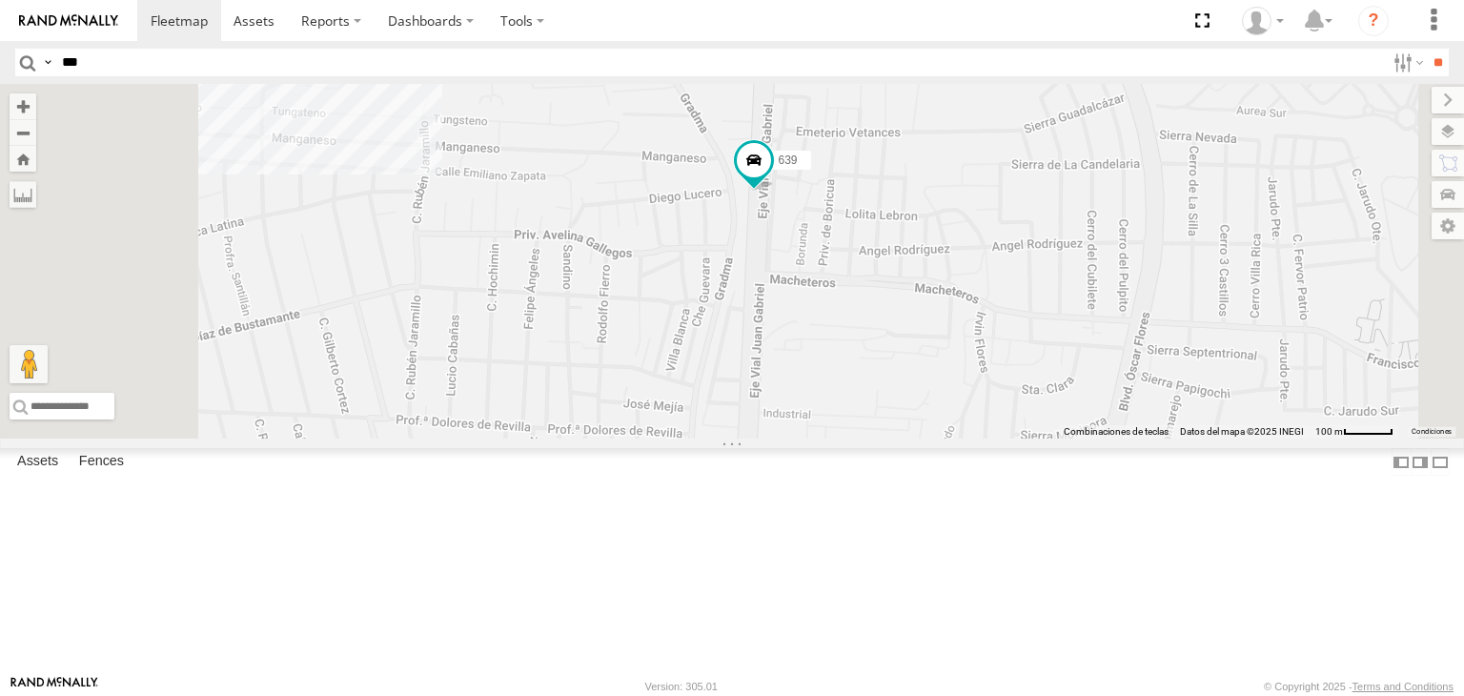
drag, startPoint x: 894, startPoint y: 306, endPoint x: 906, endPoint y: 407, distance: 101.7
click at [899, 378] on div "639" at bounding box center [732, 261] width 1464 height 355
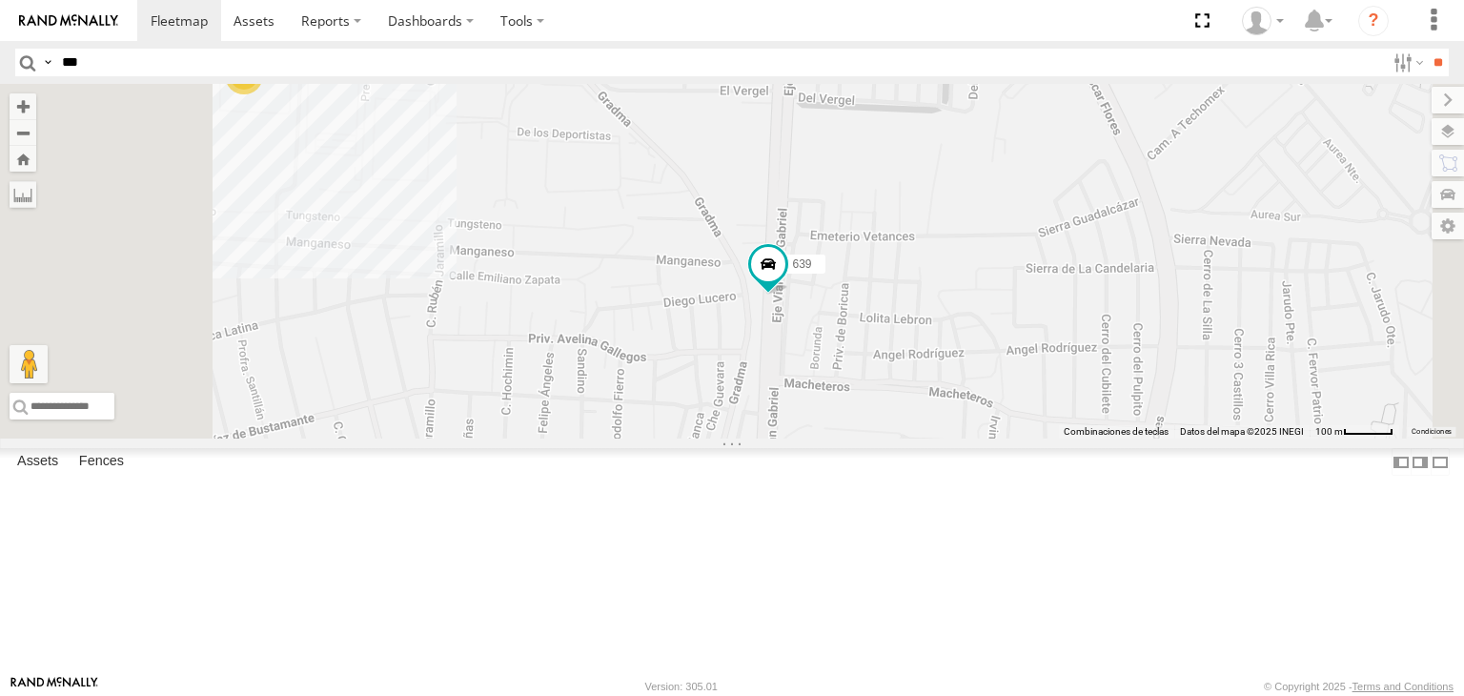
drag, startPoint x: 888, startPoint y: 436, endPoint x: 896, endPoint y: 306, distance: 129.9
click at [894, 363] on div "639 3944 9 8 2" at bounding box center [732, 261] width 1464 height 355
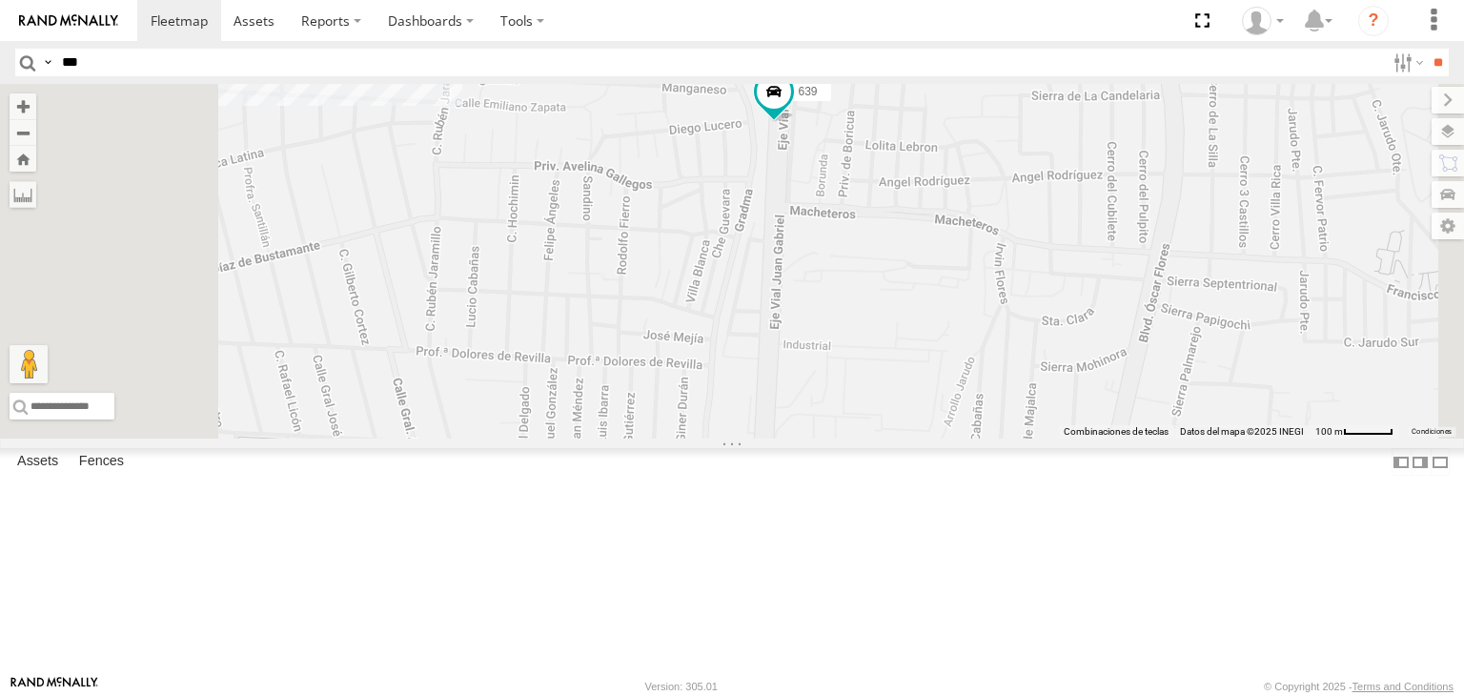
drag, startPoint x: 902, startPoint y: 468, endPoint x: 911, endPoint y: 348, distance: 120.5
click at [910, 404] on div "639 3944 9 8 2" at bounding box center [732, 261] width 1464 height 355
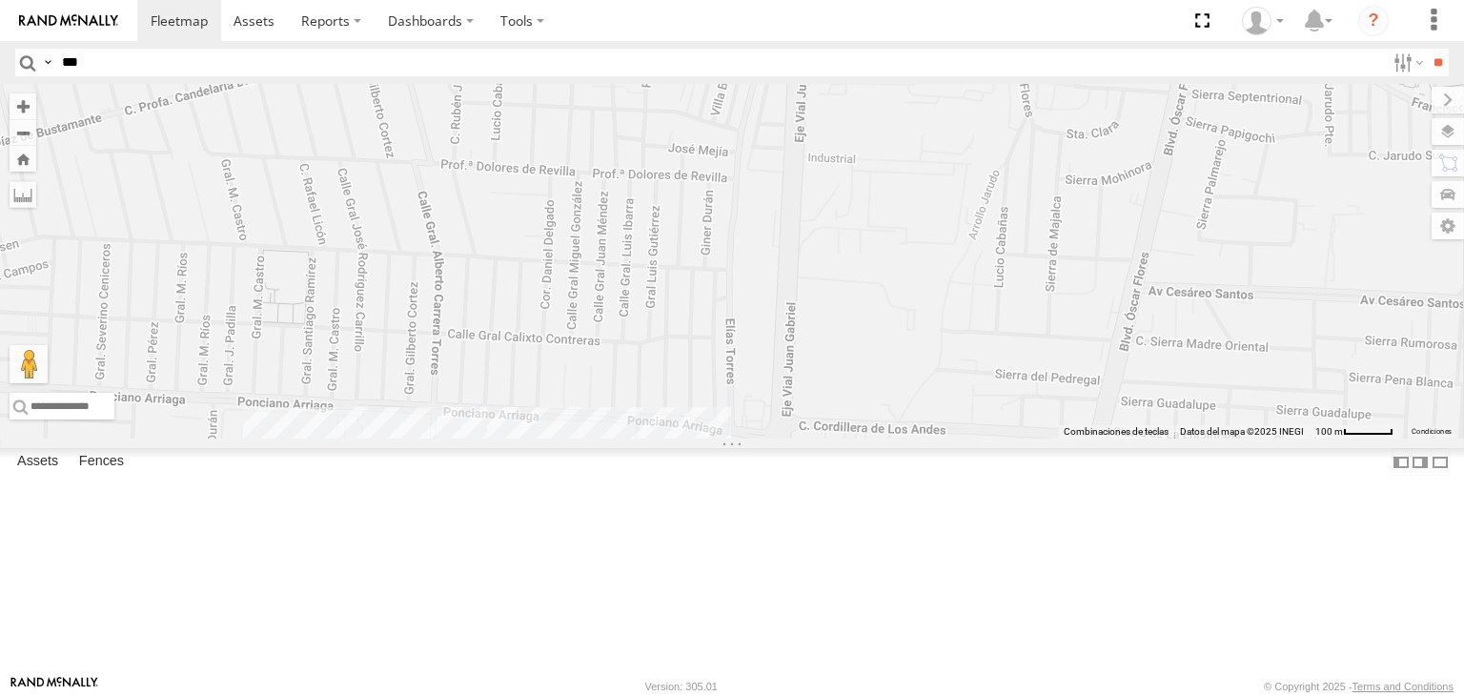
drag, startPoint x: 912, startPoint y: 452, endPoint x: 912, endPoint y: 367, distance: 84.8
click at [912, 392] on div "639 3944 7181 gps 6792 9 8 2" at bounding box center [732, 261] width 1464 height 355
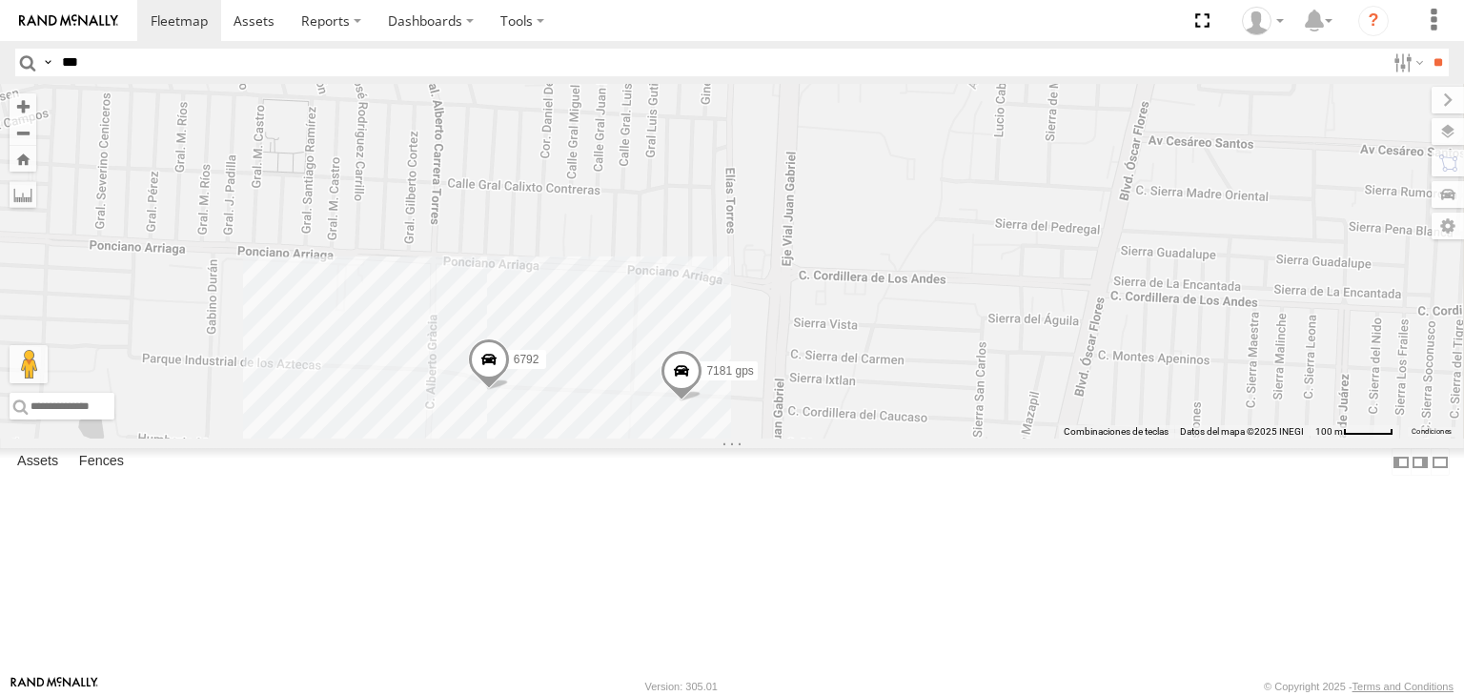
drag, startPoint x: 784, startPoint y: 346, endPoint x: 816, endPoint y: 306, distance: 50.9
click at [811, 313] on div "639 3944 7181 gps 6792 9 8 2" at bounding box center [732, 261] width 1464 height 355
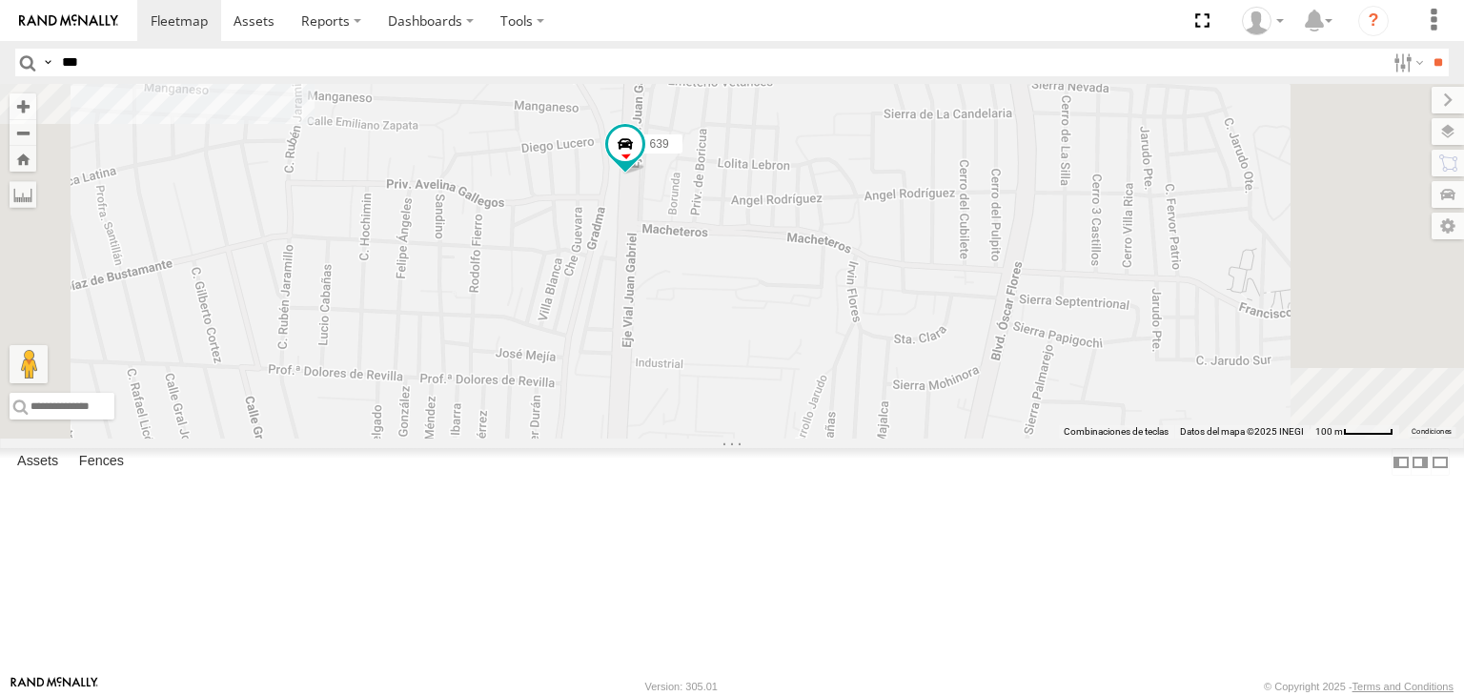
drag, startPoint x: 816, startPoint y: 323, endPoint x: 878, endPoint y: 340, distance: 64.3
click at [849, 339] on div "639 3944 7181 gps 6792 AN57175" at bounding box center [732, 261] width 1464 height 355
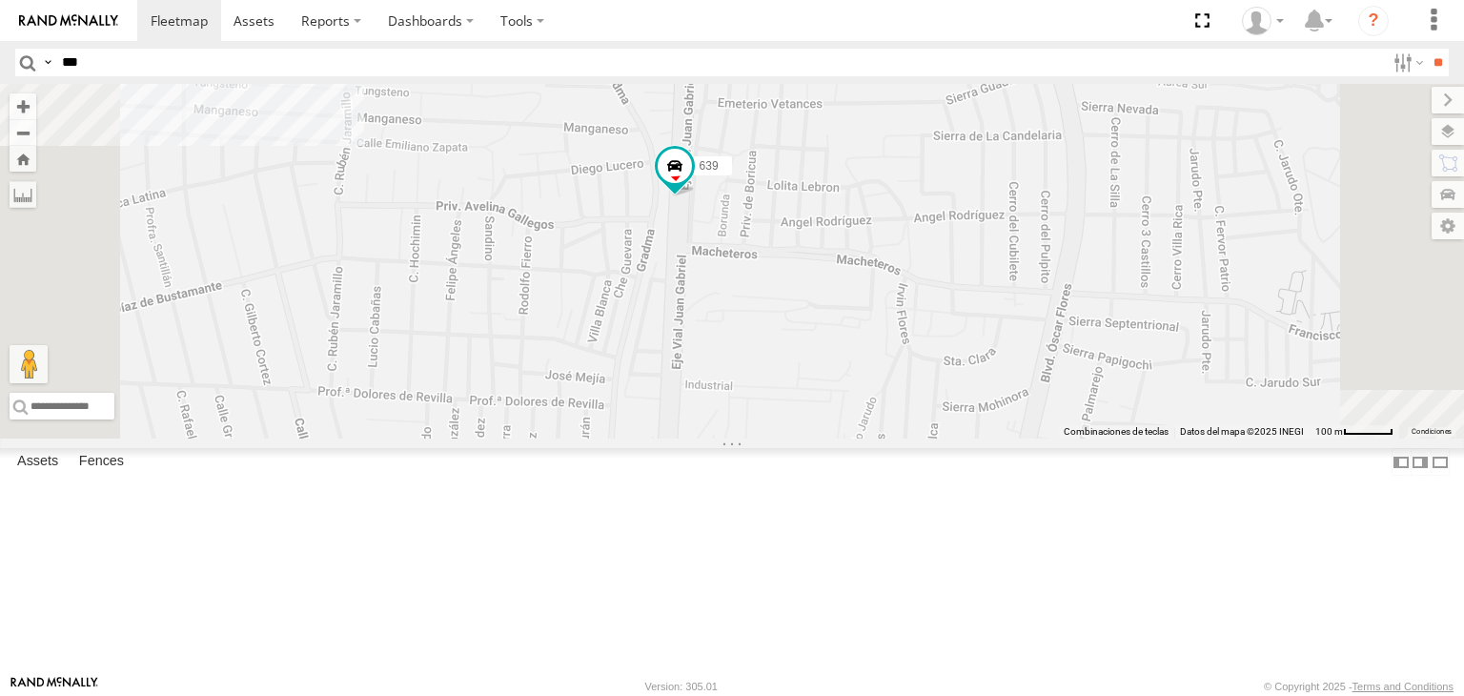
drag, startPoint x: 756, startPoint y: 375, endPoint x: 805, endPoint y: 386, distance: 50.9
click at [795, 378] on div "639 3944 7181 gps 6792 AN57175" at bounding box center [732, 261] width 1464 height 355
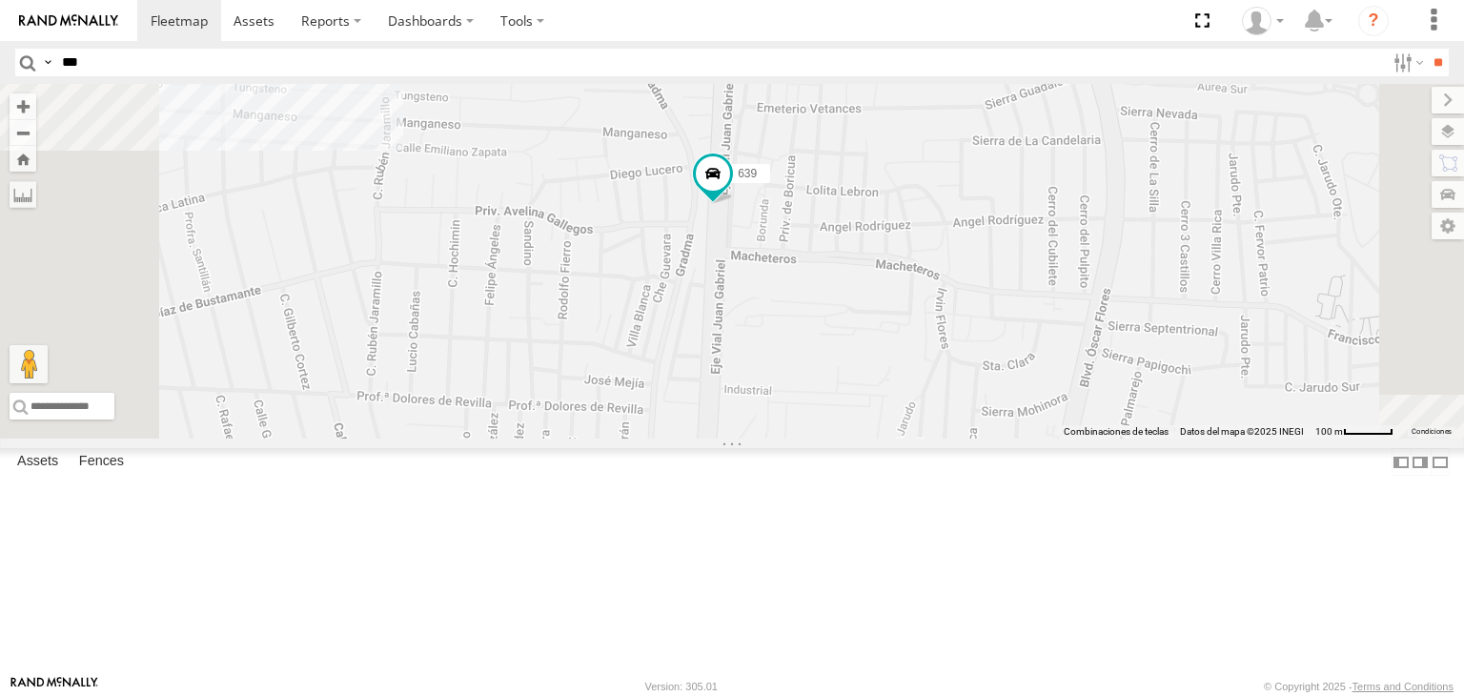
drag, startPoint x: 819, startPoint y: 343, endPoint x: 875, endPoint y: 443, distance: 114.8
click at [849, 402] on div "639 3944 7181 gps 6792 AN57175" at bounding box center [732, 261] width 1464 height 355
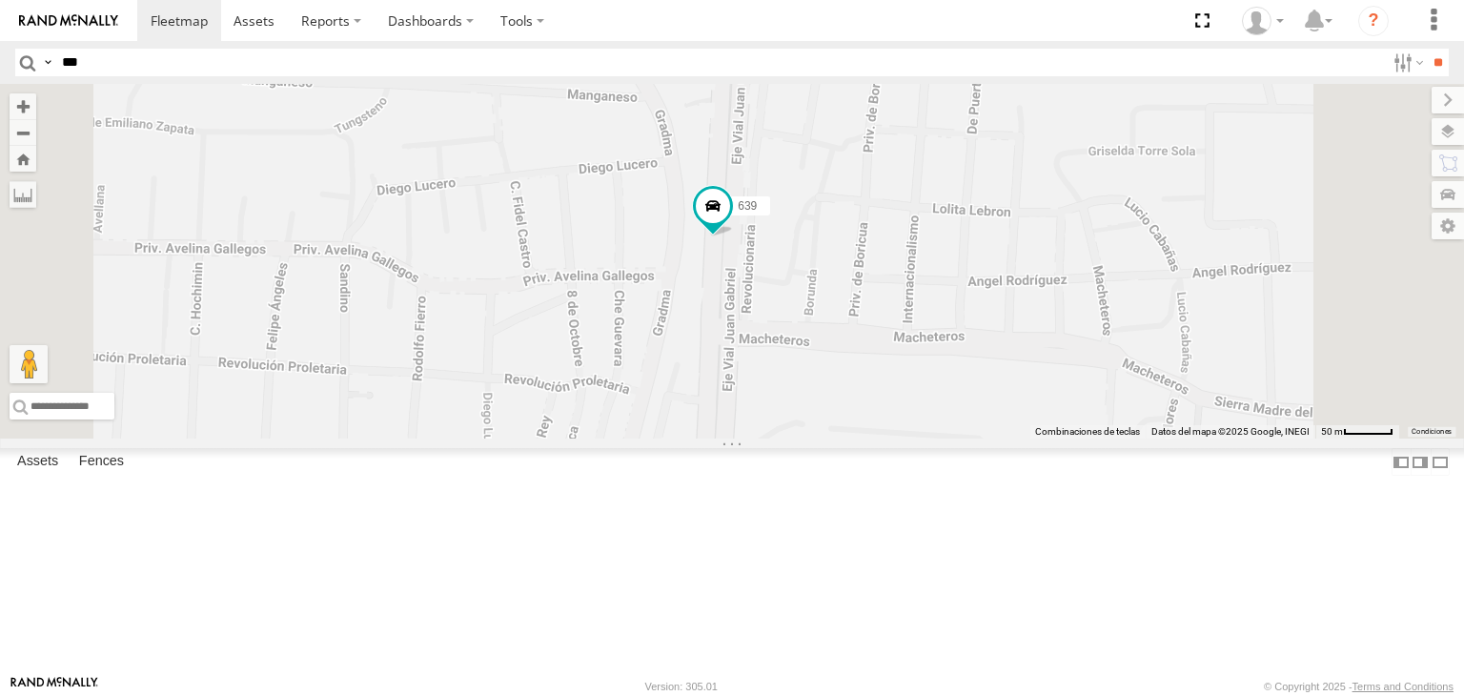
drag, startPoint x: 938, startPoint y: 466, endPoint x: 946, endPoint y: 357, distance: 108.9
click at [938, 413] on div "639 3944 7181 gps 6792 AN57175" at bounding box center [732, 261] width 1464 height 355
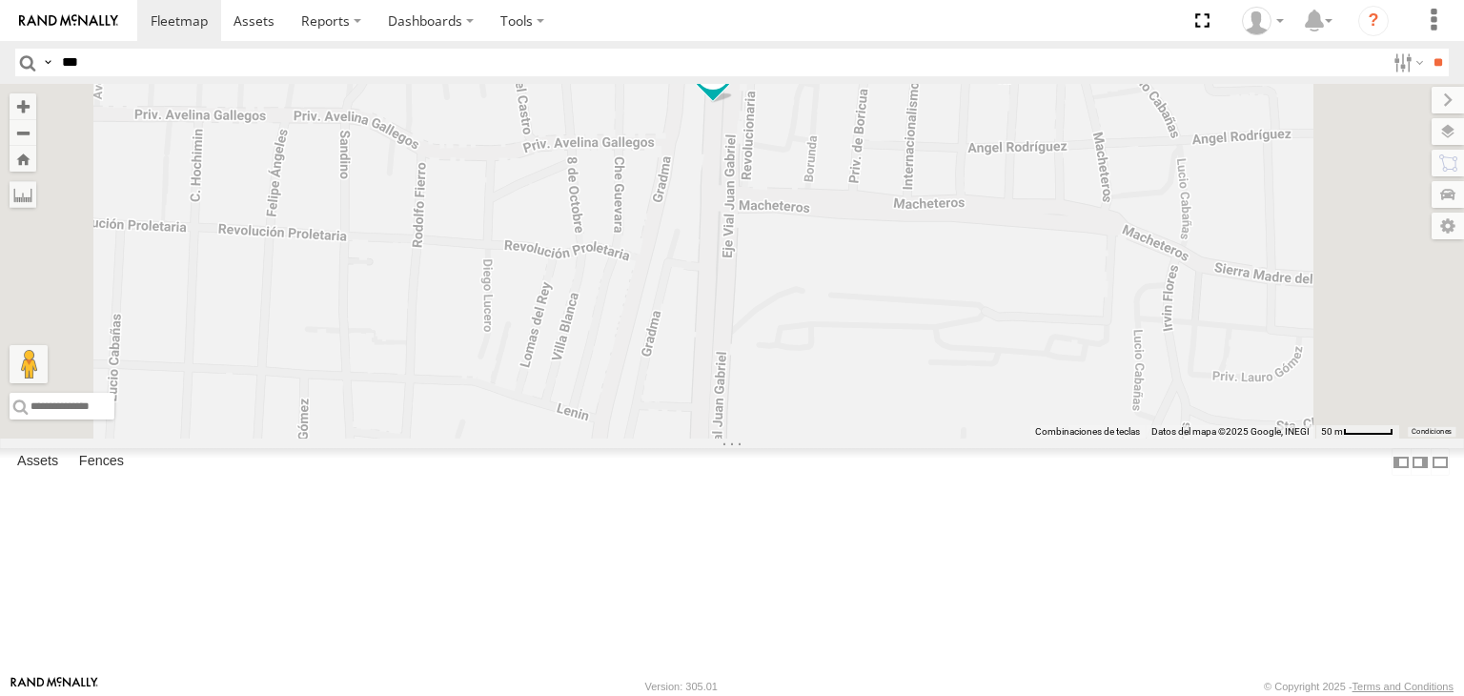
drag, startPoint x: 881, startPoint y: 500, endPoint x: 927, endPoint y: 349, distance: 158.6
click at [926, 353] on div "639 3944 7181 gps 6792 AN57175" at bounding box center [732, 261] width 1464 height 355
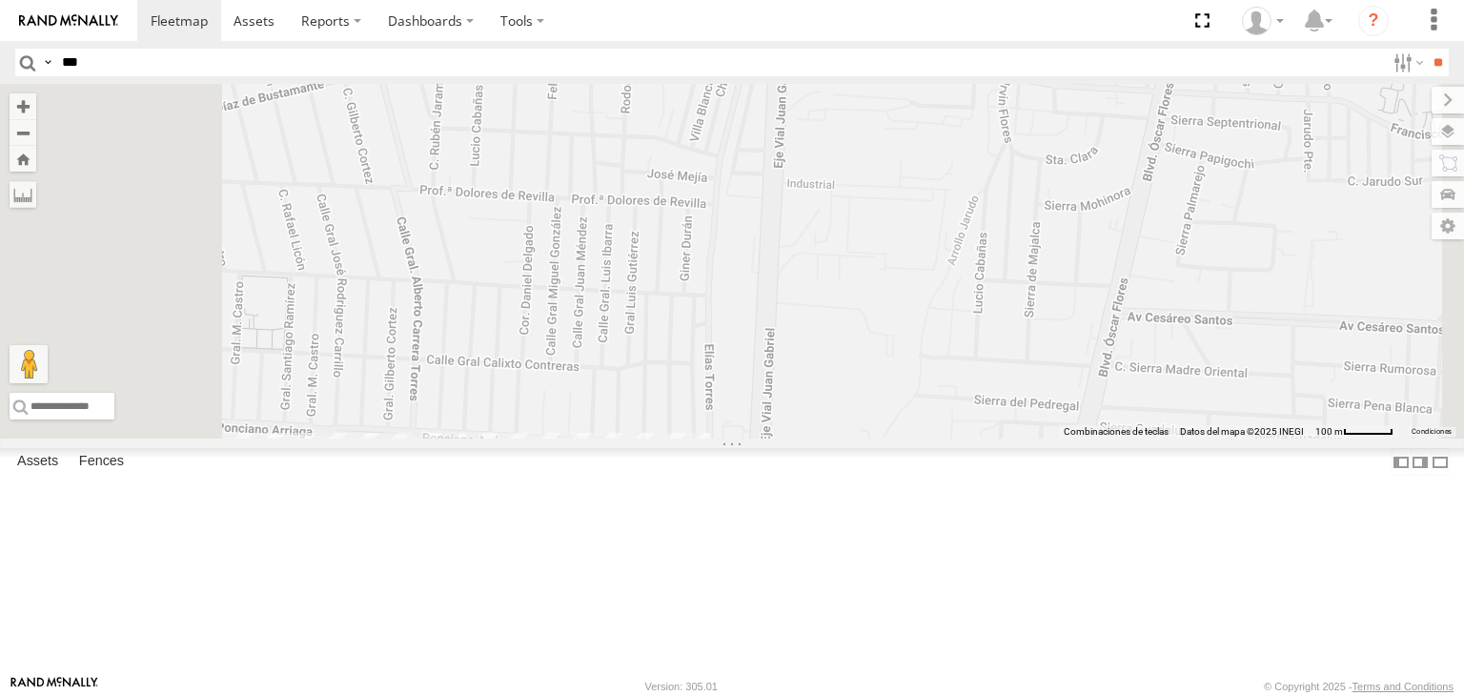
drag, startPoint x: 978, startPoint y: 392, endPoint x: 998, endPoint y: 322, distance: 72.4
click at [998, 322] on div "639 3944 7181 gps 6792 AN57175" at bounding box center [732, 261] width 1464 height 355
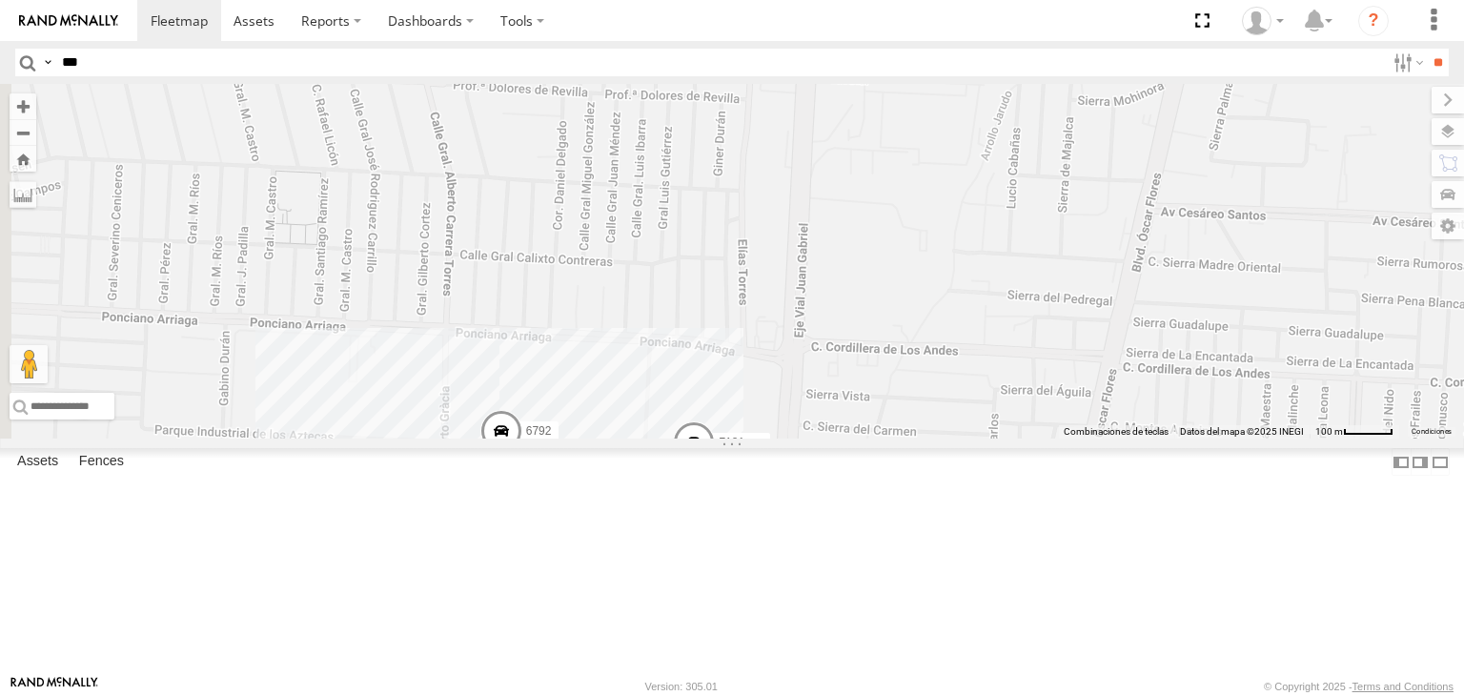
drag, startPoint x: 1026, startPoint y: 324, endPoint x: 1013, endPoint y: 435, distance: 111.3
click at [1014, 401] on div "639 3944 7181 gps 6792 AN57175" at bounding box center [732, 261] width 1464 height 355
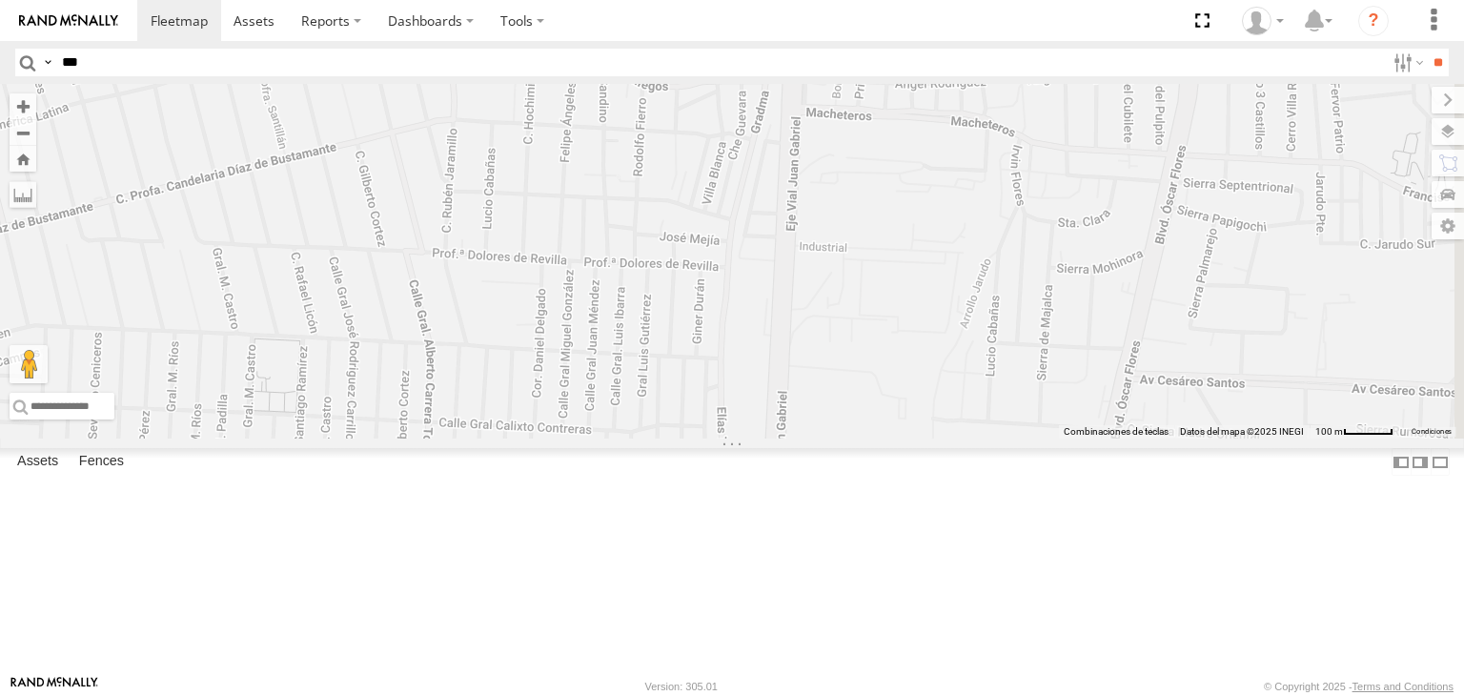
drag, startPoint x: 1010, startPoint y: 336, endPoint x: 1007, endPoint y: 353, distance: 17.6
click at [1010, 343] on div "639 3944 7181 gps 6792 AN57175" at bounding box center [732, 261] width 1464 height 355
